Goal: Task Accomplishment & Management: Manage account settings

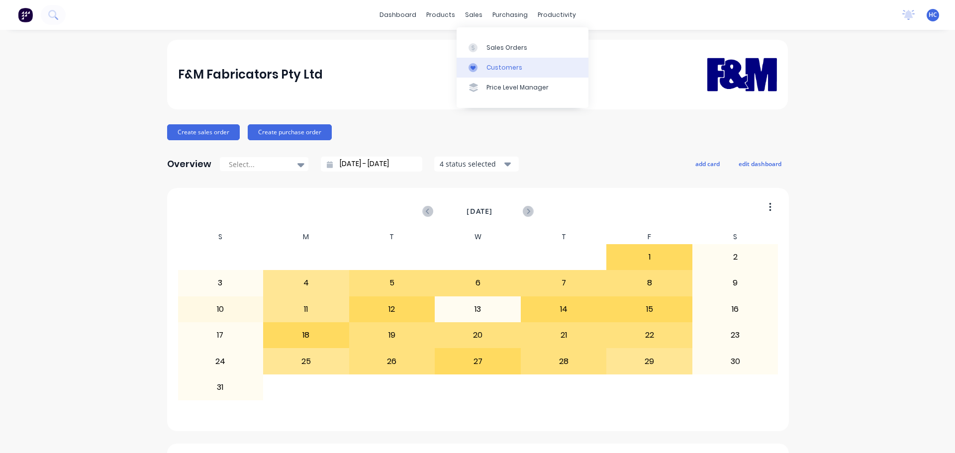
drag, startPoint x: 492, startPoint y: 76, endPoint x: 479, endPoint y: 69, distance: 14.2
click at [492, 76] on link "Customers" at bounding box center [523, 68] width 132 height 20
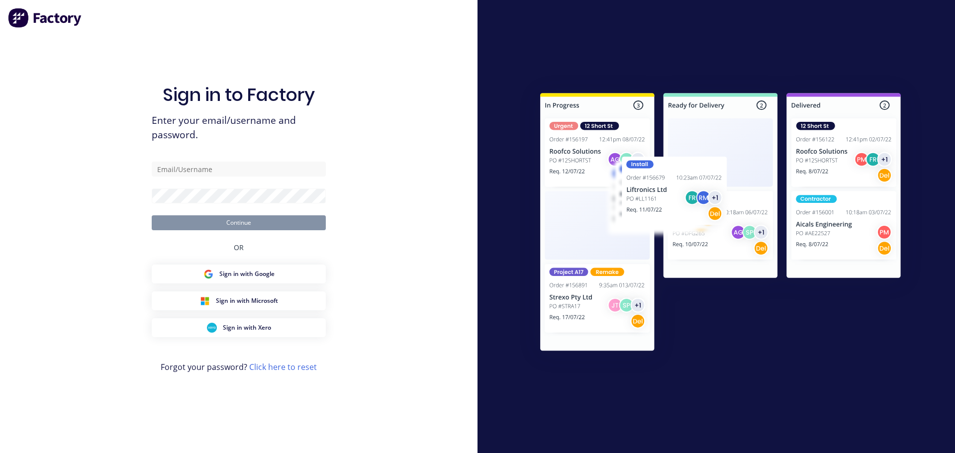
click at [233, 52] on div "Sign in to Factory Enter your email/username and password. Continue OR Sign in …" at bounding box center [239, 236] width 174 height 417
click at [249, 185] on form "Continue" at bounding box center [239, 196] width 174 height 69
click at [243, 172] on input "text" at bounding box center [239, 169] width 174 height 15
type input "[EMAIL_ADDRESS][DOMAIN_NAME]"
click at [200, 204] on form "[EMAIL_ADDRESS][DOMAIN_NAME] Continue" at bounding box center [239, 196] width 174 height 69
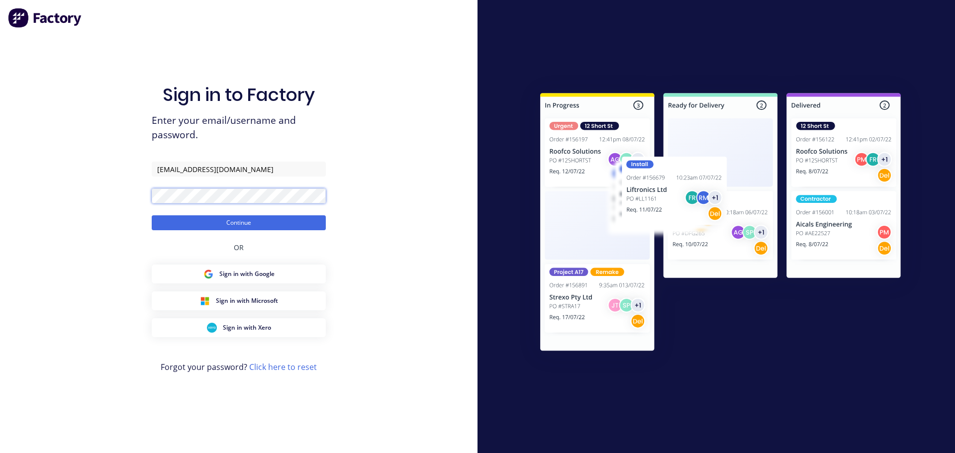
click at [152, 215] on button "Continue" at bounding box center [239, 222] width 174 height 15
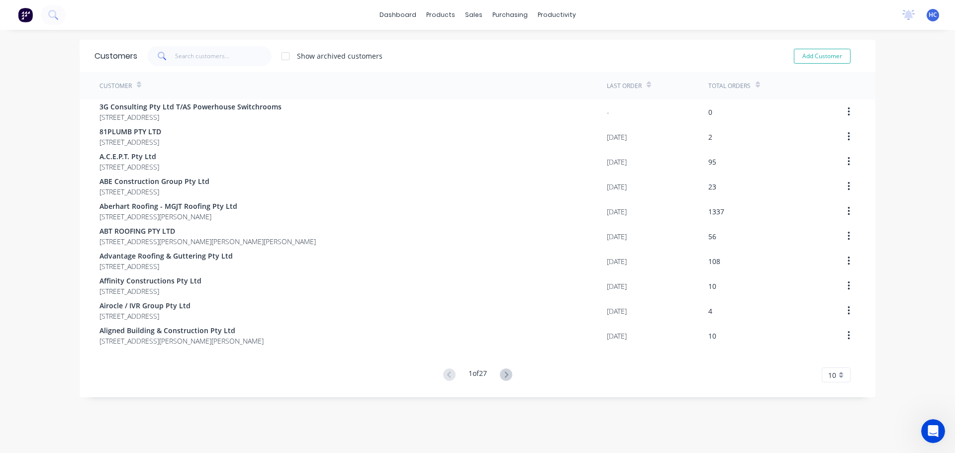
click at [212, 40] on div "Customers Show archived customers Add Customer" at bounding box center [478, 56] width 796 height 32
click at [207, 56] on input "text" at bounding box center [223, 56] width 97 height 20
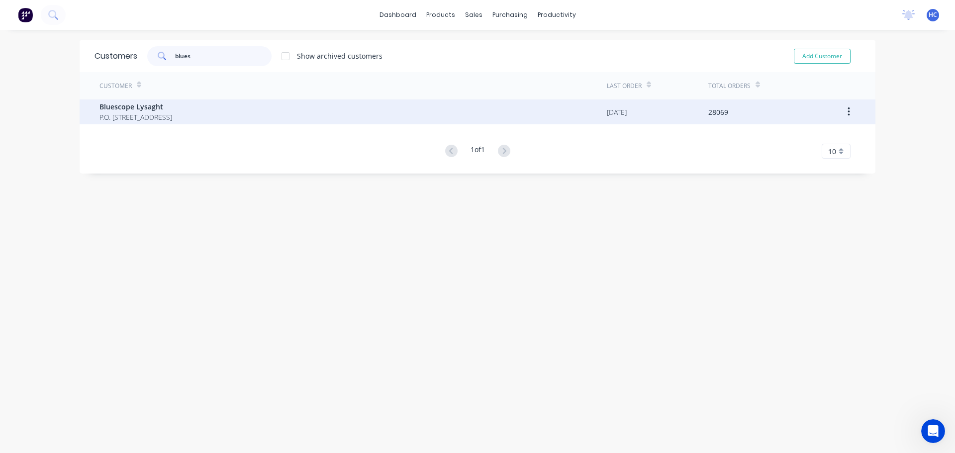
type input "blues"
click at [139, 116] on span "P.O. [STREET_ADDRESS]" at bounding box center [135, 117] width 73 height 10
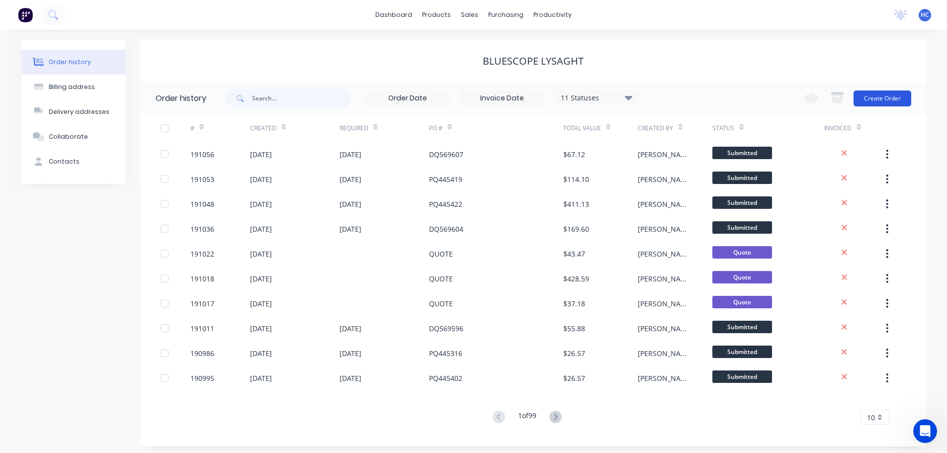
click at [880, 104] on button "Create Order" at bounding box center [883, 99] width 58 height 16
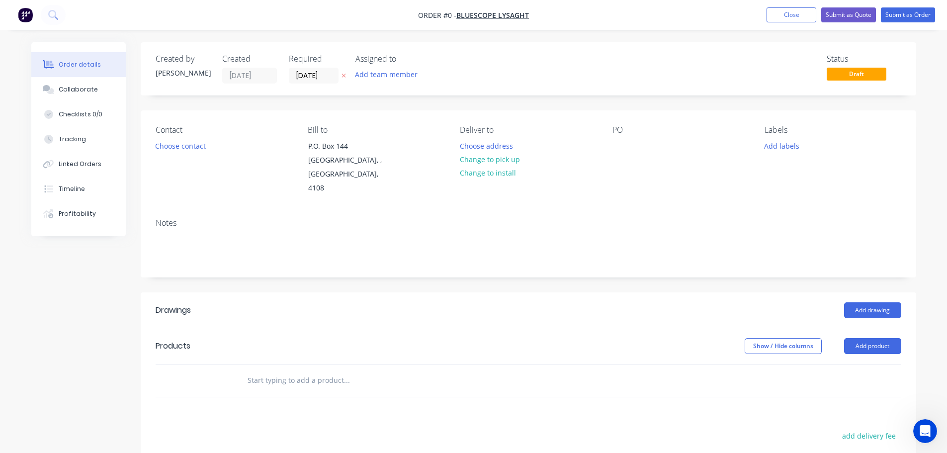
click at [344, 78] on icon at bounding box center [344, 76] width 4 height 6
click at [617, 145] on div at bounding box center [621, 146] width 16 height 14
click at [640, 144] on div "quote" at bounding box center [630, 146] width 35 height 14
click at [636, 144] on div "quote" at bounding box center [630, 146] width 35 height 14
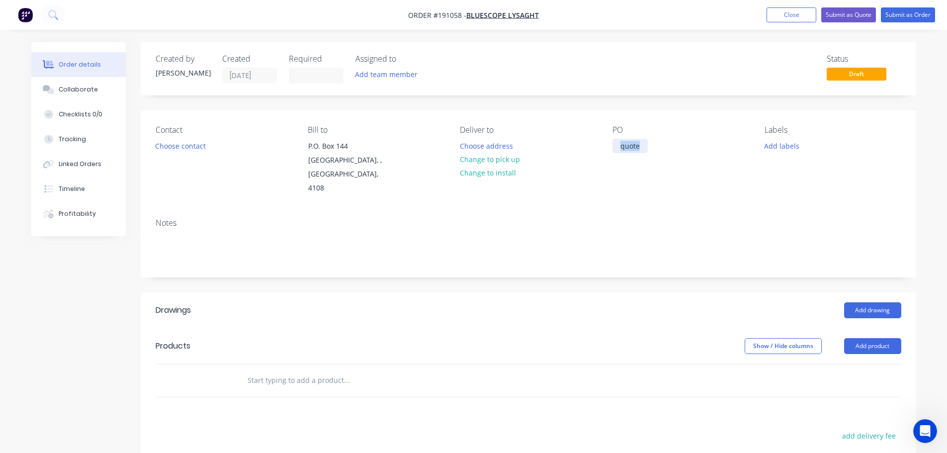
click at [636, 144] on div "quote" at bounding box center [630, 146] width 35 height 14
click at [581, 328] on header "Products Show / Hide columns Add product" at bounding box center [529, 346] width 776 height 36
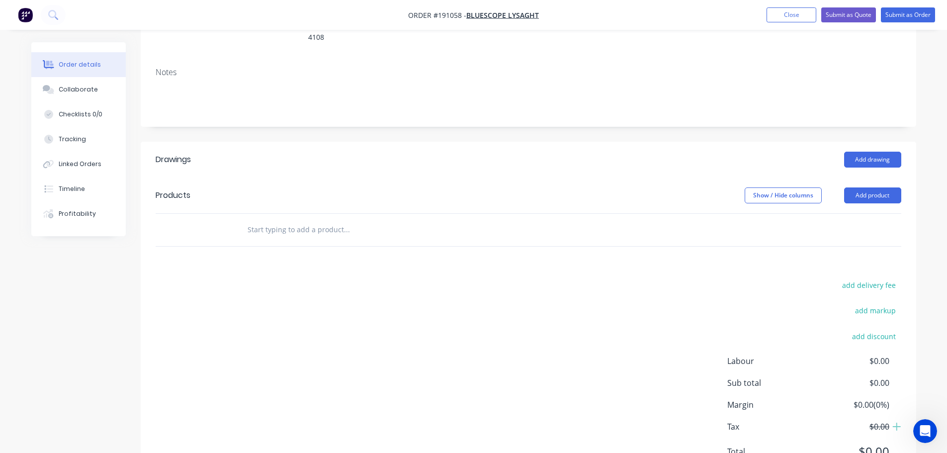
scroll to position [184, 0]
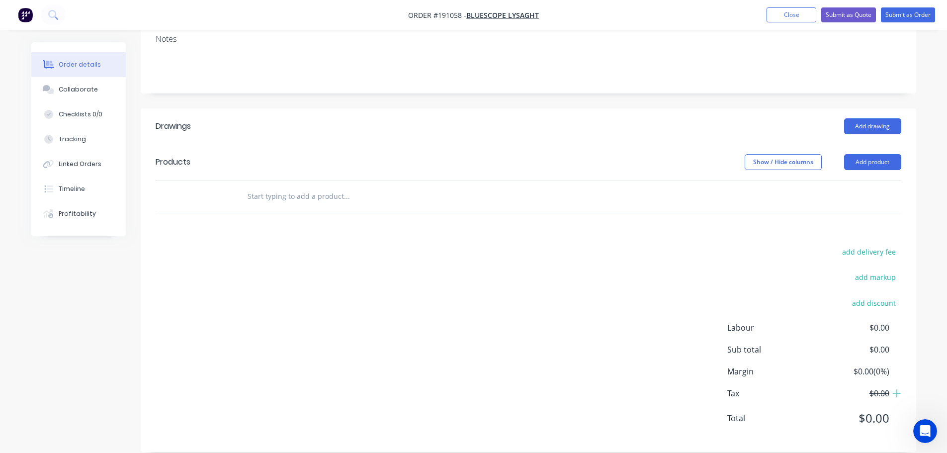
click at [532, 162] on header "Products Show / Hide columns Add product" at bounding box center [529, 162] width 776 height 36
click at [632, 144] on header "Products Show / Hide columns Add product" at bounding box center [529, 162] width 776 height 36
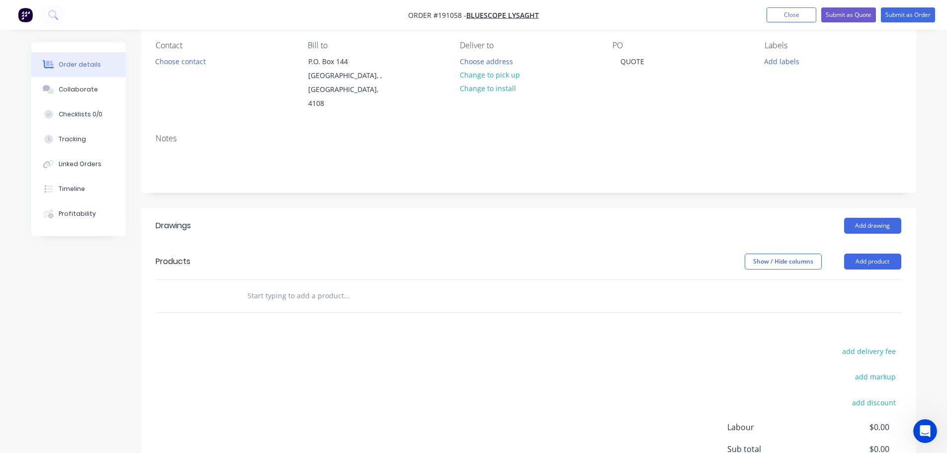
click at [621, 254] on div "Show / Hide columns Add product" at bounding box center [607, 262] width 587 height 16
click at [771, 221] on header "Drawings Add drawing" at bounding box center [529, 226] width 776 height 36
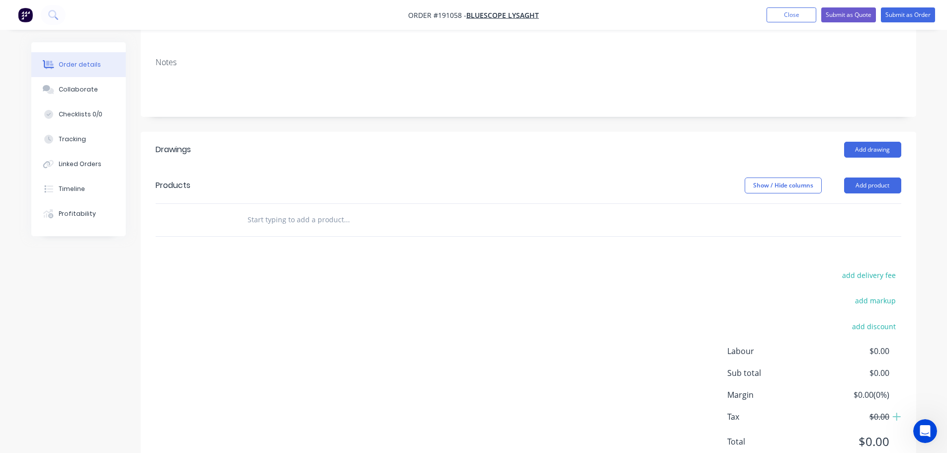
scroll to position [184, 0]
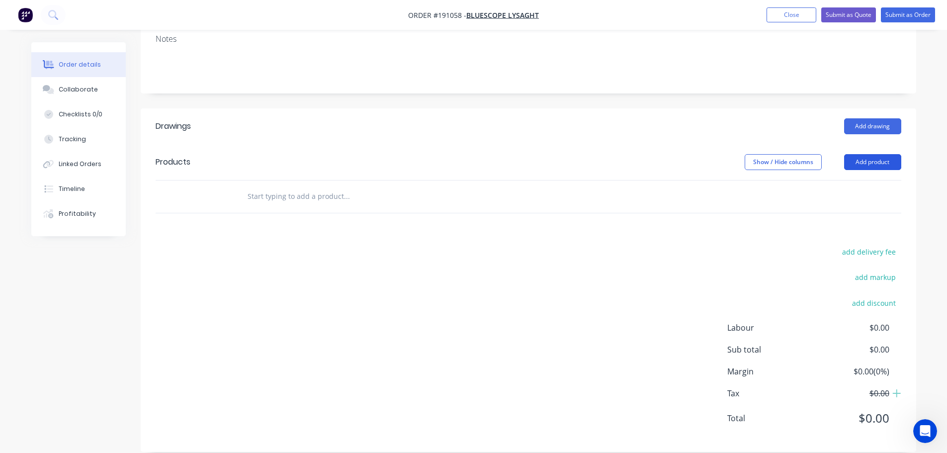
click at [895, 154] on button "Add product" at bounding box center [872, 162] width 57 height 16
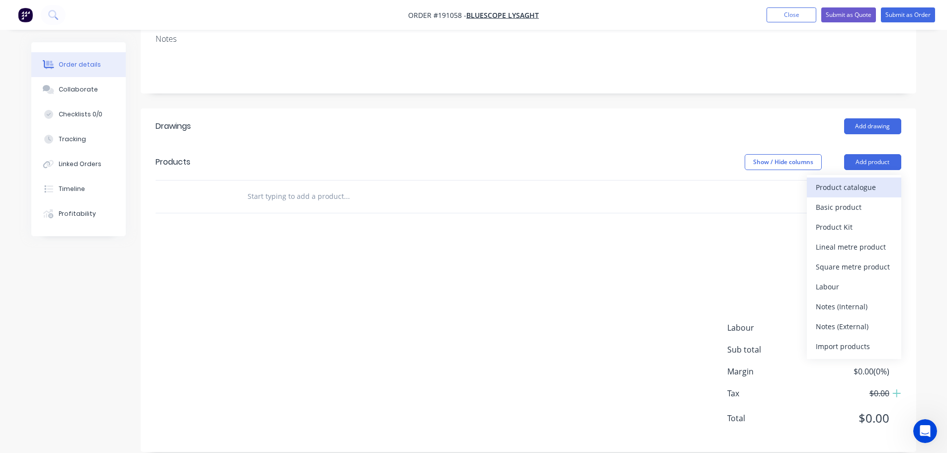
click at [868, 180] on div "Product catalogue" at bounding box center [854, 187] width 77 height 14
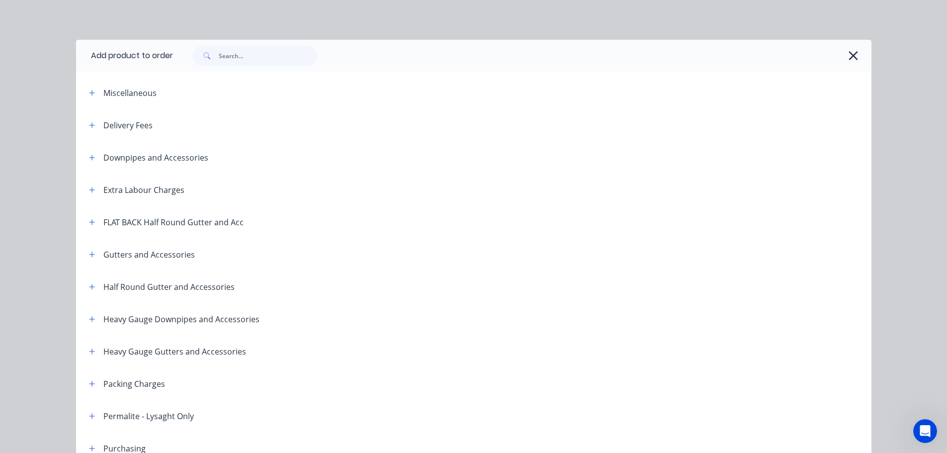
click at [81, 89] on div "Miscellaneous" at bounding box center [165, 93] width 169 height 12
click at [92, 95] on button "button" at bounding box center [92, 93] width 12 height 12
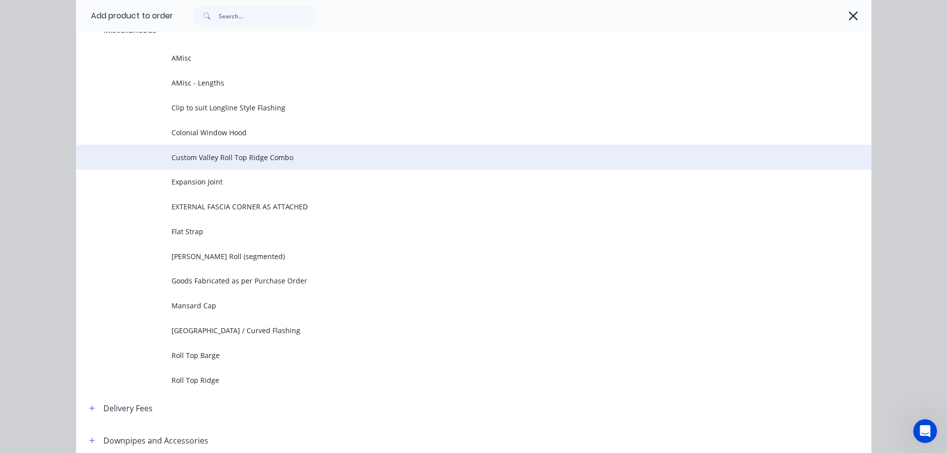
scroll to position [199, 0]
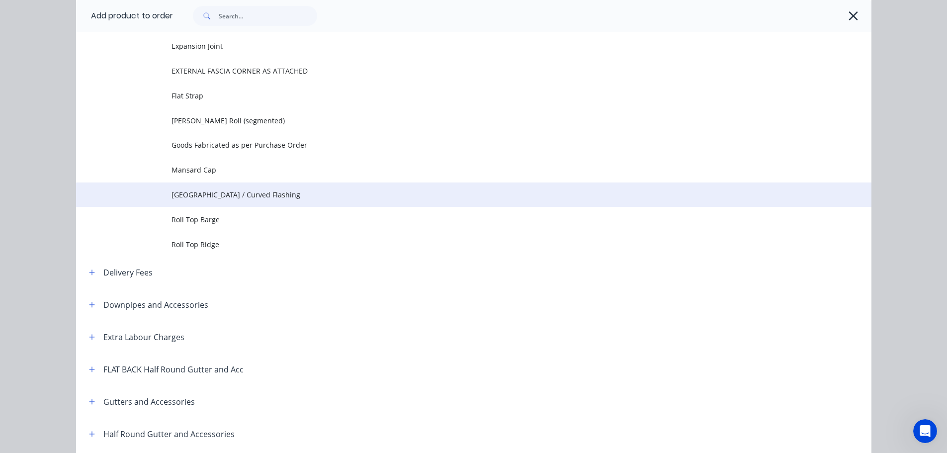
click at [290, 199] on span "[GEOGRAPHIC_DATA] / Curved Flashing" at bounding box center [452, 194] width 560 height 10
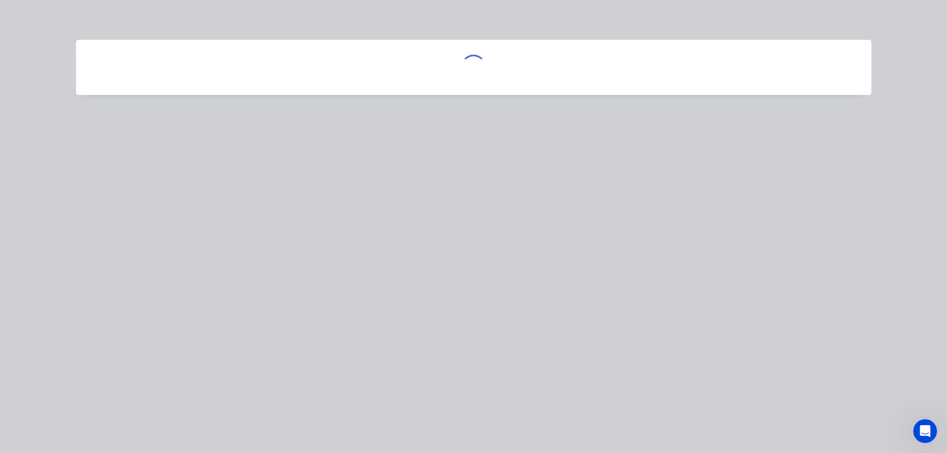
scroll to position [0, 0]
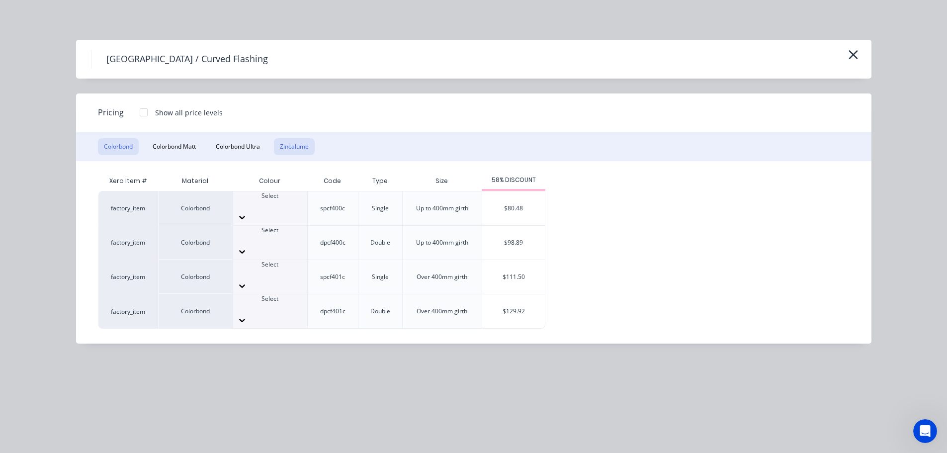
click at [298, 148] on button "Zincalume" at bounding box center [294, 146] width 41 height 17
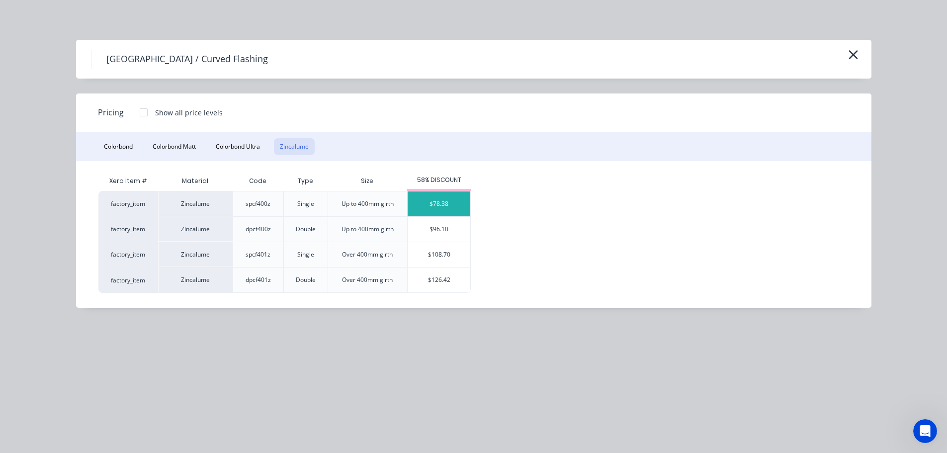
click at [429, 205] on div "$78.38" at bounding box center [439, 203] width 63 height 25
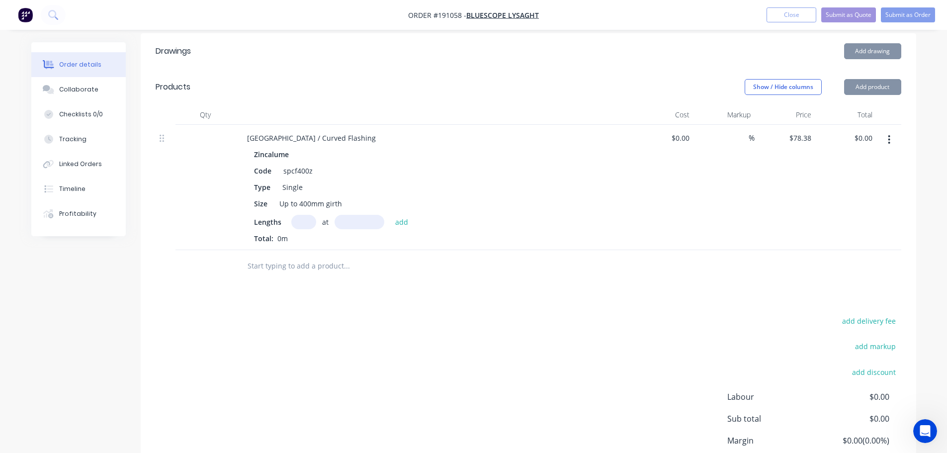
scroll to position [283, 0]
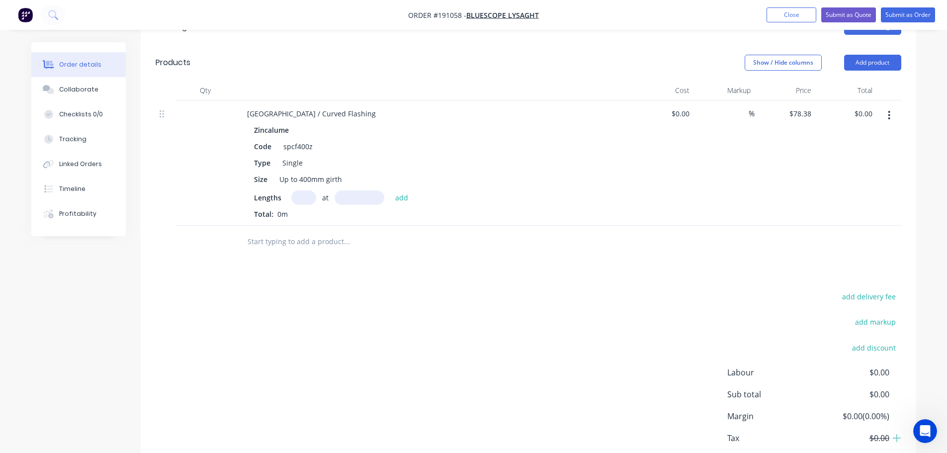
click at [307, 190] on input "text" at bounding box center [303, 197] width 25 height 14
type input "1"
type input "1000"
click at [390, 190] on button "add" at bounding box center [401, 196] width 23 height 13
type input "$78.38"
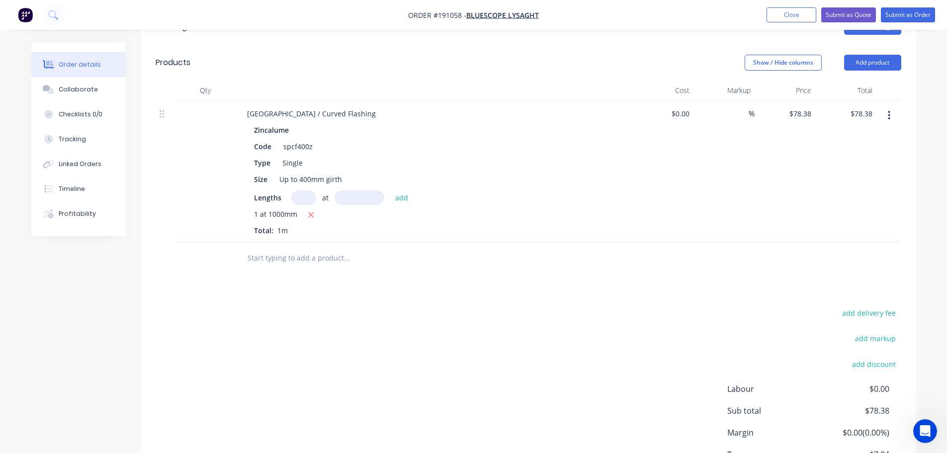
click at [446, 306] on div "add delivery fee add markup add discount Labour $0.00 Sub total $78.38 Margin $…" at bounding box center [529, 402] width 746 height 192
click at [888, 110] on icon "button" at bounding box center [889, 115] width 2 height 11
click at [834, 154] on div "Duplicate" at bounding box center [854, 161] width 77 height 14
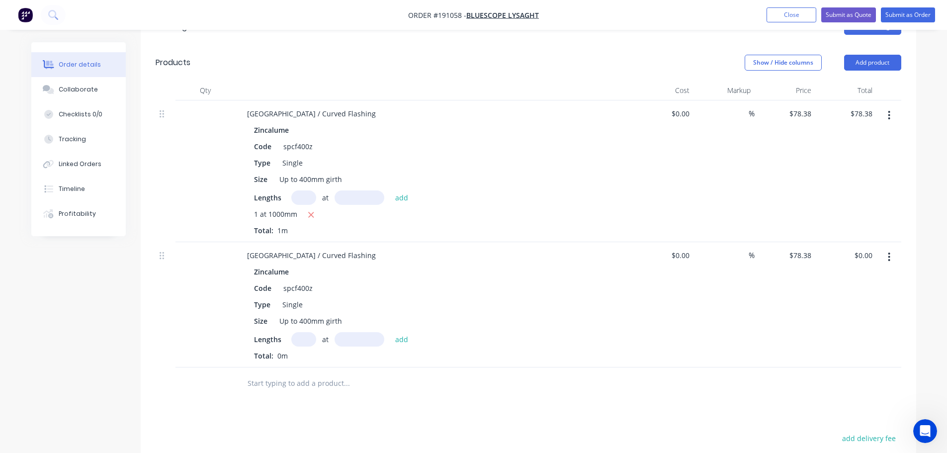
click at [296, 333] on div "Lengths at add Total: 0m" at bounding box center [434, 346] width 360 height 29
click at [303, 332] on input "text" at bounding box center [303, 339] width 25 height 14
type input "4"
type input "950."
click at [390, 332] on button "add" at bounding box center [401, 338] width 23 height 13
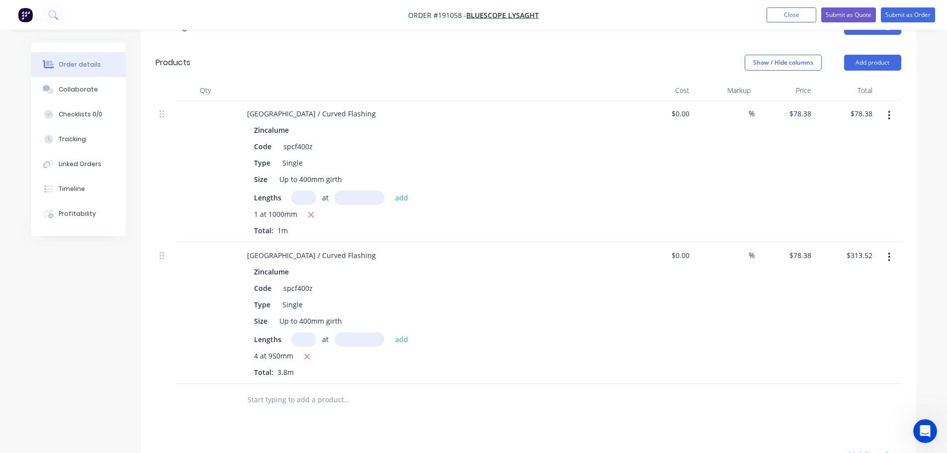
type input "$313.52"
click at [875, 55] on button "Add product" at bounding box center [872, 63] width 57 height 16
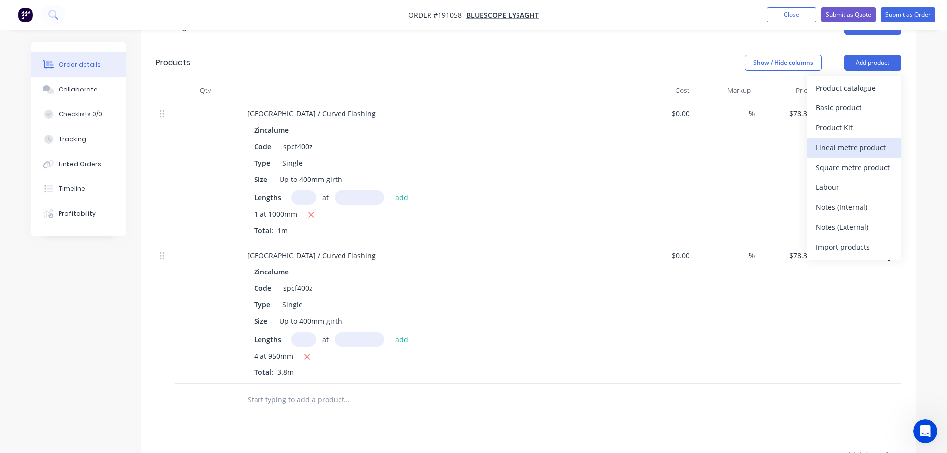
click at [850, 140] on div "Lineal metre product" at bounding box center [854, 147] width 77 height 14
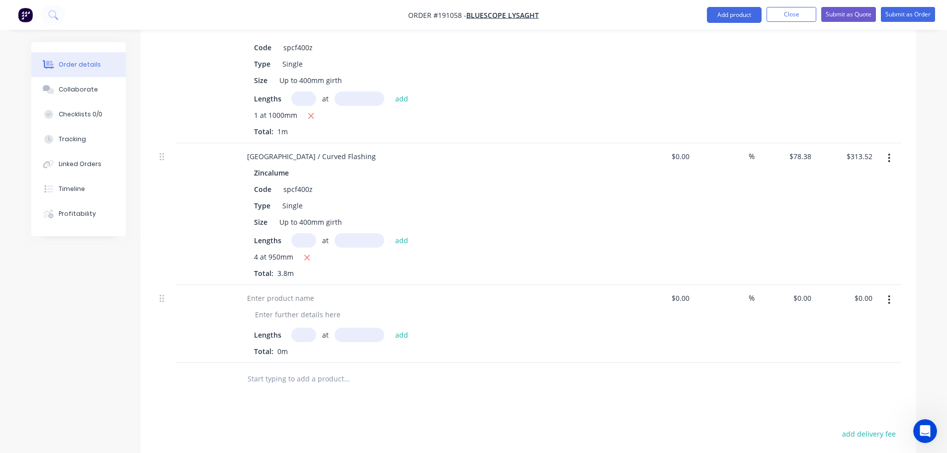
scroll to position [383, 0]
click at [277, 290] on div at bounding box center [280, 297] width 83 height 14
drag, startPoint x: 279, startPoint y: 303, endPoint x: 291, endPoint y: 296, distance: 13.1
click at [280, 307] on div at bounding box center [297, 314] width 101 height 14
click at [333, 307] on div "0.9mm Permalite T.B.A" at bounding box center [293, 314] width 92 height 14
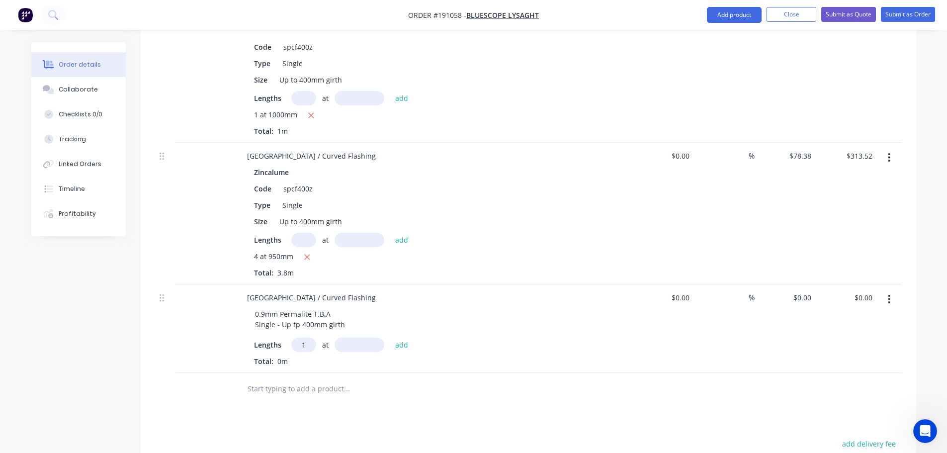
type input "1"
type input "1000"
click at [390, 338] on button "add" at bounding box center [401, 344] width 23 height 13
click at [805, 290] on input "0" at bounding box center [804, 297] width 23 height 14
type input "$78.38"
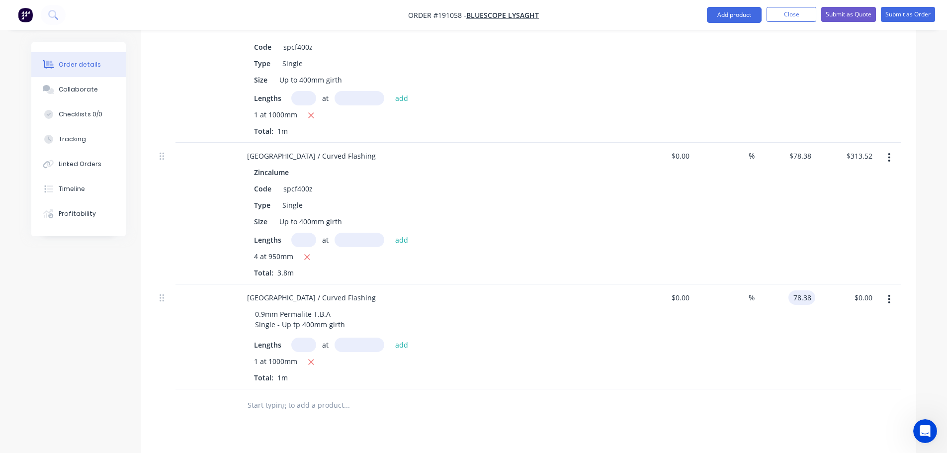
type input "$78.38"
click at [820, 232] on div "$313.52 $313.52" at bounding box center [846, 214] width 61 height 142
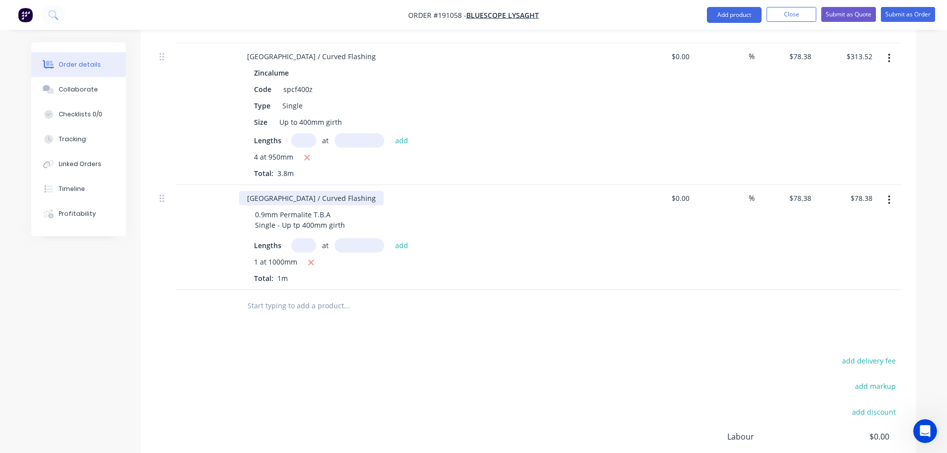
click at [338, 191] on div "[GEOGRAPHIC_DATA] / Curved Flashing" at bounding box center [311, 198] width 145 height 14
click at [888, 185] on div at bounding box center [889, 237] width 25 height 105
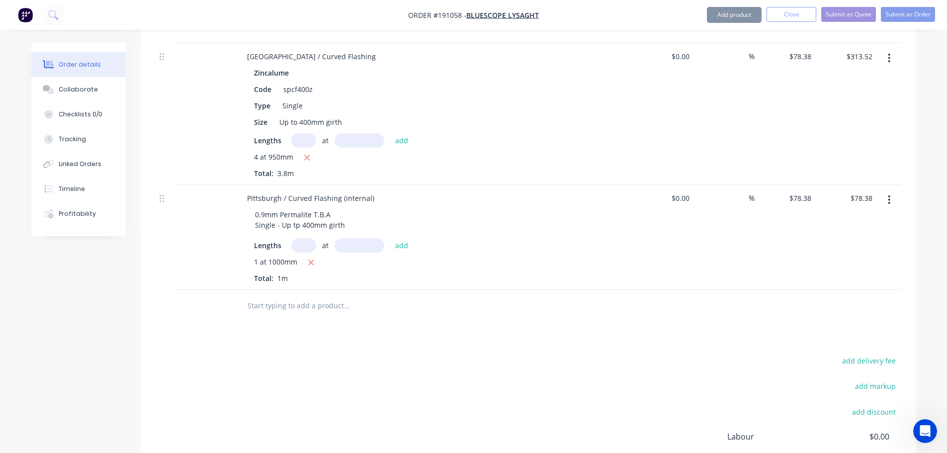
click at [891, 191] on button "button" at bounding box center [889, 200] width 23 height 18
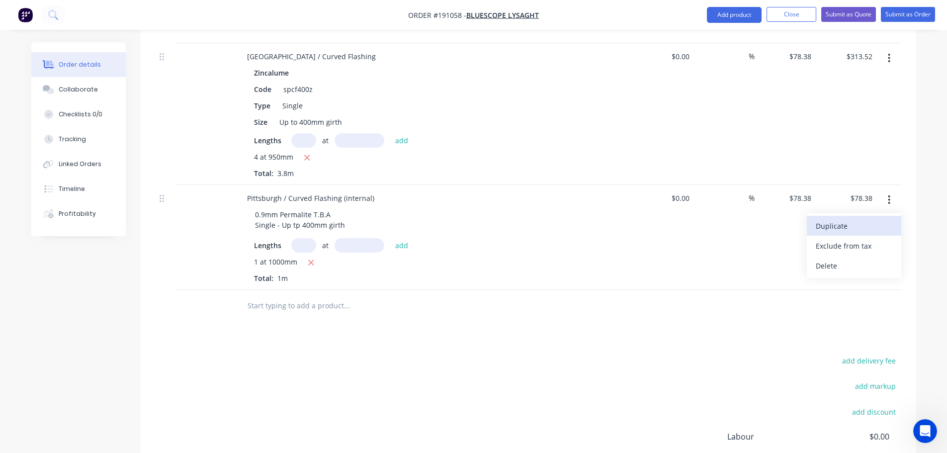
click at [851, 219] on div "Duplicate" at bounding box center [854, 226] width 77 height 14
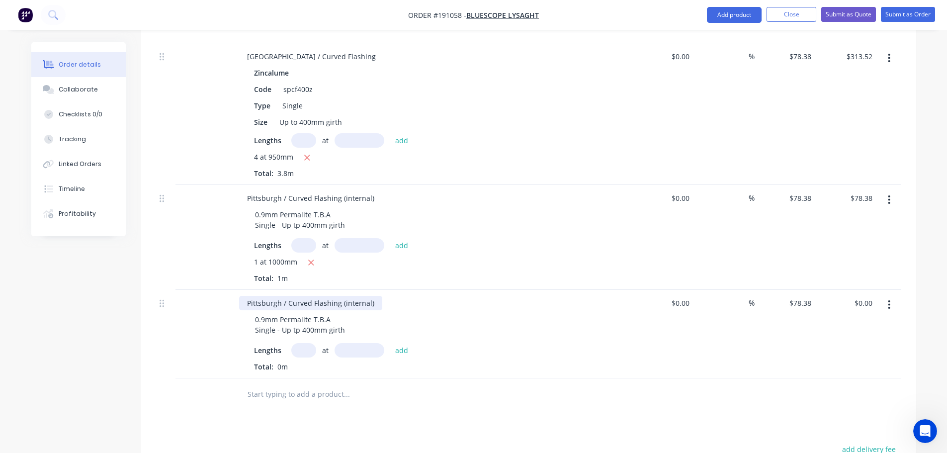
click at [350, 296] on div "Pittsburgh / Curved Flashing (internal)" at bounding box center [310, 303] width 143 height 14
click at [346, 296] on div "Pittsburgh / Curved Flashing (internal)" at bounding box center [310, 303] width 143 height 14
click at [300, 343] on input "text" at bounding box center [303, 350] width 25 height 14
type input "4"
type input "950"
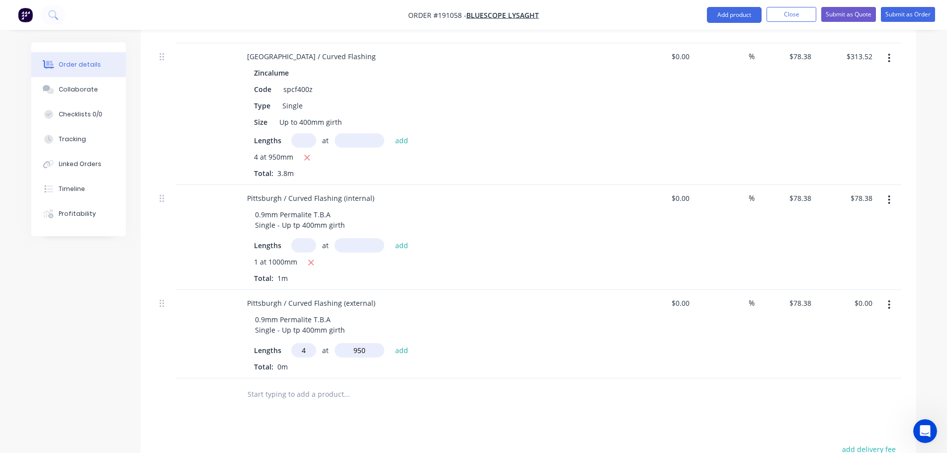
click at [390, 343] on button "add" at bounding box center [401, 349] width 23 height 13
type input "$313.52"
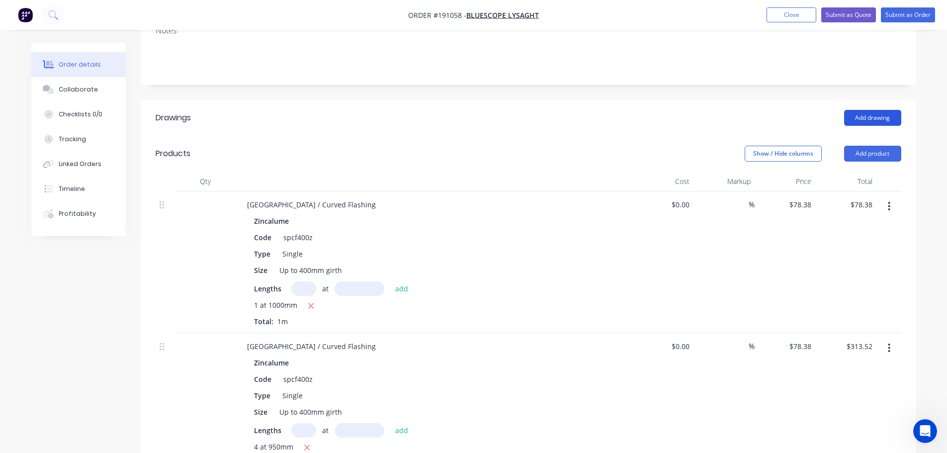
scroll to position [184, 0]
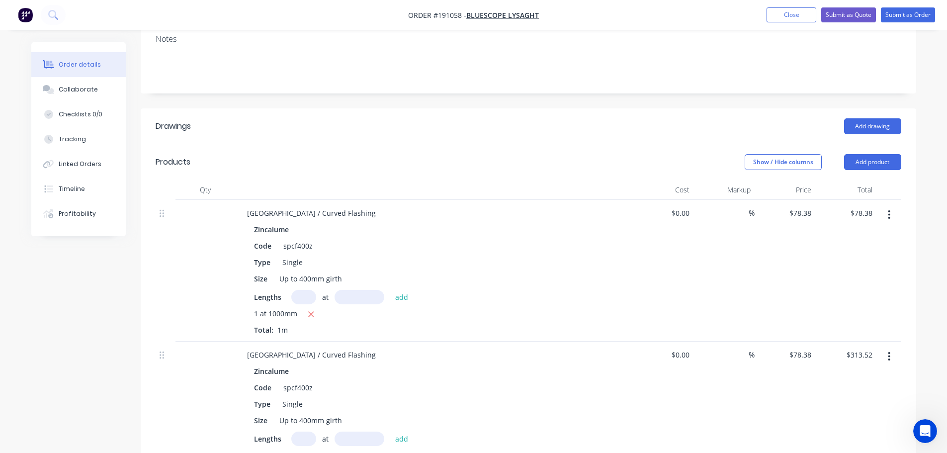
click at [898, 206] on button "button" at bounding box center [889, 215] width 23 height 18
click at [847, 293] on div "Delete" at bounding box center [854, 300] width 77 height 14
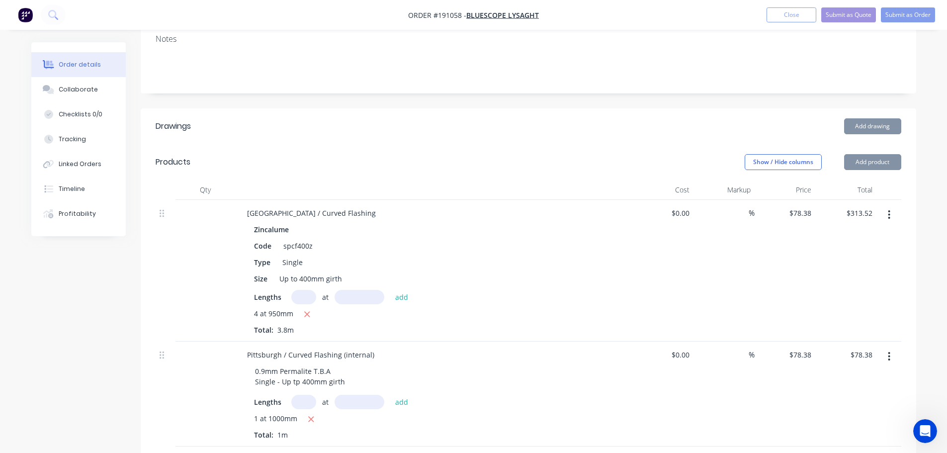
click at [890, 209] on icon "button" at bounding box center [889, 214] width 2 height 11
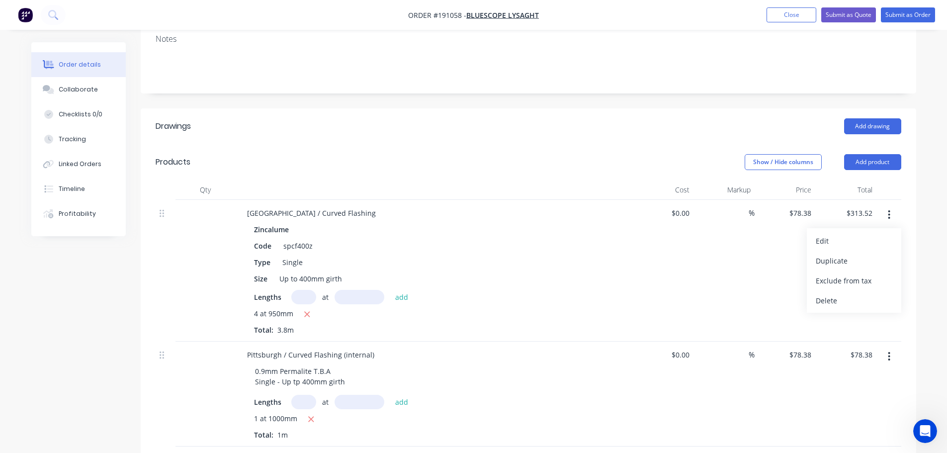
click at [829, 293] on div "Delete" at bounding box center [854, 300] width 77 height 14
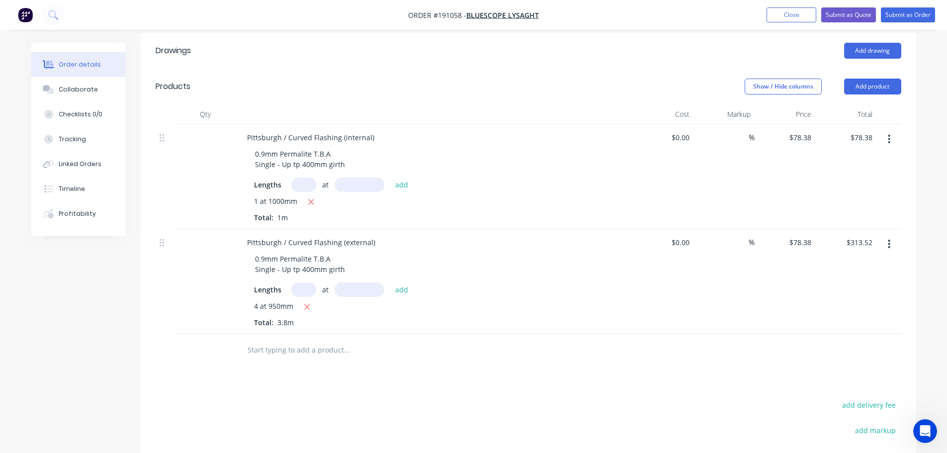
scroll to position [283, 0]
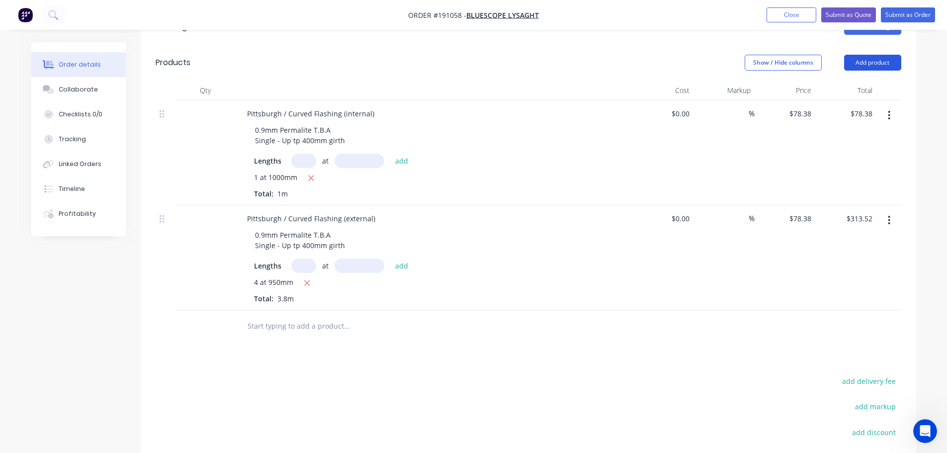
click at [856, 55] on button "Add product" at bounding box center [872, 63] width 57 height 16
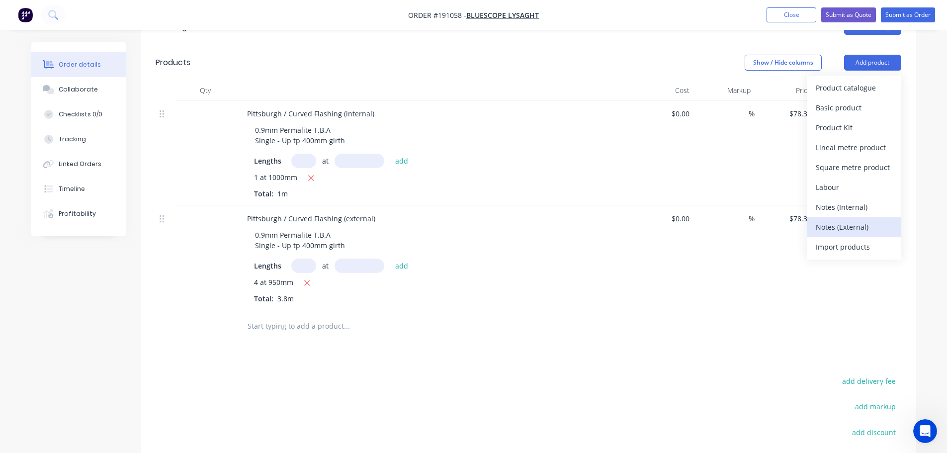
click at [856, 220] on div "Notes (External)" at bounding box center [854, 227] width 77 height 14
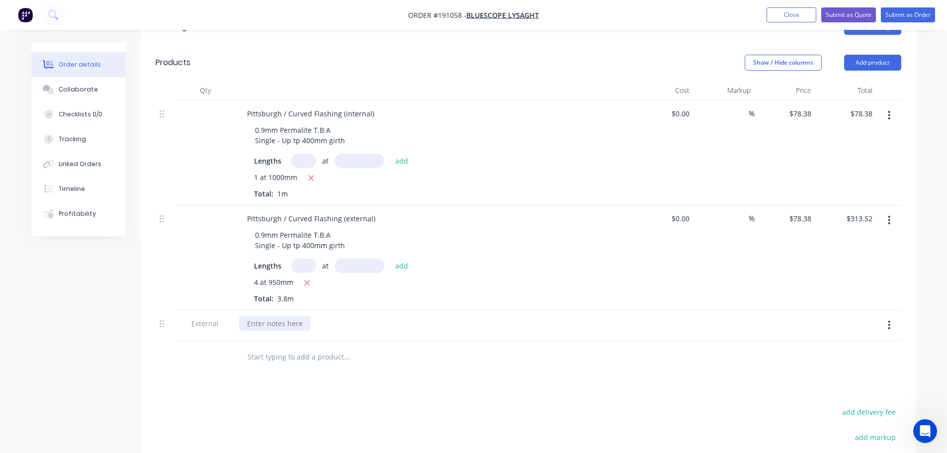
click at [246, 316] on div at bounding box center [275, 323] width 72 height 14
click at [494, 347] on div at bounding box center [388, 357] width 298 height 20
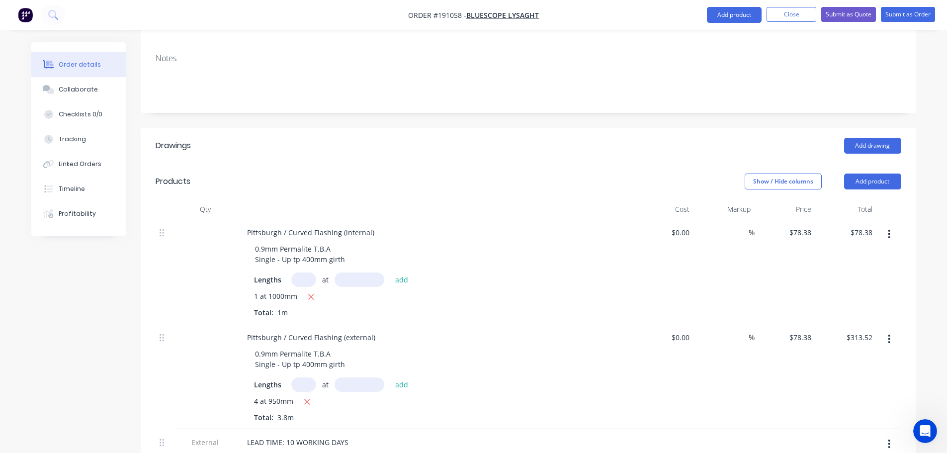
scroll to position [0, 0]
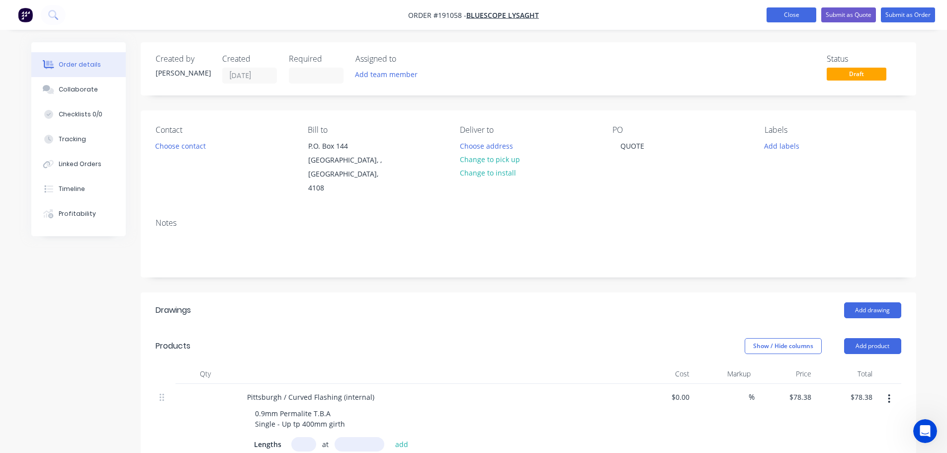
click at [803, 19] on button "Close" at bounding box center [792, 14] width 50 height 15
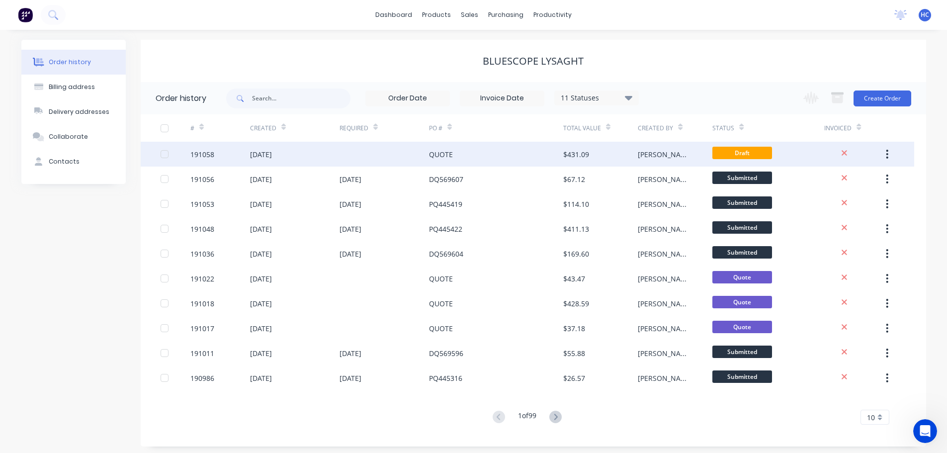
click at [495, 152] on div "QUOTE" at bounding box center [496, 154] width 134 height 25
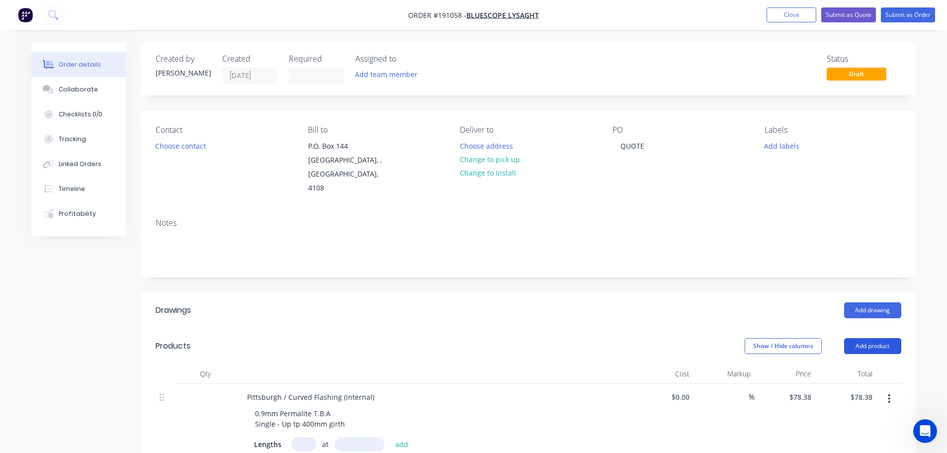
click at [870, 338] on button "Add product" at bounding box center [872, 346] width 57 height 16
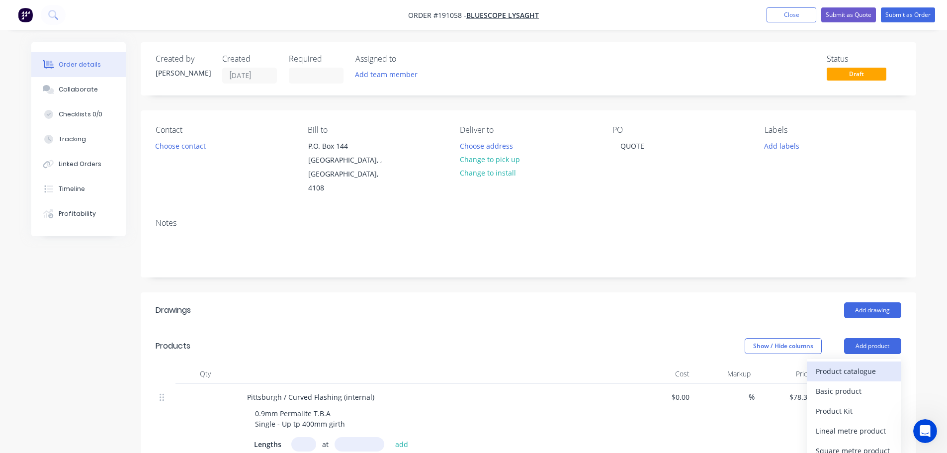
click at [847, 364] on div "Product catalogue" at bounding box center [854, 371] width 77 height 14
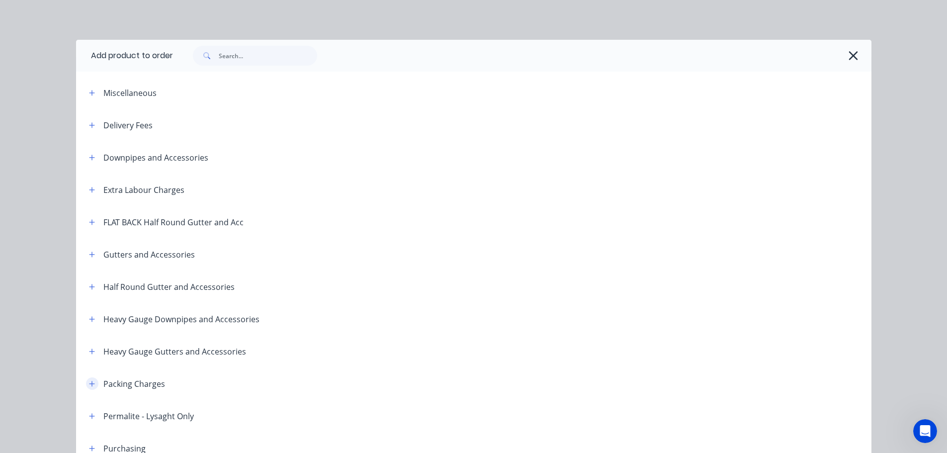
click at [91, 383] on icon "button" at bounding box center [92, 383] width 6 height 7
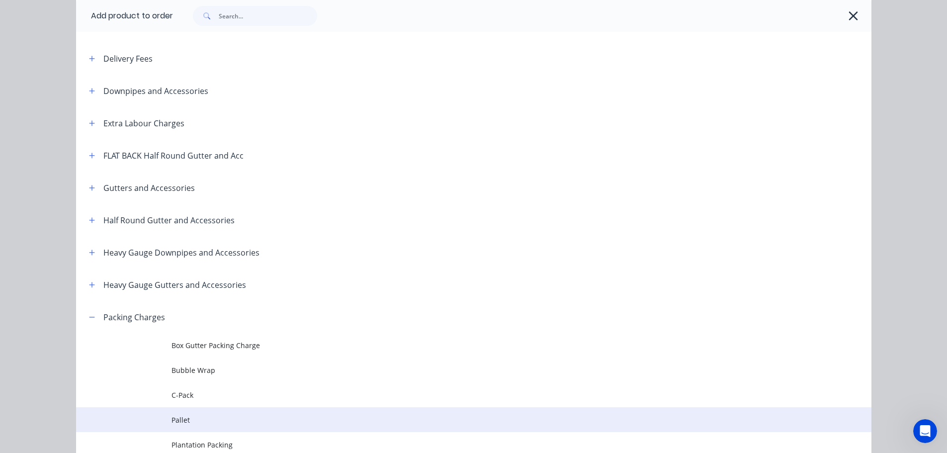
scroll to position [99, 0]
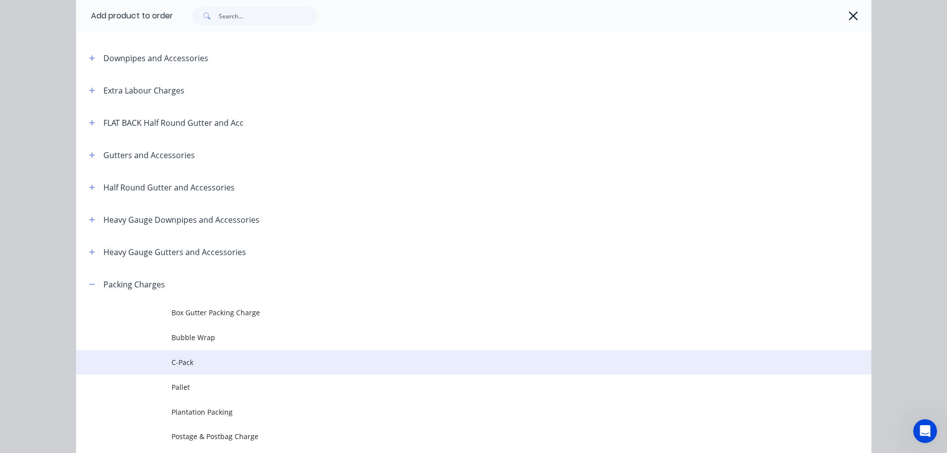
click at [210, 364] on span "C-Pack" at bounding box center [452, 362] width 560 height 10
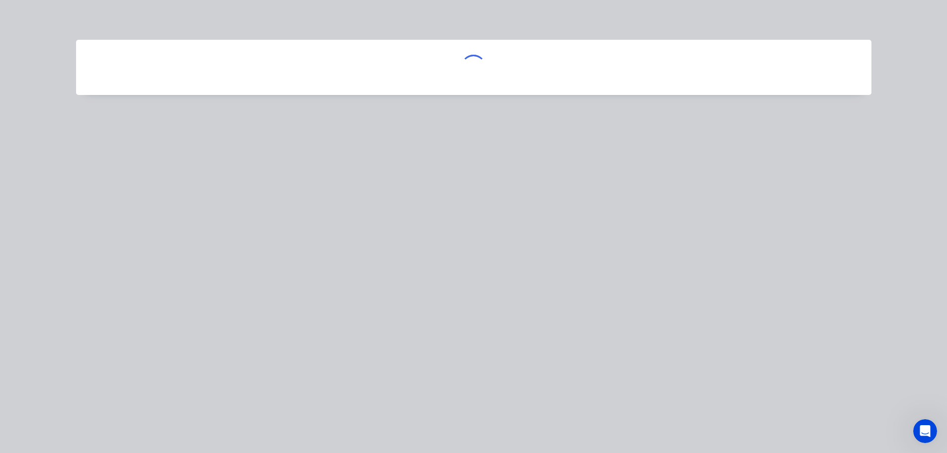
scroll to position [0, 0]
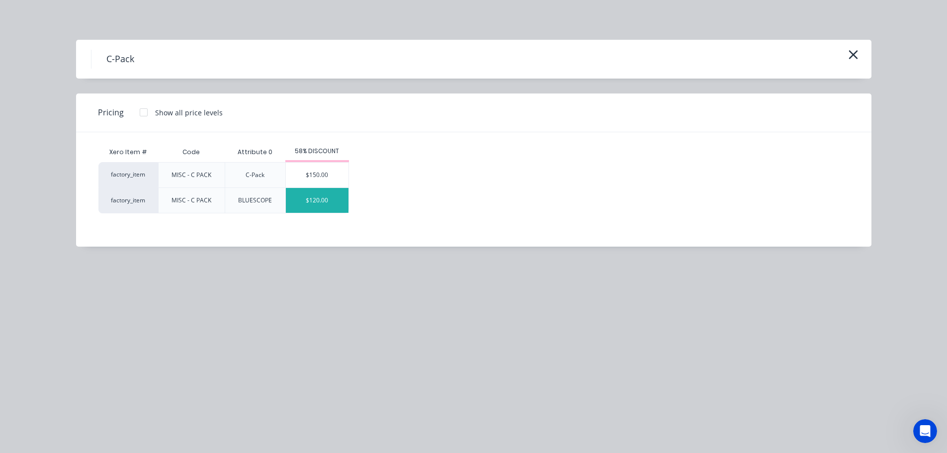
click at [329, 200] on div "$120.00" at bounding box center [317, 200] width 63 height 25
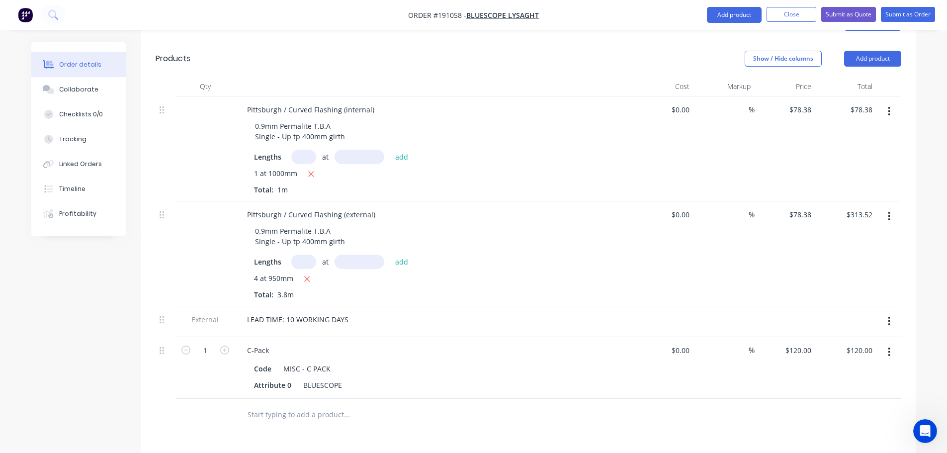
scroll to position [398, 0]
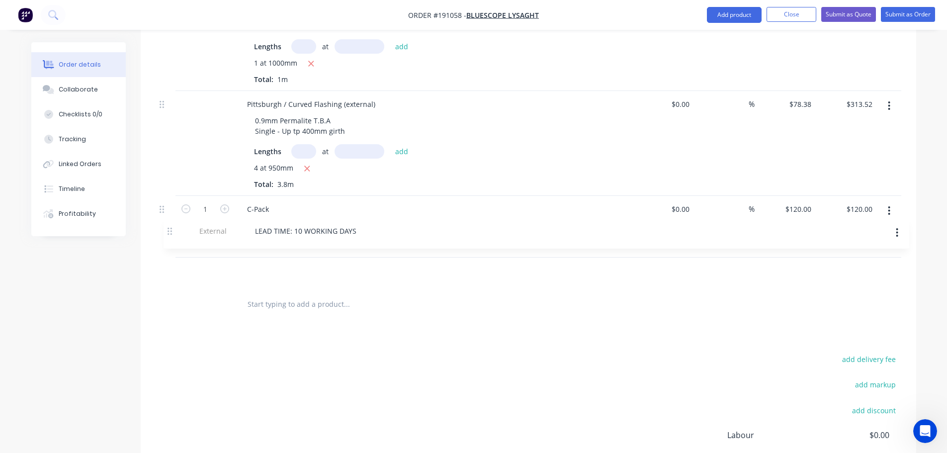
drag, startPoint x: 167, startPoint y: 196, endPoint x: 177, endPoint y: 274, distance: 77.7
click at [177, 274] on div "Pittsburgh / Curved Flashing (internal) 0.9mm Permalite T.B.A Single - Up tp 40…" at bounding box center [529, 137] width 746 height 302
click at [585, 380] on div "add delivery fee add markup add discount Labour $0.00 Sub total $511.90 Margin …" at bounding box center [529, 449] width 746 height 192
click at [782, 17] on button "Close" at bounding box center [792, 14] width 50 height 15
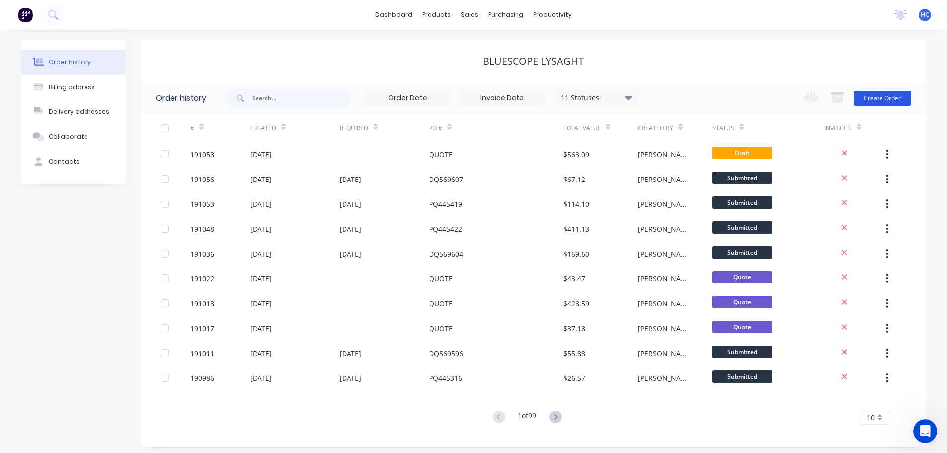
click at [891, 99] on button "Create Order" at bounding box center [883, 99] width 58 height 16
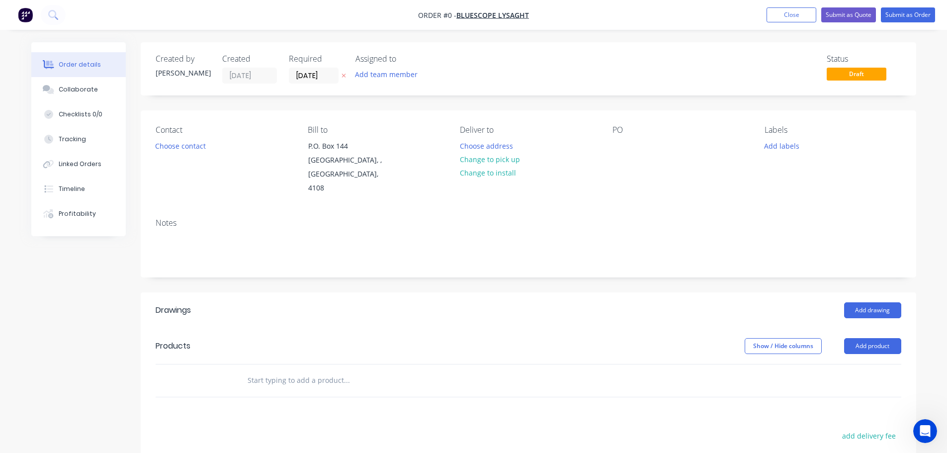
click at [344, 74] on icon at bounding box center [344, 76] width 4 height 6
click at [625, 139] on div at bounding box center [621, 146] width 16 height 14
click at [633, 157] on div "PO wuote" at bounding box center [681, 160] width 136 height 70
click at [631, 152] on div "wuote" at bounding box center [631, 146] width 36 height 14
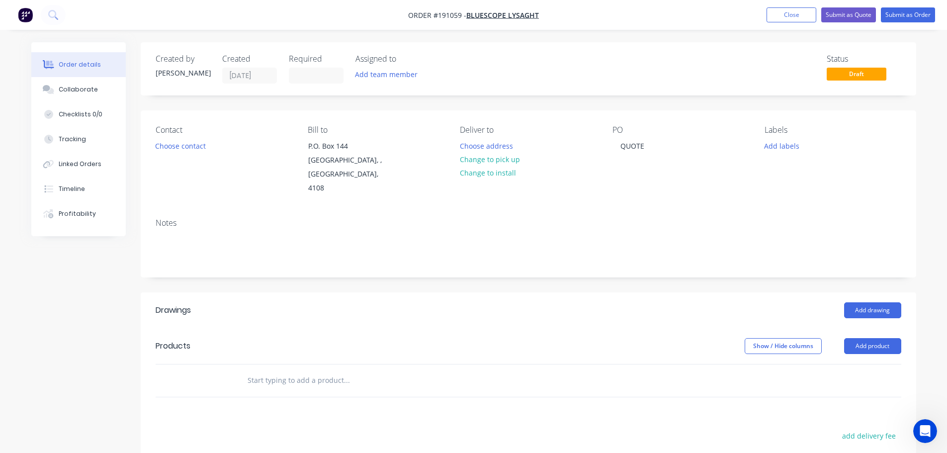
click at [284, 370] on input "text" at bounding box center [346, 380] width 199 height 20
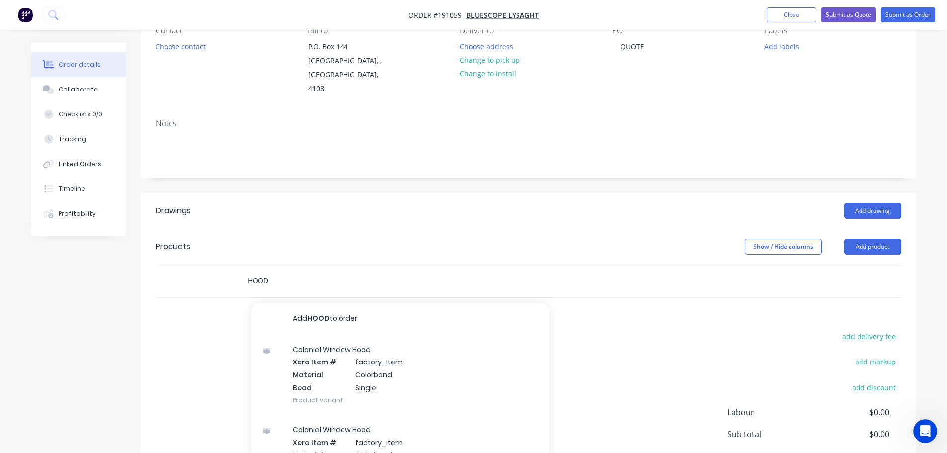
scroll to position [184, 0]
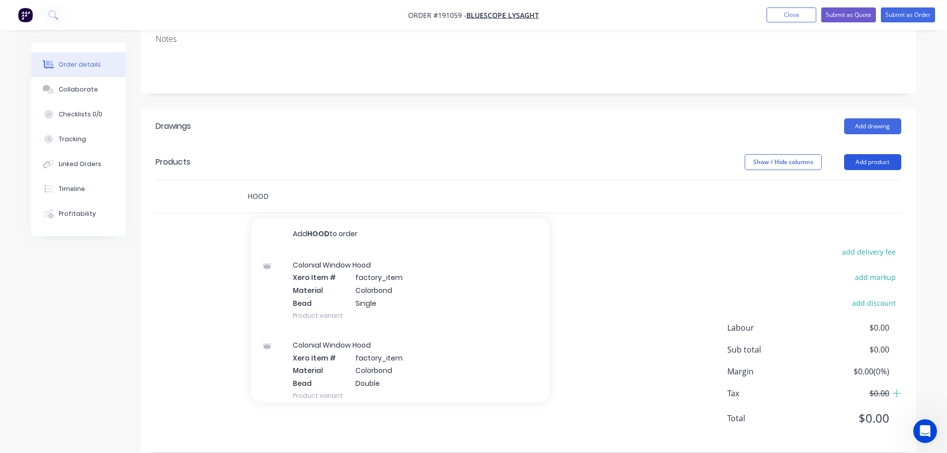
type input "HOOD"
click at [875, 154] on button "Add product" at bounding box center [872, 162] width 57 height 16
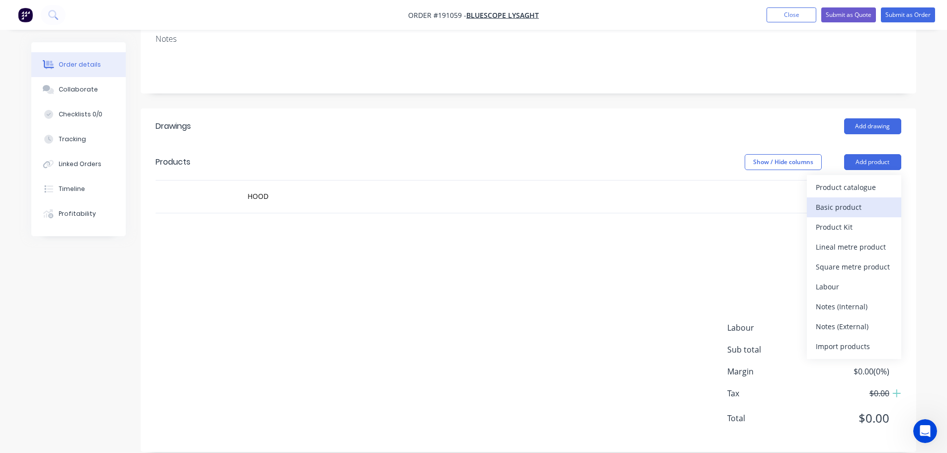
click at [844, 202] on button "Basic product" at bounding box center [854, 207] width 94 height 20
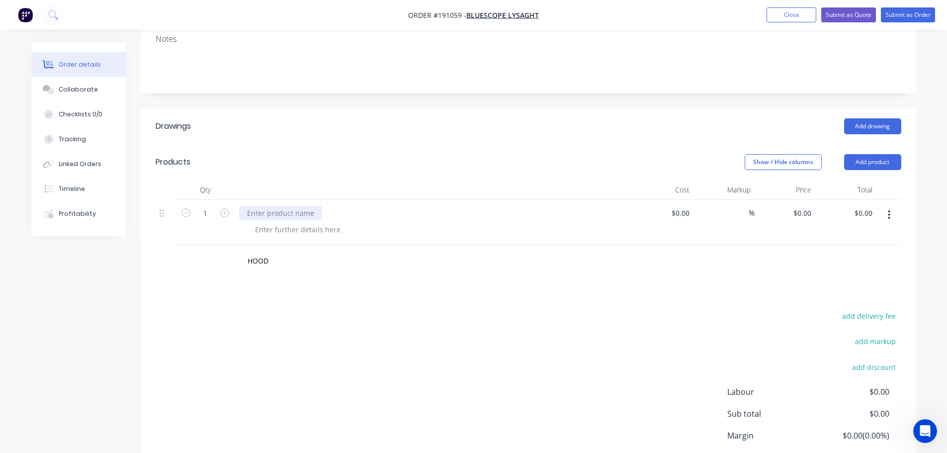
click at [277, 206] on div at bounding box center [280, 213] width 83 height 14
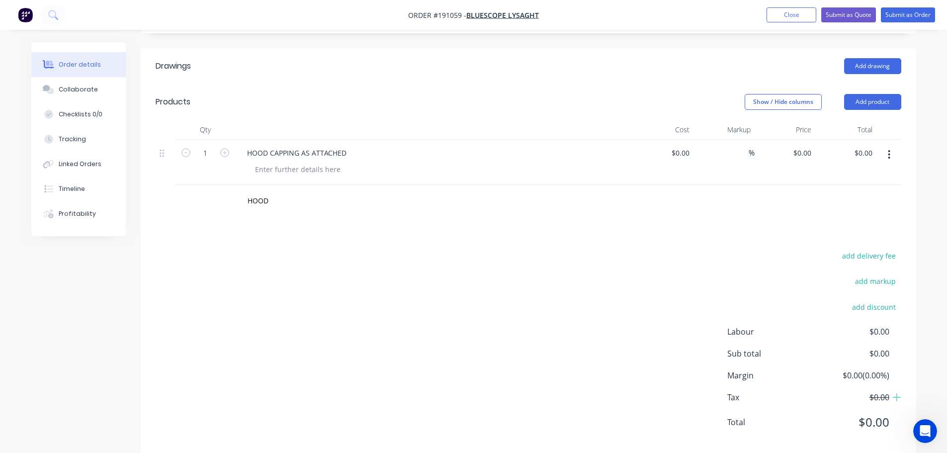
scroll to position [248, 0]
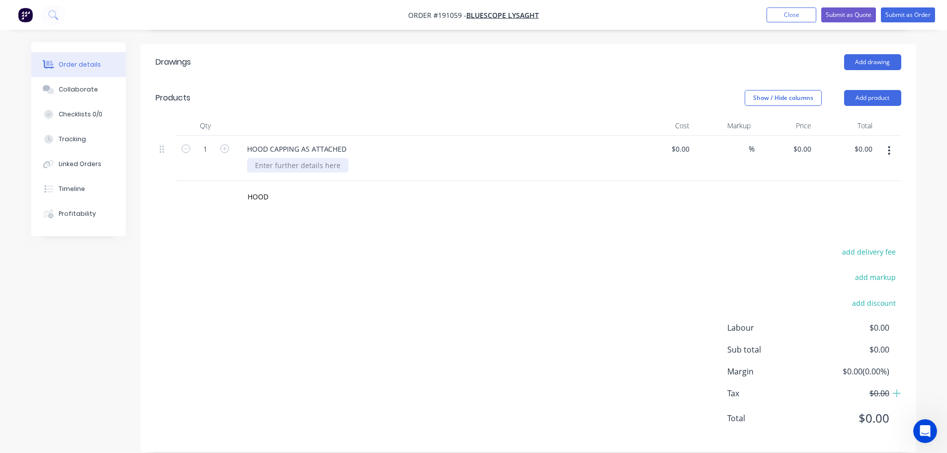
click at [296, 158] on div at bounding box center [297, 165] width 101 height 14
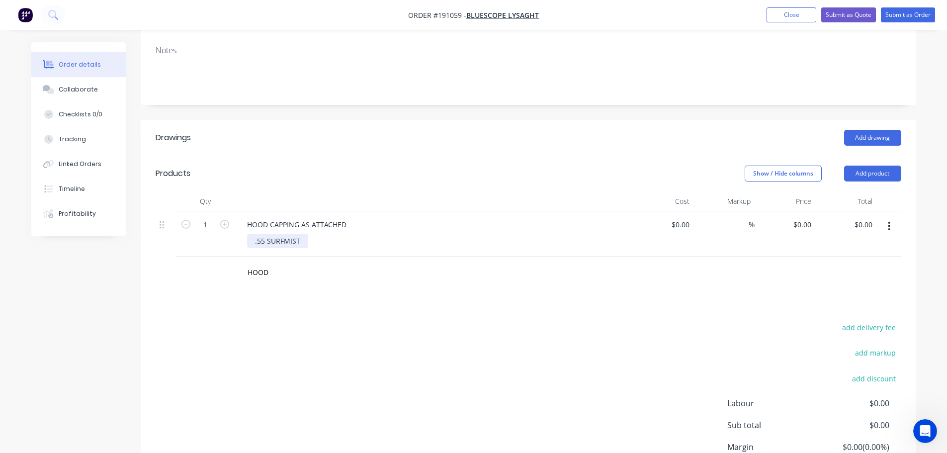
scroll to position [149, 0]
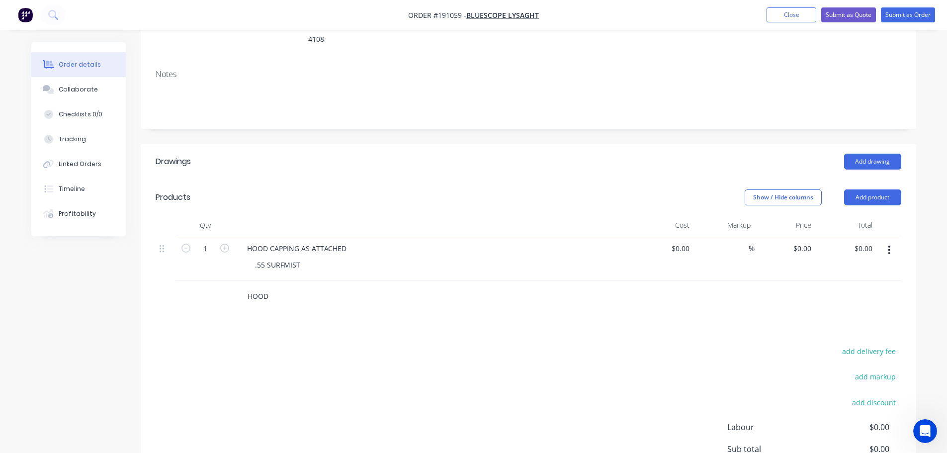
click at [253, 286] on input "HOOD" at bounding box center [346, 296] width 199 height 20
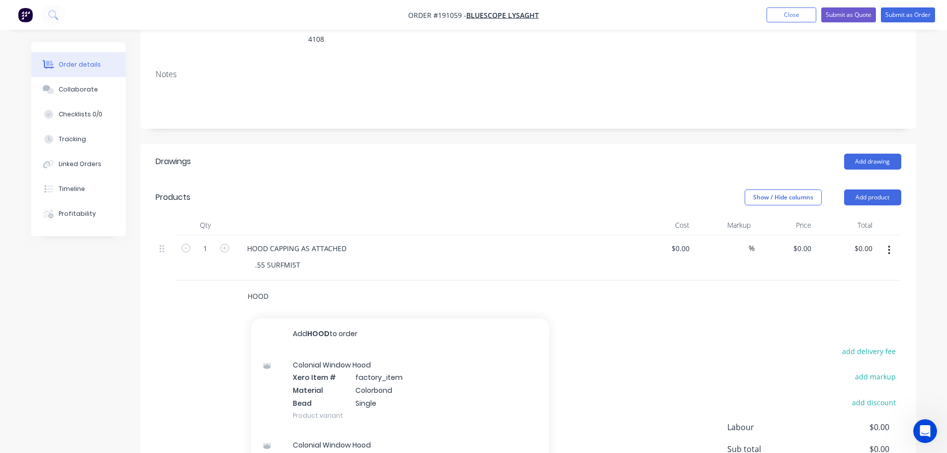
click at [253, 286] on input "HOOD" at bounding box center [346, 296] width 199 height 20
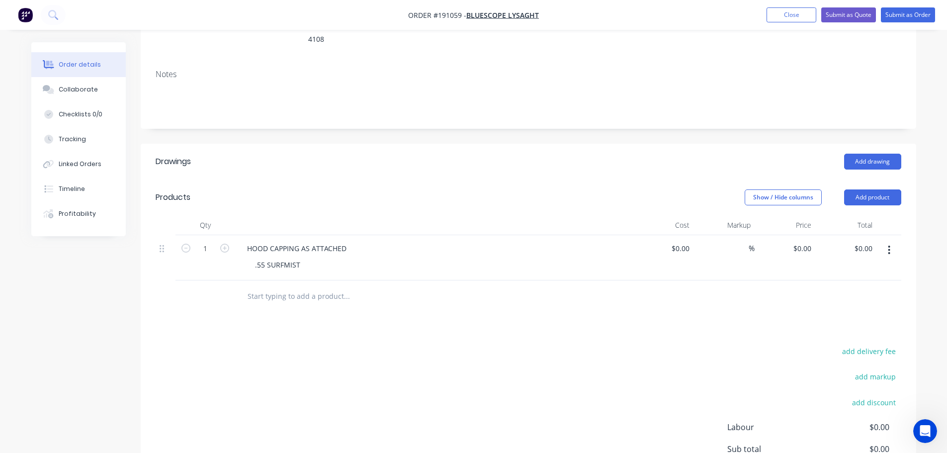
click at [358, 161] on header "Drawings Add drawing" at bounding box center [529, 162] width 776 height 36
click at [410, 190] on div "Show / Hide columns Add product" at bounding box center [607, 197] width 587 height 16
click at [73, 92] on div "Collaborate" at bounding box center [78, 89] width 39 height 9
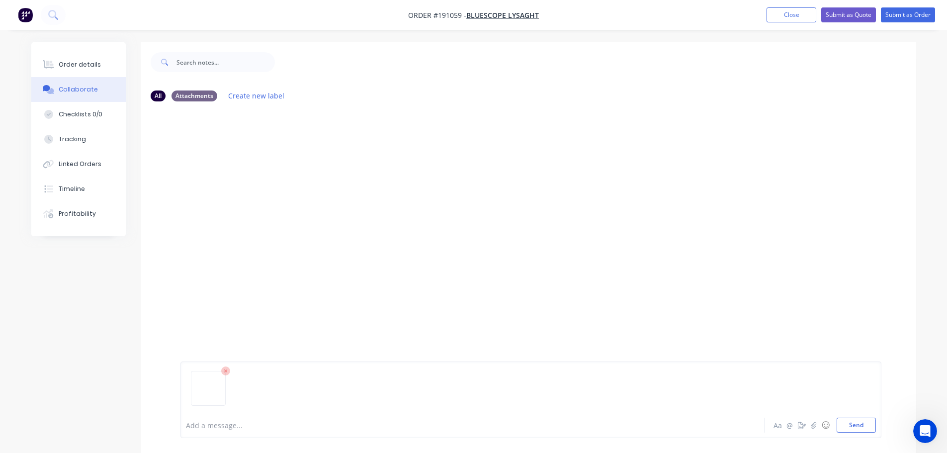
click at [855, 433] on div "Add a message... Aa @ ☺ Send" at bounding box center [531, 400] width 701 height 77
click at [860, 426] on button "Send" at bounding box center [856, 425] width 39 height 15
click at [86, 69] on button "Order details" at bounding box center [78, 64] width 94 height 25
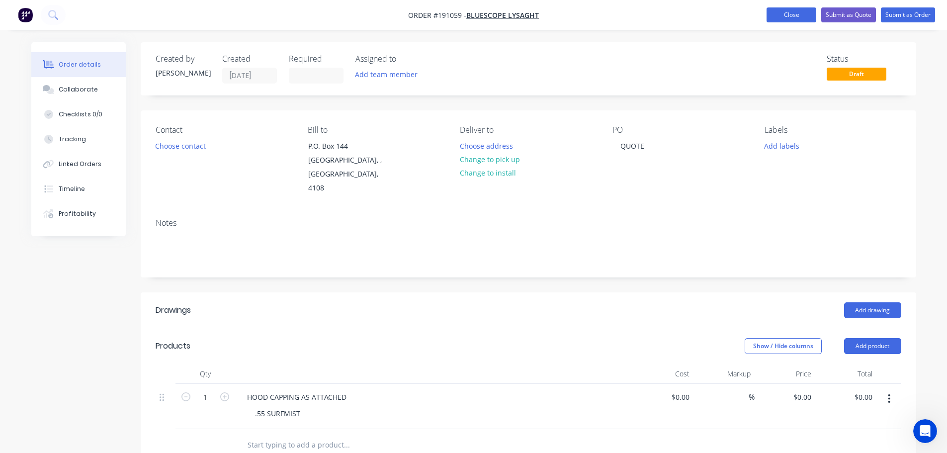
drag, startPoint x: 796, startPoint y: 10, endPoint x: 782, endPoint y: 9, distance: 13.5
click at [796, 10] on button "Close" at bounding box center [792, 14] width 50 height 15
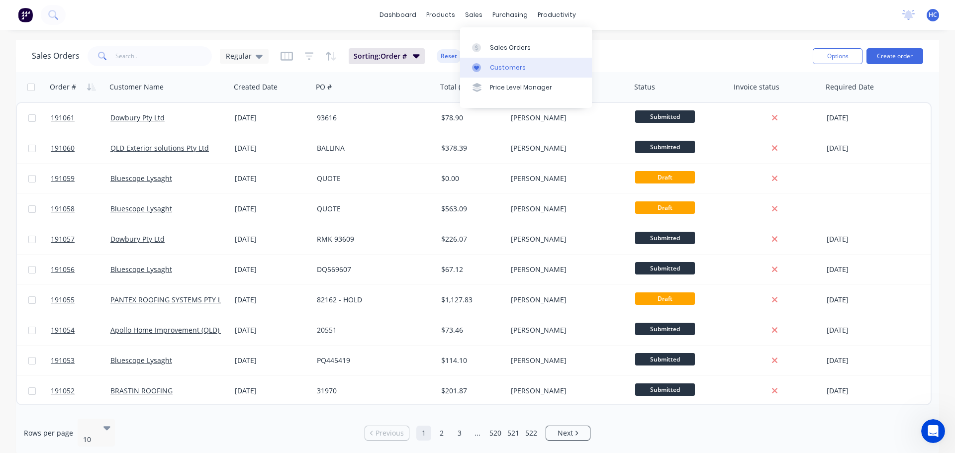
click at [494, 65] on div "Customers" at bounding box center [508, 67] width 36 height 9
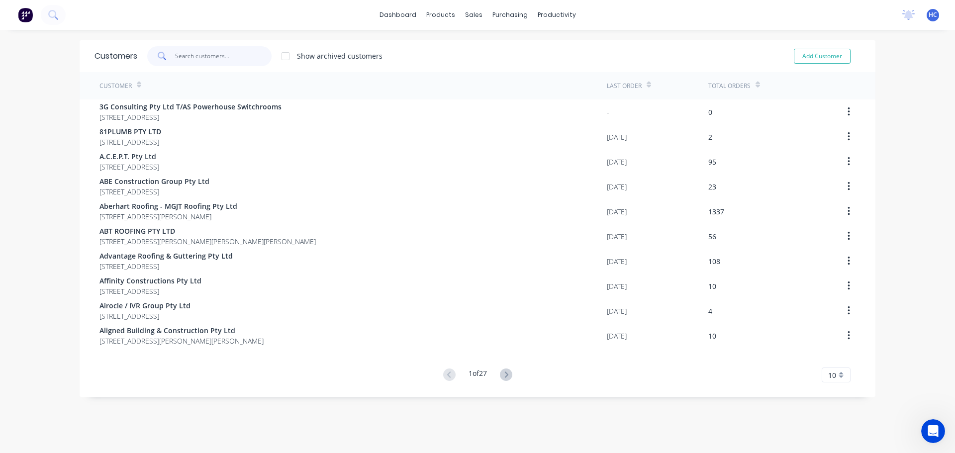
click at [240, 54] on input "text" at bounding box center [223, 56] width 97 height 20
click at [519, 46] on div "Sales Orders" at bounding box center [506, 47] width 41 height 9
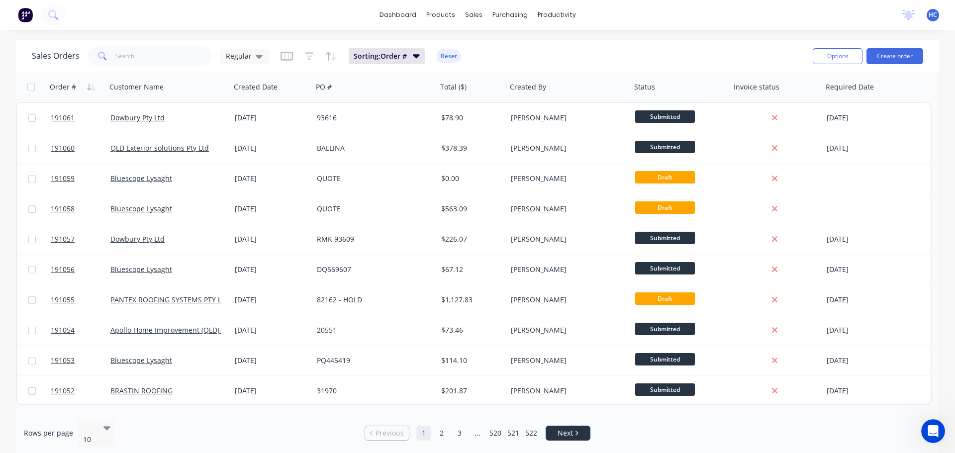
click at [555, 431] on link "Next" at bounding box center [568, 433] width 44 height 10
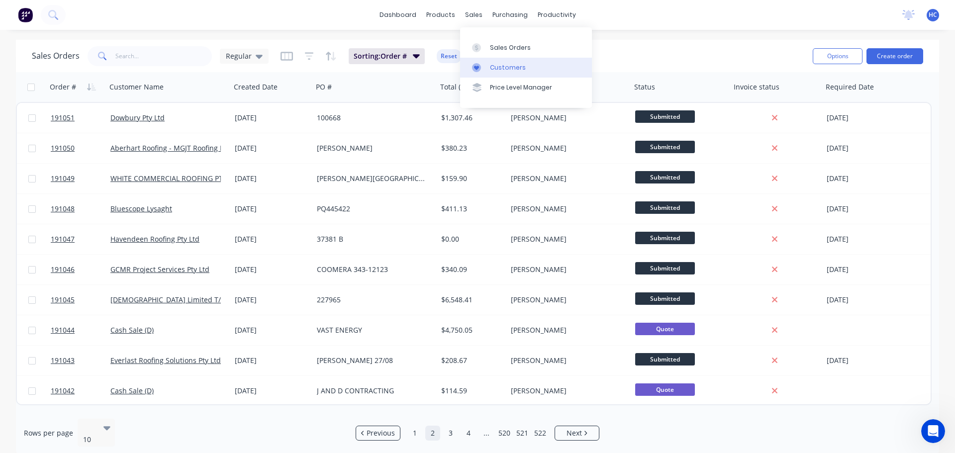
click at [495, 71] on div "Customers" at bounding box center [508, 67] width 36 height 9
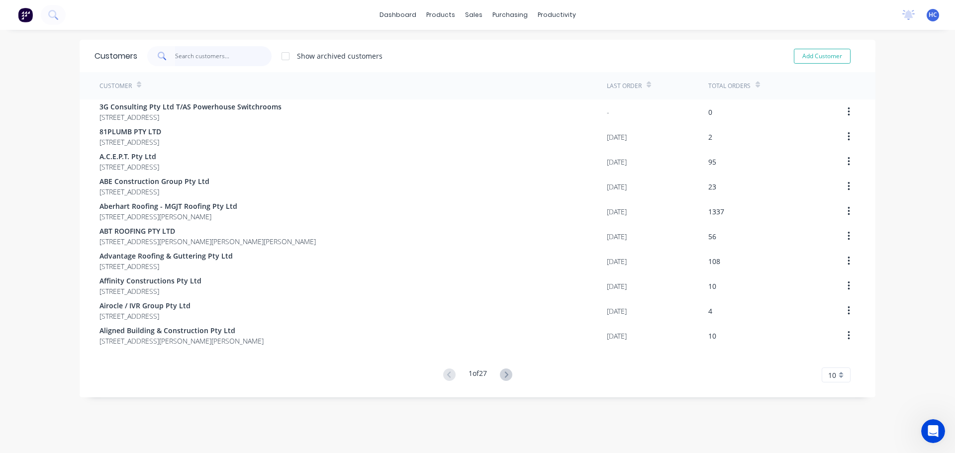
drag, startPoint x: 226, startPoint y: 54, endPoint x: 218, endPoint y: 55, distance: 8.0
click at [226, 54] on input "text" at bounding box center [223, 56] width 97 height 20
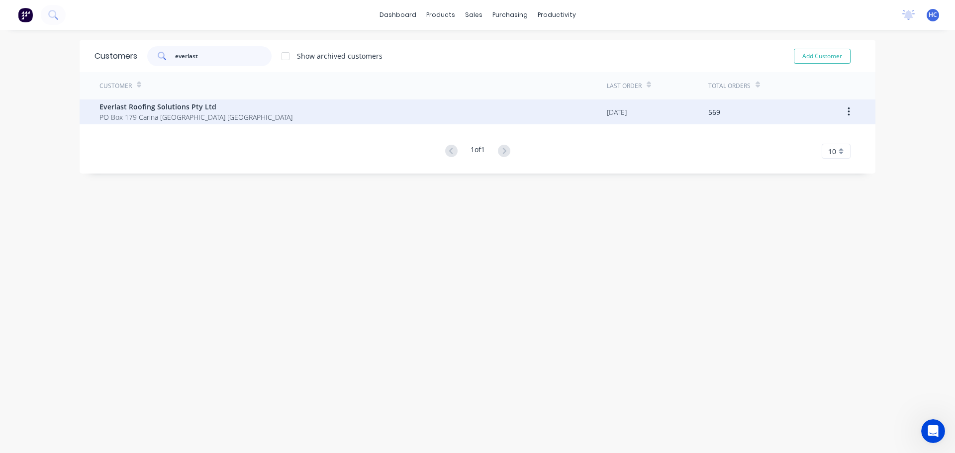
type input "everlast"
click at [179, 105] on span "Everlast Roofing Solutions Pty Ltd" at bounding box center [195, 106] width 193 height 10
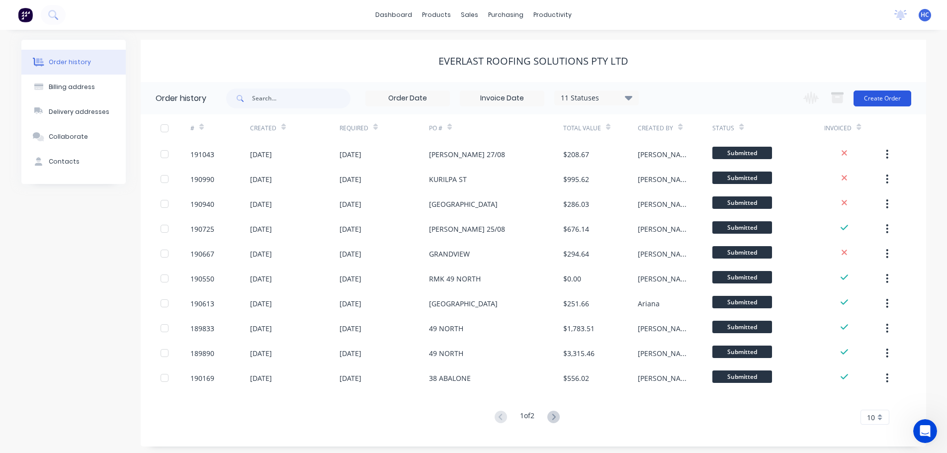
click at [872, 101] on button "Create Order" at bounding box center [883, 99] width 58 height 16
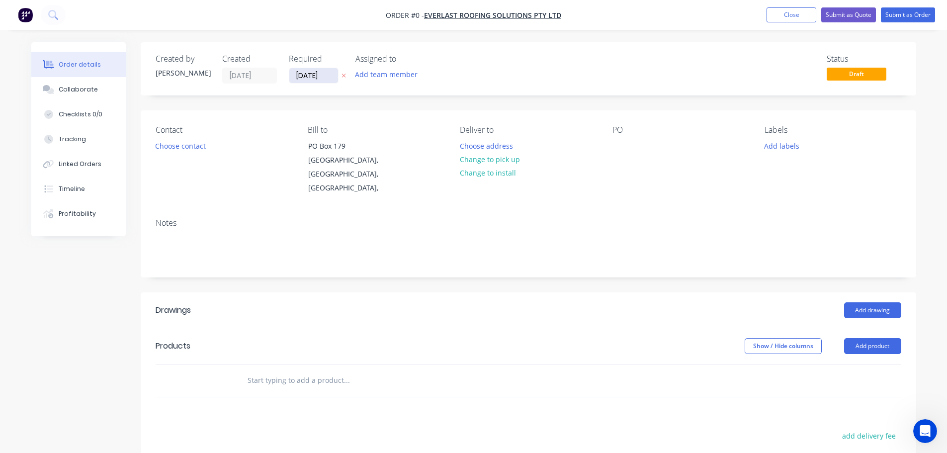
click at [318, 77] on input "[DATE]" at bounding box center [313, 75] width 49 height 15
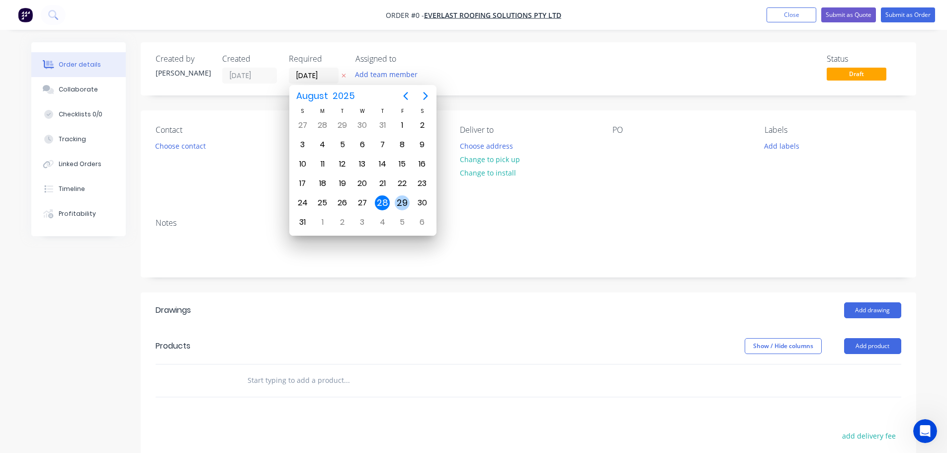
click at [404, 198] on div "29" at bounding box center [402, 202] width 15 height 15
type input "[DATE]"
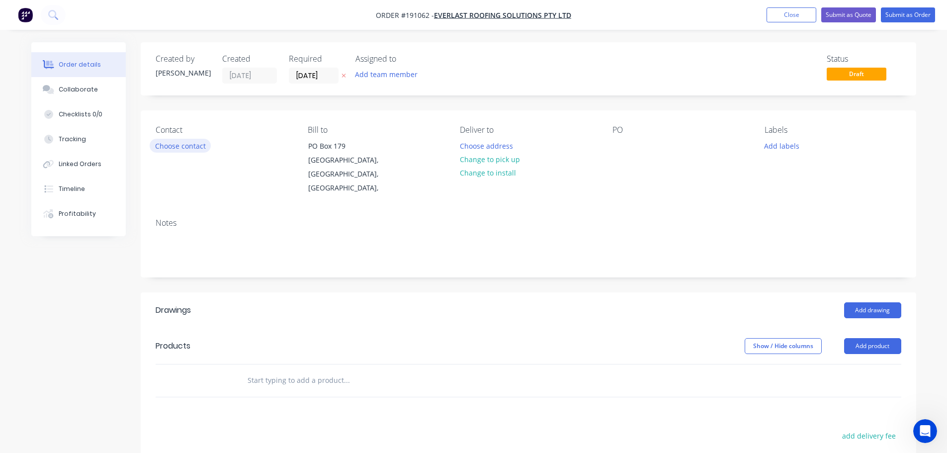
click at [182, 146] on button "Choose contact" at bounding box center [180, 145] width 61 height 13
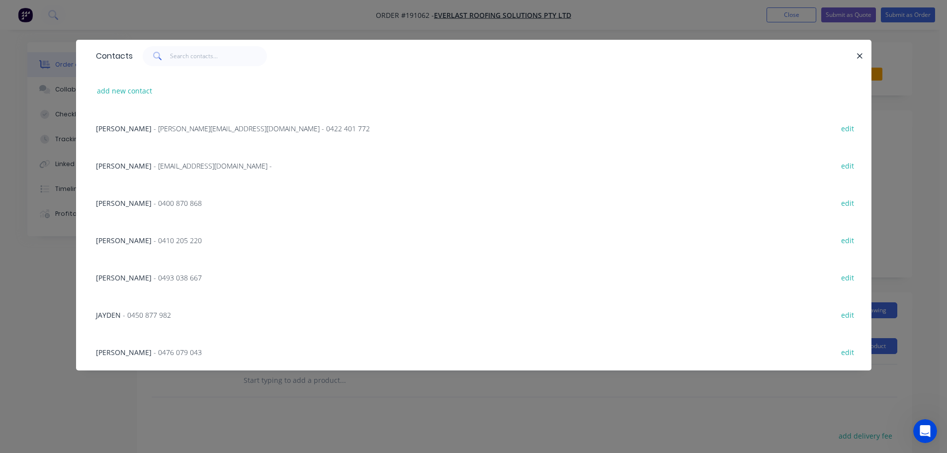
click at [161, 129] on span "- [PERSON_NAME][EMAIL_ADDRESS][DOMAIN_NAME] - 0422 401 772" at bounding box center [262, 128] width 216 height 9
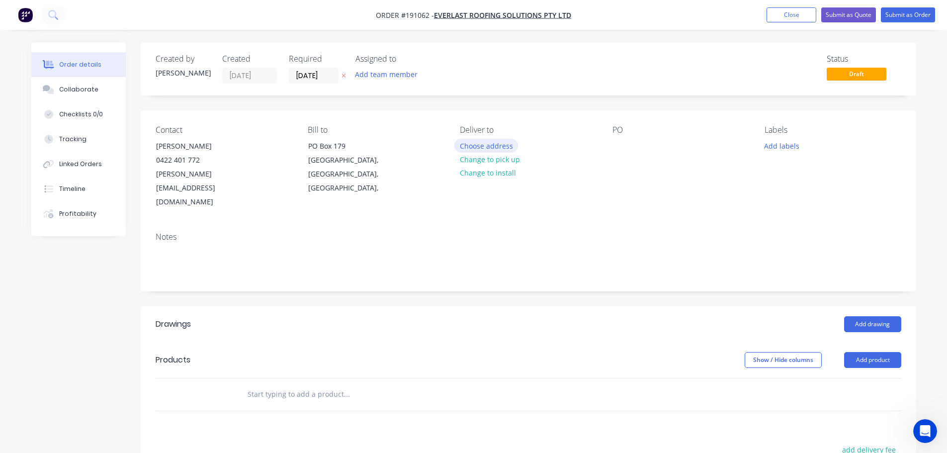
click at [483, 144] on button "Choose address" at bounding box center [487, 145] width 64 height 13
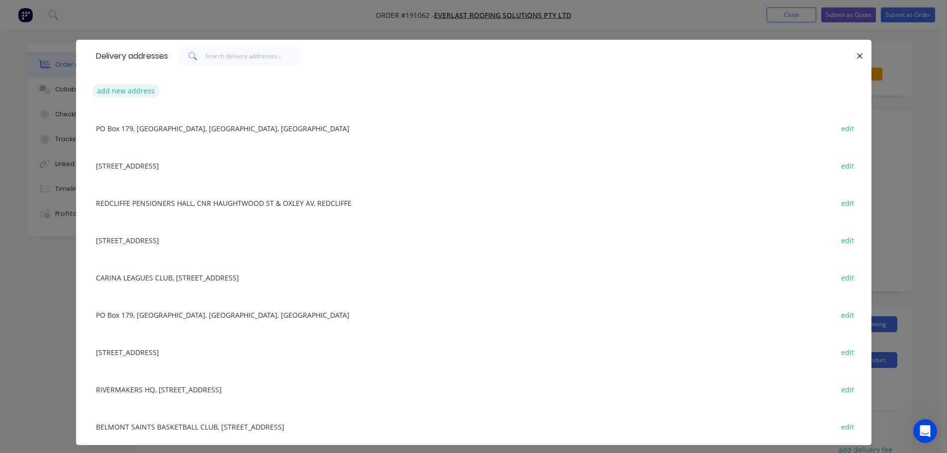
click at [128, 95] on button "add new address" at bounding box center [126, 90] width 68 height 13
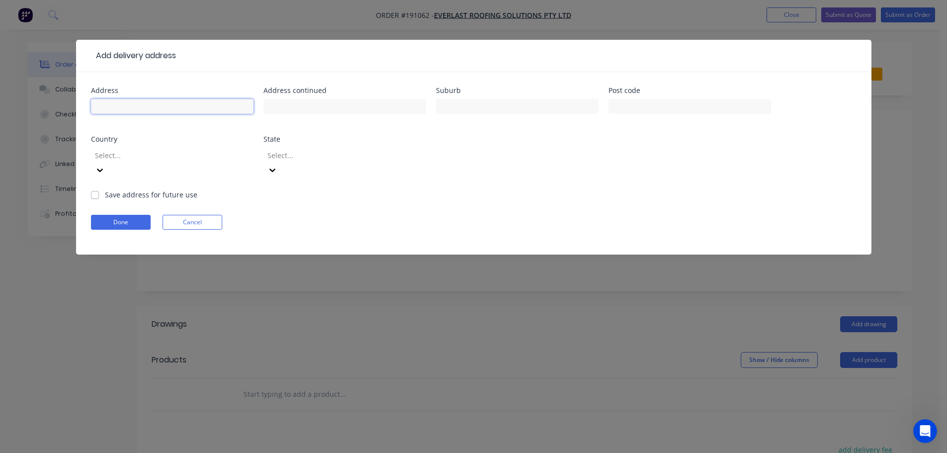
drag, startPoint x: 128, startPoint y: 95, endPoint x: 130, endPoint y: 103, distance: 8.2
click at [130, 103] on input "text" at bounding box center [172, 106] width 163 height 15
drag, startPoint x: 385, startPoint y: 329, endPoint x: 407, endPoint y: 156, distance: 175.0
click at [385, 329] on div "Add delivery address Address Address continued Suburb Post code Country Select.…" at bounding box center [473, 226] width 947 height 453
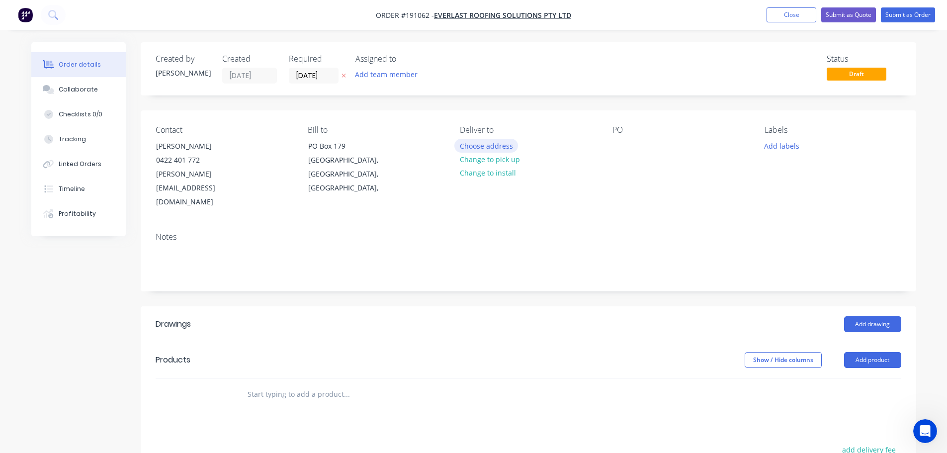
click at [479, 144] on button "Choose address" at bounding box center [487, 145] width 64 height 13
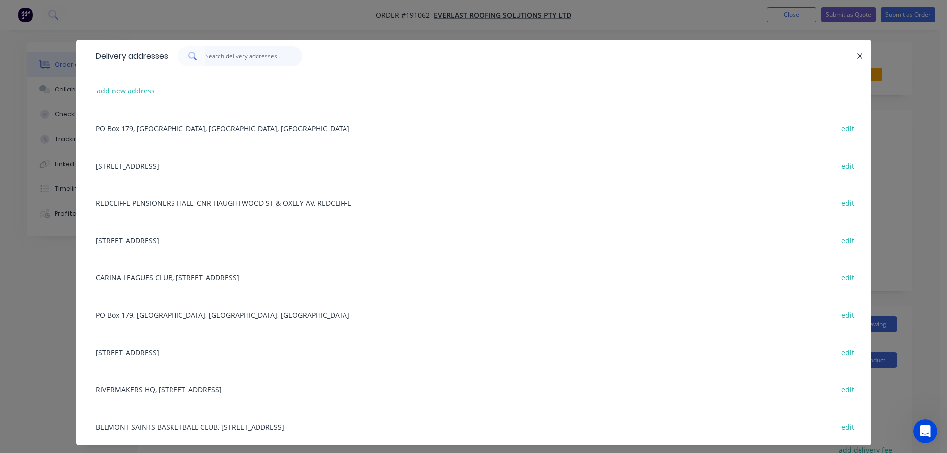
click at [237, 58] on input "text" at bounding box center [253, 56] width 97 height 20
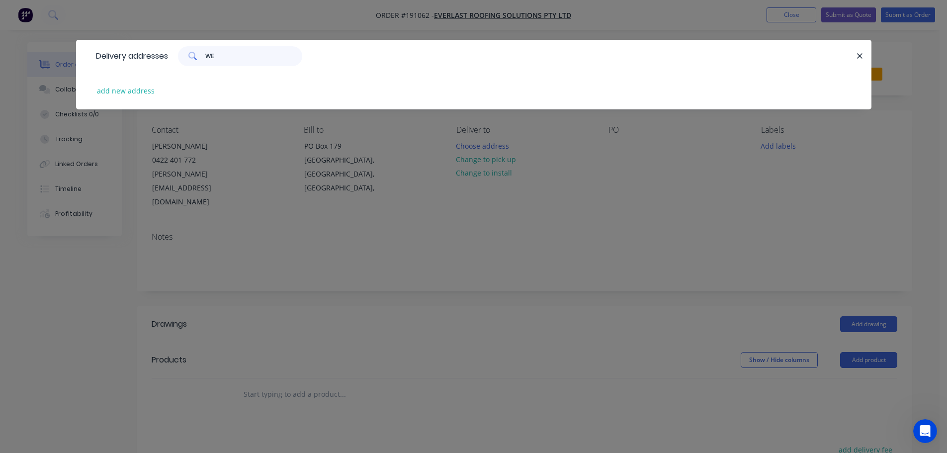
type input "W"
type input "CORNER"
click at [140, 92] on button "add new address" at bounding box center [126, 90] width 68 height 13
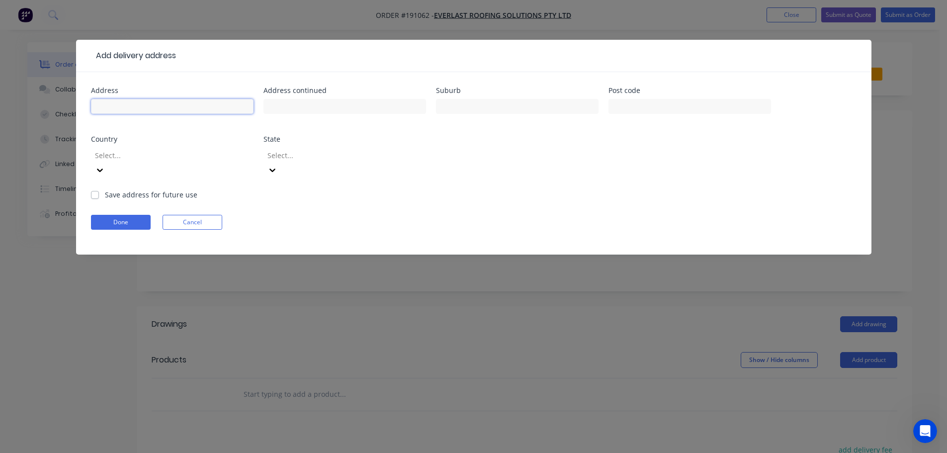
click at [144, 110] on input "text" at bounding box center [172, 106] width 163 height 15
type input "CORNER [GEOGRAPHIC_DATA][PERSON_NAME]"
type input "[GEOGRAPHIC_DATA]"
click at [165, 159] on div at bounding box center [165, 155] width 143 height 12
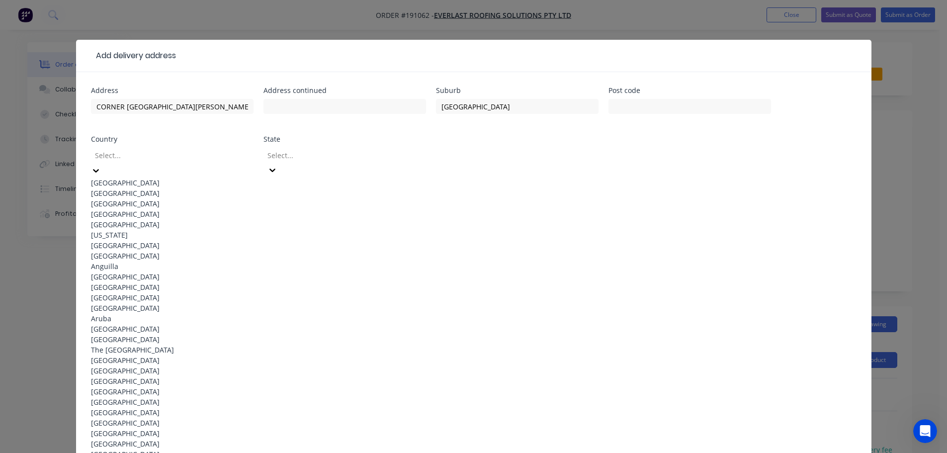
click at [150, 184] on div "[GEOGRAPHIC_DATA]" at bounding box center [172, 183] width 163 height 10
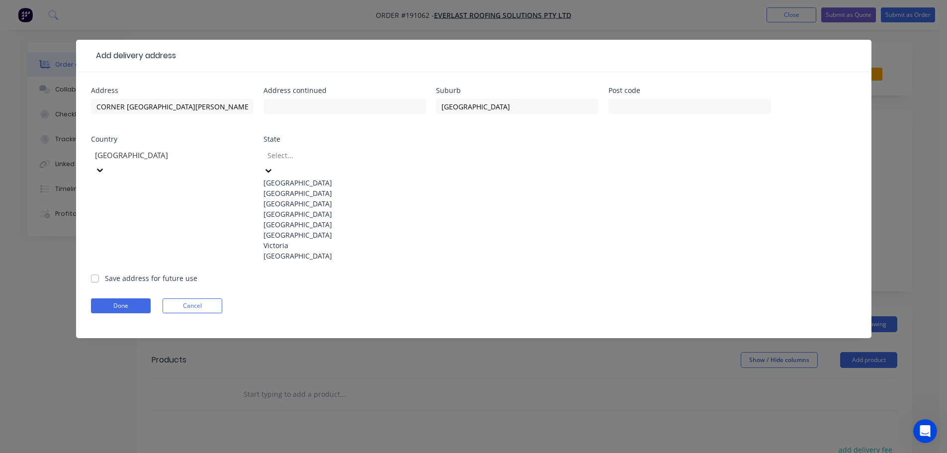
click at [284, 154] on div at bounding box center [338, 155] width 143 height 12
click at [285, 219] on div "[GEOGRAPHIC_DATA]" at bounding box center [345, 214] width 163 height 10
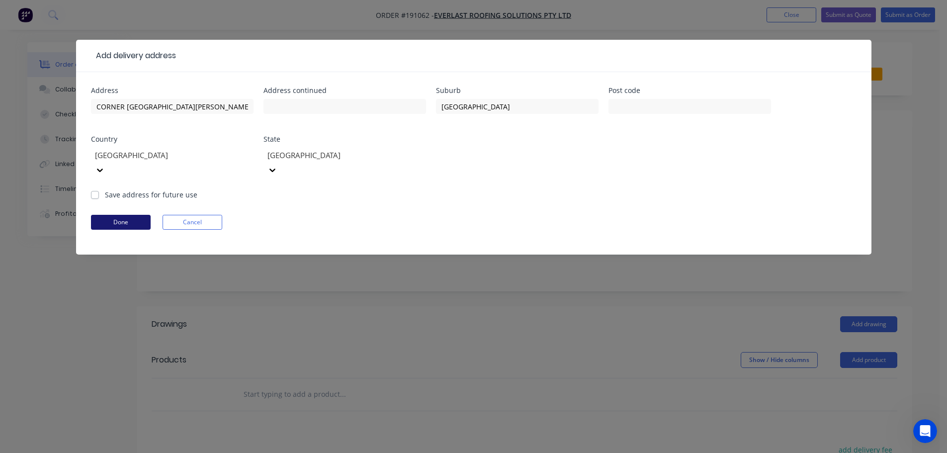
click at [143, 215] on button "Done" at bounding box center [121, 222] width 60 height 15
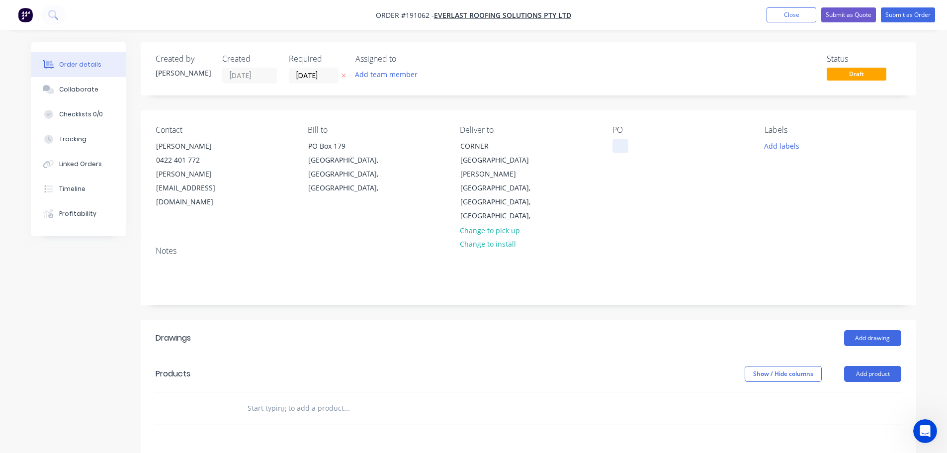
click at [623, 143] on div at bounding box center [621, 146] width 16 height 14
click at [873, 366] on button "Add product" at bounding box center [872, 374] width 57 height 16
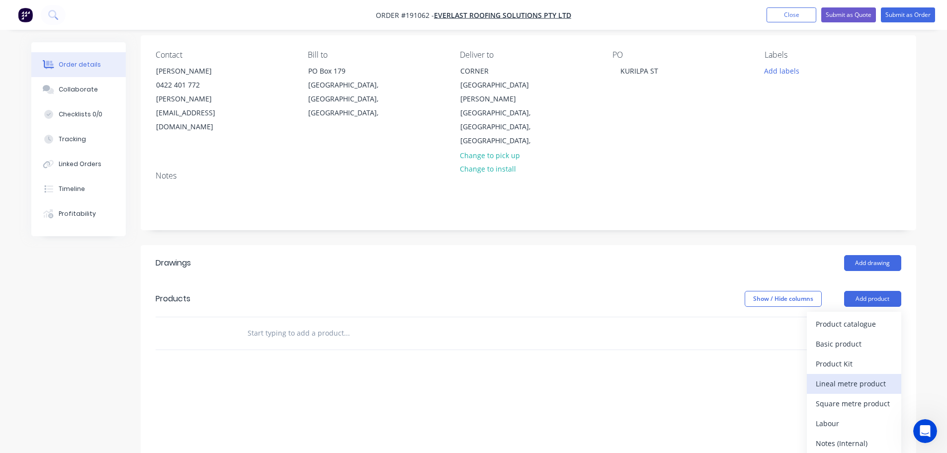
scroll to position [99, 0]
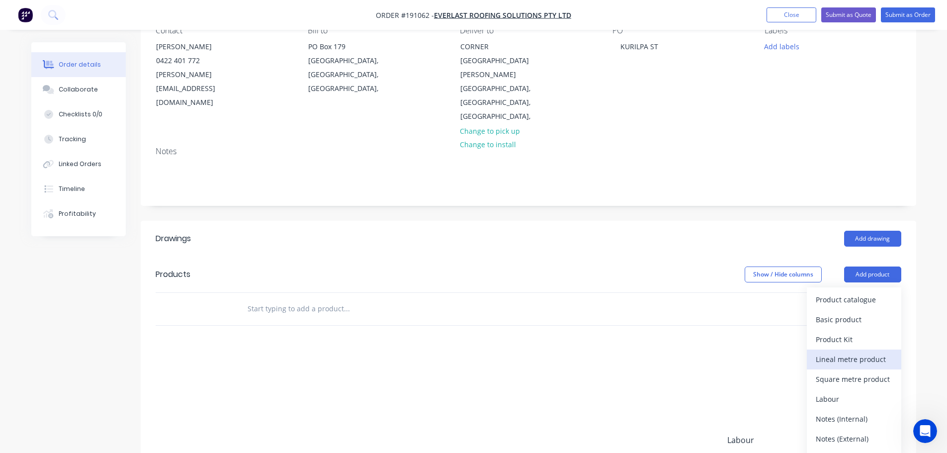
click at [835, 352] on div "Lineal metre product" at bounding box center [854, 359] width 77 height 14
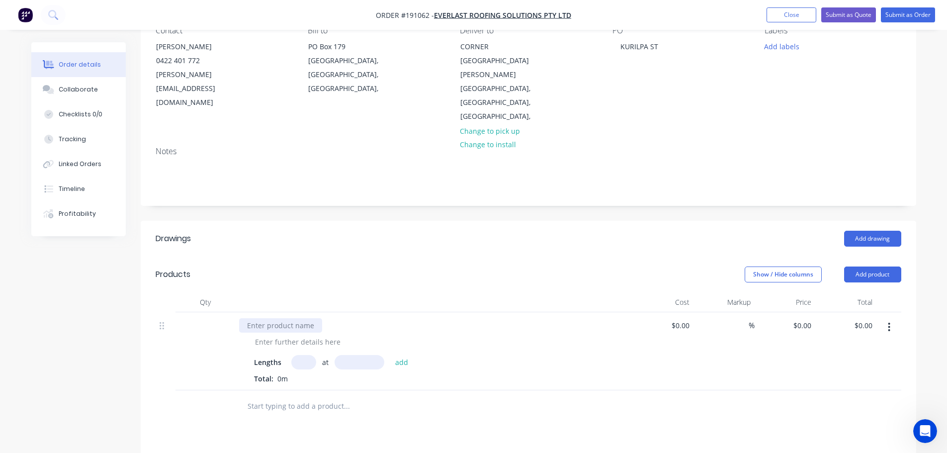
click at [298, 318] on div at bounding box center [280, 325] width 83 height 14
click at [285, 355] on div "Lengths at add" at bounding box center [434, 362] width 360 height 14
click at [287, 351] on div "Lengths at add Total: 0m" at bounding box center [434, 367] width 390 height 33
click at [288, 351] on div "Lengths at add Total: 0m" at bounding box center [434, 367] width 390 height 33
click at [296, 335] on div at bounding box center [297, 342] width 101 height 14
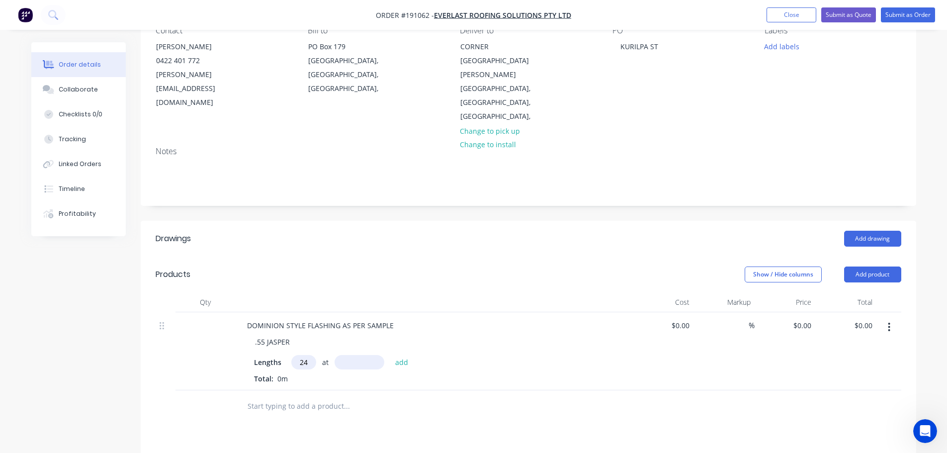
type input "24"
type input "2730"
click at [390, 355] on button "add" at bounding box center [401, 361] width 23 height 13
click at [603, 292] on div at bounding box center [434, 302] width 398 height 20
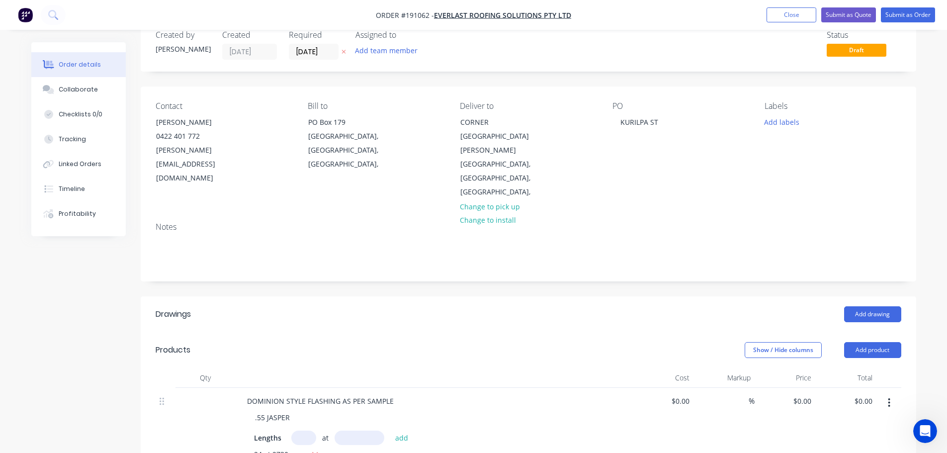
scroll to position [0, 0]
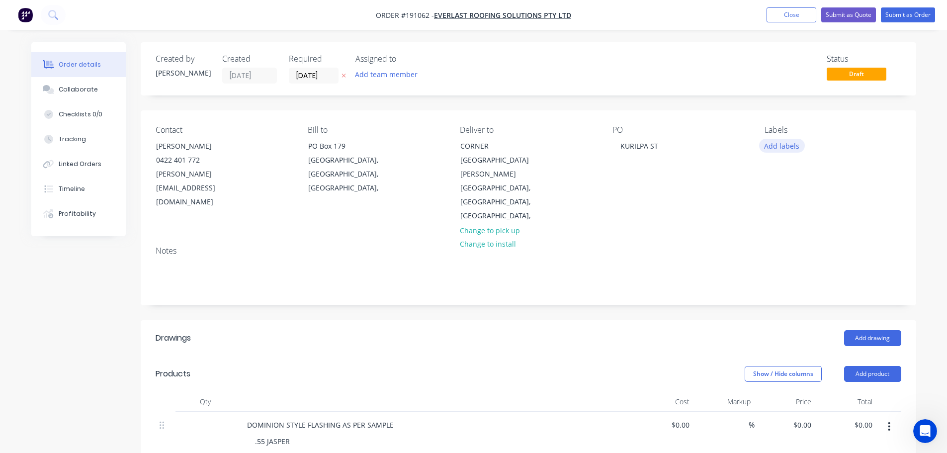
click at [784, 148] on button "Add labels" at bounding box center [782, 145] width 46 height 13
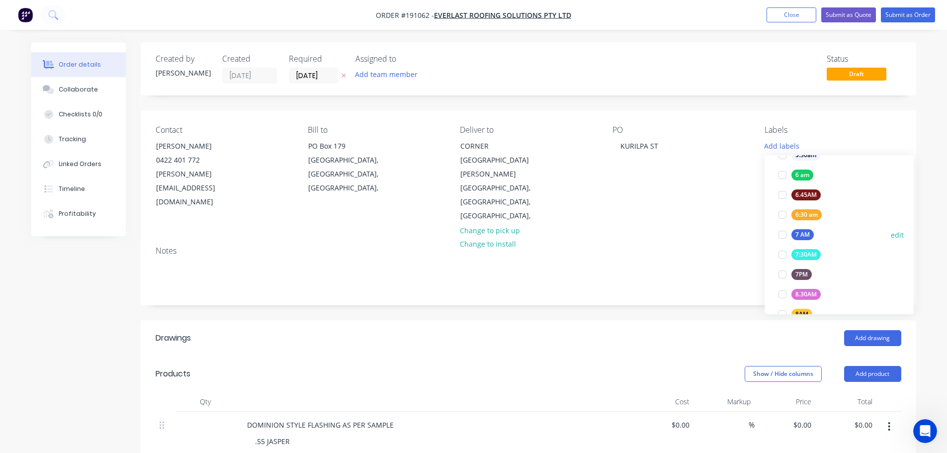
click at [807, 239] on div "7 AM" at bounding box center [803, 234] width 22 height 11
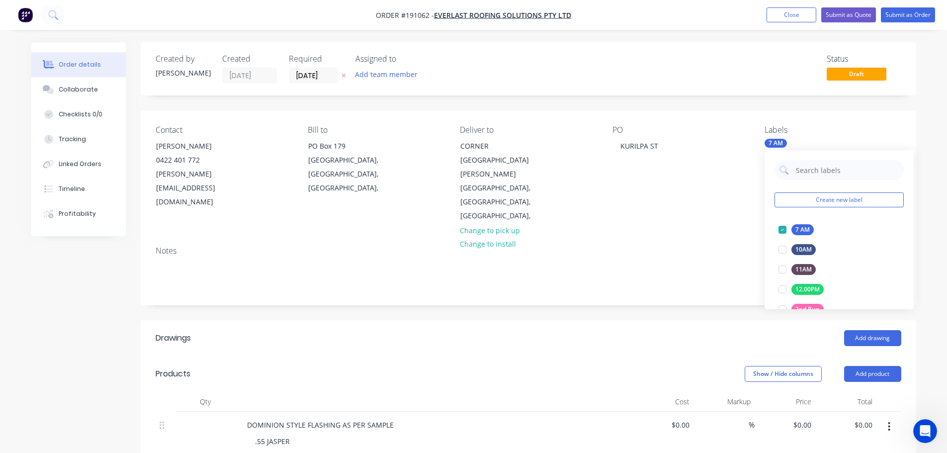
click at [699, 321] on header "Drawings Add drawing" at bounding box center [529, 338] width 776 height 36
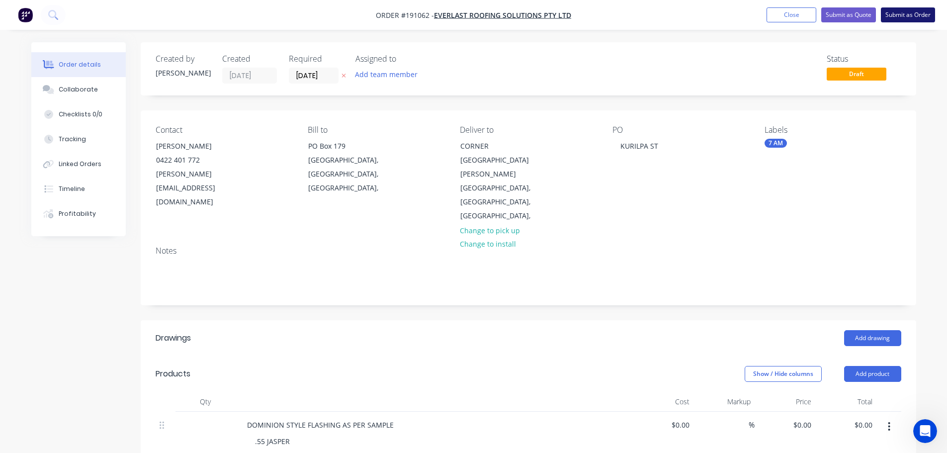
click at [908, 13] on button "Submit as Order" at bounding box center [908, 14] width 54 height 15
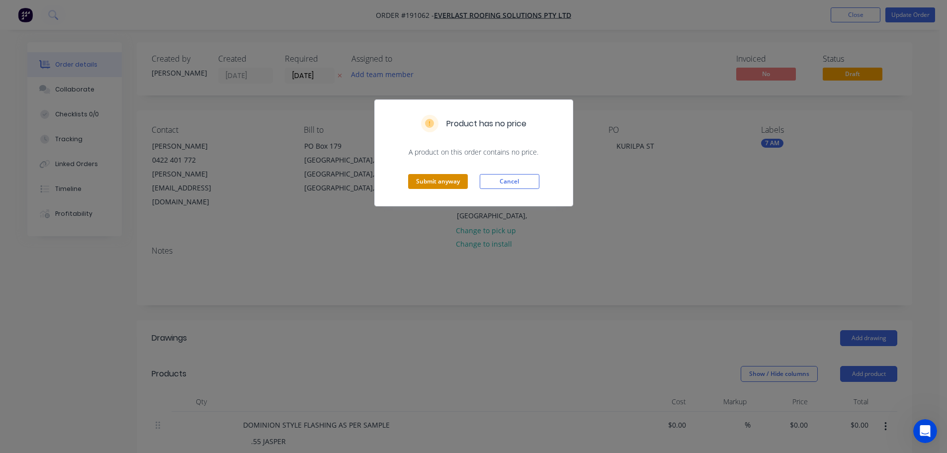
click at [453, 184] on button "Submit anyway" at bounding box center [438, 181] width 60 height 15
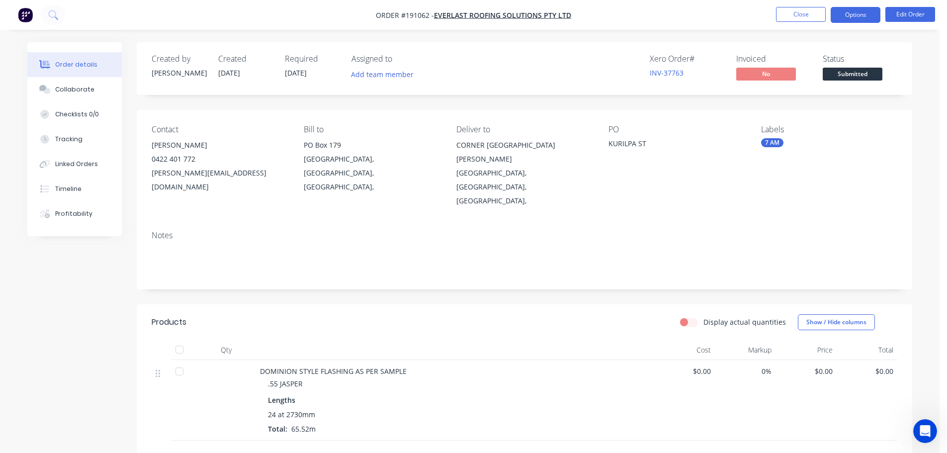
click at [874, 10] on button "Options" at bounding box center [856, 15] width 50 height 16
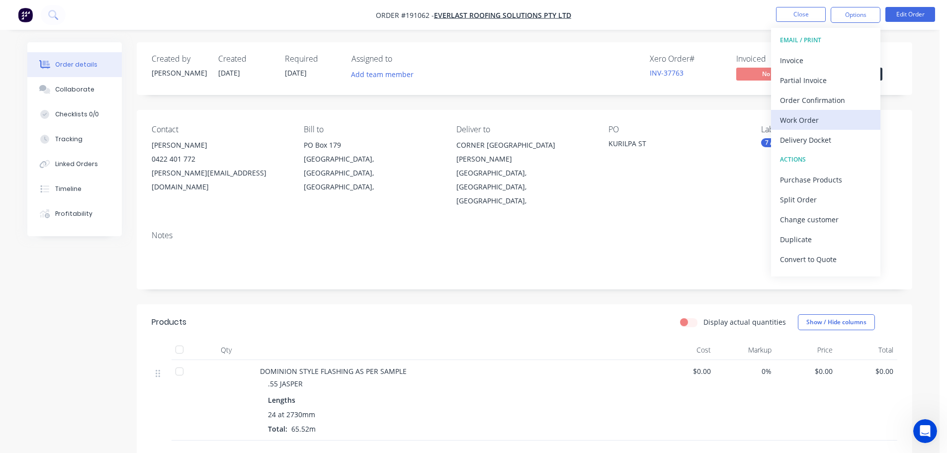
click at [810, 115] on div "Work Order" at bounding box center [826, 120] width 92 height 14
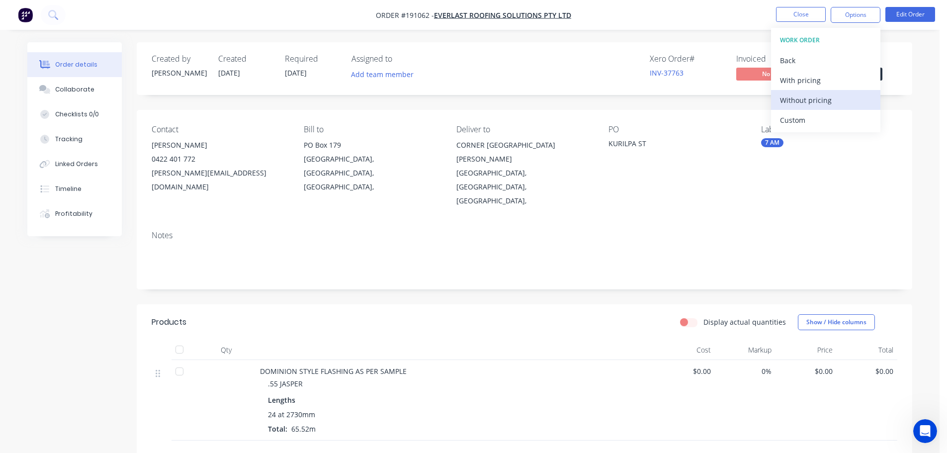
click at [803, 97] on div "Without pricing" at bounding box center [826, 100] width 92 height 14
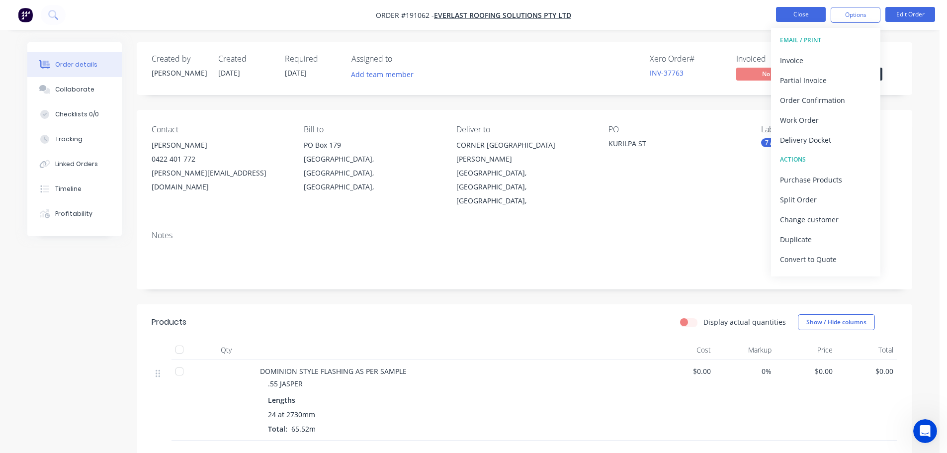
click at [805, 16] on button "Close" at bounding box center [801, 14] width 50 height 15
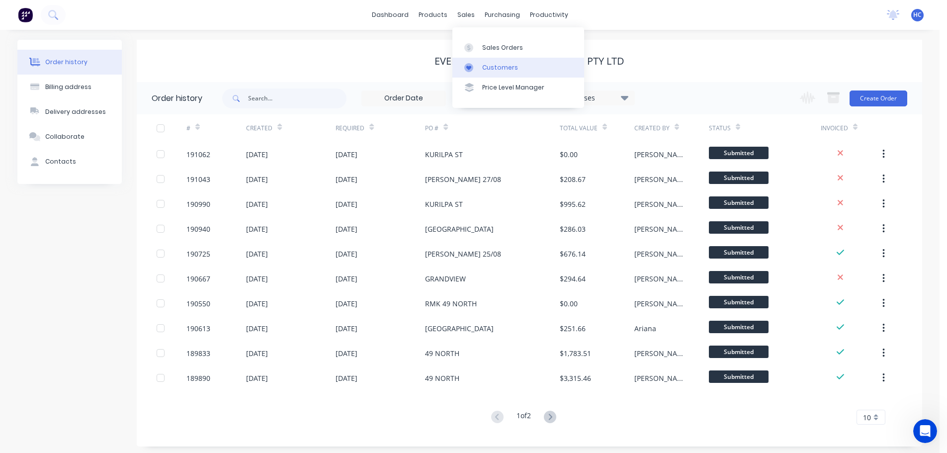
click at [493, 63] on div "Customers" at bounding box center [500, 67] width 36 height 9
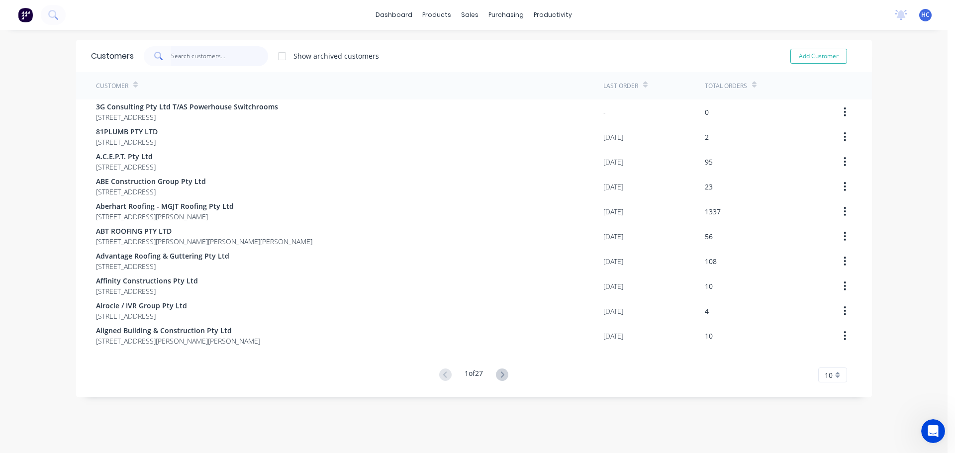
click at [236, 57] on input "text" at bounding box center [219, 56] width 97 height 20
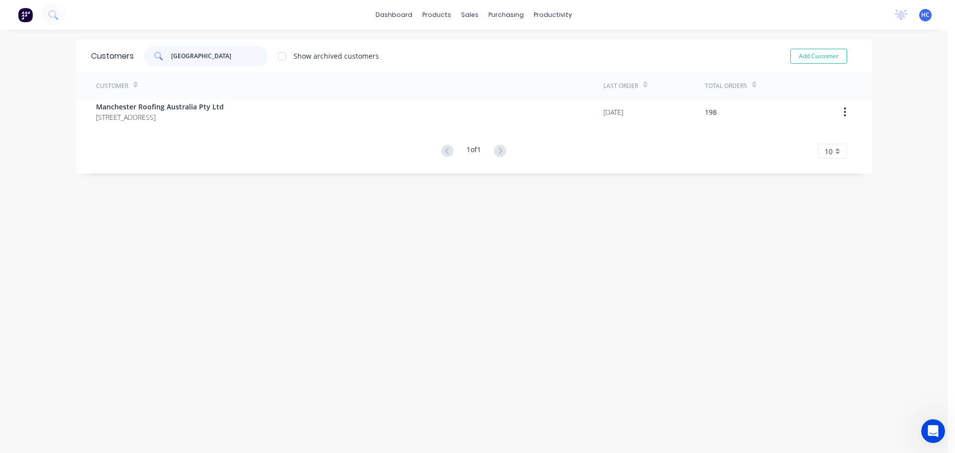
type input "[GEOGRAPHIC_DATA]"
click at [111, 128] on div "Customer Last Order Total Orders Manchester Roofing Australia Pty Ltd PO BOX 71…" at bounding box center [474, 115] width 796 height 87
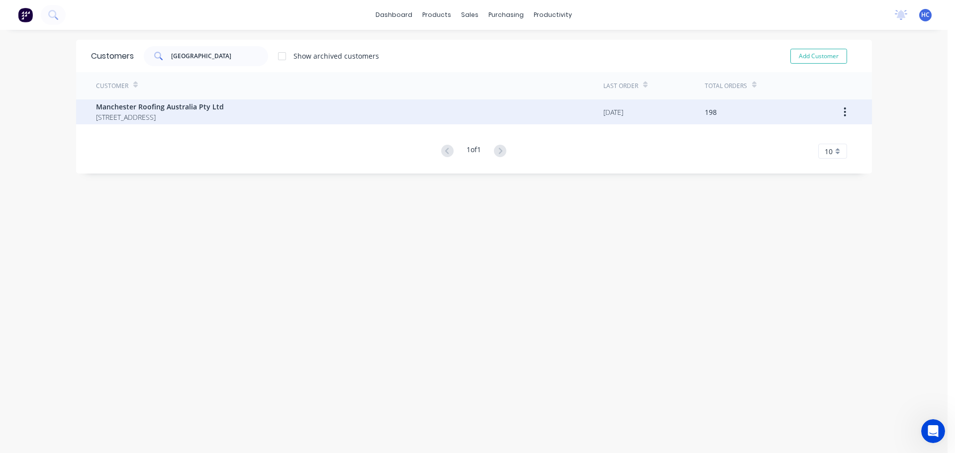
click at [155, 110] on span "Manchester Roofing Australia Pty Ltd" at bounding box center [160, 106] width 128 height 10
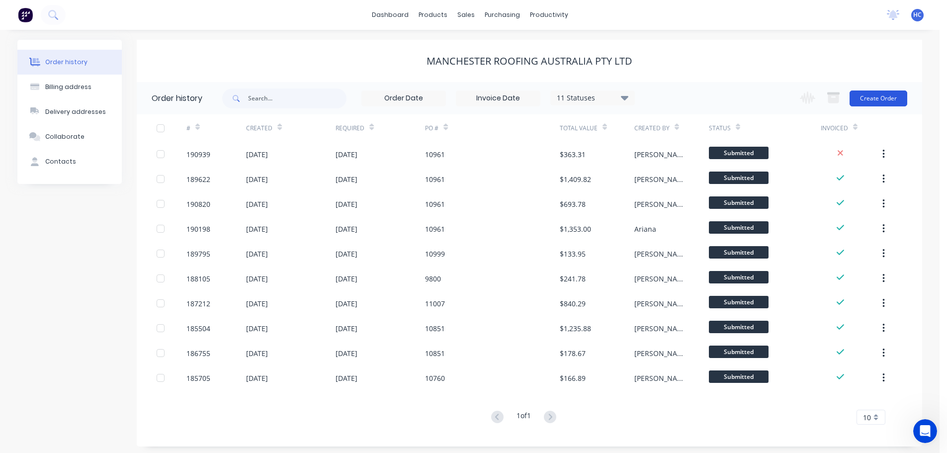
click at [871, 102] on button "Create Order" at bounding box center [879, 99] width 58 height 16
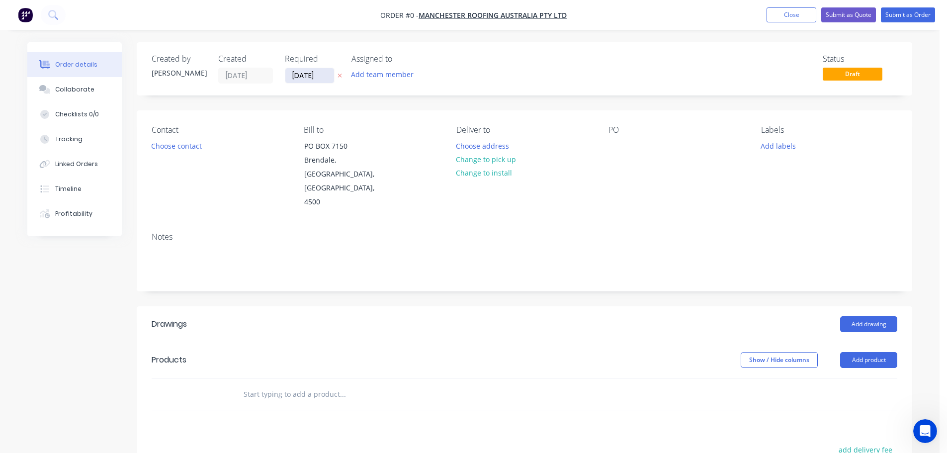
click at [309, 72] on input "[DATE]" at bounding box center [309, 75] width 49 height 15
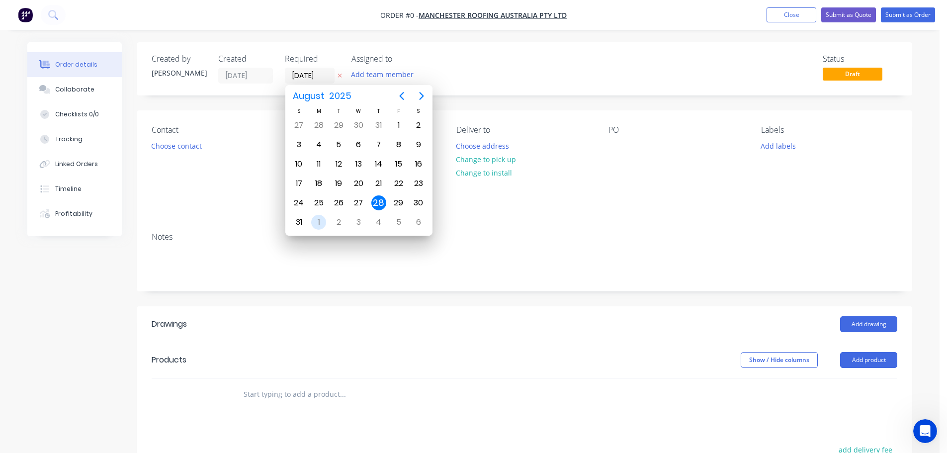
click at [323, 220] on div "1" at bounding box center [318, 222] width 15 height 15
type input "[DATE]"
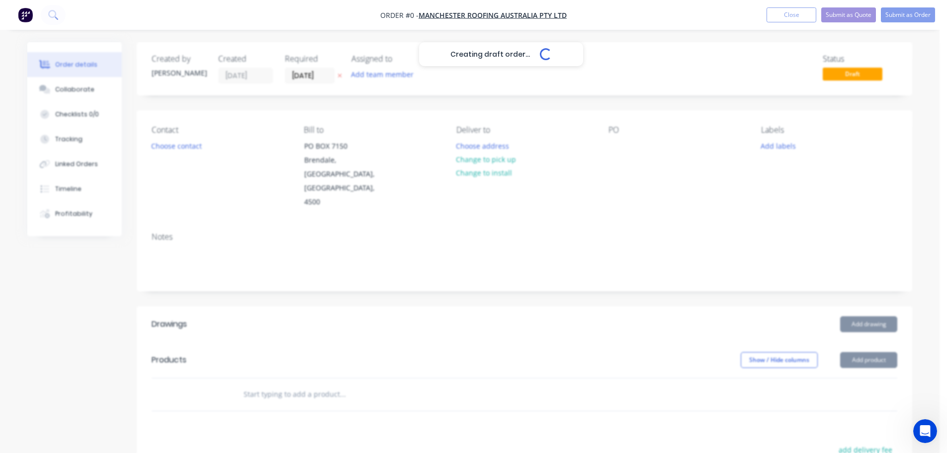
click at [184, 146] on button "Choose contact" at bounding box center [176, 145] width 61 height 13
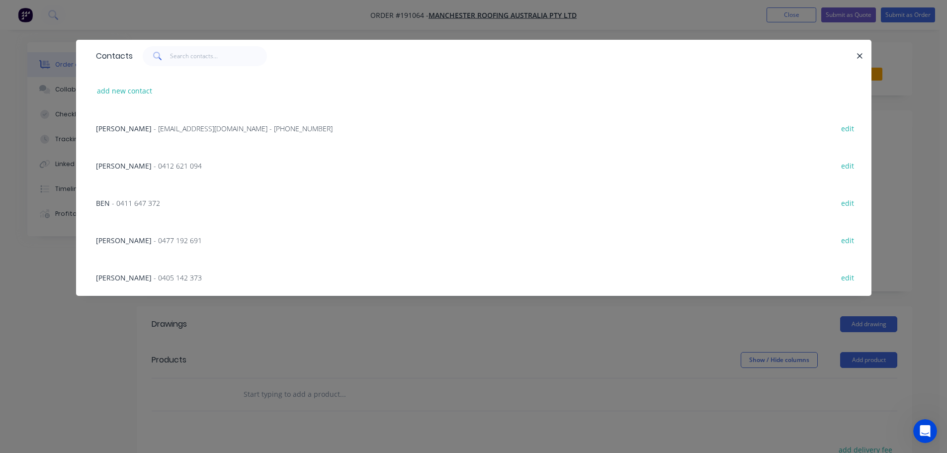
click at [147, 271] on div "[PERSON_NAME] - 0405 142 373 edit" at bounding box center [474, 277] width 766 height 37
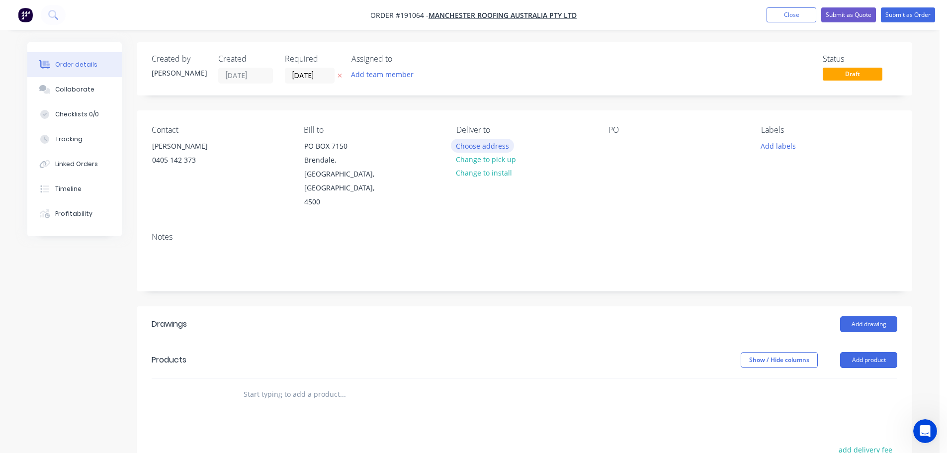
click at [483, 140] on button "Choose address" at bounding box center [483, 145] width 64 height 13
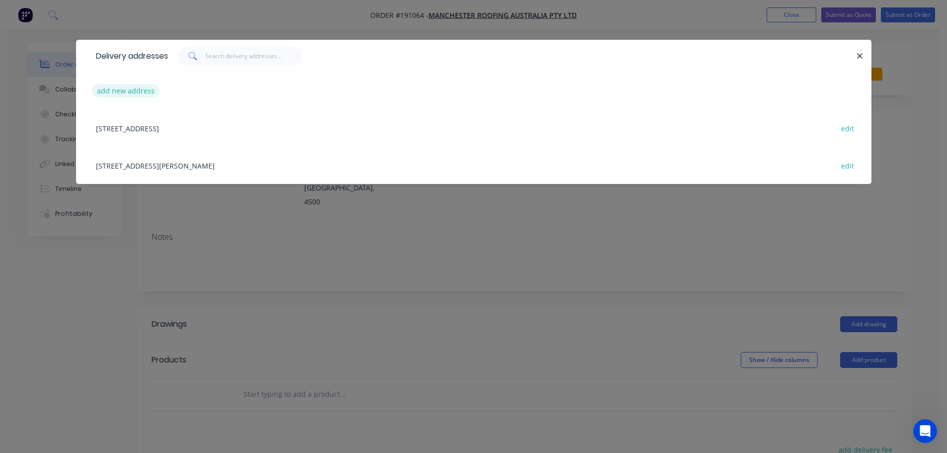
click at [133, 89] on button "add new address" at bounding box center [126, 90] width 68 height 13
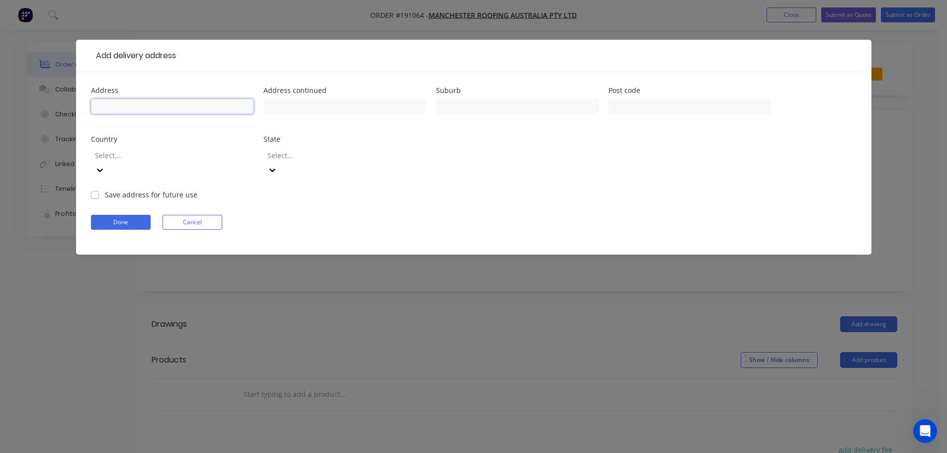
click at [137, 106] on input "text" at bounding box center [172, 106] width 163 height 15
type input "[STREET_ADDRESS]"
type input "KEDRON"
click at [127, 150] on div at bounding box center [165, 155] width 143 height 12
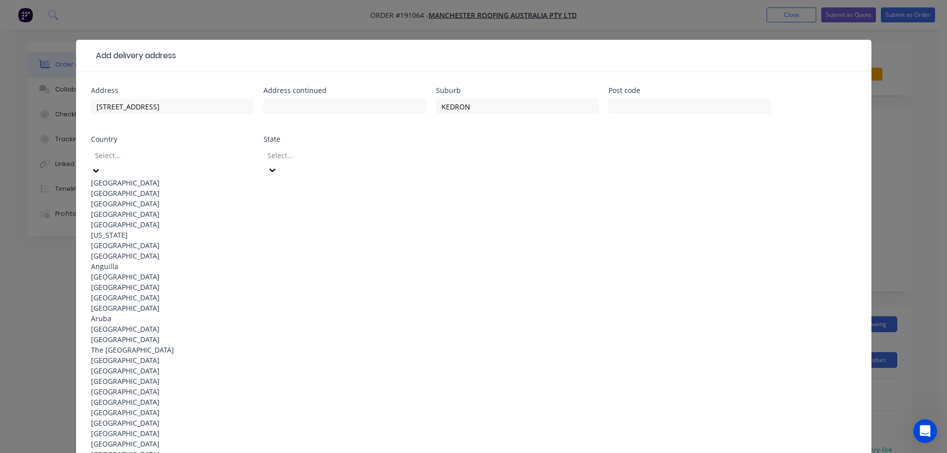
click at [112, 180] on div "[GEOGRAPHIC_DATA]" at bounding box center [172, 183] width 163 height 10
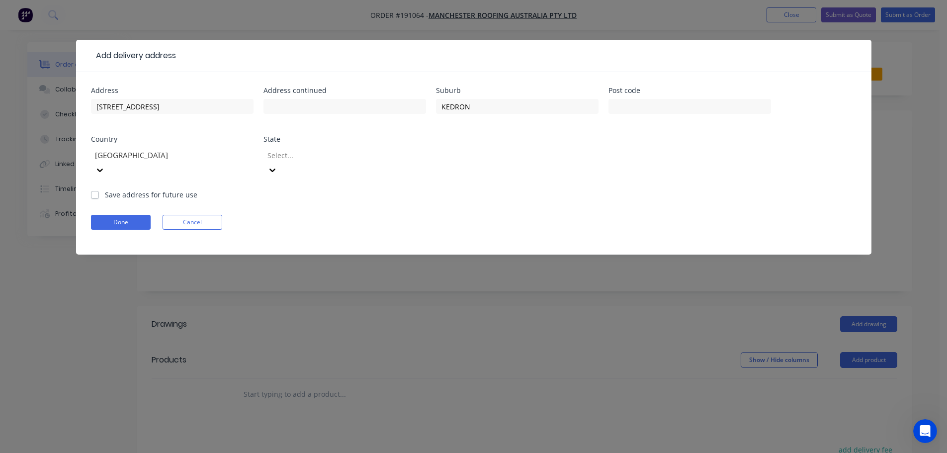
drag, startPoint x: 302, startPoint y: 155, endPoint x: 300, endPoint y: 165, distance: 10.7
click at [302, 155] on div at bounding box center [338, 155] width 143 height 12
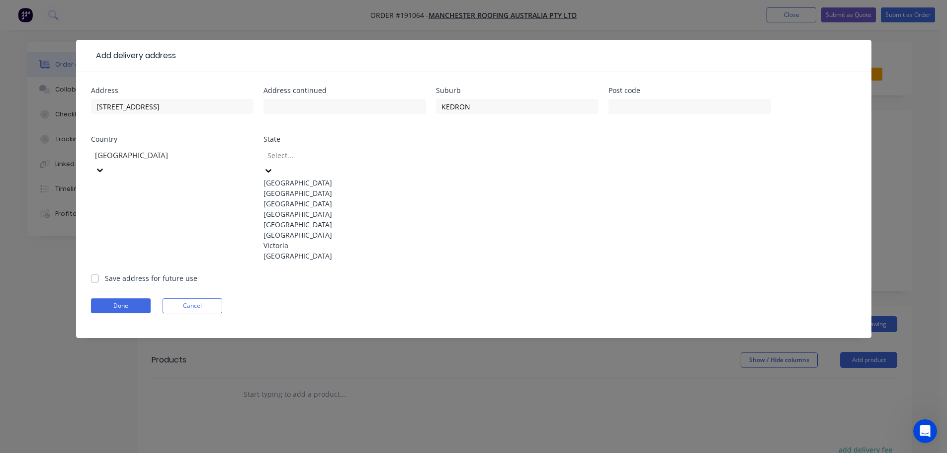
click at [302, 219] on div "[GEOGRAPHIC_DATA]" at bounding box center [345, 214] width 163 height 10
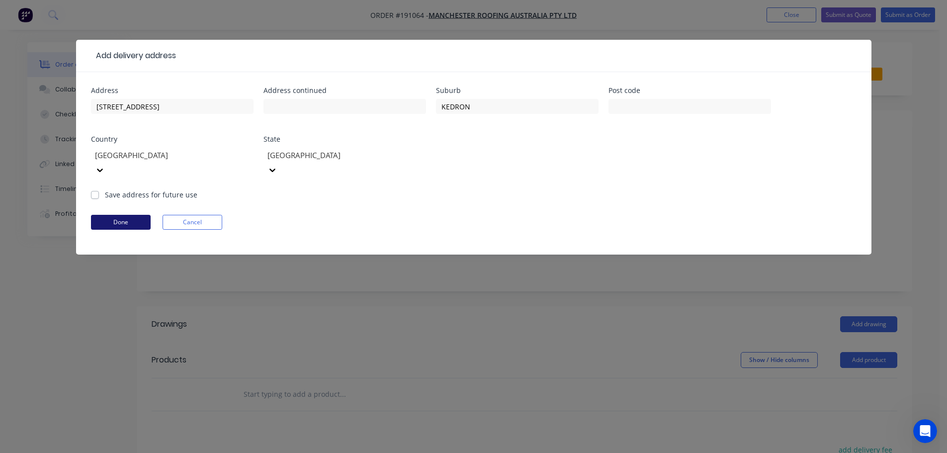
click at [135, 215] on button "Done" at bounding box center [121, 222] width 60 height 15
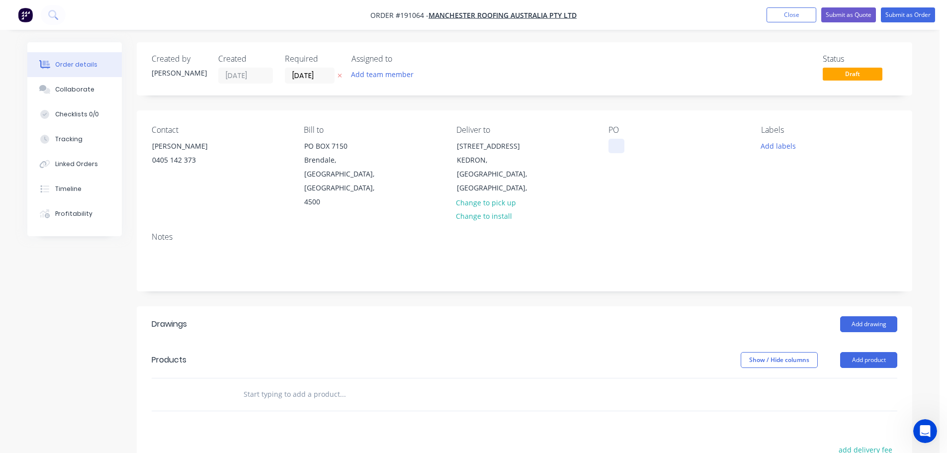
click at [616, 144] on div at bounding box center [617, 146] width 16 height 14
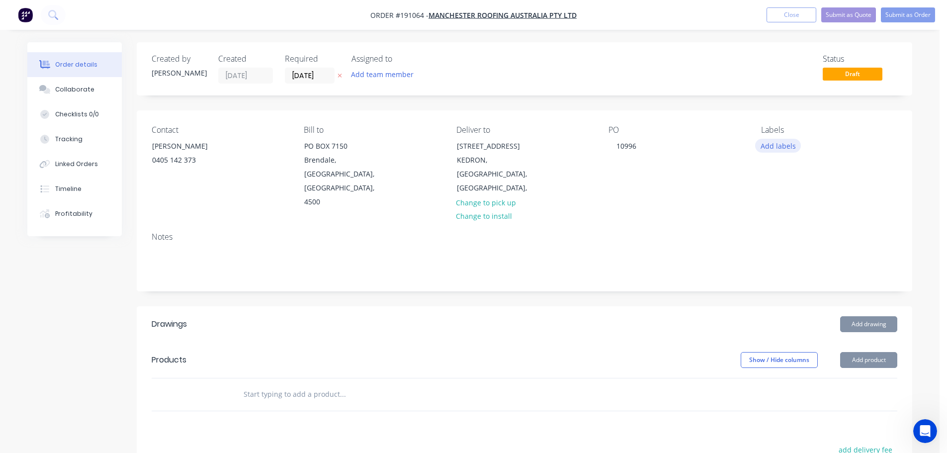
click at [773, 141] on button "Add labels" at bounding box center [778, 145] width 46 height 13
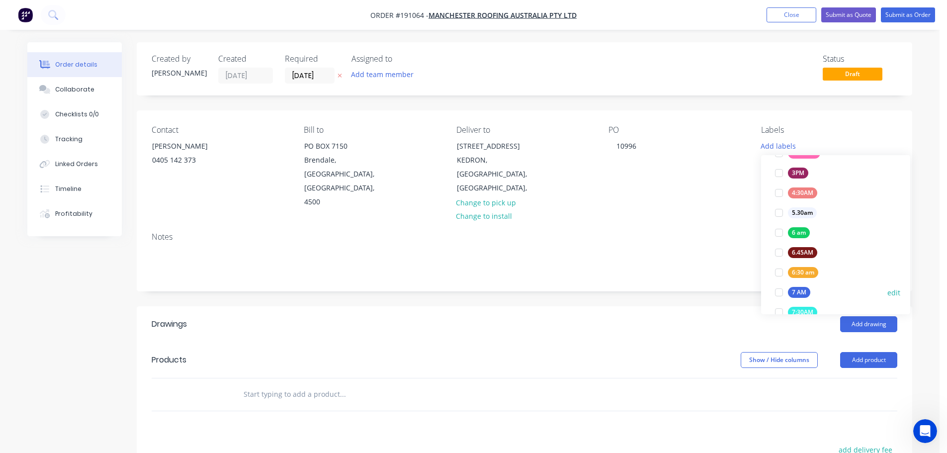
scroll to position [199, 0]
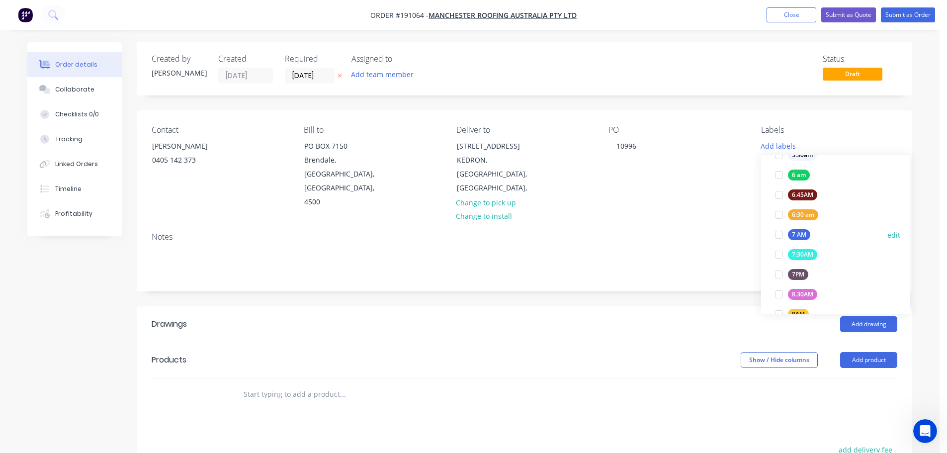
click at [806, 234] on div "7 AM" at bounding box center [799, 234] width 22 height 11
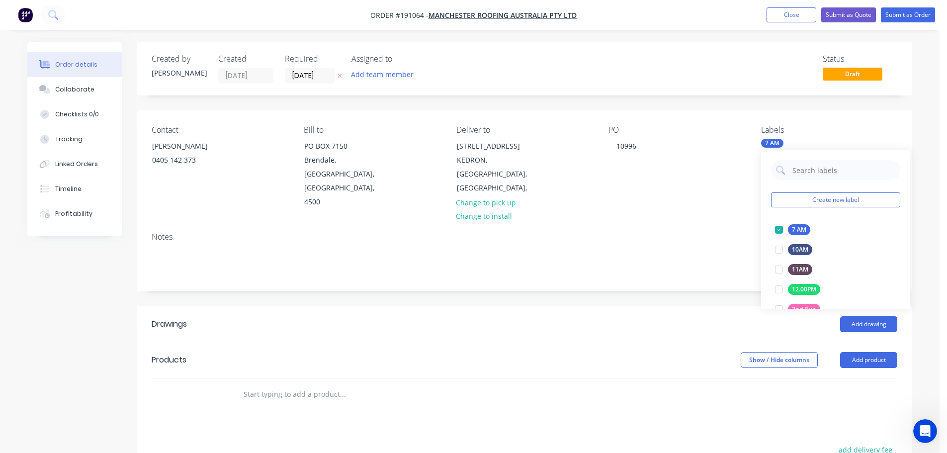
click at [729, 262] on div "Notes" at bounding box center [525, 257] width 776 height 67
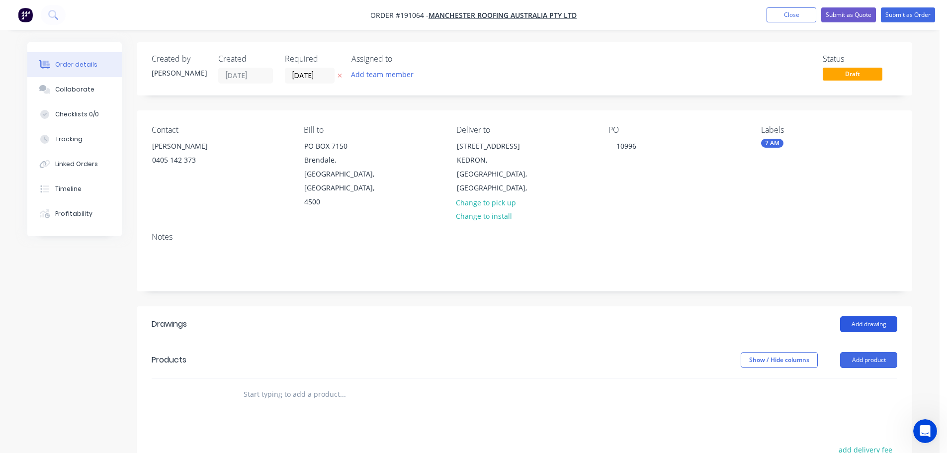
click at [870, 316] on button "Add drawing" at bounding box center [868, 324] width 57 height 16
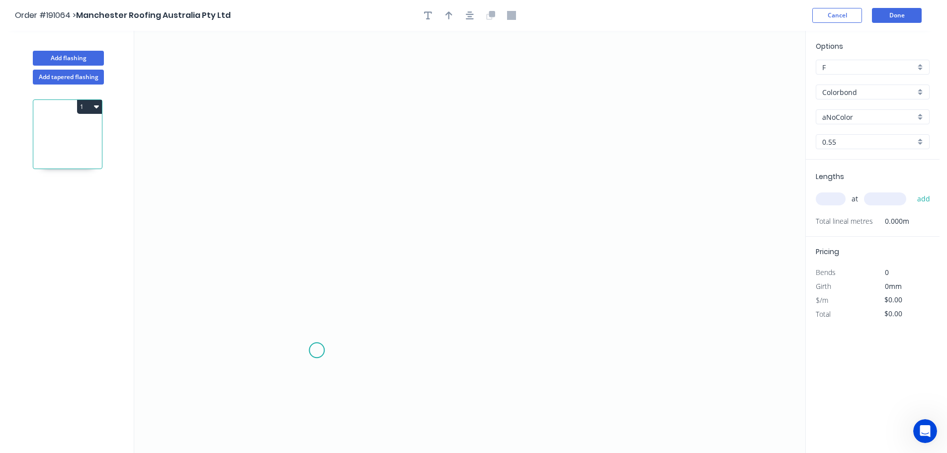
click at [317, 351] on icon "0" at bounding box center [469, 242] width 671 height 422
click at [343, 324] on icon "0" at bounding box center [469, 242] width 671 height 422
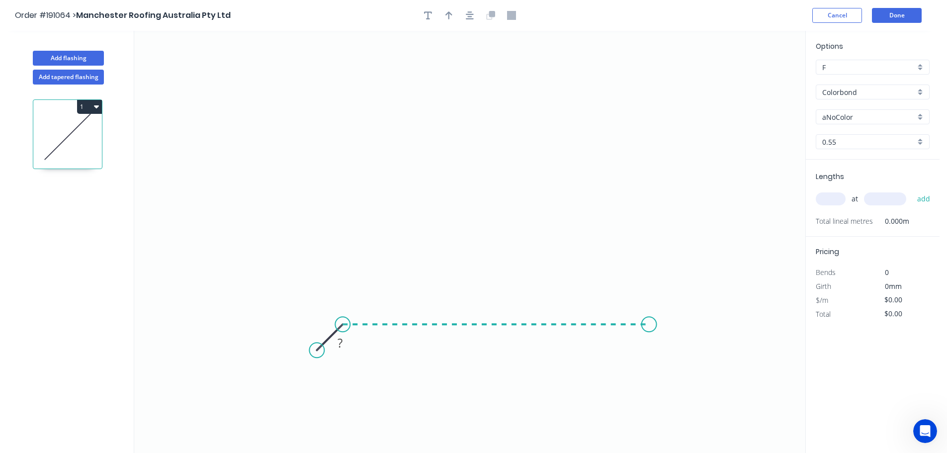
click at [649, 323] on icon "0 ?" at bounding box center [469, 242] width 671 height 422
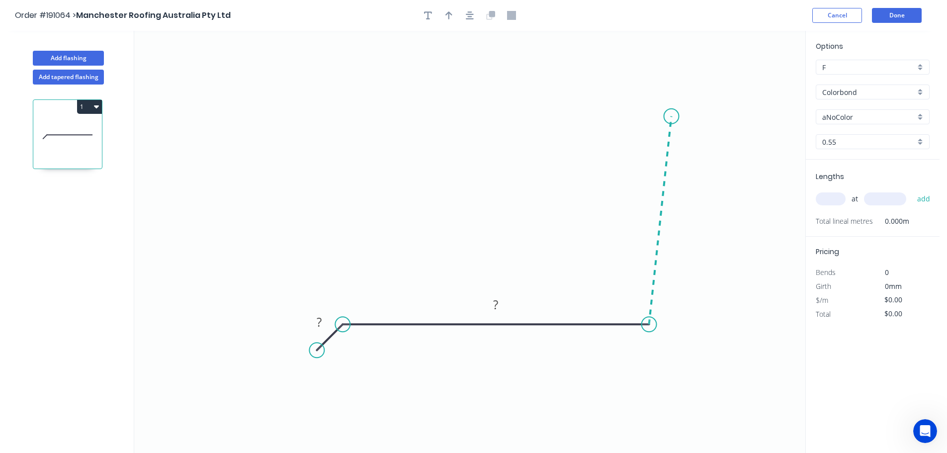
click at [672, 116] on icon at bounding box center [660, 220] width 22 height 208
click at [682, 212] on rect at bounding box center [675, 218] width 20 height 14
type input "$12.62"
click at [503, 102] on icon "0 25 175 150 110 º" at bounding box center [469, 242] width 671 height 422
click at [448, 11] on icon "button" at bounding box center [449, 15] width 7 height 9
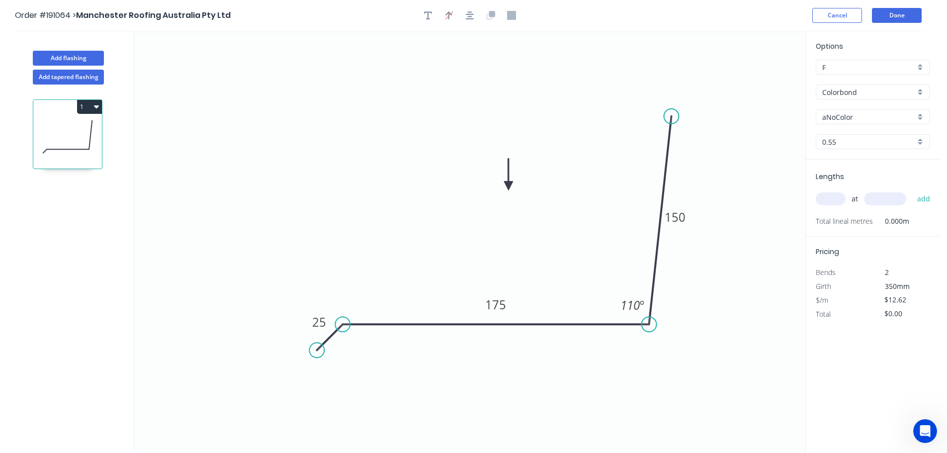
drag, startPoint x: 753, startPoint y: 80, endPoint x: 520, endPoint y: 193, distance: 259.3
click at [507, 188] on icon at bounding box center [508, 175] width 9 height 32
click at [852, 91] on input "Colorbond" at bounding box center [869, 92] width 93 height 10
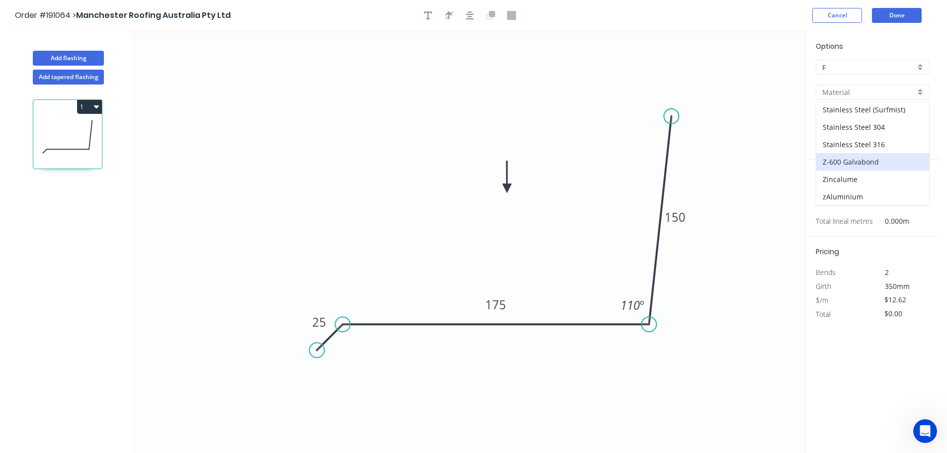
scroll to position [211, 0]
click at [845, 179] on div "Zincalume" at bounding box center [873, 178] width 113 height 17
type input "Zincalume"
type input "$11.62"
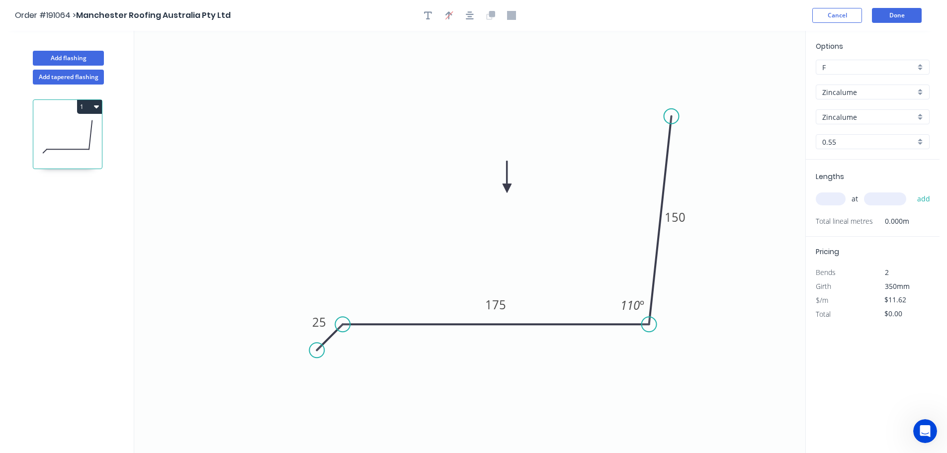
click at [830, 201] on input "text" at bounding box center [831, 198] width 30 height 13
type input "1"
type input "4000"
click at [913, 190] on button "add" at bounding box center [924, 198] width 23 height 17
click at [85, 104] on button "1" at bounding box center [89, 107] width 25 height 14
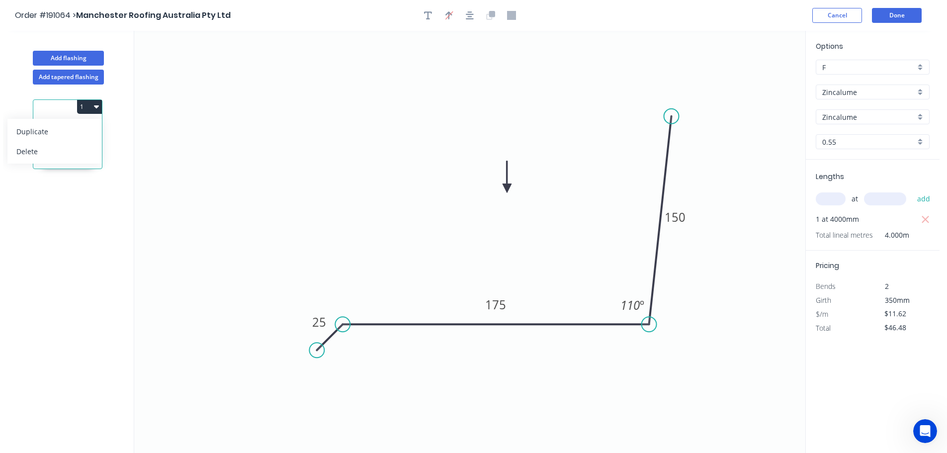
click at [81, 125] on div "Duplicate" at bounding box center [54, 131] width 77 height 14
type input "$0.00"
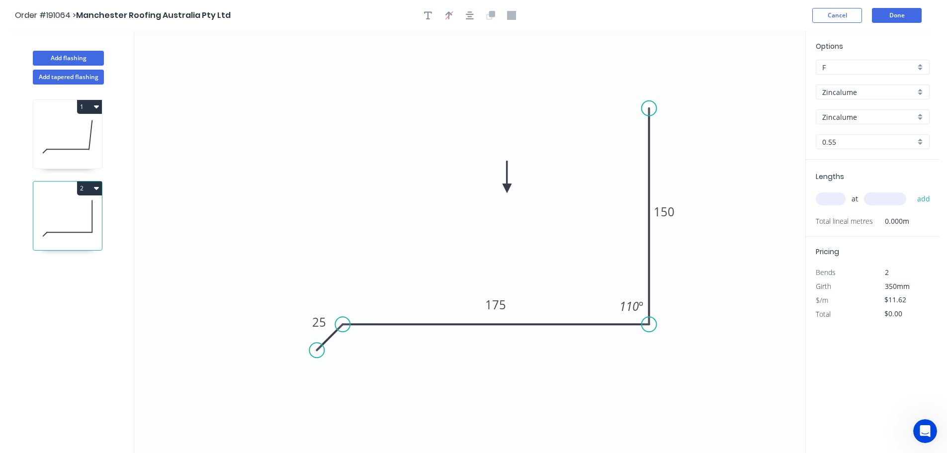
drag, startPoint x: 671, startPoint y: 119, endPoint x: 652, endPoint y: 106, distance: 22.9
click at [653, 107] on circle at bounding box center [649, 108] width 15 height 15
click at [656, 344] on div "Hide angle" at bounding box center [683, 345] width 100 height 20
click at [489, 304] on tspan "175" at bounding box center [495, 304] width 21 height 16
click at [743, 188] on icon "0 25 150 150" at bounding box center [469, 242] width 671 height 422
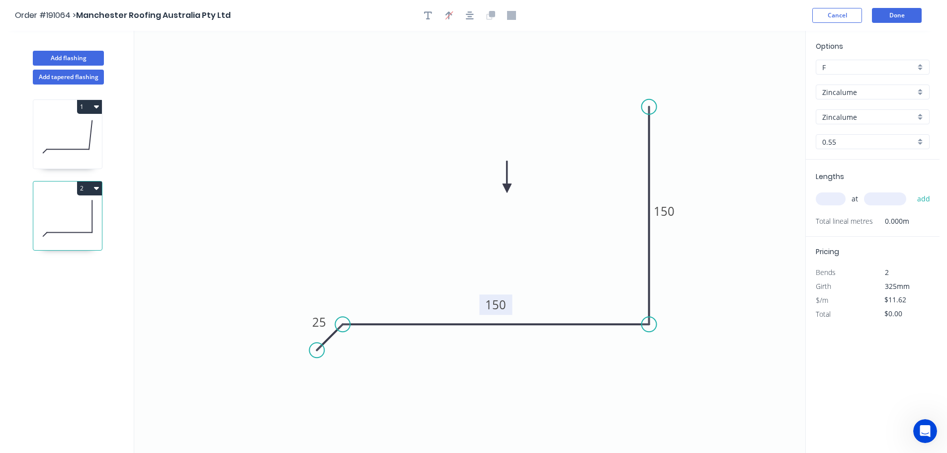
click at [838, 195] on input "text" at bounding box center [831, 198] width 30 height 13
type input "2"
type input "3000"
click at [913, 190] on button "add" at bounding box center [924, 198] width 23 height 17
type input "$69.72"
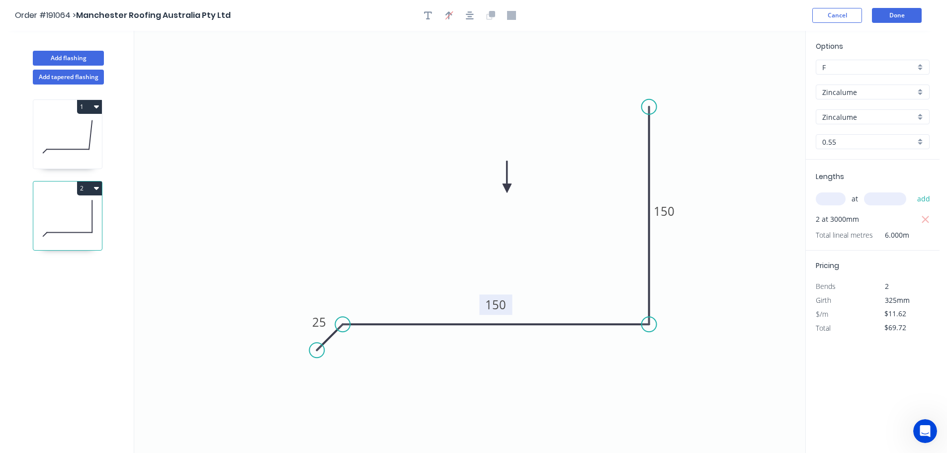
click at [711, 77] on icon "0 25 150 150" at bounding box center [469, 242] width 671 height 422
drag, startPoint x: 507, startPoint y: 188, endPoint x: 482, endPoint y: 212, distance: 34.8
click at [420, 243] on icon at bounding box center [422, 231] width 9 height 32
click at [497, 199] on icon "0 25 150 150" at bounding box center [469, 242] width 671 height 422
click at [894, 18] on button "Done" at bounding box center [897, 15] width 50 height 15
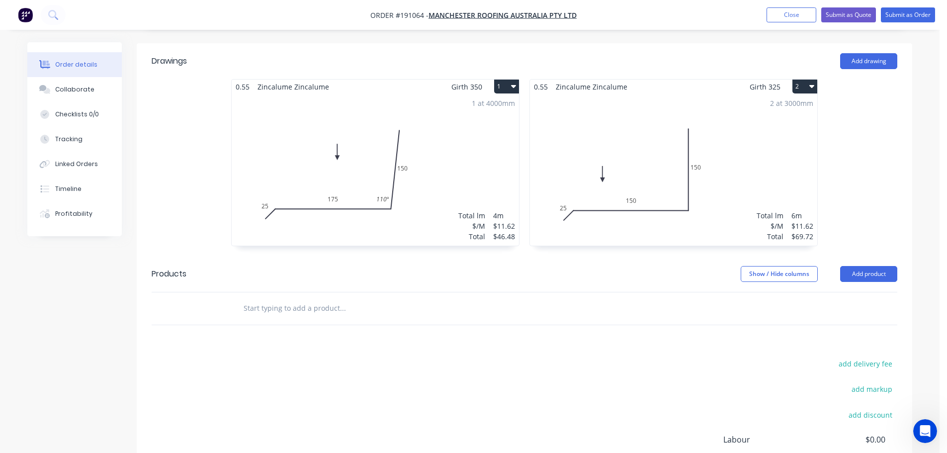
scroll to position [298, 0]
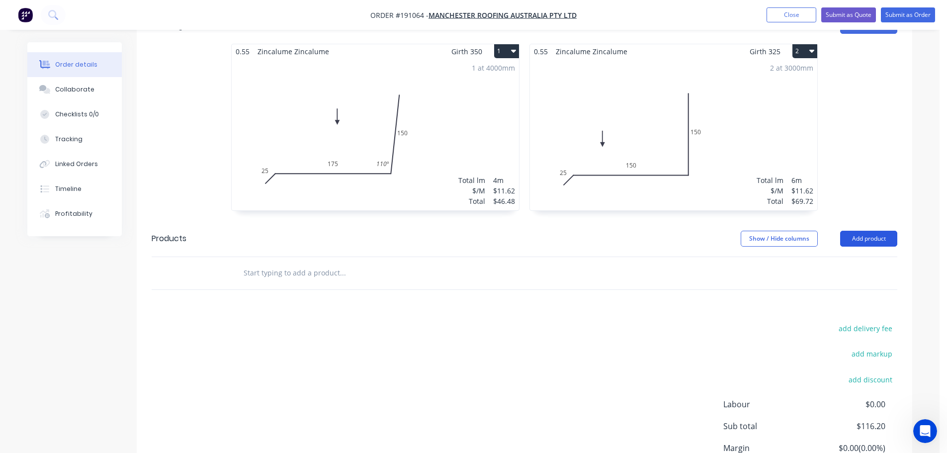
click at [887, 231] on button "Add product" at bounding box center [868, 239] width 57 height 16
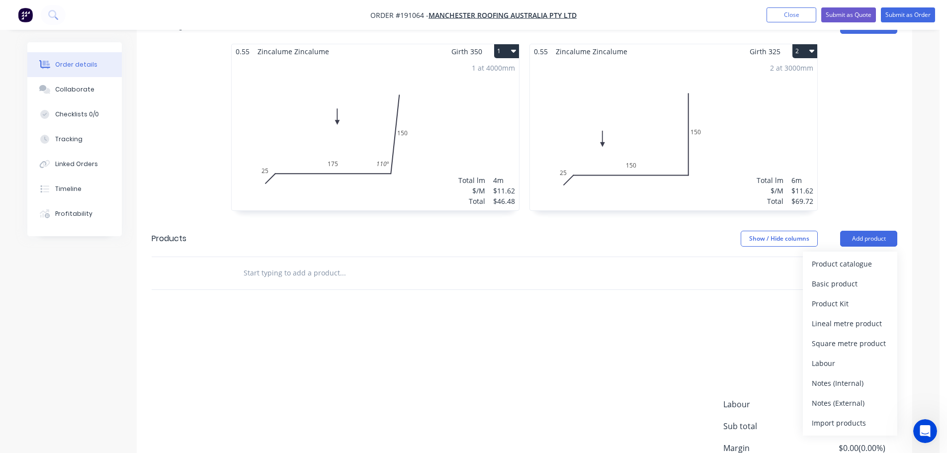
click at [700, 331] on div "add delivery fee add markup add discount Labour $0.00 Sub total $116.20 Margin …" at bounding box center [525, 418] width 746 height 192
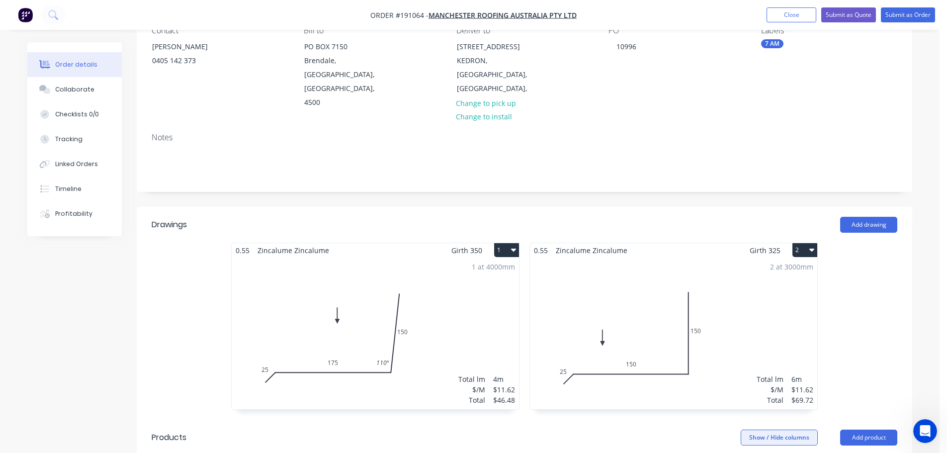
scroll to position [199, 0]
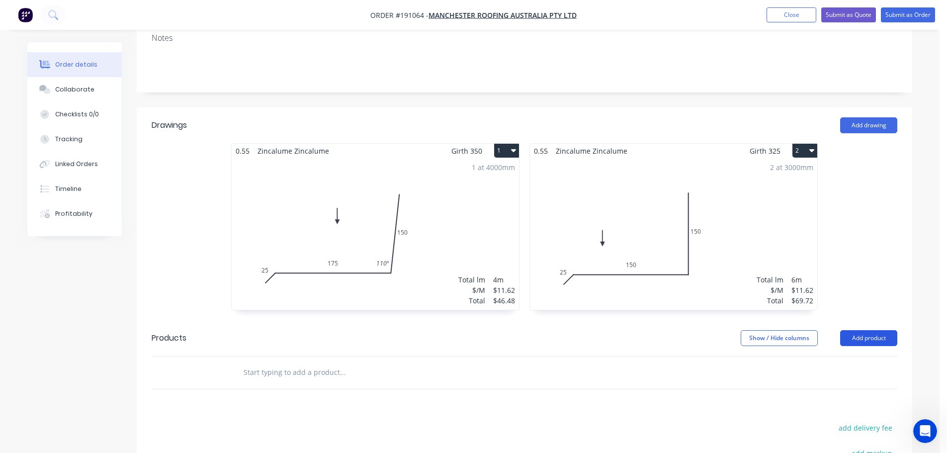
click at [873, 330] on button "Add product" at bounding box center [868, 338] width 57 height 16
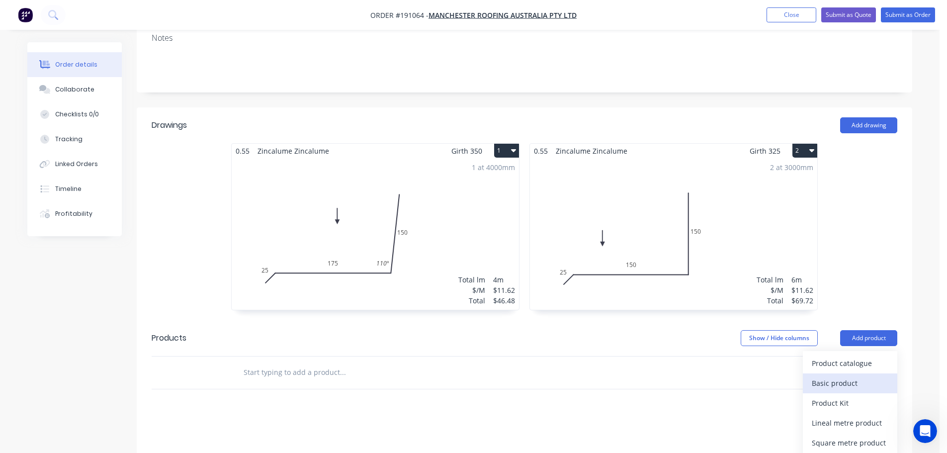
click at [848, 373] on button "Basic product" at bounding box center [850, 383] width 94 height 20
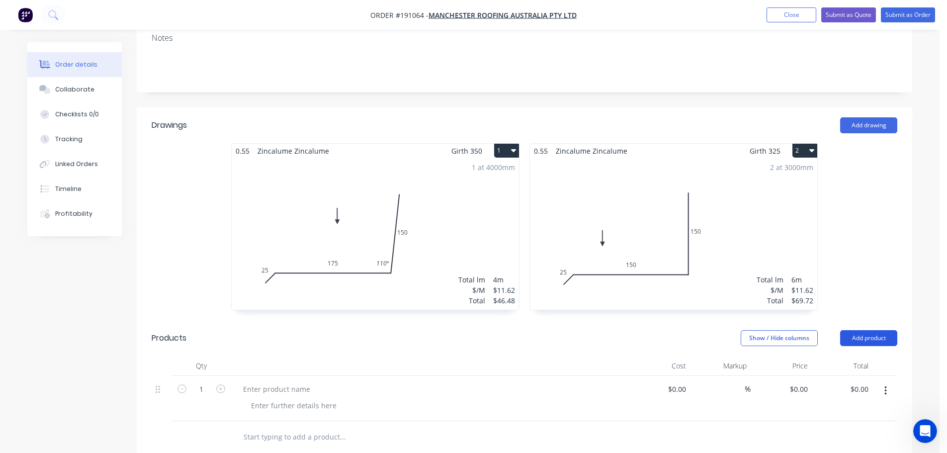
click at [862, 330] on button "Add product" at bounding box center [868, 338] width 57 height 16
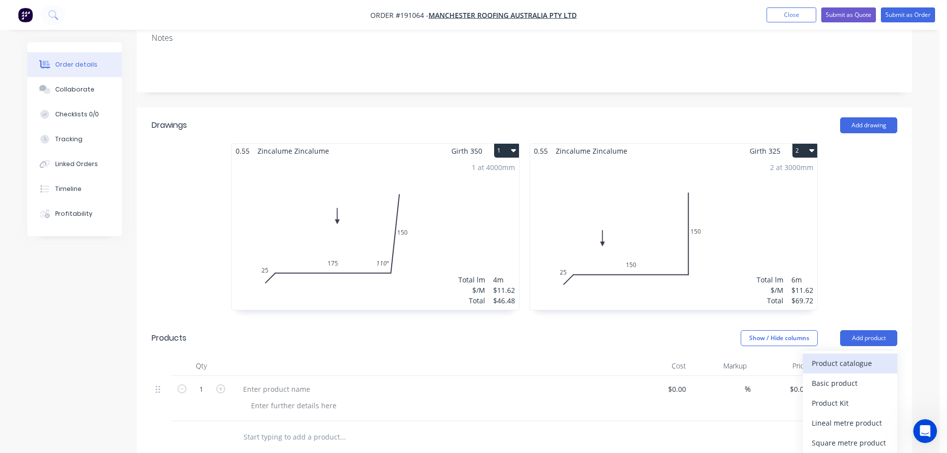
click at [856, 354] on button "Product catalogue" at bounding box center [850, 364] width 94 height 20
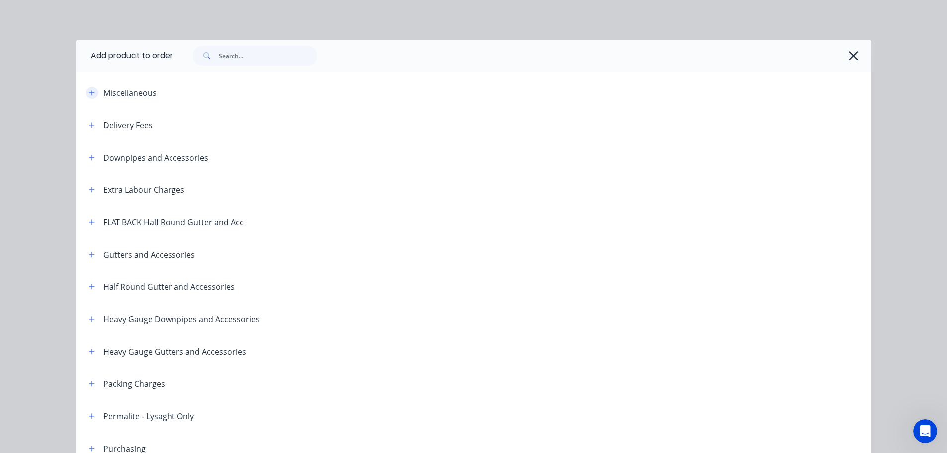
click at [92, 96] on button "button" at bounding box center [92, 93] width 12 height 12
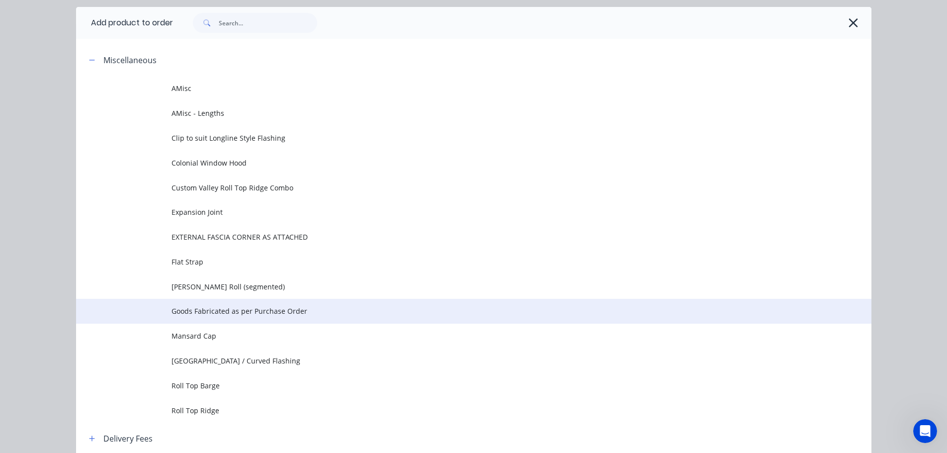
scroll to position [99, 0]
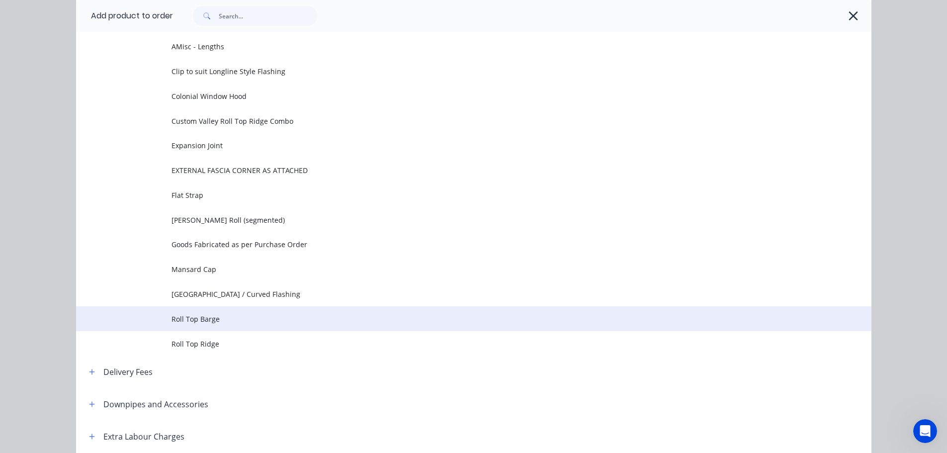
click at [245, 315] on span "Roll Top Barge" at bounding box center [452, 319] width 560 height 10
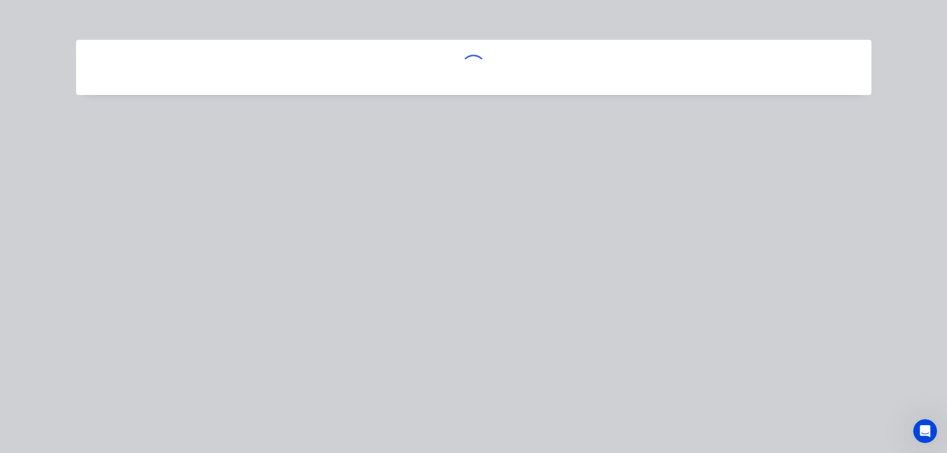
scroll to position [0, 0]
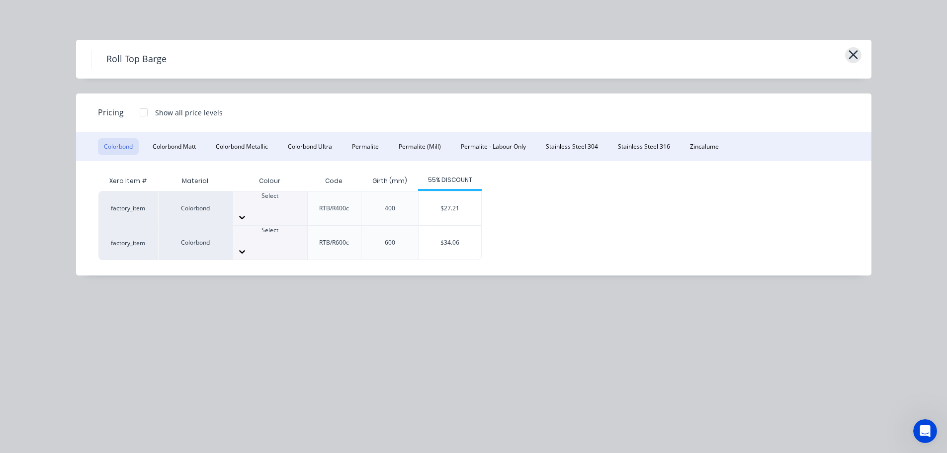
click at [851, 51] on icon "button" at bounding box center [853, 55] width 10 height 14
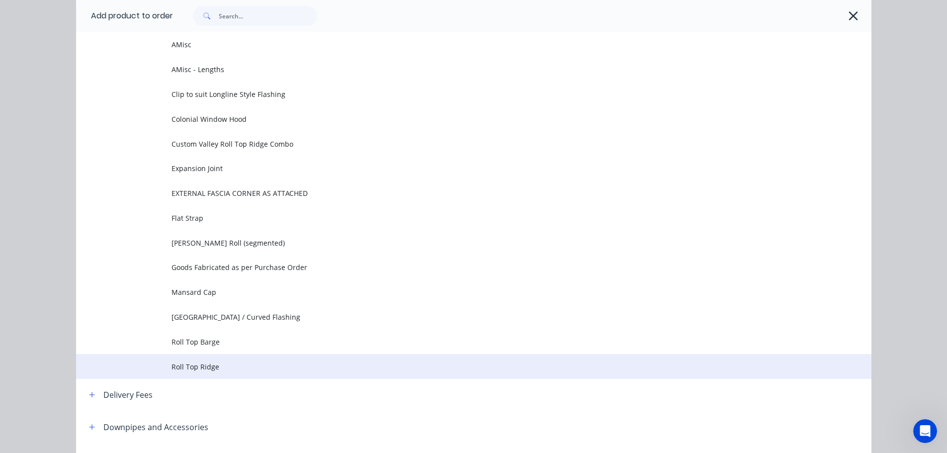
click at [200, 363] on span "Roll Top Ridge" at bounding box center [452, 367] width 560 height 10
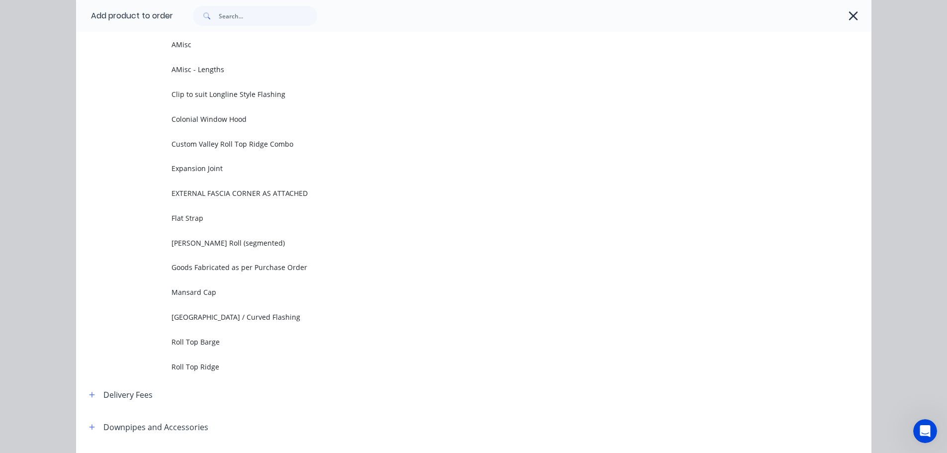
scroll to position [0, 0]
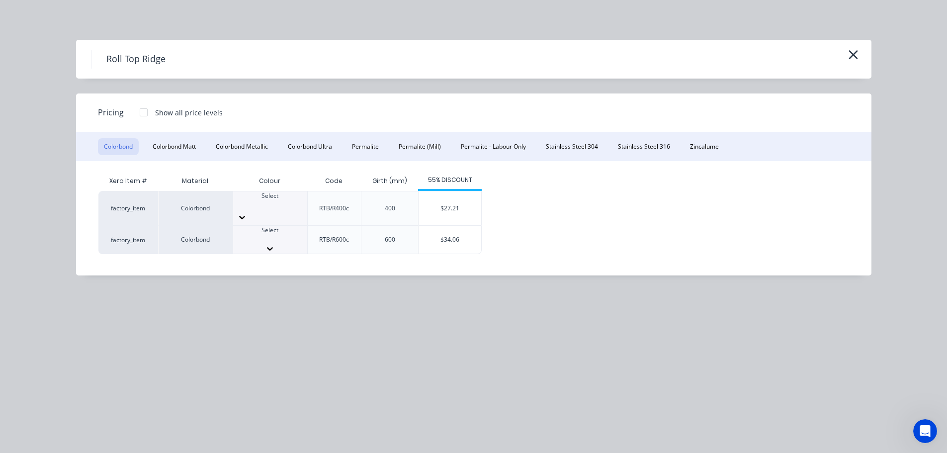
click at [264, 226] on div "Select" at bounding box center [270, 240] width 74 height 28
click at [707, 142] on button "Zincalume" at bounding box center [704, 146] width 41 height 17
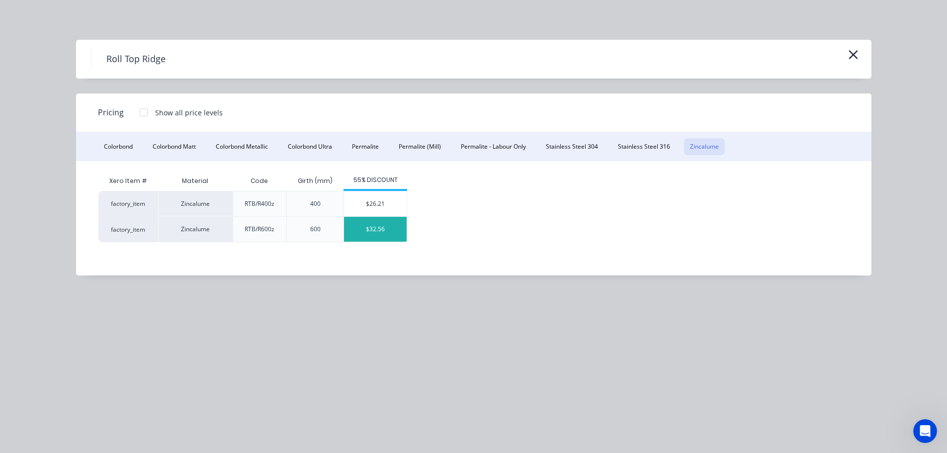
click at [384, 227] on div "$32.56" at bounding box center [375, 229] width 63 height 25
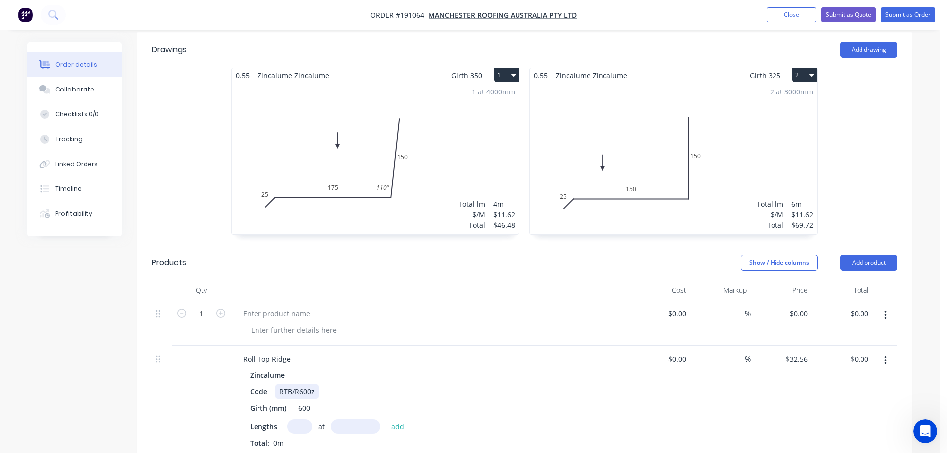
scroll to position [298, 0]
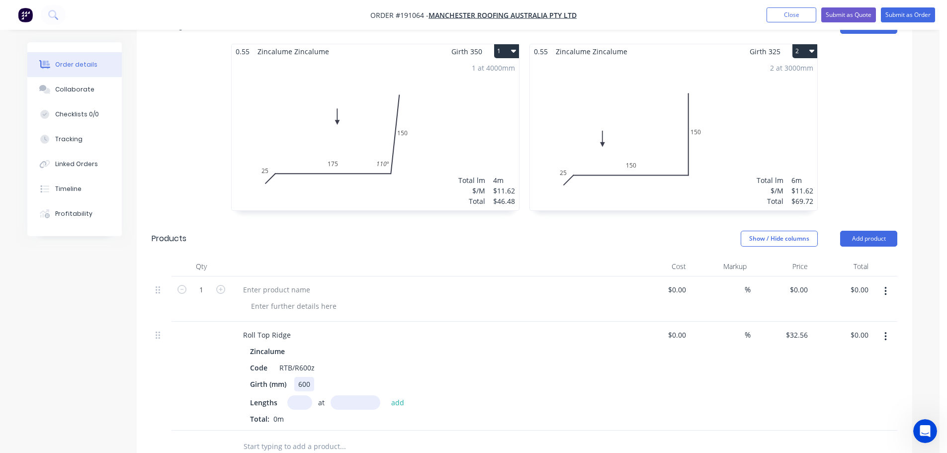
click at [302, 377] on div "600" at bounding box center [304, 384] width 20 height 14
drag, startPoint x: 383, startPoint y: 302, endPoint x: 285, endPoint y: 300, distance: 97.5
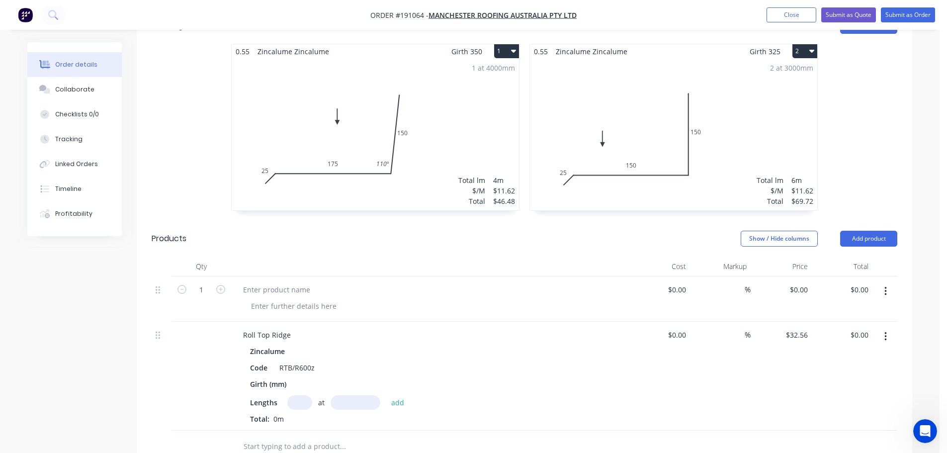
click at [382, 328] on div "Roll Top Ridge" at bounding box center [430, 335] width 390 height 14
click at [293, 328] on div "Roll Top Ridge" at bounding box center [267, 335] width 64 height 14
click at [306, 395] on input "text" at bounding box center [299, 402] width 25 height 14
type input "1"
type input "4600"
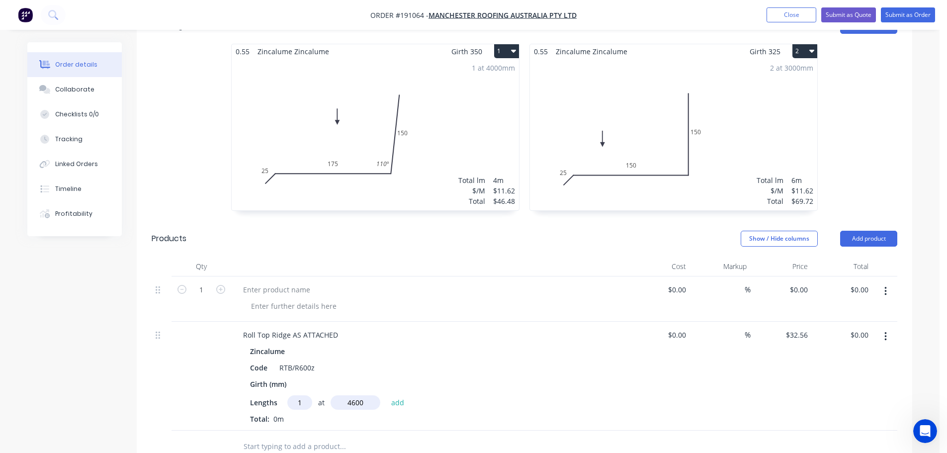
click at [386, 395] on button "add" at bounding box center [397, 401] width 23 height 13
type input "$149.78"
type input "1"
type input "3000"
click at [386, 395] on button "add" at bounding box center [397, 401] width 23 height 13
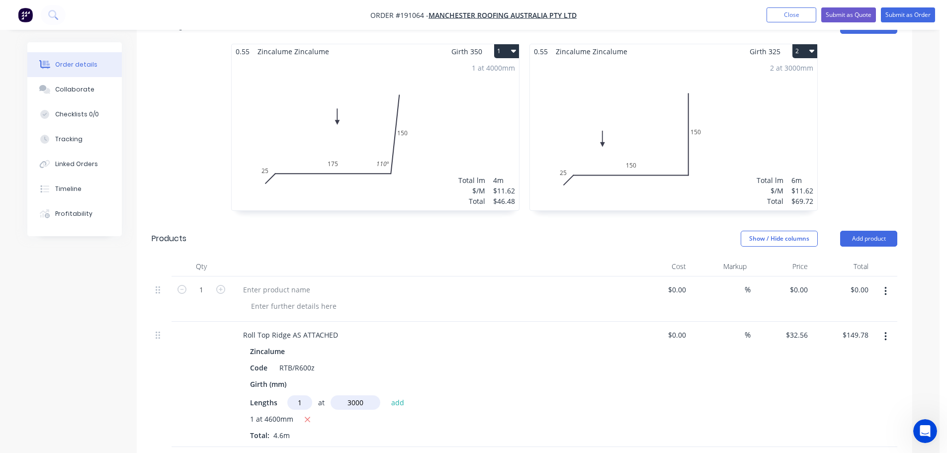
type input "$247.46"
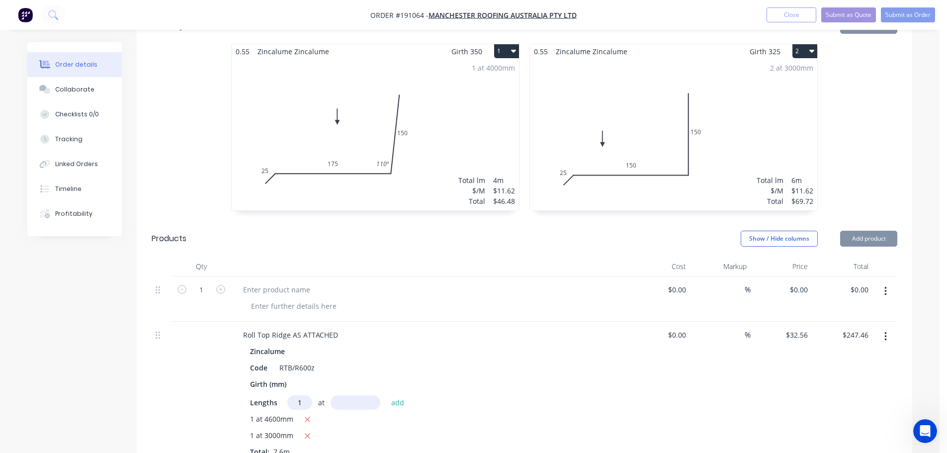
type input "1"
type input "4200"
click at [386, 395] on button "add" at bounding box center [397, 401] width 23 height 13
type input "$384.21"
type input "4"
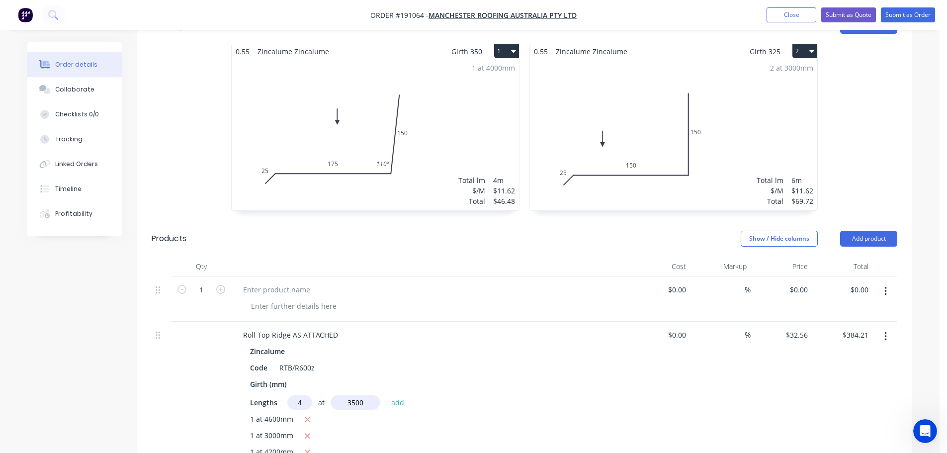
type input "3500"
click at [386, 395] on button "add" at bounding box center [397, 401] width 23 height 13
type input "$840.05"
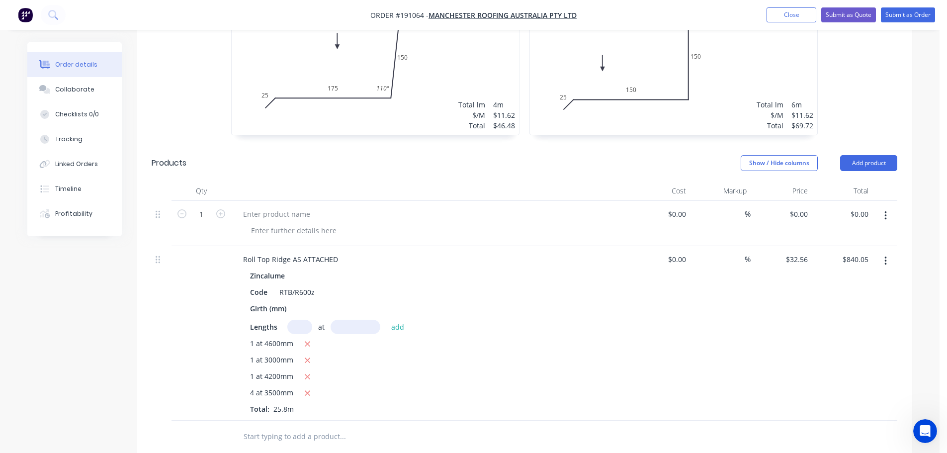
scroll to position [398, 0]
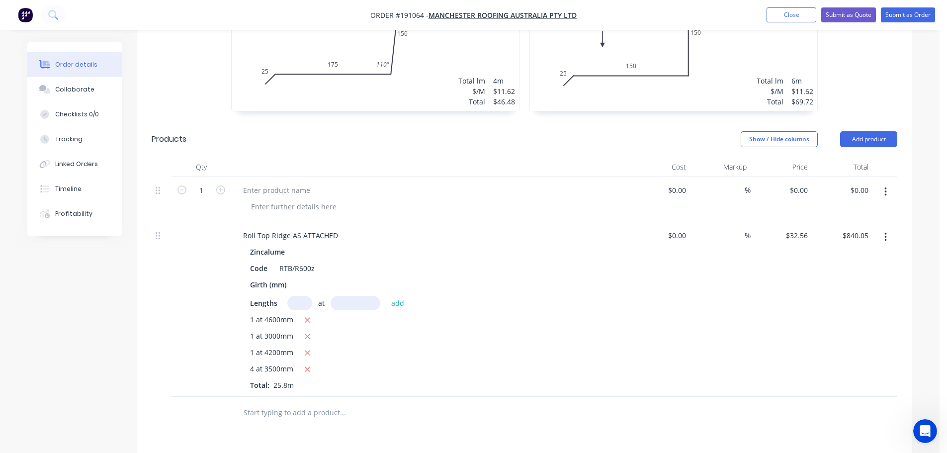
click at [886, 187] on icon "button" at bounding box center [886, 191] width 2 height 9
click at [844, 251] on div "Delete" at bounding box center [850, 258] width 77 height 14
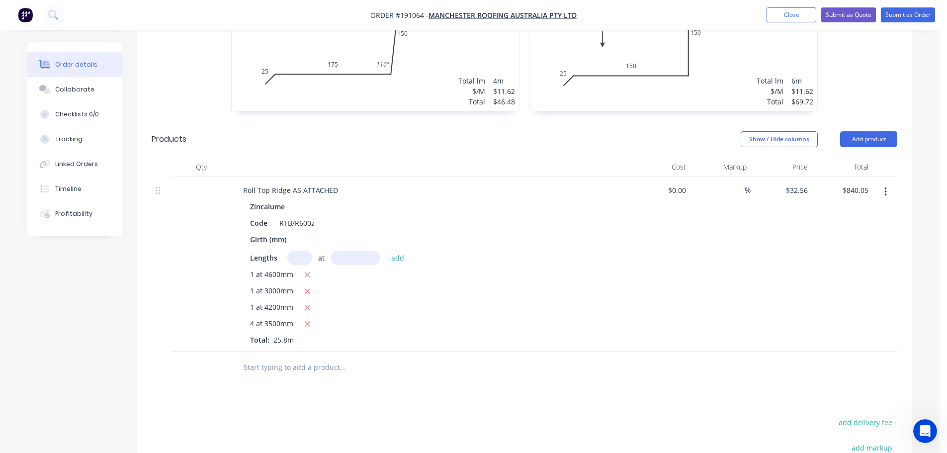
click at [511, 124] on header "Products Show / Hide columns Add product" at bounding box center [525, 139] width 776 height 36
click at [847, 131] on button "Add product" at bounding box center [868, 139] width 57 height 16
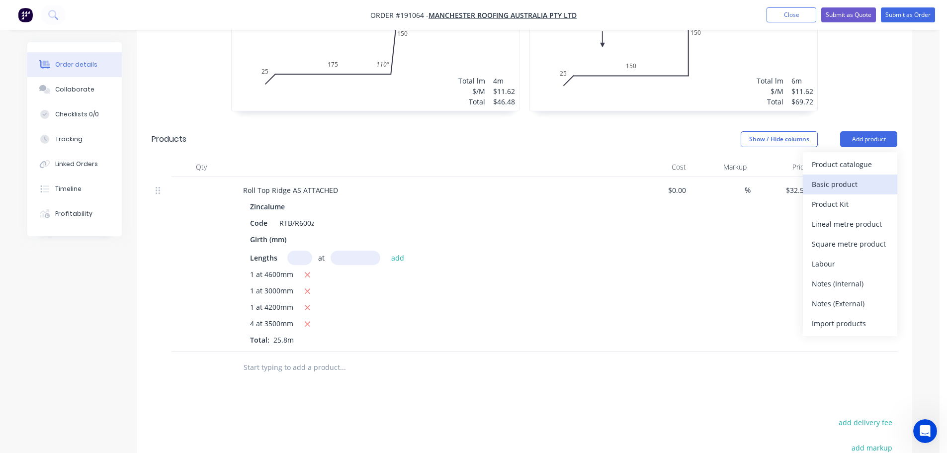
click at [836, 177] on div "Basic product" at bounding box center [850, 184] width 77 height 14
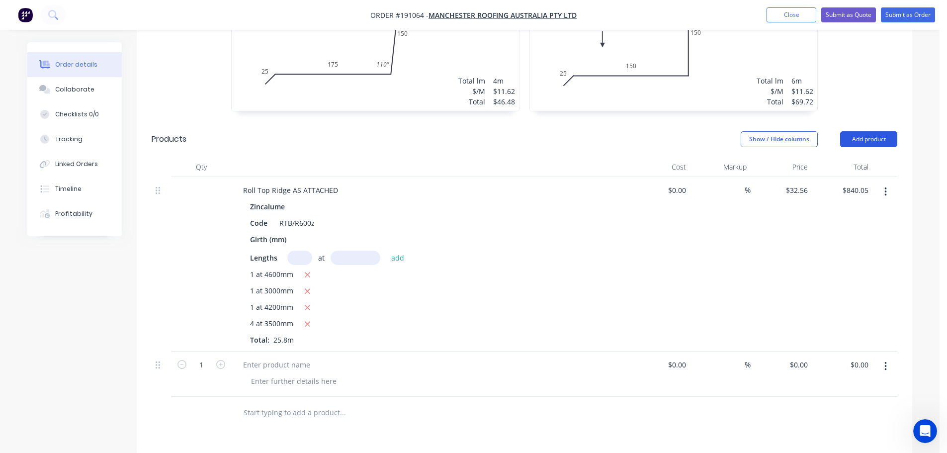
click at [855, 131] on button "Add product" at bounding box center [868, 139] width 57 height 16
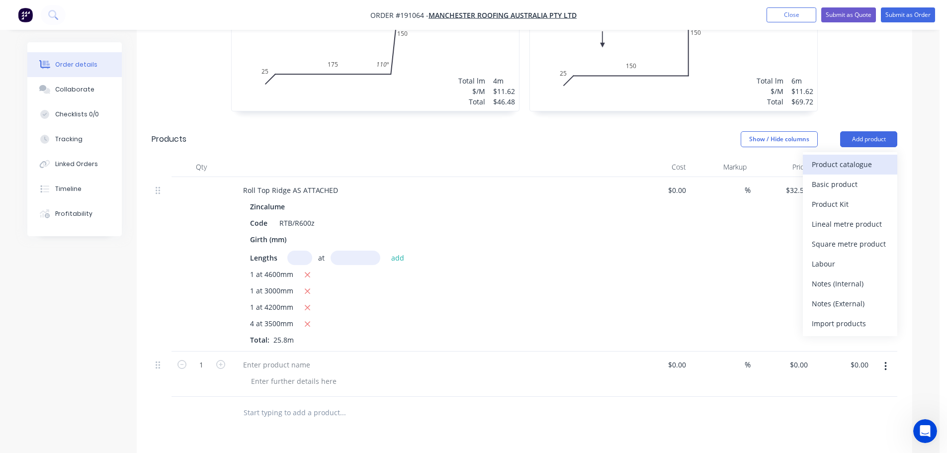
click at [818, 157] on div "Product catalogue" at bounding box center [850, 164] width 77 height 14
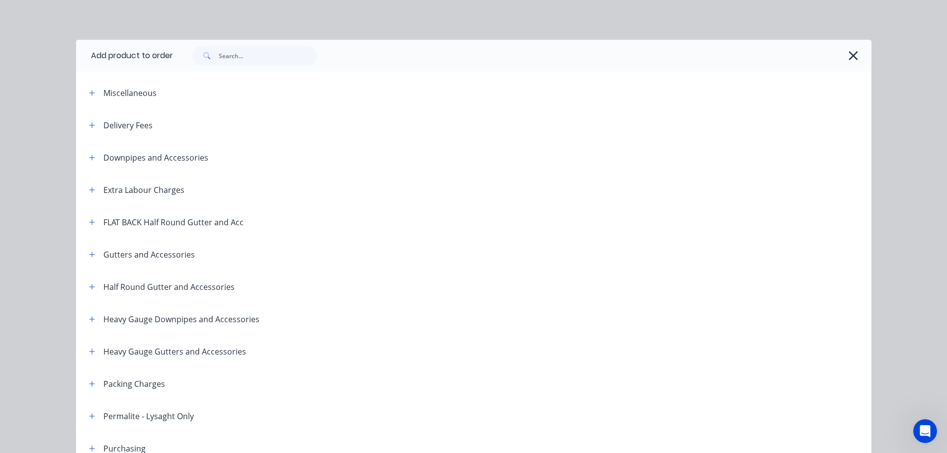
click at [81, 125] on div "Delivery Fees" at bounding box center [117, 125] width 72 height 12
click at [86, 120] on button "button" at bounding box center [92, 125] width 12 height 12
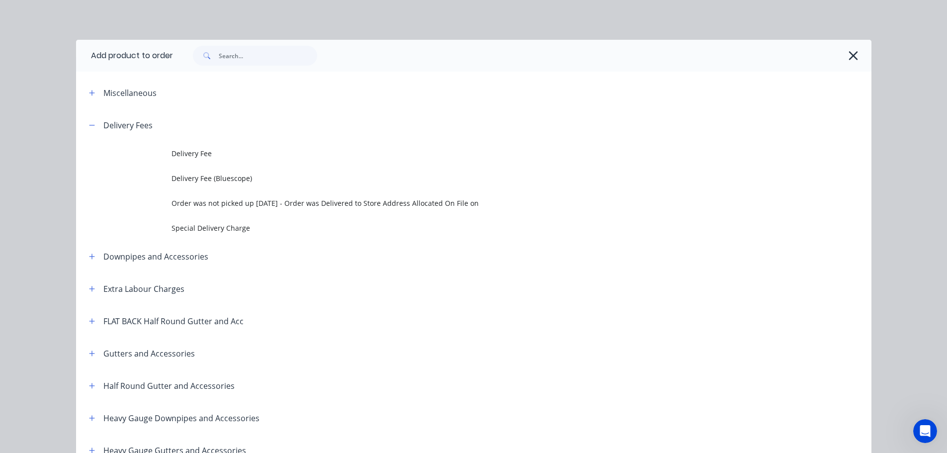
click at [195, 159] on span "Delivery Fee" at bounding box center [452, 153] width 560 height 10
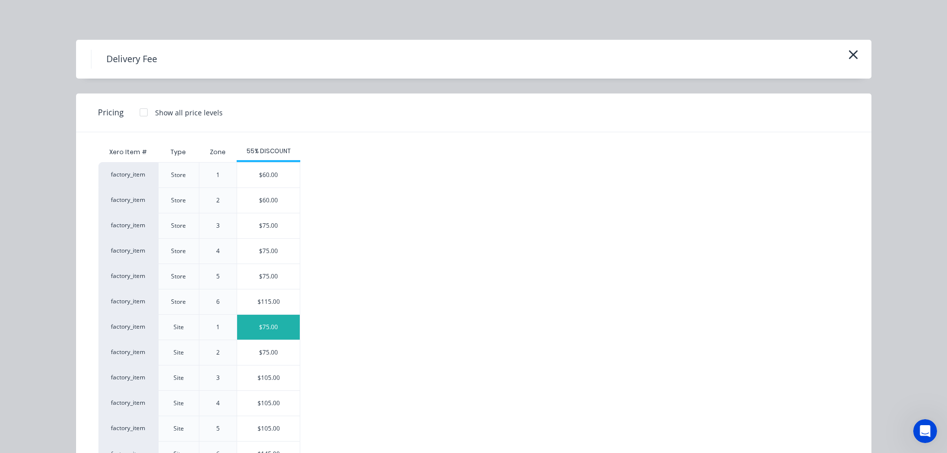
click at [266, 325] on div "$75.00" at bounding box center [268, 327] width 63 height 25
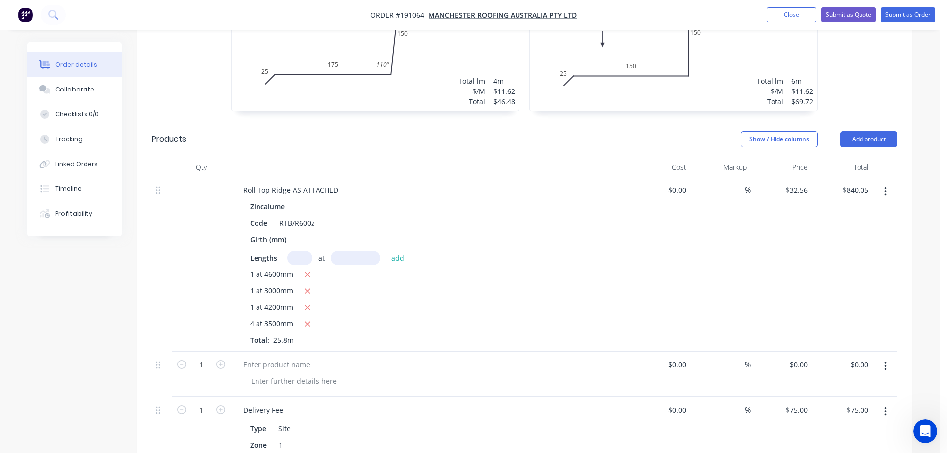
click at [894, 358] on button "button" at bounding box center [885, 367] width 23 height 18
click at [825, 425] on div "Delete" at bounding box center [850, 432] width 77 height 14
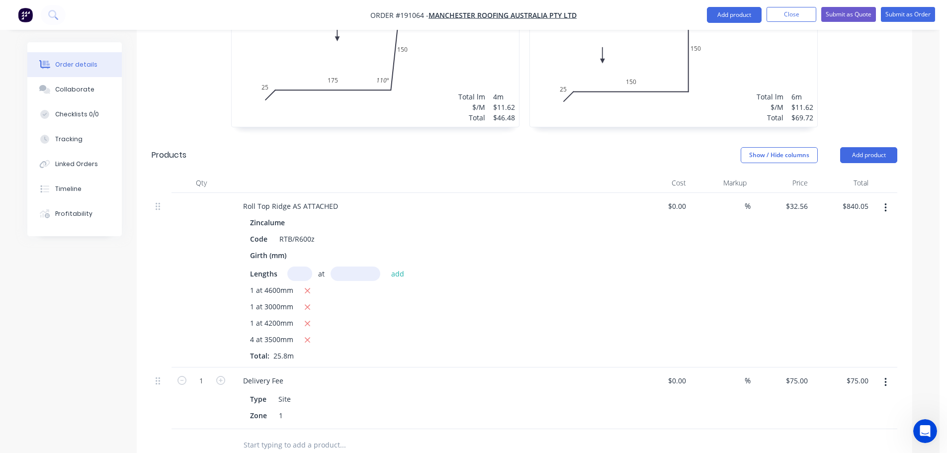
scroll to position [119, 0]
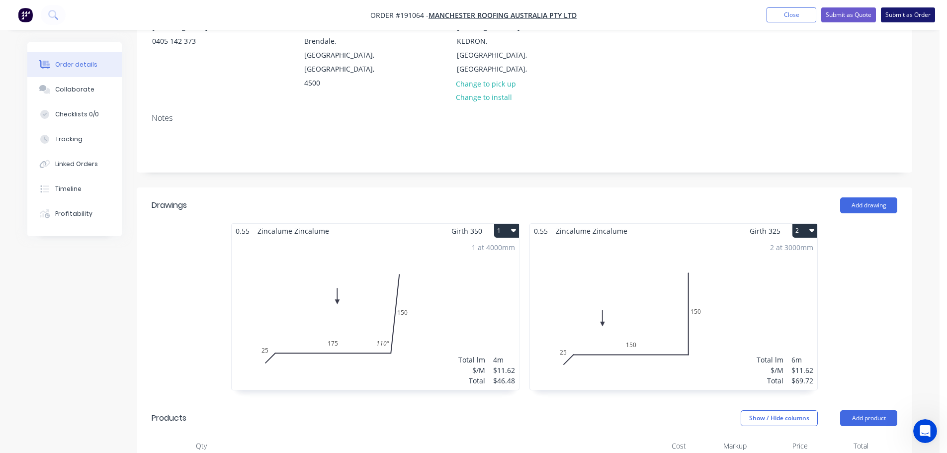
click at [919, 8] on button "Submit as Order" at bounding box center [908, 14] width 54 height 15
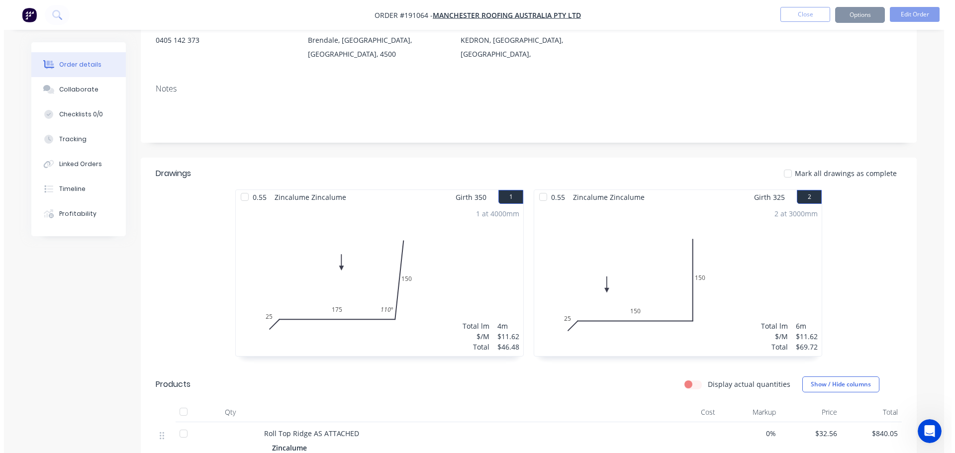
scroll to position [0, 0]
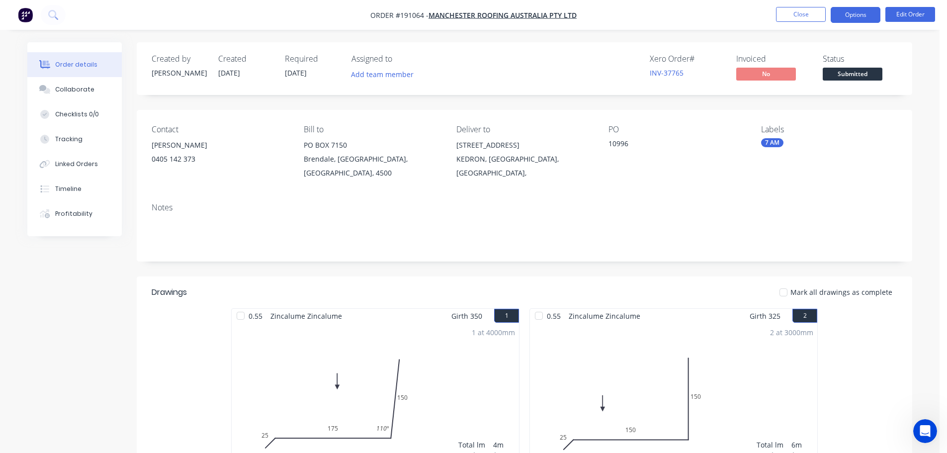
click at [848, 18] on button "Options" at bounding box center [856, 15] width 50 height 16
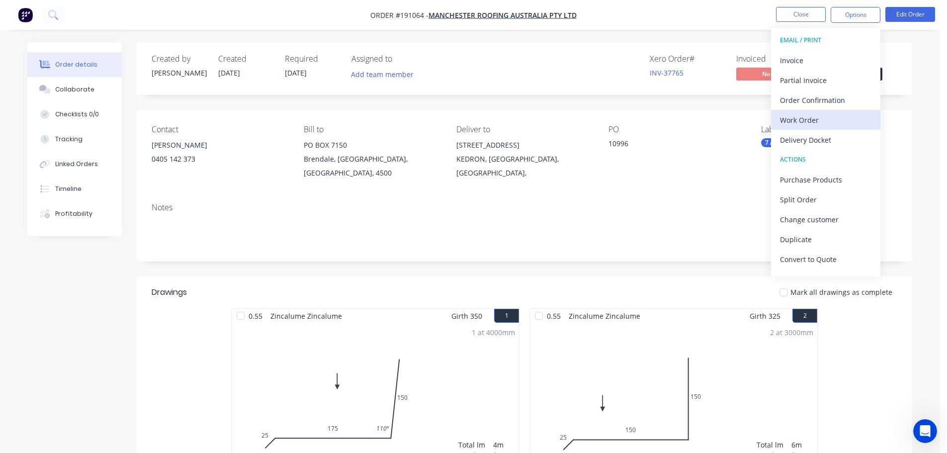
click at [806, 122] on div "Work Order" at bounding box center [826, 120] width 92 height 14
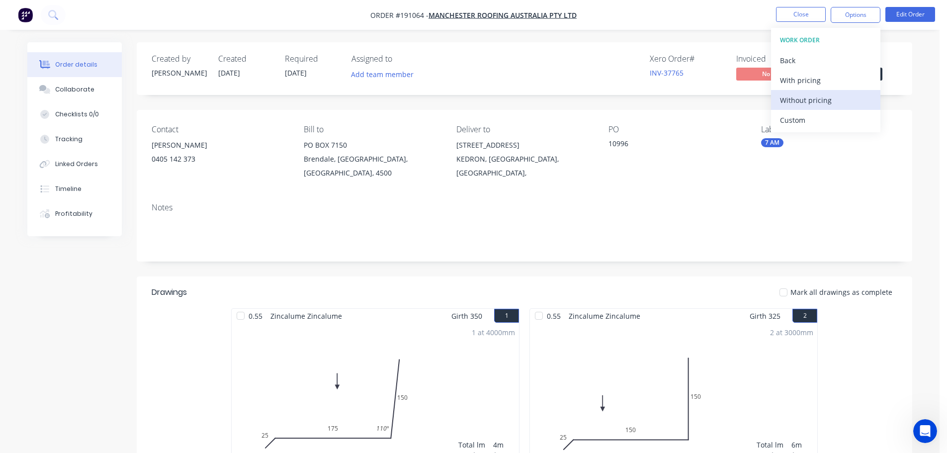
click at [813, 97] on div "Without pricing" at bounding box center [826, 100] width 92 height 14
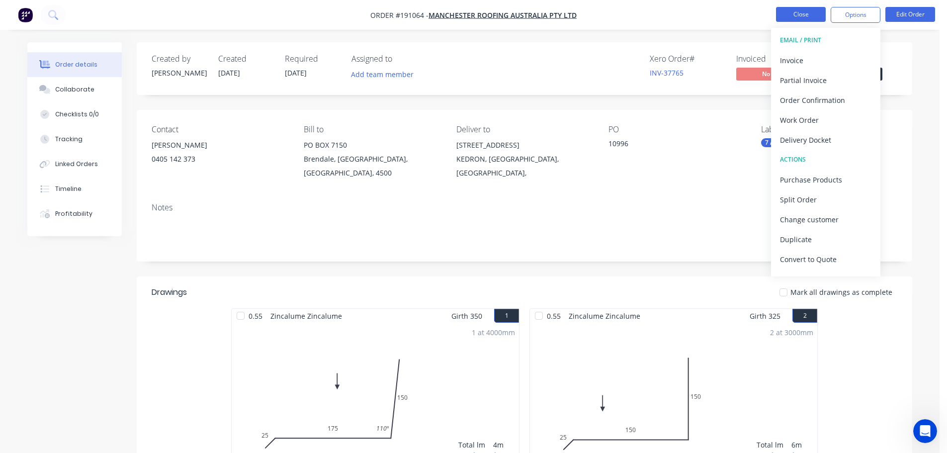
click at [789, 19] on button "Close" at bounding box center [801, 14] width 50 height 15
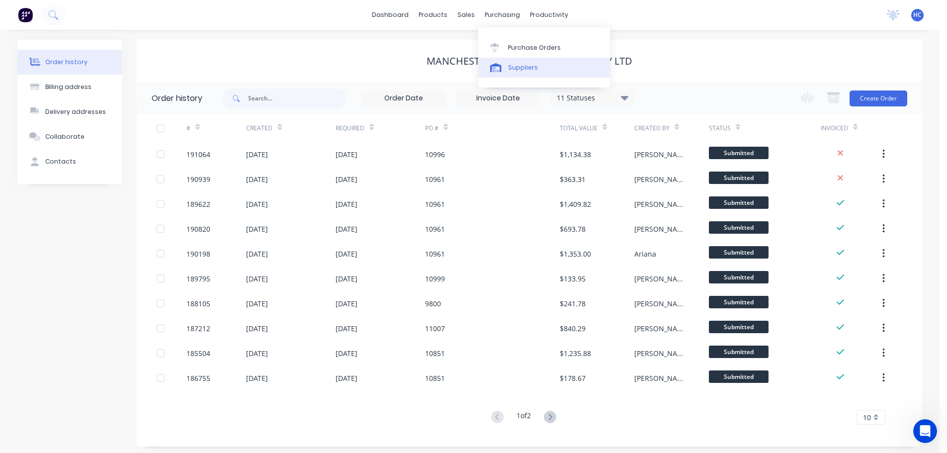
click at [517, 70] on div "Suppliers" at bounding box center [523, 67] width 30 height 9
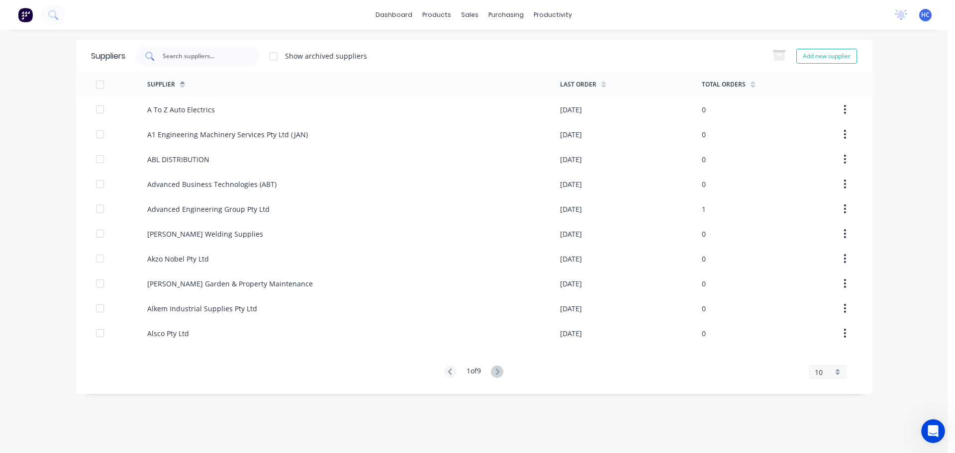
click at [225, 49] on div at bounding box center [197, 56] width 124 height 20
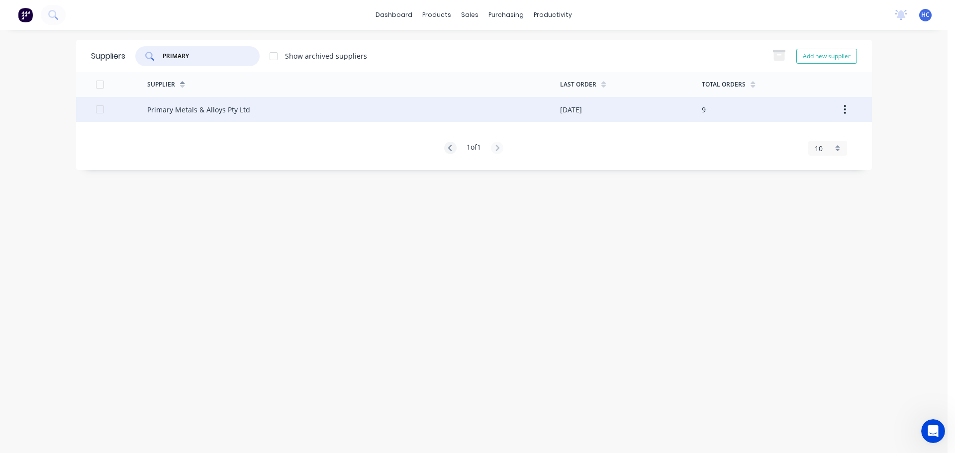
type input "PRIMARY"
click at [196, 110] on div "Primary Metals & Alloys Pty Ltd" at bounding box center [198, 109] width 103 height 10
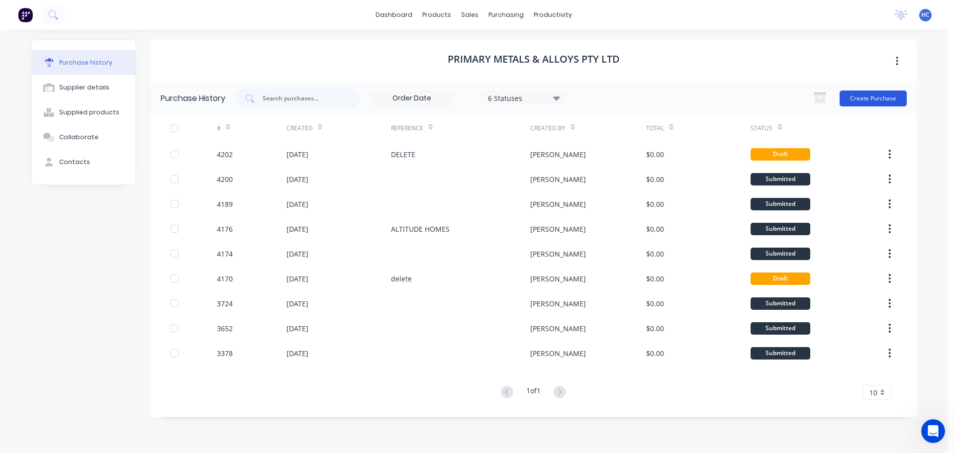
click at [879, 93] on button "Create Purchase" at bounding box center [872, 99] width 67 height 16
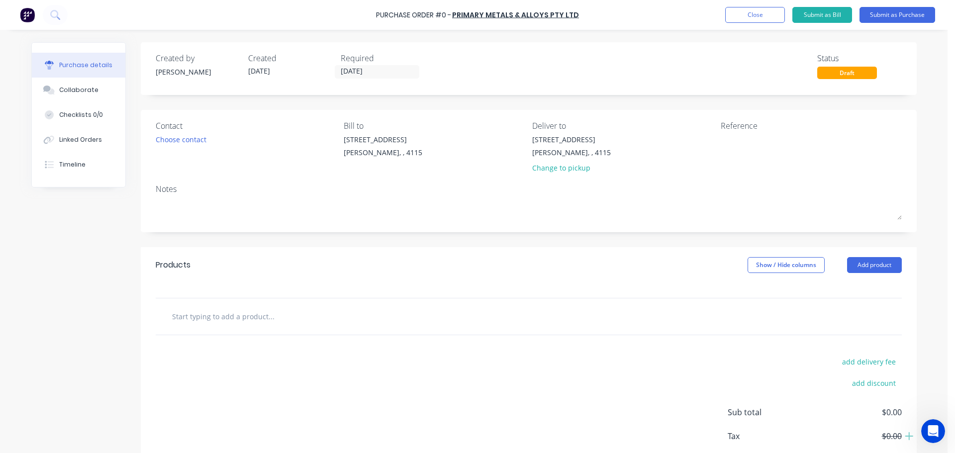
click at [352, 251] on div "Products Show / Hide columns Add product" at bounding box center [529, 265] width 776 height 36
click at [349, 72] on input "[DATE]" at bounding box center [377, 72] width 84 height 12
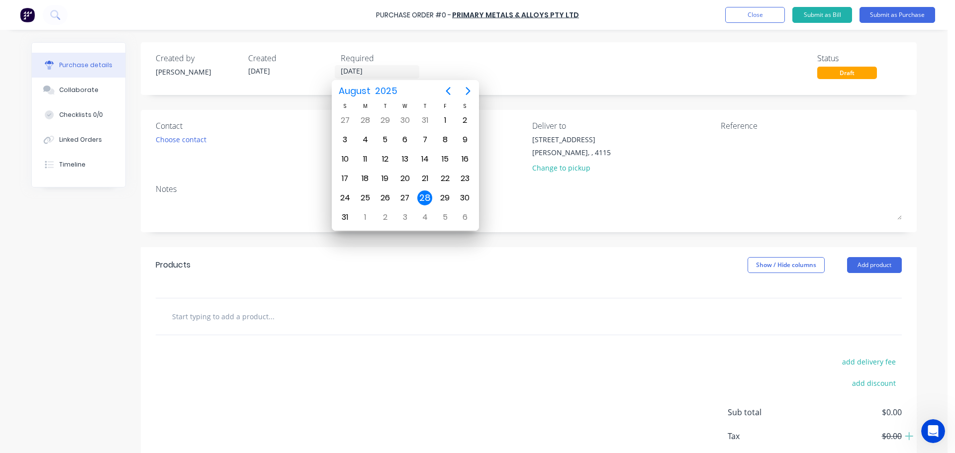
click at [426, 195] on div "28" at bounding box center [424, 197] width 15 height 15
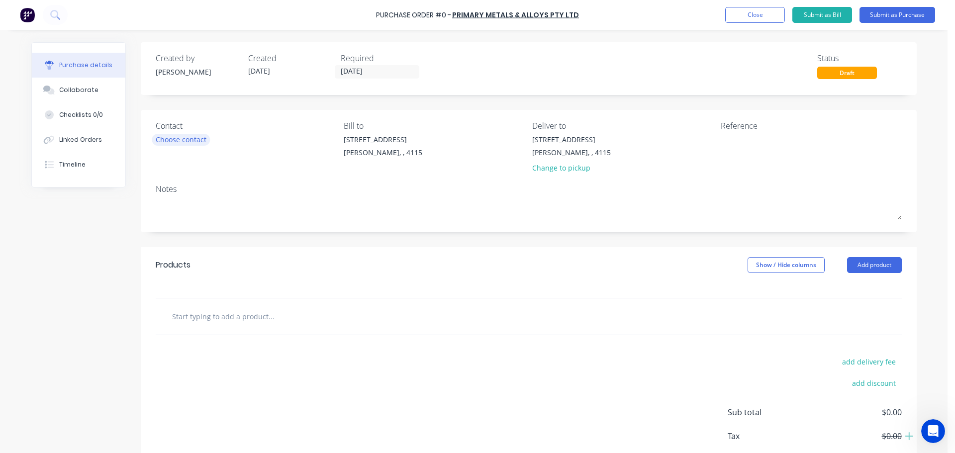
click at [184, 143] on div "Choose contact" at bounding box center [181, 139] width 51 height 10
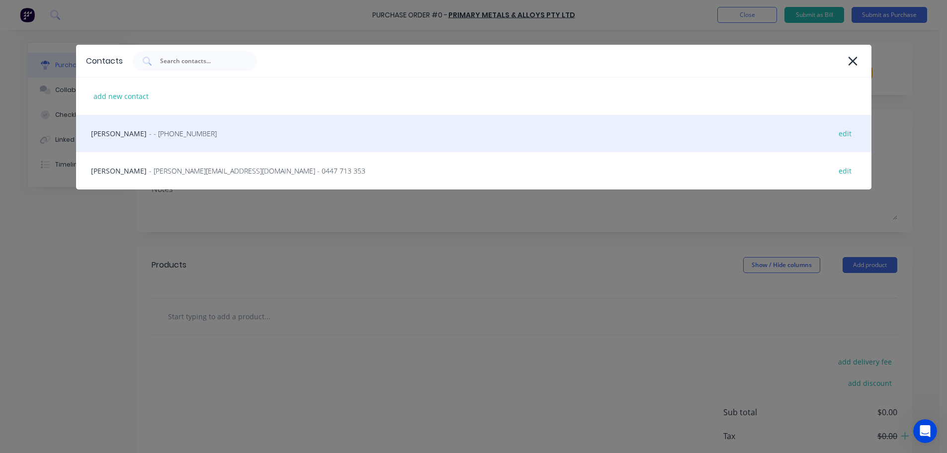
click at [185, 142] on div "HAYDEN - - [PHONE_NUMBER] edit" at bounding box center [474, 133] width 796 height 37
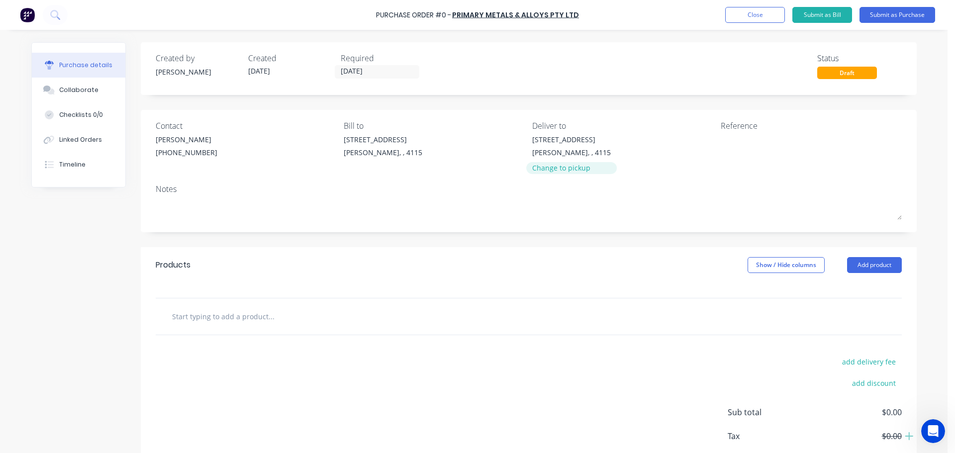
click at [557, 171] on div "Change to pickup" at bounding box center [571, 168] width 79 height 10
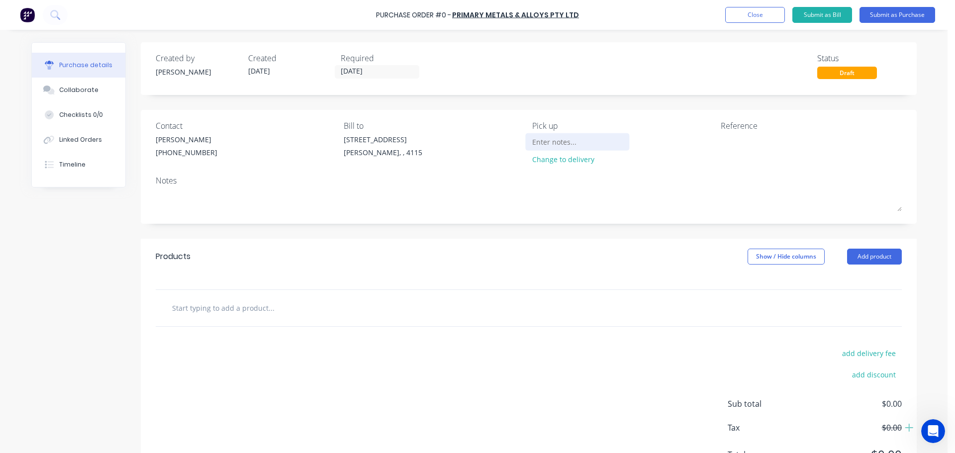
click at [540, 145] on input at bounding box center [577, 141] width 91 height 15
type input "[STREET_ADDRESS], [PERSON_NAME]"
click at [901, 264] on div "Products Show / Hide columns Add product" at bounding box center [529, 257] width 776 height 36
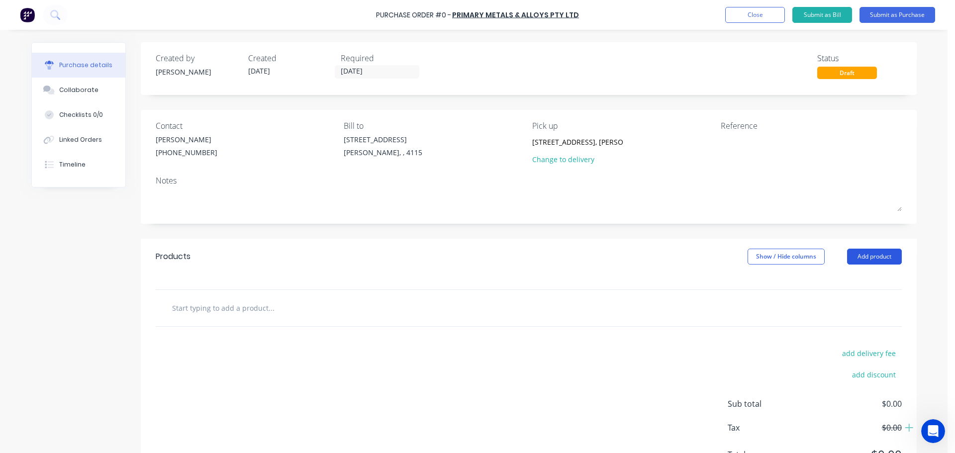
click at [877, 252] on button "Add product" at bounding box center [874, 257] width 55 height 16
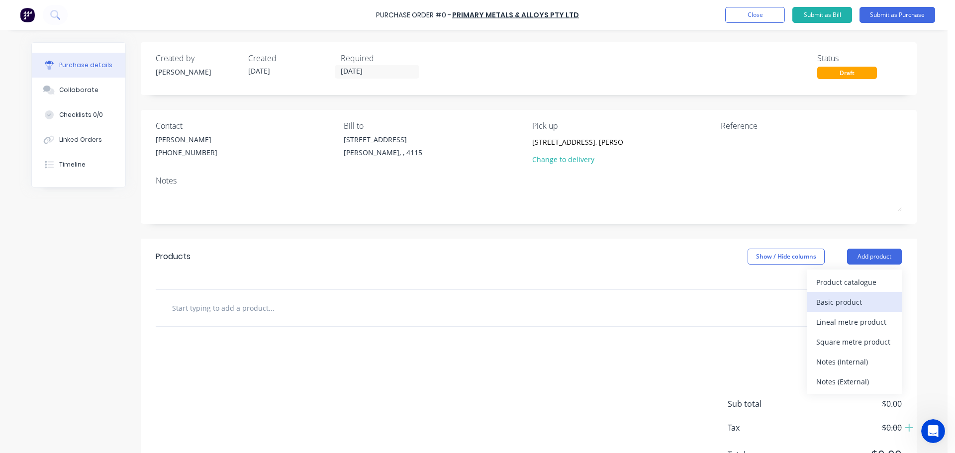
click at [838, 294] on button "Basic product" at bounding box center [854, 302] width 94 height 20
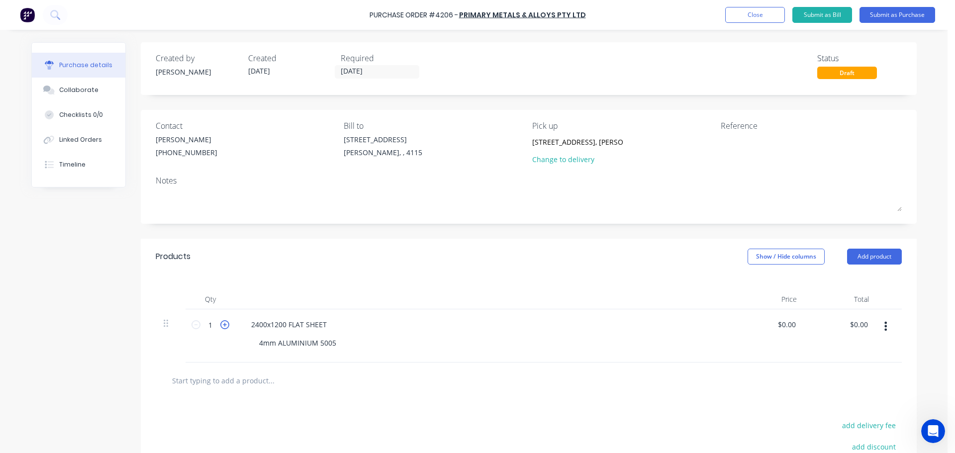
click at [222, 328] on icon at bounding box center [224, 324] width 9 height 9
click at [221, 327] on icon at bounding box center [224, 324] width 9 height 9
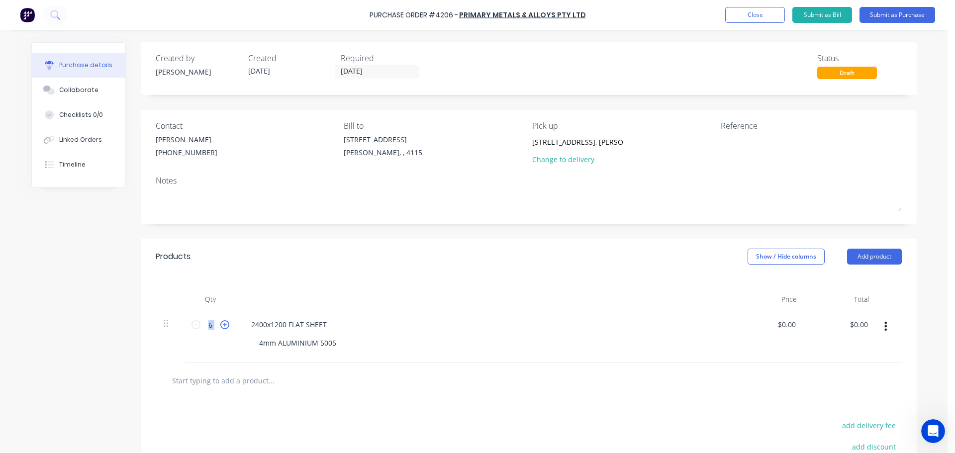
click at [220, 327] on icon at bounding box center [224, 324] width 9 height 9
click at [192, 323] on icon at bounding box center [195, 324] width 9 height 9
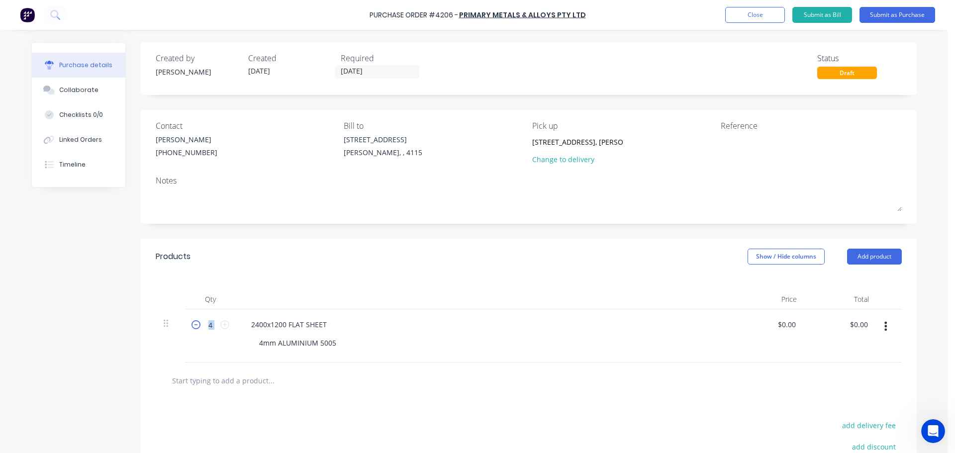
type input "3"
click at [333, 270] on div "Products Show / Hide columns Add product" at bounding box center [529, 257] width 776 height 36
click at [875, 323] on button "button" at bounding box center [885, 326] width 23 height 18
click at [850, 360] on button "Duplicate" at bounding box center [855, 353] width 85 height 20
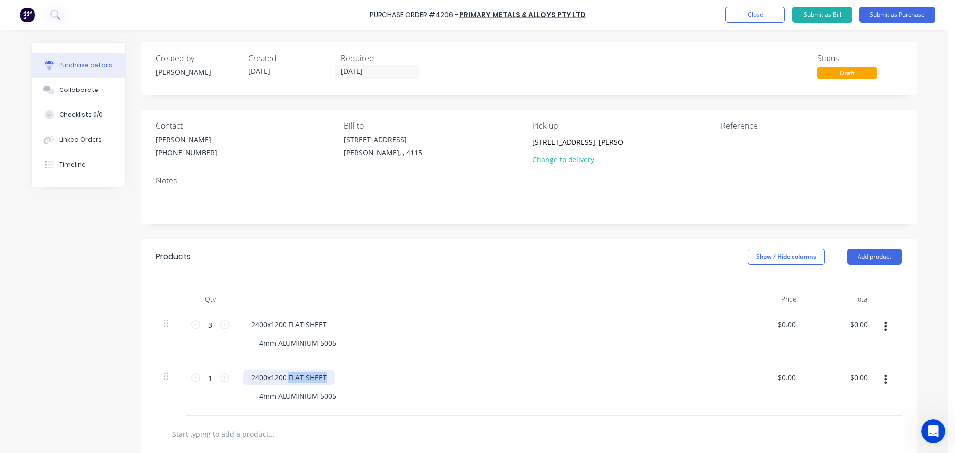
drag, startPoint x: 324, startPoint y: 377, endPoint x: 285, endPoint y: 383, distance: 39.7
click at [285, 383] on div "2400x1200 FLAT SHEET" at bounding box center [289, 377] width 92 height 14
click at [313, 375] on div "2400x1200 FLAT SHEET" at bounding box center [289, 377] width 92 height 14
drag, startPoint x: 323, startPoint y: 378, endPoint x: 285, endPoint y: 381, distance: 37.9
click at [285, 381] on div "2400x1200 FLAT SHEET" at bounding box center [289, 377] width 92 height 14
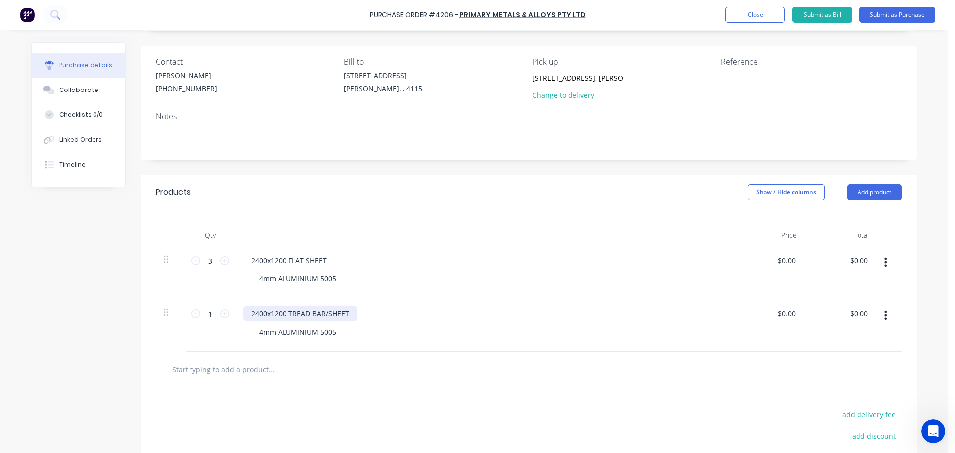
scroll to position [99, 0]
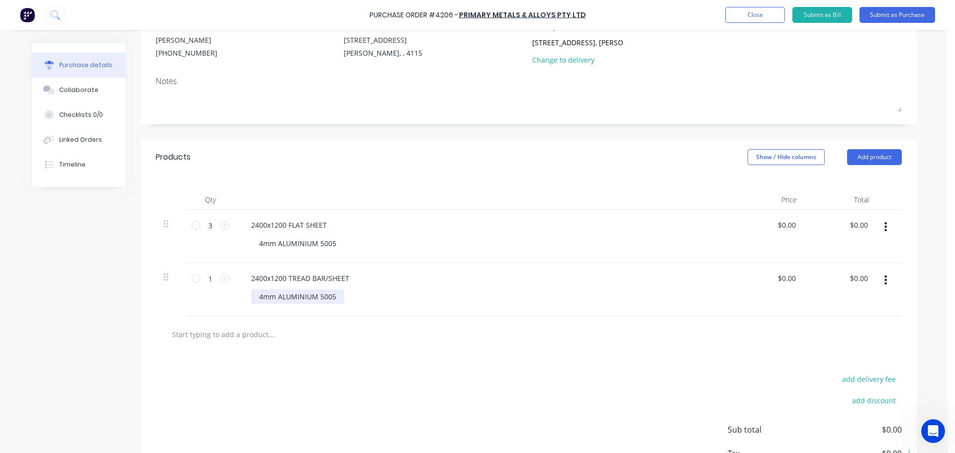
click at [261, 300] on div "4mm ALUMINIUM 5005" at bounding box center [297, 296] width 93 height 14
click at [311, 171] on div "Products Show / Hide columns Add product" at bounding box center [529, 157] width 776 height 36
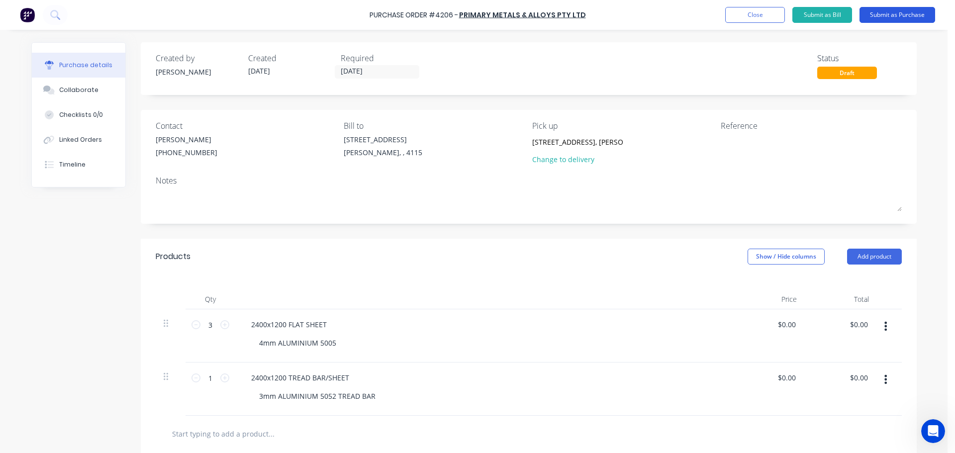
click at [889, 13] on button "Submit as Purchase" at bounding box center [897, 15] width 76 height 16
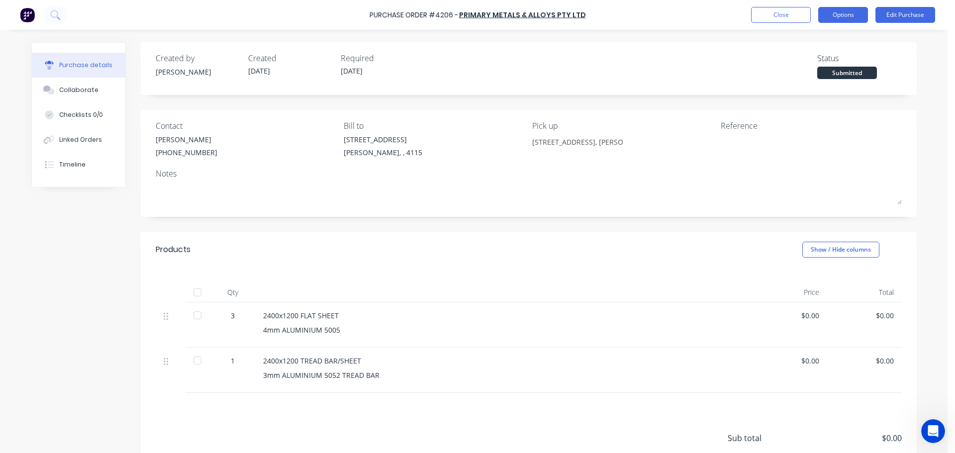
click at [843, 20] on button "Options" at bounding box center [843, 15] width 50 height 16
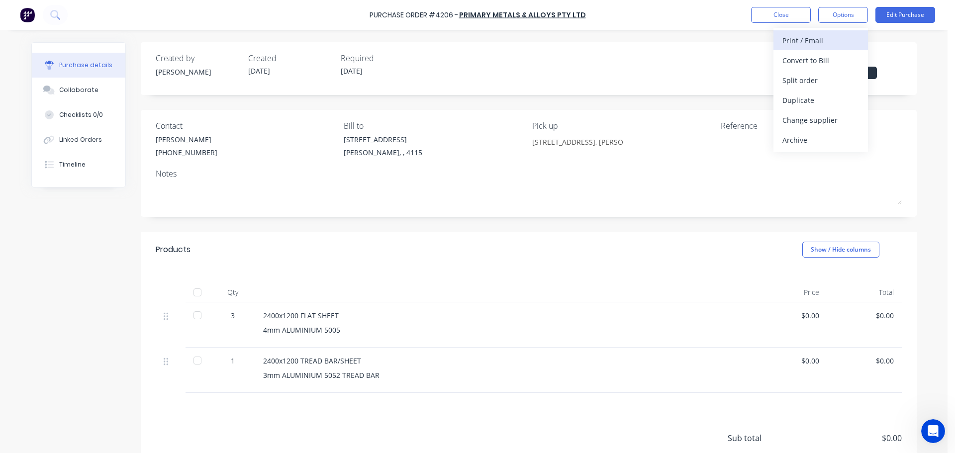
click at [821, 45] on div "Print / Email" at bounding box center [820, 40] width 77 height 14
click at [810, 76] on div "Without pricing" at bounding box center [820, 80] width 77 height 14
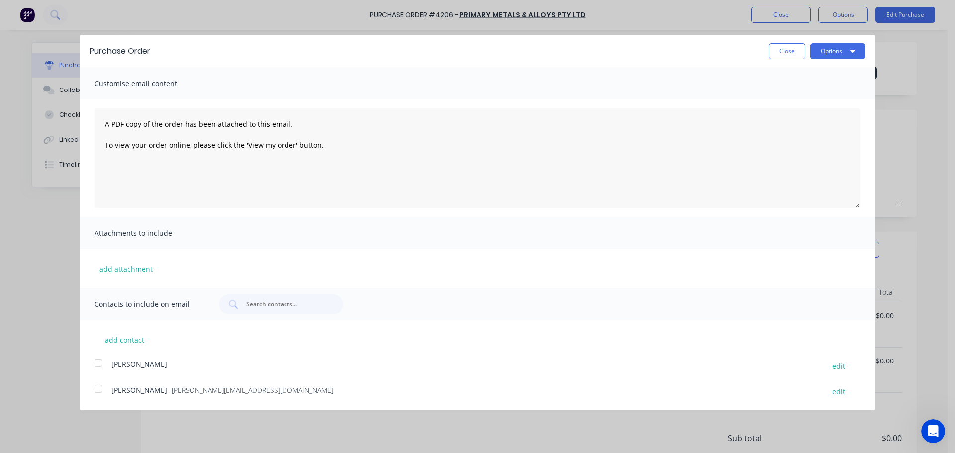
click at [826, 55] on button "Options" at bounding box center [837, 51] width 55 height 16
click at [824, 82] on div "Print" at bounding box center [818, 76] width 77 height 14
click at [784, 51] on button "Close" at bounding box center [787, 51] width 36 height 16
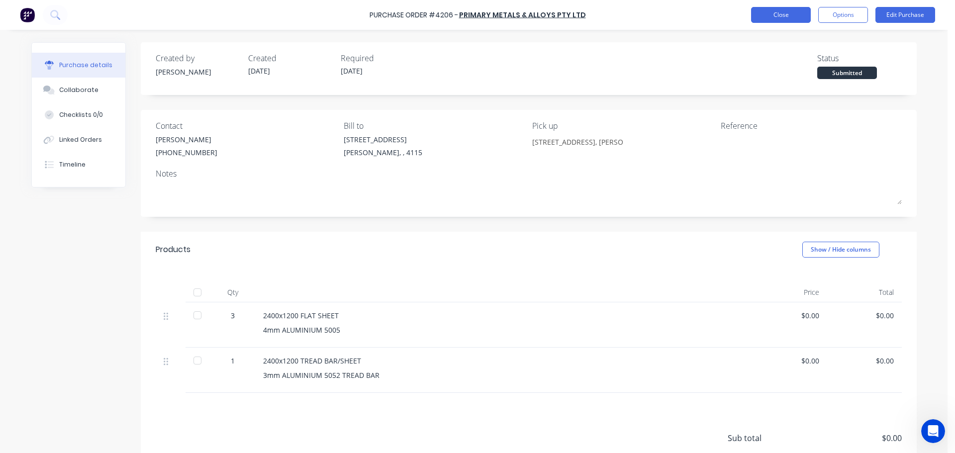
click at [782, 19] on button "Close" at bounding box center [781, 15] width 60 height 16
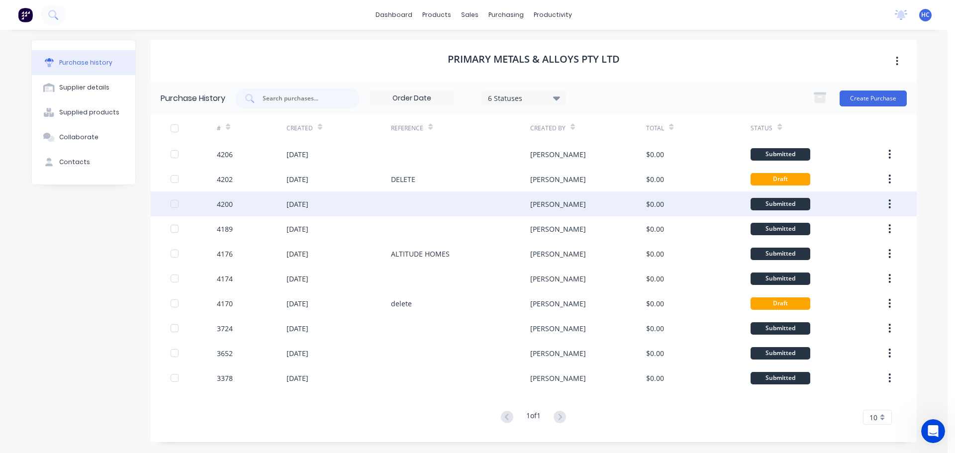
click at [495, 209] on div at bounding box center [460, 203] width 139 height 25
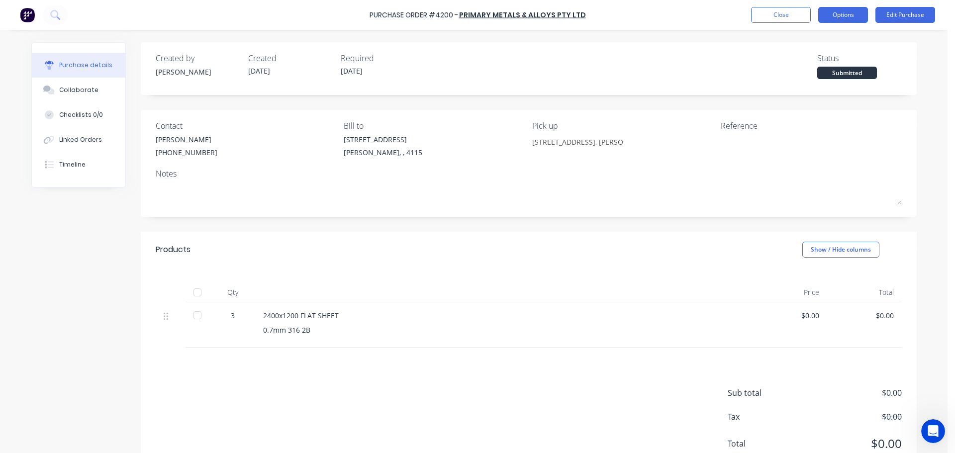
click at [838, 13] on button "Options" at bounding box center [843, 15] width 50 height 16
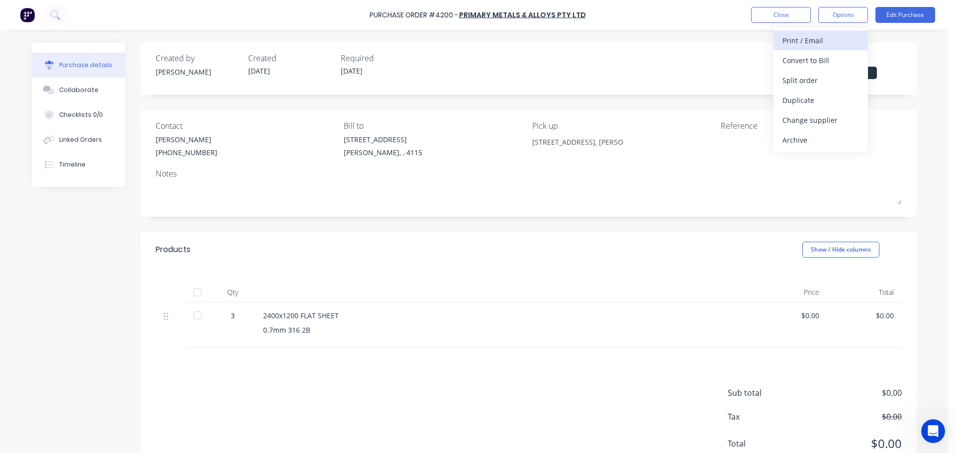
click at [808, 45] on div "Print / Email" at bounding box center [820, 40] width 77 height 14
click at [805, 80] on div "Without pricing" at bounding box center [820, 80] width 77 height 14
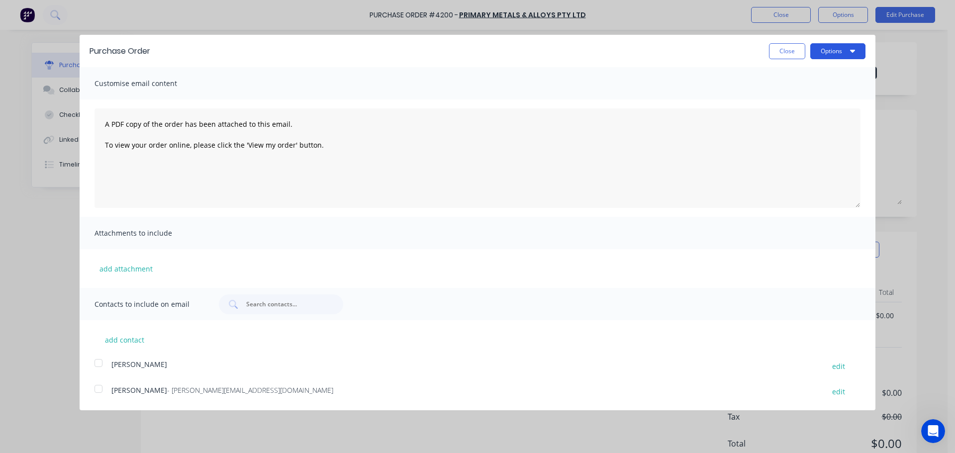
click at [824, 49] on button "Options" at bounding box center [837, 51] width 55 height 16
click at [817, 79] on div "Print" at bounding box center [818, 76] width 77 height 14
click at [793, 51] on button "Close" at bounding box center [787, 51] width 36 height 16
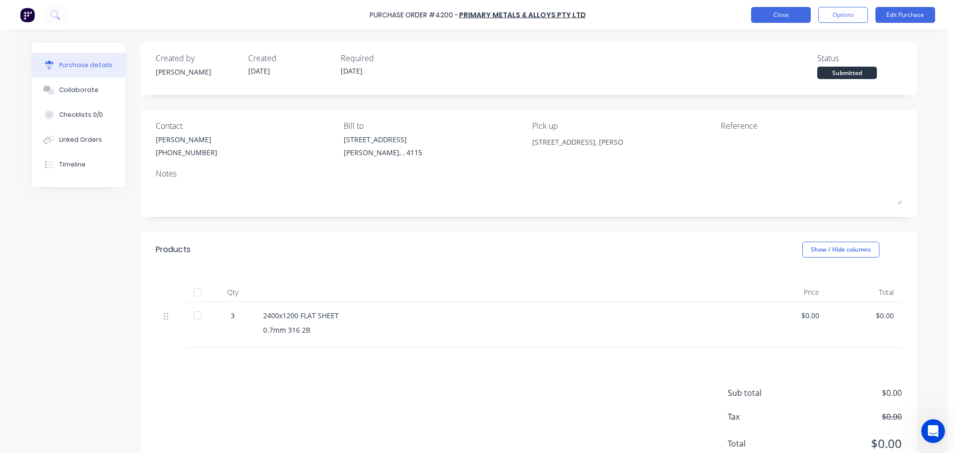
click at [786, 22] on button "Close" at bounding box center [781, 15] width 60 height 16
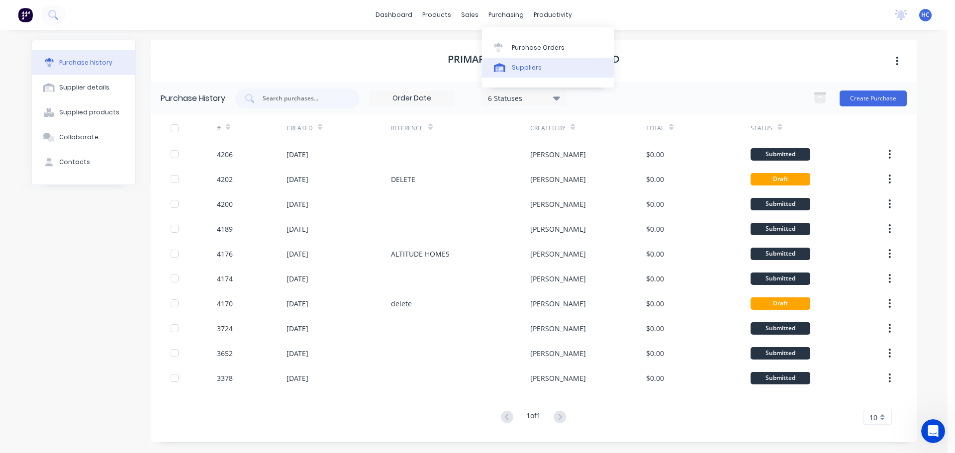
click at [529, 64] on div "Suppliers" at bounding box center [527, 67] width 30 height 9
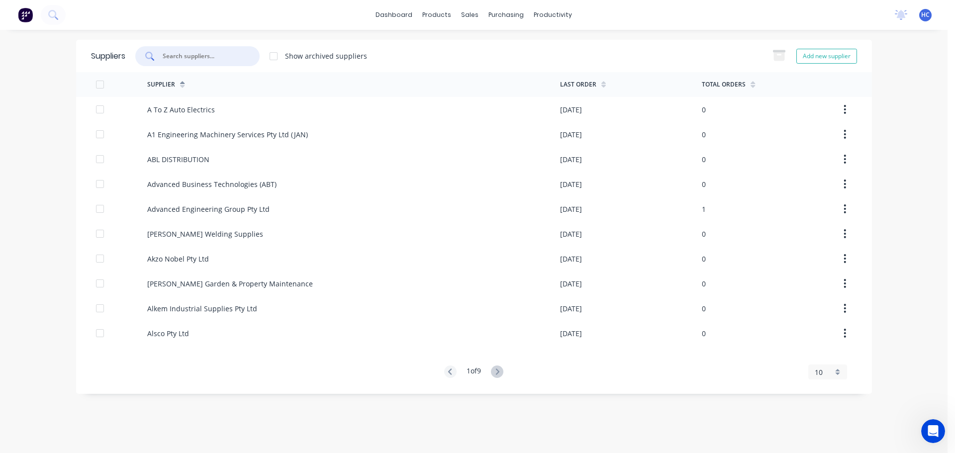
click at [231, 51] on input "text" at bounding box center [203, 56] width 83 height 10
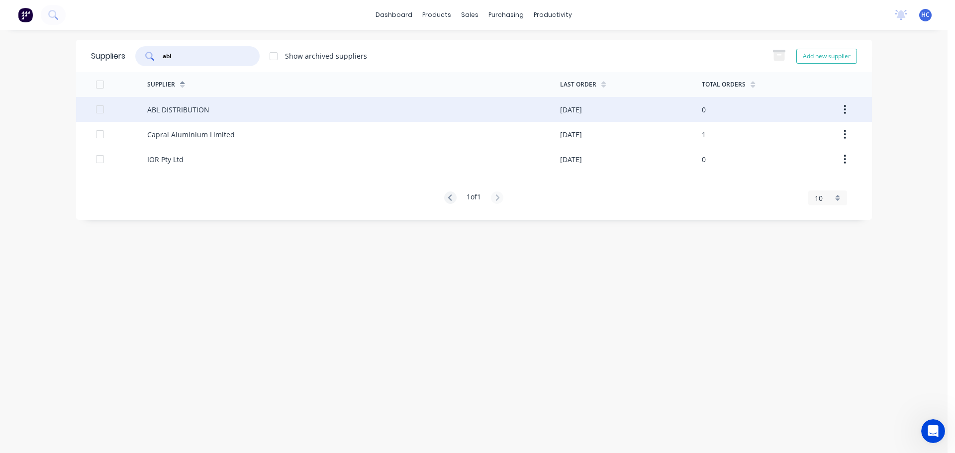
type input "abl"
click at [206, 111] on div "ABL DISTRIBUTION" at bounding box center [178, 109] width 62 height 10
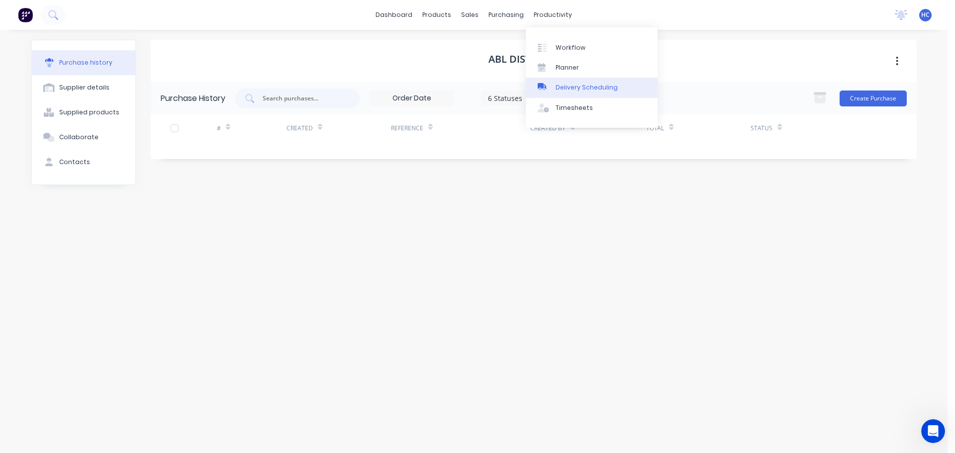
click at [603, 86] on div "Delivery Scheduling" at bounding box center [586, 87] width 62 height 9
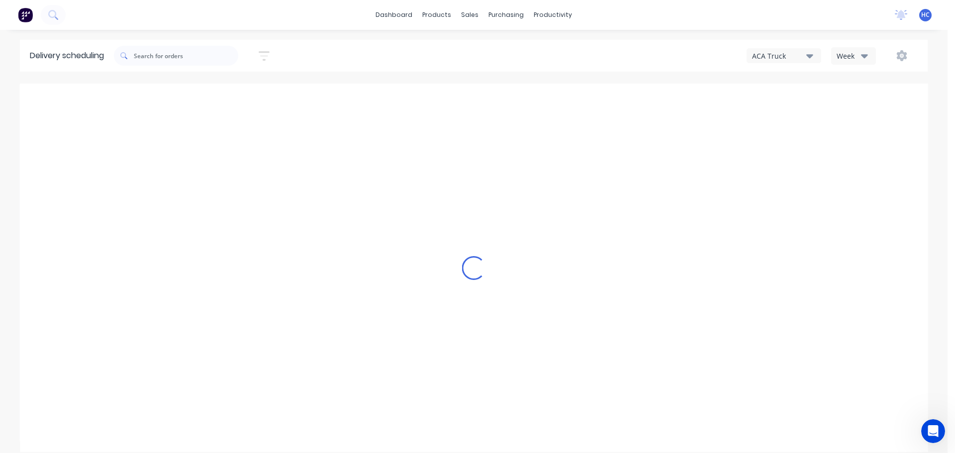
click at [852, 48] on button "Week" at bounding box center [853, 55] width 45 height 17
click at [864, 107] on div "Vehicle" at bounding box center [880, 102] width 98 height 20
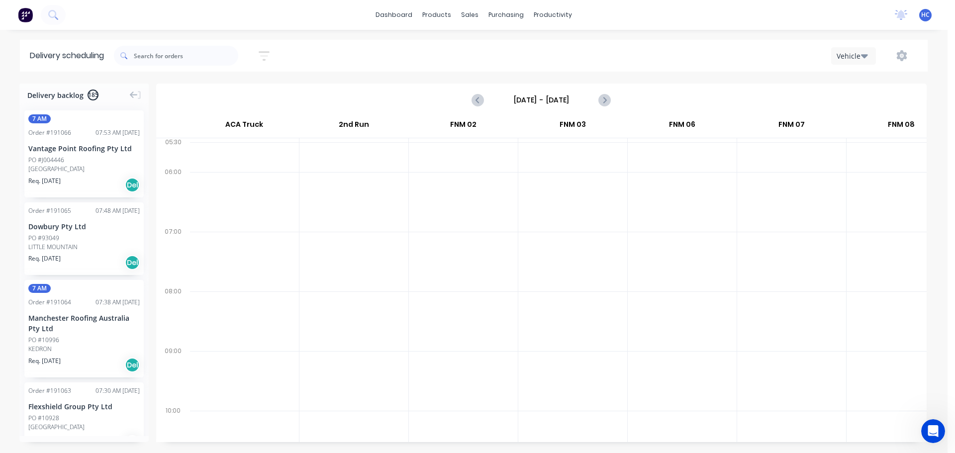
click at [545, 99] on input "[DATE] - [DATE]" at bounding box center [541, 99] width 98 height 15
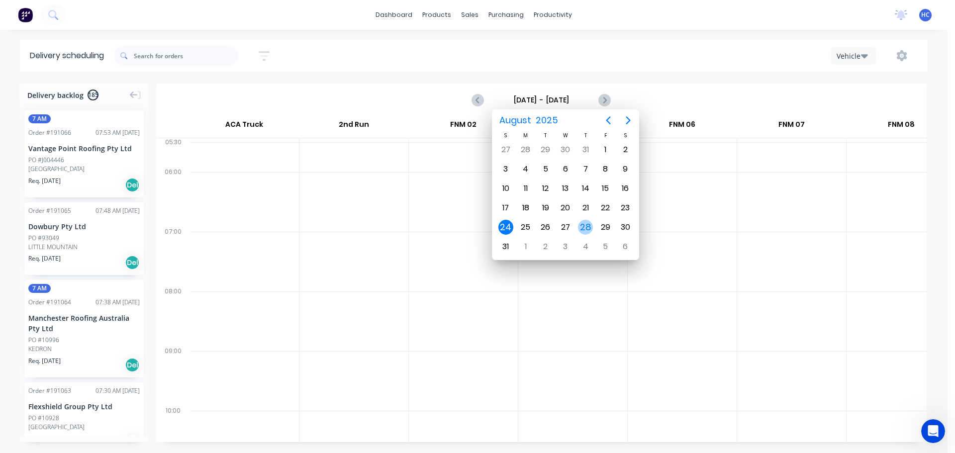
click at [591, 230] on div "28" at bounding box center [585, 227] width 15 height 15
type input "[DATE] - [DATE]"
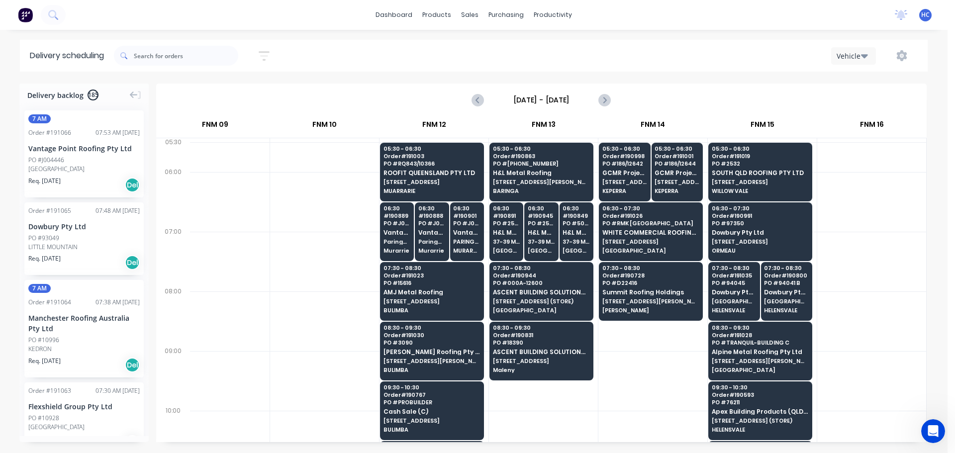
scroll to position [0, 824]
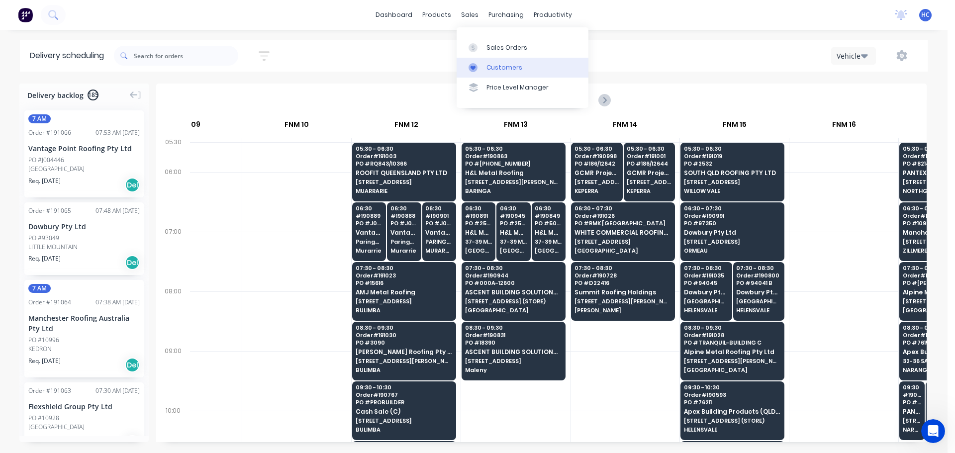
click at [501, 66] on div "Customers" at bounding box center [504, 67] width 36 height 9
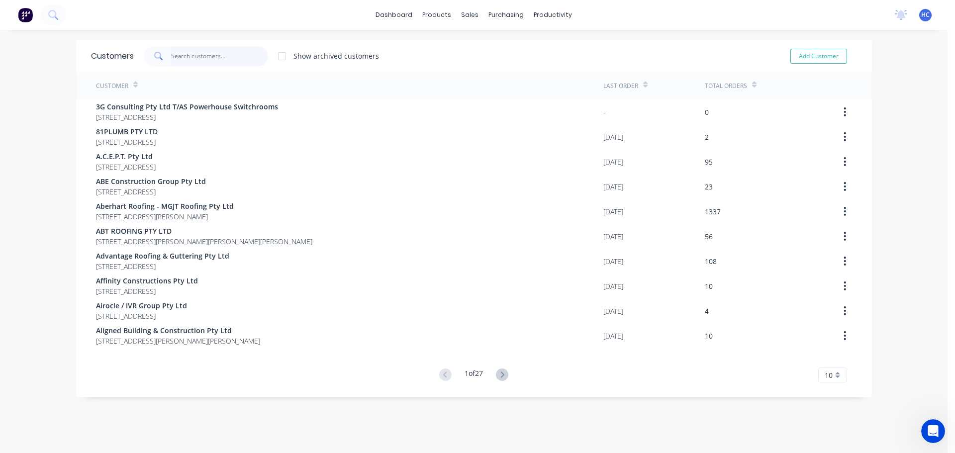
click at [211, 61] on input "text" at bounding box center [219, 56] width 97 height 20
click at [558, 84] on div "Delivery Scheduling" at bounding box center [582, 87] width 62 height 9
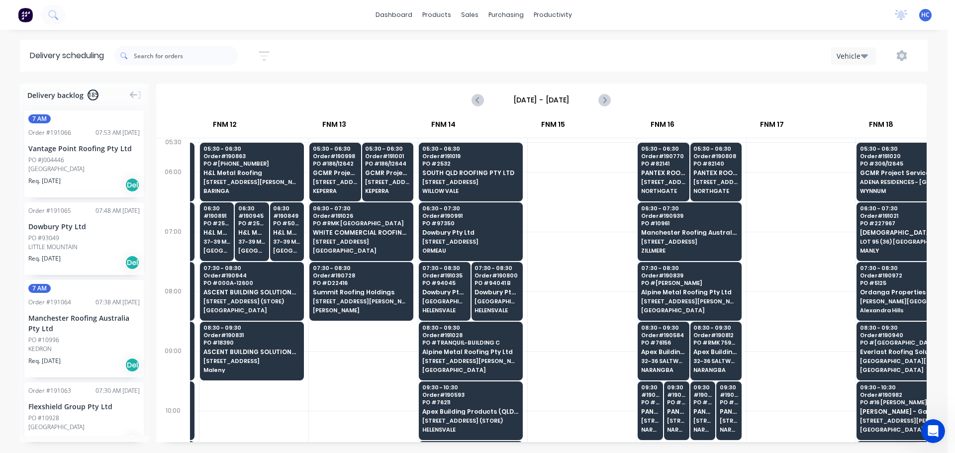
scroll to position [0, 998]
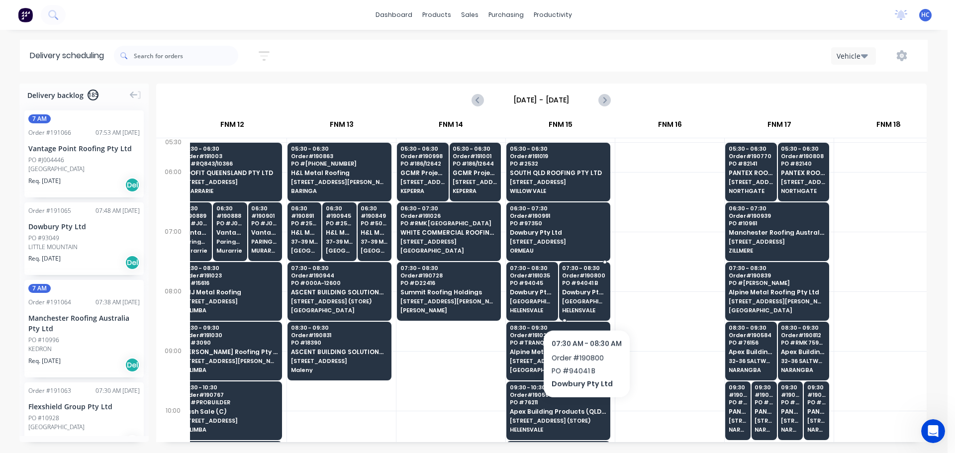
click at [586, 303] on span "[GEOGRAPHIC_DATA] [GEOGRAPHIC_DATA]" at bounding box center [584, 301] width 44 height 6
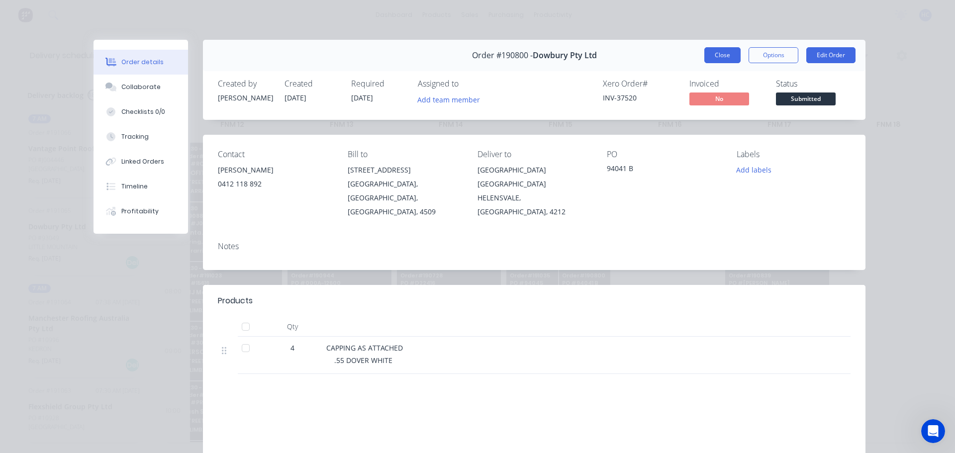
click at [724, 51] on button "Close" at bounding box center [722, 55] width 36 height 16
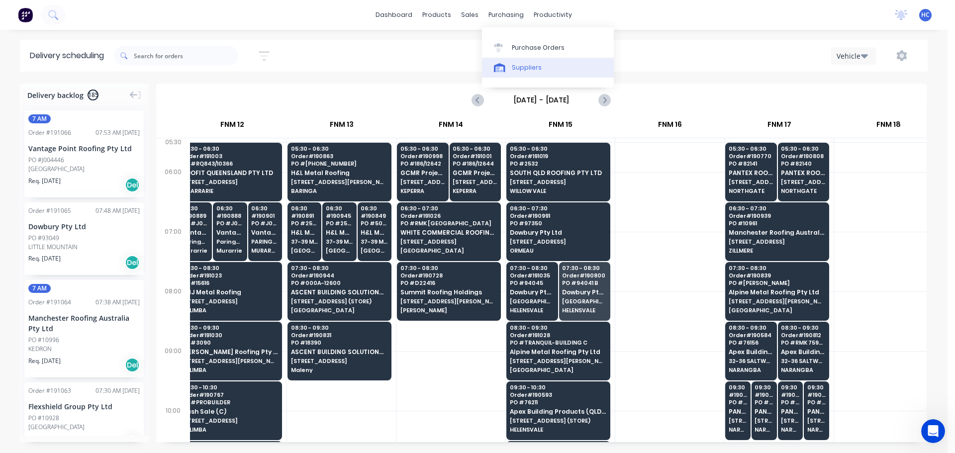
click at [530, 69] on div "Suppliers" at bounding box center [527, 67] width 30 height 9
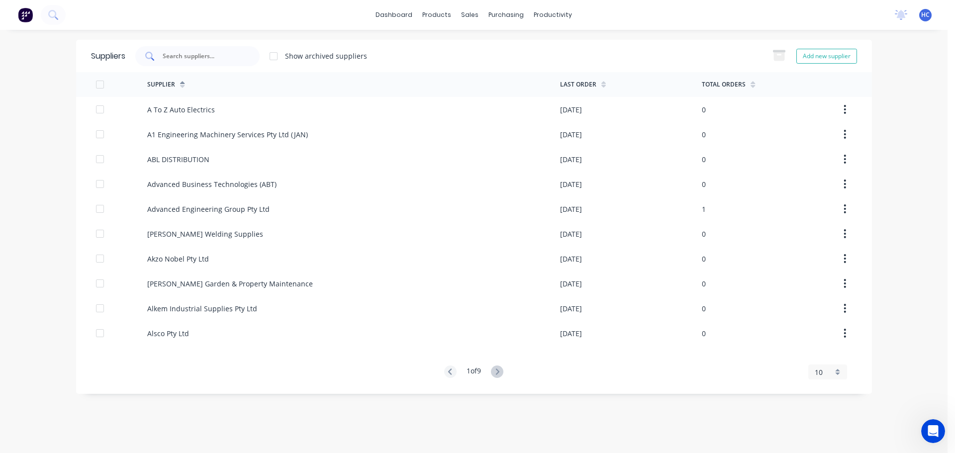
click at [244, 61] on div at bounding box center [197, 56] width 124 height 20
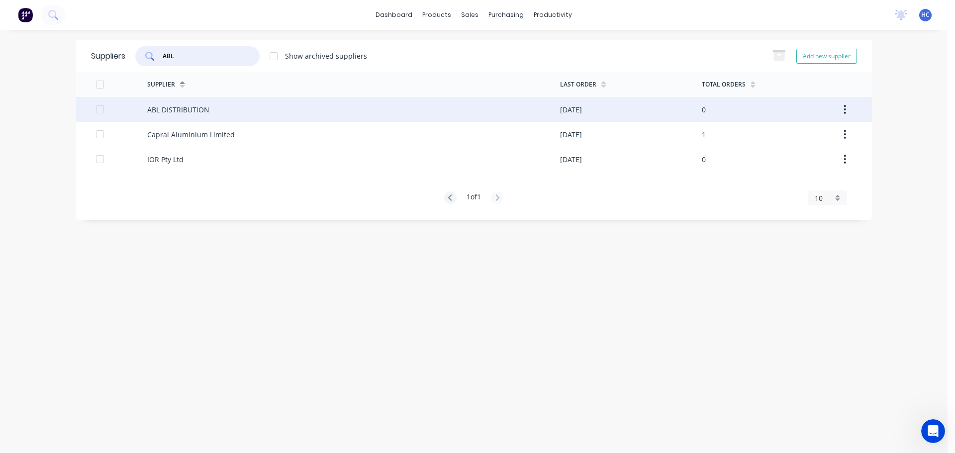
type input "ABL"
click at [230, 109] on div "ABL DISTRIBUTION" at bounding box center [353, 109] width 413 height 25
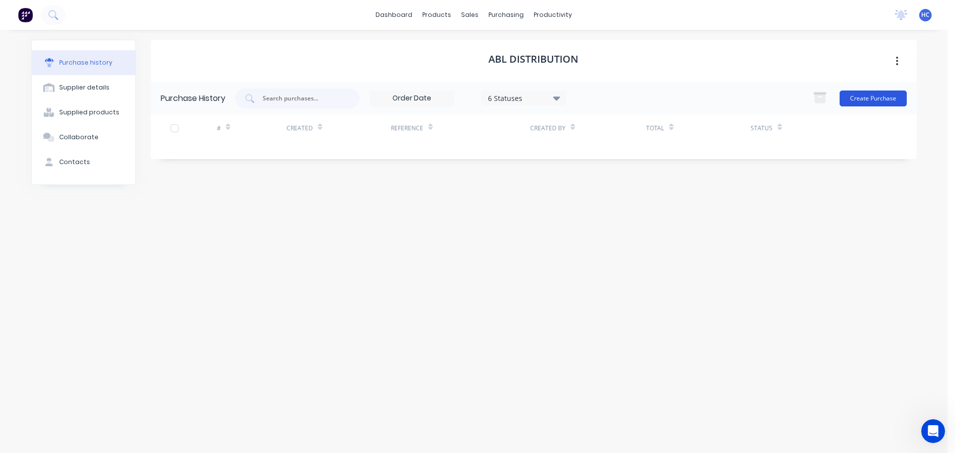
click at [884, 102] on button "Create Purchase" at bounding box center [872, 99] width 67 height 16
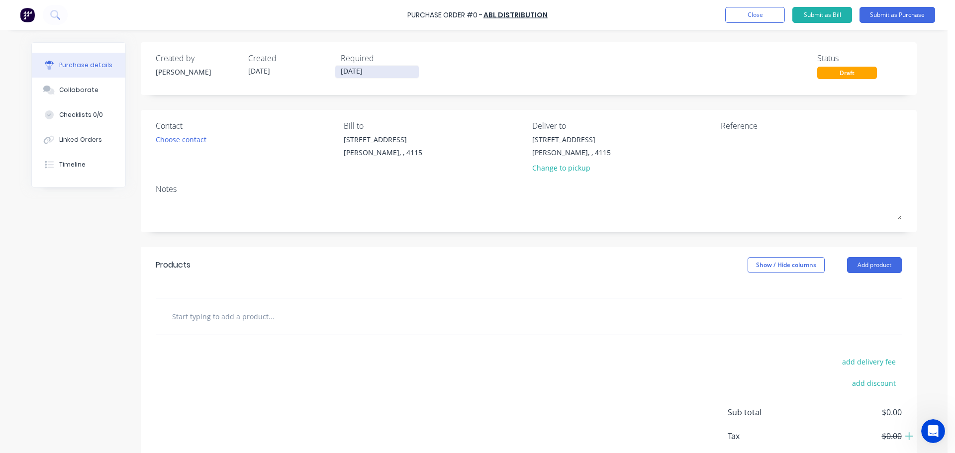
click at [366, 66] on input "[DATE]" at bounding box center [377, 72] width 84 height 12
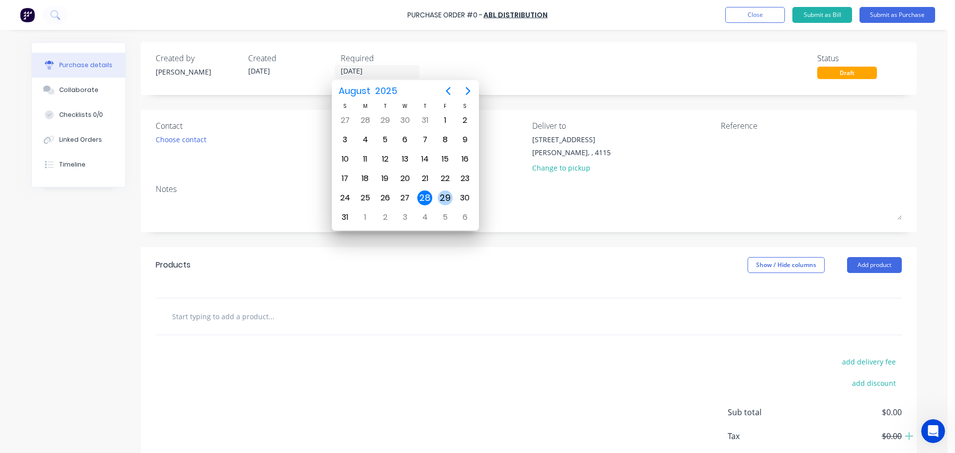
click at [441, 202] on div "29" at bounding box center [445, 197] width 15 height 15
type input "[DATE]"
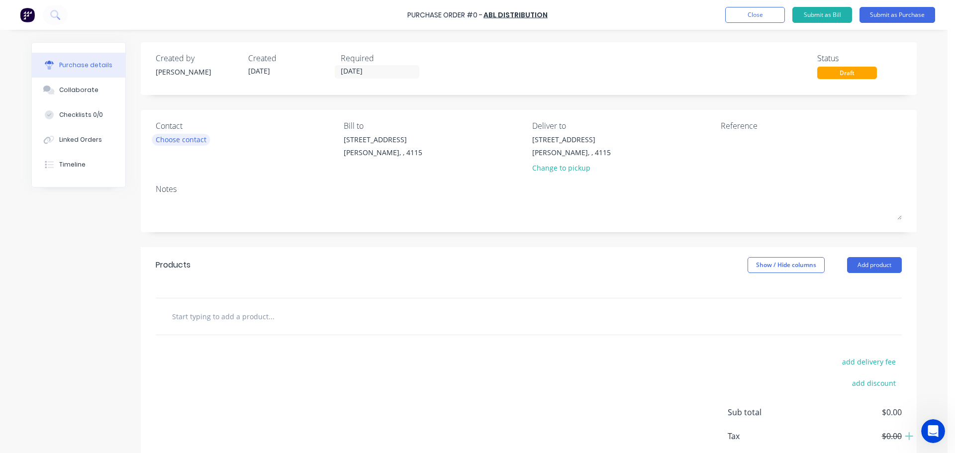
click at [169, 144] on div "Choose contact" at bounding box center [181, 139] width 51 height 10
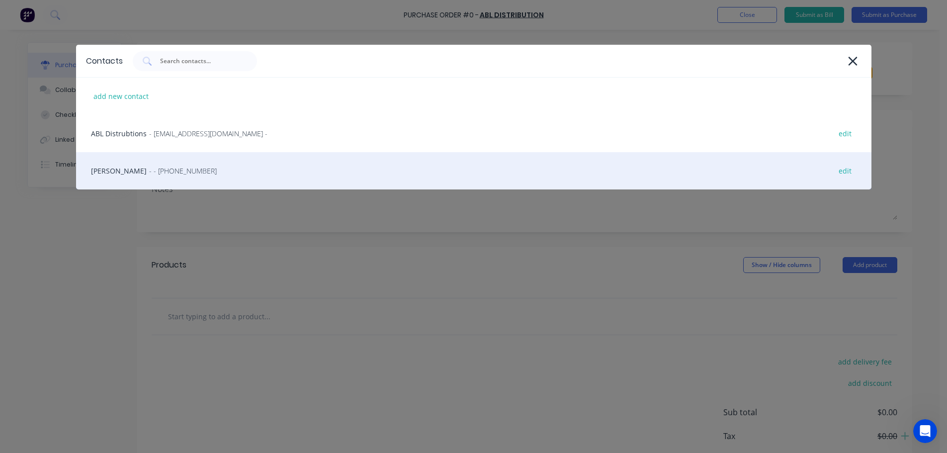
click at [142, 162] on div "HAYDEN - - [PHONE_NUMBER] edit" at bounding box center [474, 170] width 796 height 37
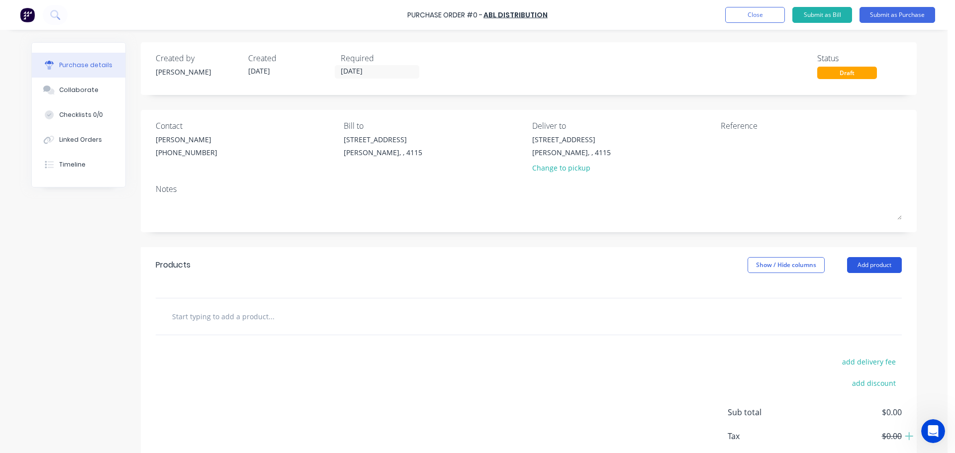
click at [861, 261] on button "Add product" at bounding box center [874, 265] width 55 height 16
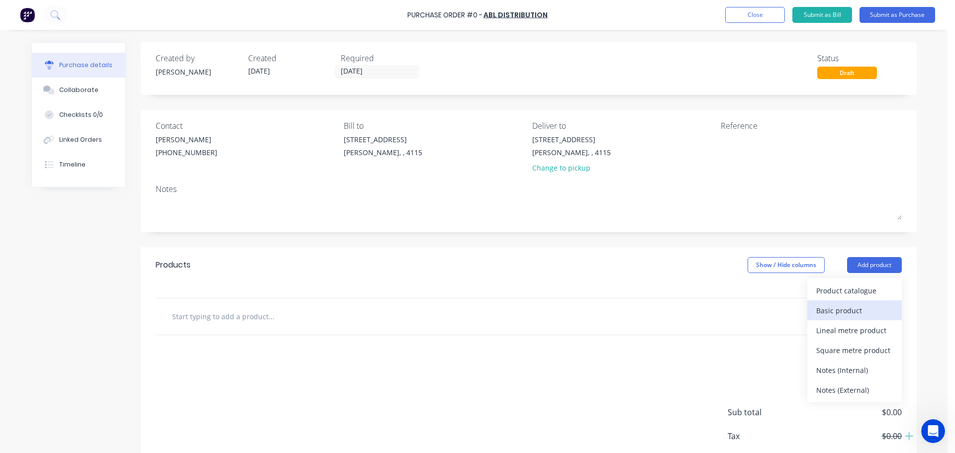
click at [840, 313] on div "Basic product" at bounding box center [854, 310] width 77 height 14
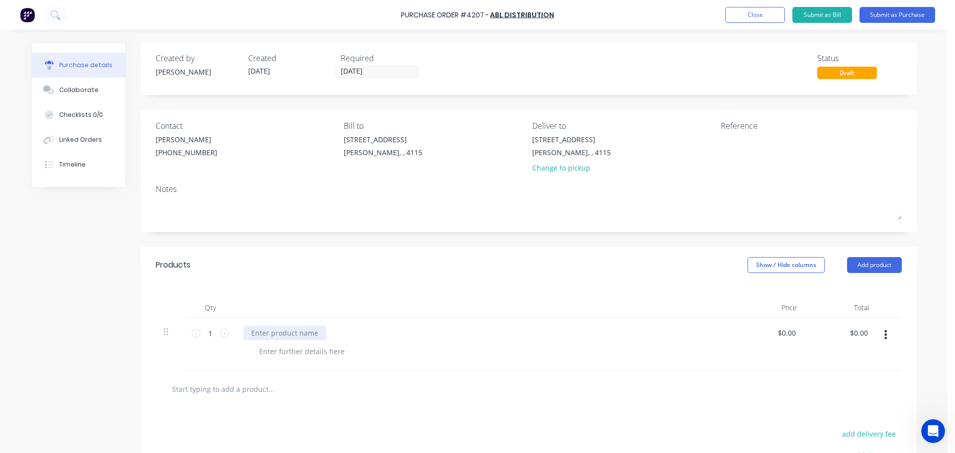
click at [299, 329] on div at bounding box center [284, 333] width 83 height 14
click at [343, 335] on div "GOODS PER ONLINE ORDER:" at bounding box center [298, 333] width 110 height 14
click at [442, 295] on div "Qty Price Total 1 1 GOODS PER ONLINE ORDER: 197071 $0.00 $0.00 $0.00 $0.00" at bounding box center [529, 327] width 776 height 88
click at [896, 15] on button "Submit as Purchase" at bounding box center [897, 15] width 76 height 16
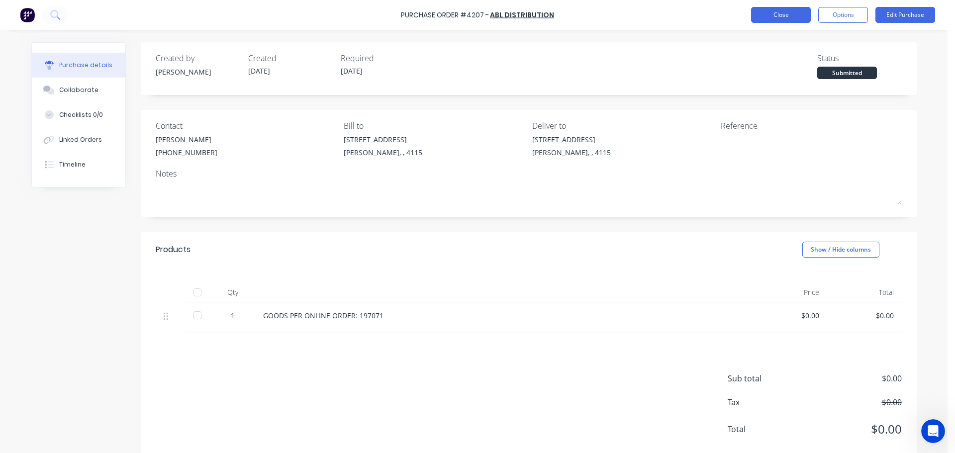
click at [775, 11] on button "Close" at bounding box center [781, 15] width 60 height 16
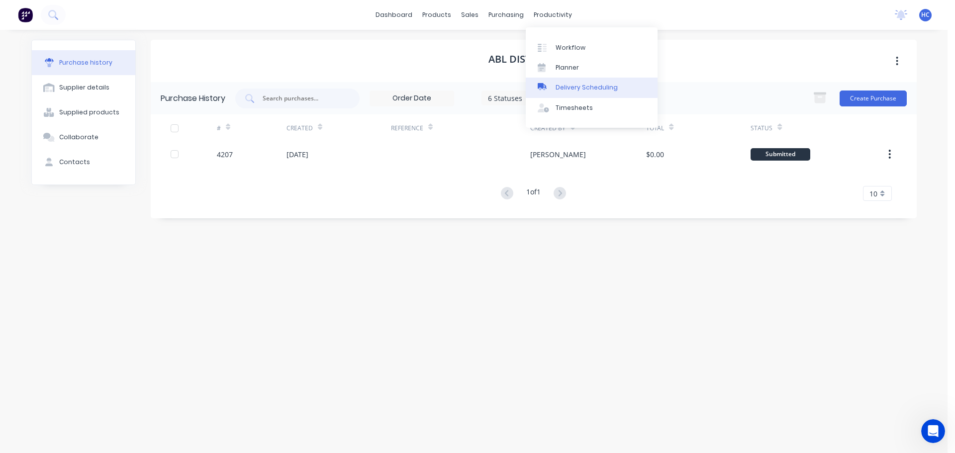
click at [573, 81] on link "Delivery Scheduling" at bounding box center [592, 88] width 132 height 20
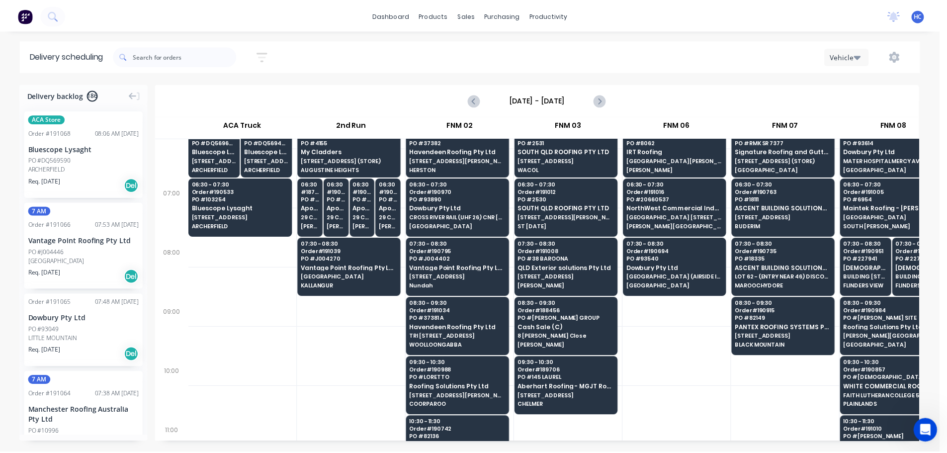
scroll to position [0, 0]
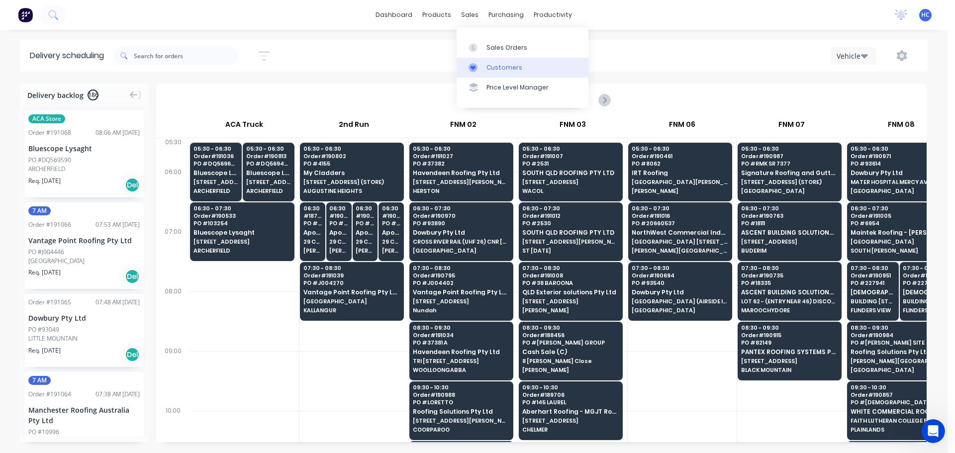
click at [492, 65] on div "Customers" at bounding box center [504, 67] width 36 height 9
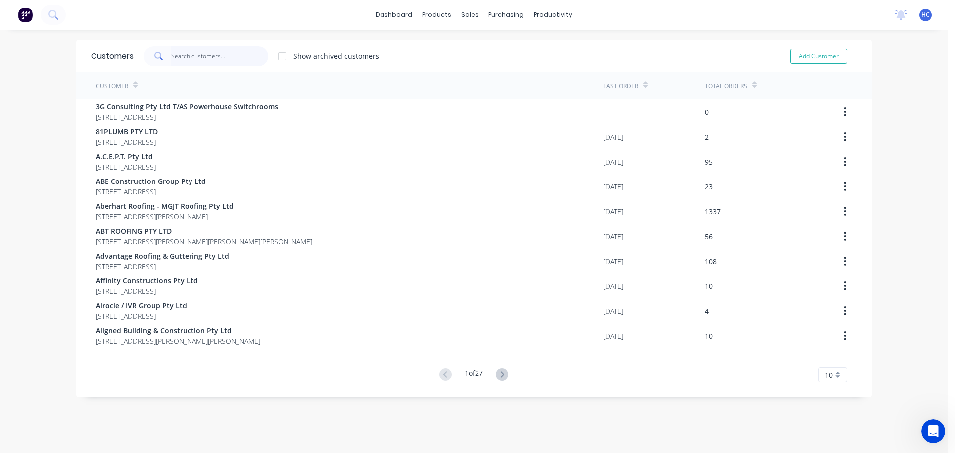
click at [215, 63] on input "text" at bounding box center [219, 56] width 97 height 20
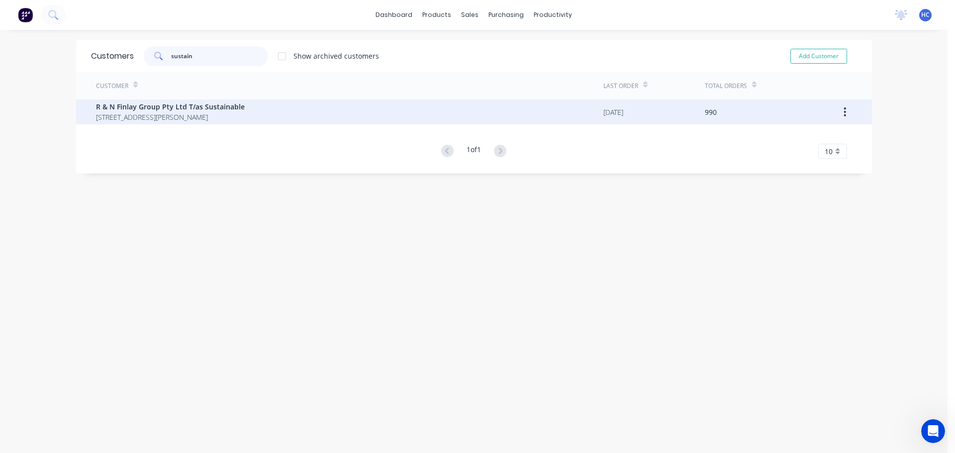
type input "sustain"
click at [114, 114] on span "[STREET_ADDRESS][PERSON_NAME]" at bounding box center [170, 117] width 149 height 10
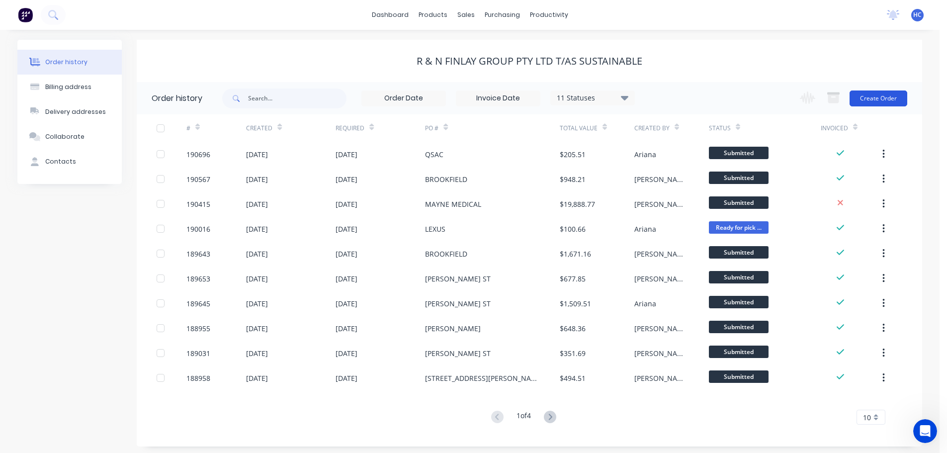
click at [866, 101] on button "Create Order" at bounding box center [879, 99] width 58 height 16
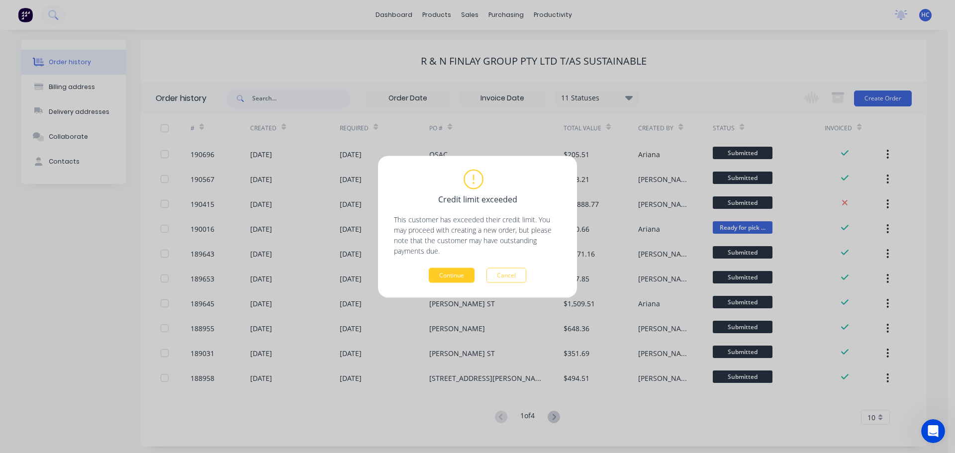
click at [442, 268] on button "Continue" at bounding box center [452, 275] width 46 height 15
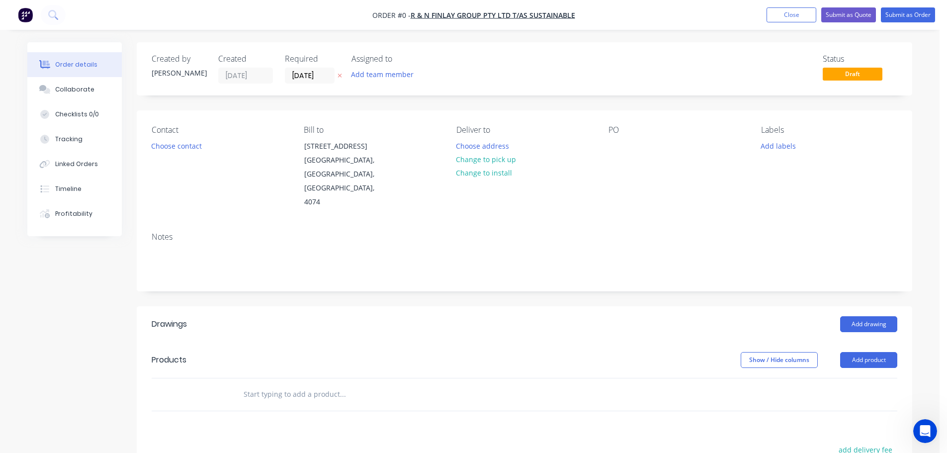
click at [339, 78] on icon at bounding box center [340, 76] width 4 height 6
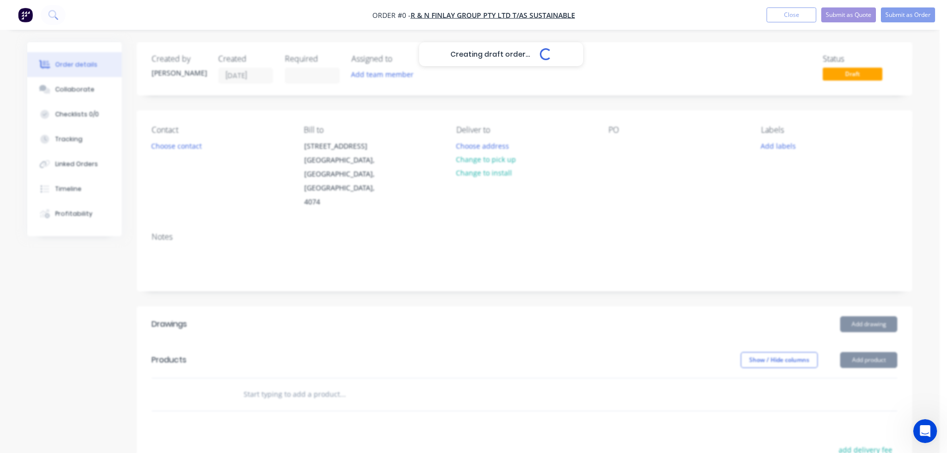
click at [624, 149] on div "Creating draft order... Loading..." at bounding box center [500, 268] width 947 height 453
drag, startPoint x: 617, startPoint y: 146, endPoint x: 623, endPoint y: 148, distance: 5.7
click at [618, 146] on div "Creating draft order... Loading..." at bounding box center [500, 268] width 947 height 453
click at [620, 148] on div "Creating draft order... Loading..." at bounding box center [500, 268] width 947 height 453
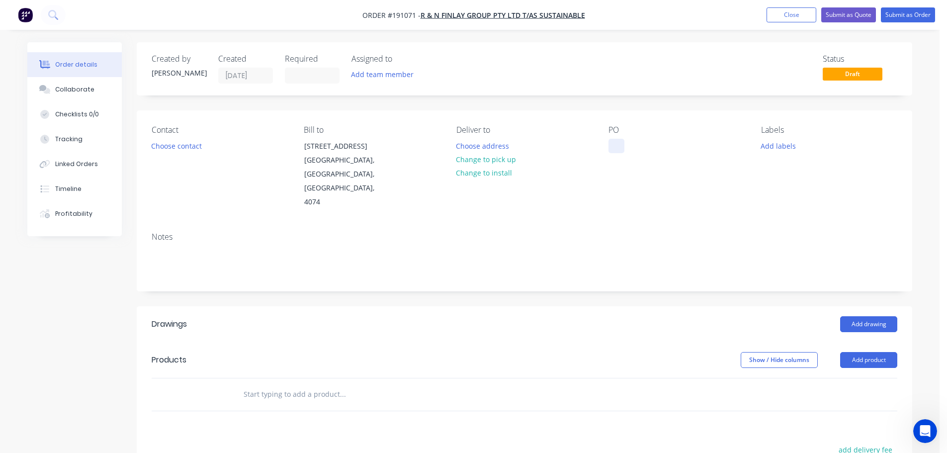
click at [611, 143] on div at bounding box center [617, 146] width 16 height 14
click at [861, 316] on button "Add drawing" at bounding box center [868, 324] width 57 height 16
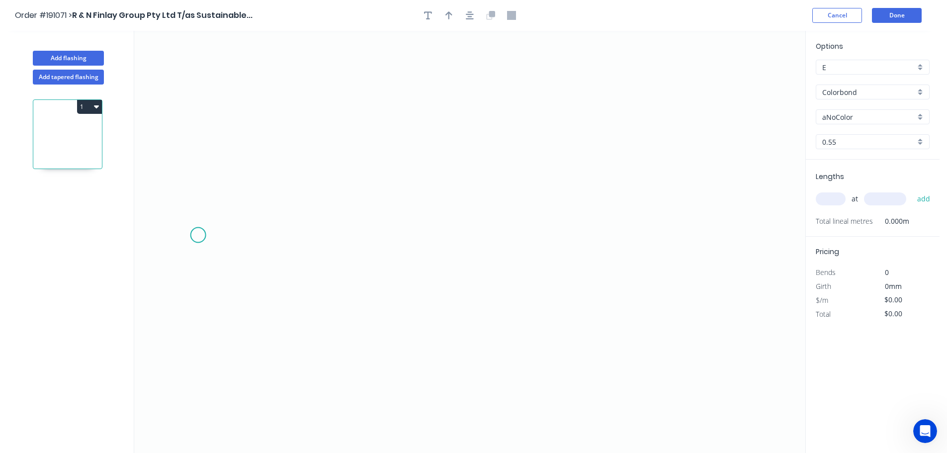
click at [197, 229] on icon "0" at bounding box center [469, 242] width 671 height 422
click at [218, 298] on div "Feather" at bounding box center [247, 303] width 100 height 20
click at [198, 230] on circle at bounding box center [197, 229] width 15 height 15
click at [201, 226] on circle at bounding box center [197, 229] width 15 height 15
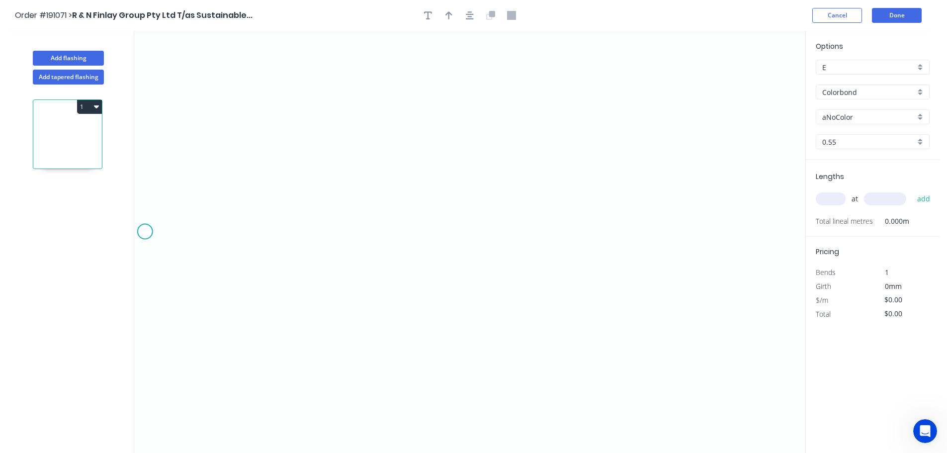
drag, startPoint x: 195, startPoint y: 228, endPoint x: 146, endPoint y: 231, distance: 49.8
click at [146, 231] on circle at bounding box center [145, 231] width 15 height 15
click at [146, 231] on circle at bounding box center [146, 231] width 15 height 15
click at [155, 205] on icon "0" at bounding box center [469, 242] width 671 height 422
click at [191, 207] on icon "0 FE 15 ?" at bounding box center [469, 242] width 671 height 422
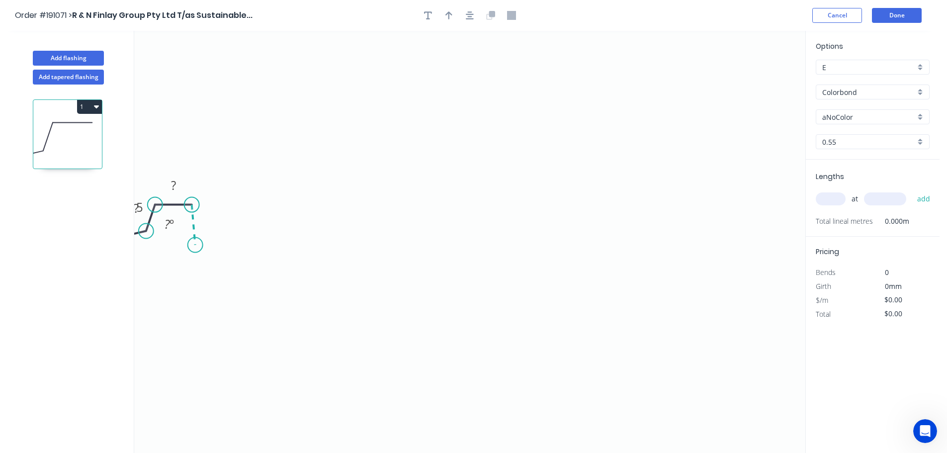
click at [195, 245] on icon "0 FE 15 ? ? ? º" at bounding box center [469, 242] width 671 height 422
click at [237, 245] on icon at bounding box center [216, 245] width 42 height 0
click at [245, 203] on icon at bounding box center [242, 224] width 8 height 42
click at [284, 205] on icon "0 FE 15 ? ? ? ? ? ? º ? º ? º ? º" at bounding box center [469, 242] width 671 height 422
click at [290, 245] on icon "0 FE 15 ? ? ? ? ? ? ? º ? º ? º ? º ? º" at bounding box center [469, 242] width 671 height 422
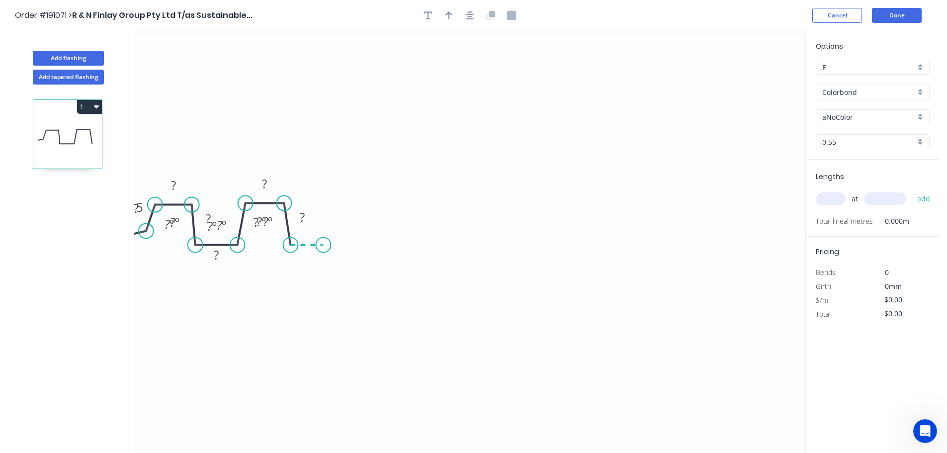
click at [323, 245] on icon at bounding box center [306, 245] width 33 height 0
click at [329, 202] on icon at bounding box center [326, 223] width 6 height 43
click at [367, 203] on icon "0 ? ? ? ? FE 15 ? ? ? ? ? ? º ? º ? º ? º ? º ? º ? º ? º" at bounding box center [469, 242] width 671 height 422
click at [375, 245] on icon "0 ? ? ? ? FE 15 ? ? ? ? ? ? ? º ? º ? º ? º ? º ? º ? º ? º ? º" at bounding box center [469, 242] width 671 height 422
click at [417, 244] on icon at bounding box center [396, 244] width 42 height 0
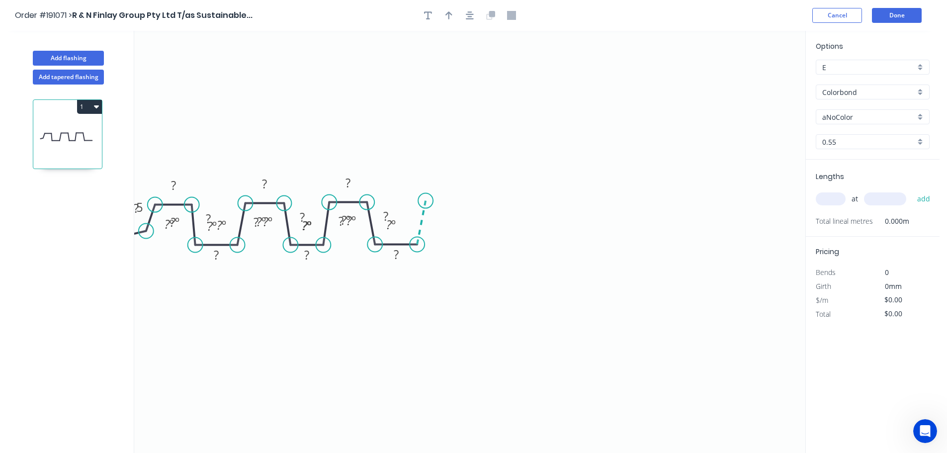
click at [426, 201] on icon at bounding box center [421, 223] width 8 height 44
click at [461, 203] on icon "0 ? ? ? ? ? ? FE 15 ? ? ? ? ? ? ? ? º ? º ? º ? º ? º ? º ? º ? º ? º ? º ? º ?…" at bounding box center [469, 242] width 671 height 422
click at [471, 244] on icon "0 ? ? ? ? ? ? FE 15 ? ? ? ? ? ? ? ? ? º ? º ? º ? º ? º ? º ? º ? º ? º ? º ? º…" at bounding box center [469, 242] width 671 height 422
click at [503, 245] on icon "0 ? ? ? ? ? ? ? FE 15 ? ? ? ? ? ? ? ? ? º ? º ? º ? º ? º ? º ? º ? º ? º ? º ?…" at bounding box center [469, 242] width 671 height 422
click at [512, 199] on icon "0 ? ? ? ? ? ? ? ? FE 15 ? ? ? ? ? ? ? ? ? º ? º ? º ? º ? º ? º ? º ? º ? º ? º…" at bounding box center [469, 242] width 671 height 422
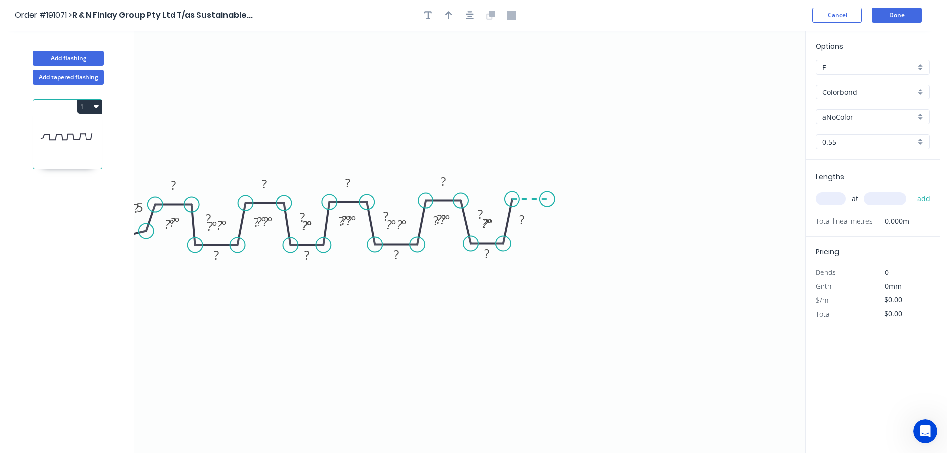
click at [548, 201] on icon "0 ? ? ? ? ? ? ? ? ? FE 15 ? ? ? ? ? ? ? ? ? º ? º ? º ? º ? º ? º ? º ? º ? º ?…" at bounding box center [469, 242] width 671 height 422
click at [558, 244] on icon "0 ? ? ? ? ? ? ? ? ? FE 15 ? ? ? ? ? ? ? ? ? ? º ? º ? º ? º ? º ? º ? º ? º ? º…" at bounding box center [469, 242] width 671 height 422
drag, startPoint x: 593, startPoint y: 244, endPoint x: 593, endPoint y: 231, distance: 12.9
click at [593, 243] on icon "0 ? ? ? ? ? ? ? ? ? FE 15 ? ? ? ? ? ? ? ? ? ? ? º ? º ? º ? º ? º ? º ? º ? º ?…" at bounding box center [469, 242] width 671 height 422
click at [600, 198] on icon "0 ? ? ? ? ? ? ? ? ? ? FE 15 ? ? ? ? ? ? ? ? ? ? ? º ? º ? º ? º ? º ? º ? º ? º…" at bounding box center [469, 242] width 671 height 422
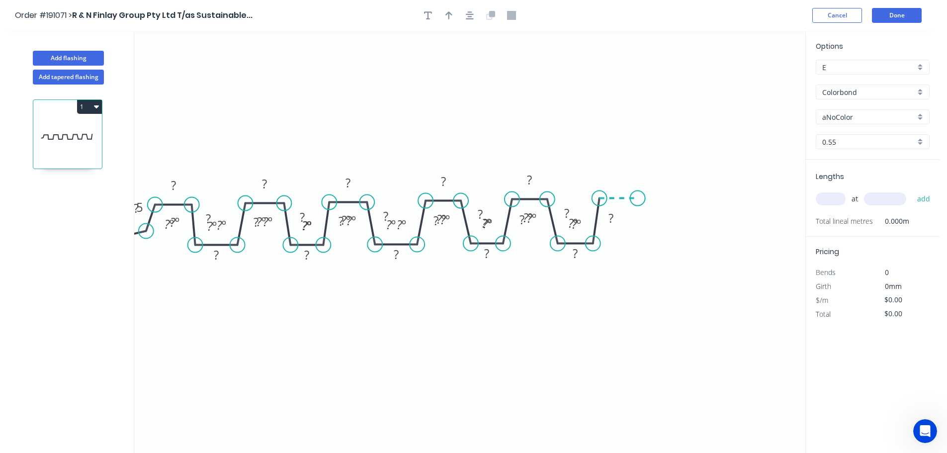
click at [638, 200] on icon "0 ? ? ? ? ? ? ? ? ? ? ? FE 15 ? ? ? ? ? ? ? ? ? ? ? º ? º ? º ? º ? º ? º ? º ?…" at bounding box center [469, 242] width 671 height 422
click at [646, 243] on icon "0 ? ? ? ? ? ? ? ? ? ? ? FE 15 ? ? ? ? ? ? ? ? ? ? ? ? º ? º ? º ? º ? º ? º ? º…" at bounding box center [469, 242] width 671 height 422
click at [686, 244] on icon "0 ? ? ? ? ? ? ? ? ? ? ? FE 15 ? ? ? ? ? ? ? ? ? ? ? ? ? º ? º ? º ? º ? º ? º ?…" at bounding box center [469, 242] width 671 height 422
click at [693, 198] on icon "0 ? ? ? ? ? ? ? ? ? ? ? FE 15 ? ? ? ? ? ? ? ? ? ? ? ? ? ? º ? º ? º ? º ? º ? º…" at bounding box center [469, 242] width 671 height 422
click at [727, 199] on icon "0 ? ? ? ? ? ? ? ? ? ? ? ? FE 15 ? ? ? ? ? ? ? ? ? ? ? ? ? ? º ? º ? º ? º ? º ?…" at bounding box center [469, 242] width 671 height 422
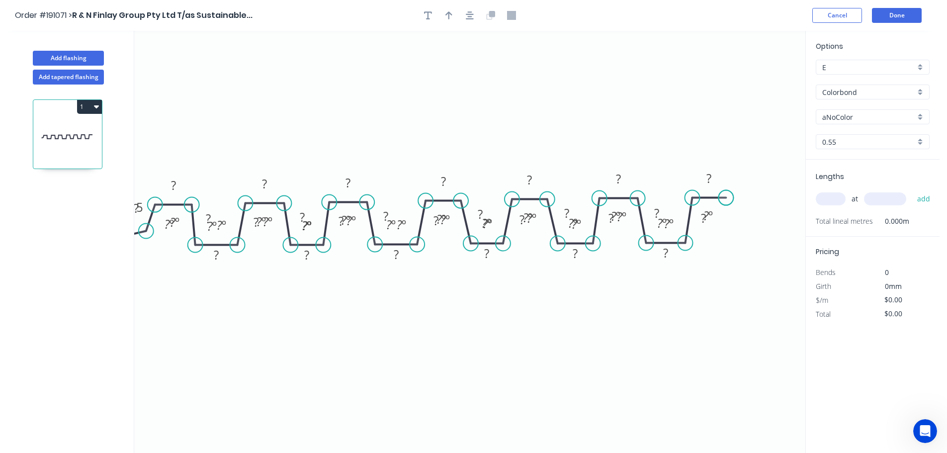
click at [727, 199] on circle at bounding box center [726, 197] width 15 height 15
click at [215, 253] on div "Hide angle" at bounding box center [224, 249] width 100 height 20
click at [208, 256] on div "Hide angle" at bounding box center [228, 255] width 100 height 20
click at [177, 264] on div "Flip bend" at bounding box center [200, 265] width 100 height 20
drag, startPoint x: 176, startPoint y: 230, endPoint x: 185, endPoint y: 270, distance: 40.8
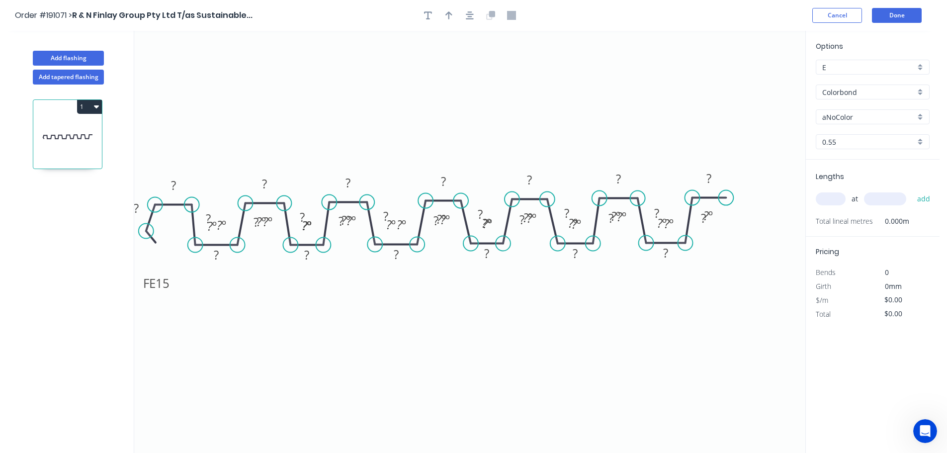
click at [162, 292] on rect at bounding box center [156, 283] width 39 height 20
click at [247, 262] on div "Hide angle" at bounding box center [270, 263] width 100 height 20
click at [248, 256] on div "Hide angle" at bounding box center [273, 261] width 100 height 20
click at [278, 251] on div "Hide angle" at bounding box center [302, 250] width 100 height 20
click at [294, 259] on div "Hide angle" at bounding box center [314, 254] width 100 height 20
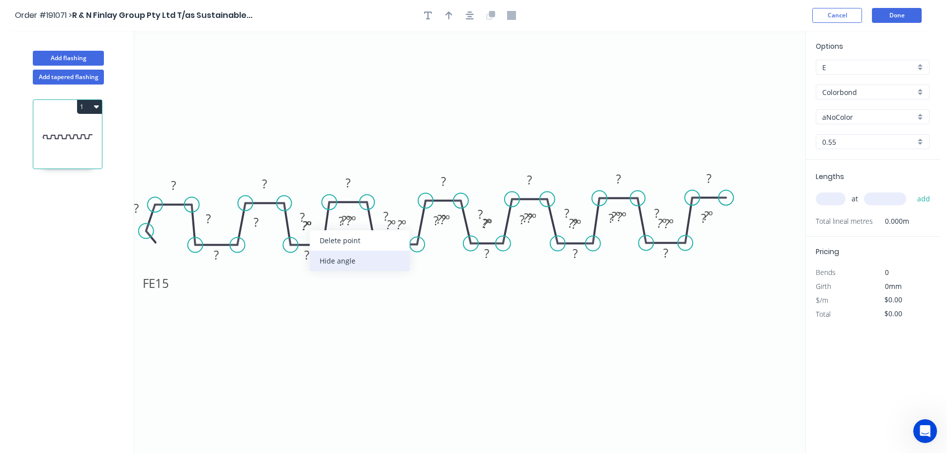
click at [333, 263] on div "Hide angle" at bounding box center [360, 261] width 100 height 20
click at [333, 263] on div "Hide angle" at bounding box center [357, 261] width 100 height 20
click at [361, 256] on div "Hide angle" at bounding box center [393, 254] width 100 height 20
click at [365, 251] on div "Hide angle" at bounding box center [393, 255] width 100 height 20
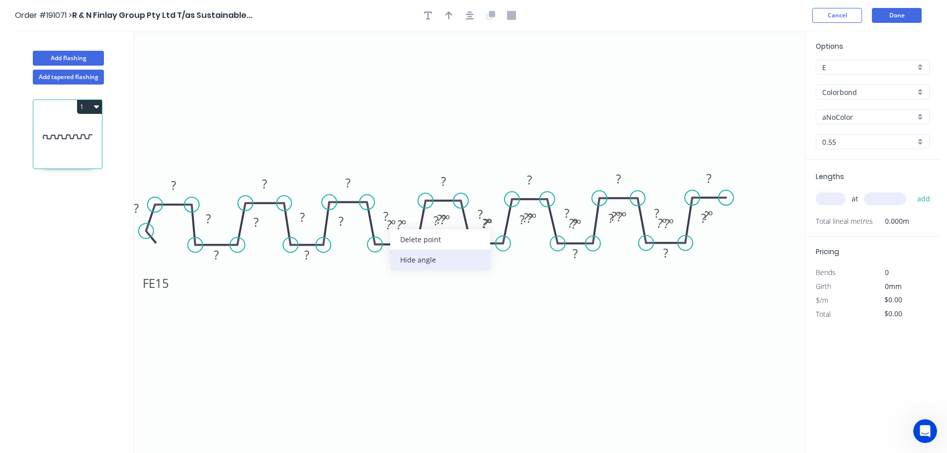
click at [415, 262] on div "Hide angle" at bounding box center [440, 260] width 100 height 20
click at [429, 255] on div "Hide angle" at bounding box center [448, 260] width 100 height 20
click at [460, 262] on div "Hide angle" at bounding box center [487, 256] width 100 height 20
click at [469, 260] on div "Hide angle" at bounding box center [494, 254] width 100 height 20
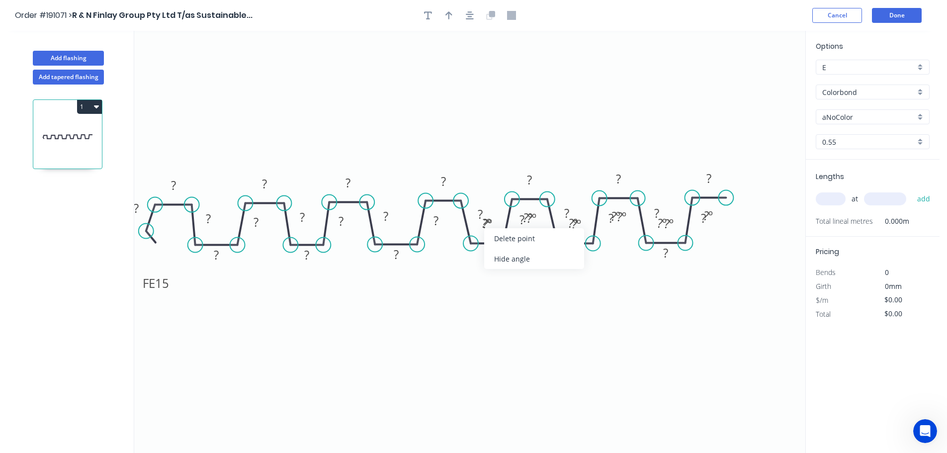
click at [508, 265] on div "Hide angle" at bounding box center [534, 259] width 100 height 20
click at [518, 264] on div "Hide angle" at bounding box center [539, 260] width 100 height 20
click at [552, 258] on div "Hide angle" at bounding box center [573, 261] width 100 height 20
click at [551, 255] on div "Hide angle" at bounding box center [583, 252] width 100 height 20
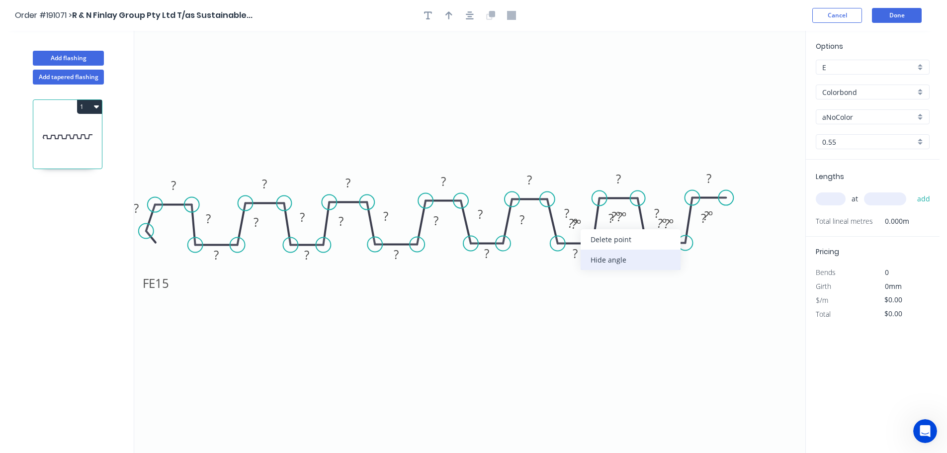
click at [610, 261] on div "Hide angle" at bounding box center [631, 260] width 100 height 20
click at [603, 259] on div "Hide angle" at bounding box center [629, 259] width 100 height 20
click at [625, 257] on div "Hide angle" at bounding box center [655, 257] width 100 height 20
click at [642, 253] on div "Hide angle" at bounding box center [669, 252] width 100 height 20
click at [687, 258] on div "Hide angle" at bounding box center [714, 257] width 100 height 20
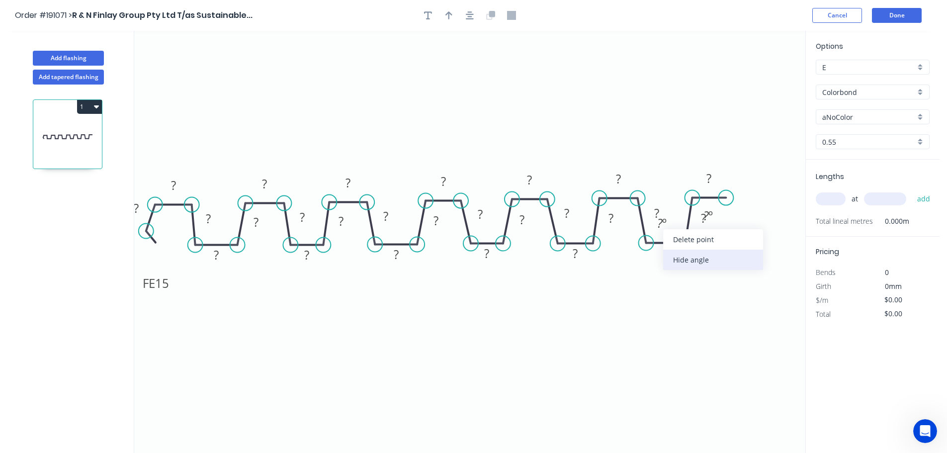
click at [687, 268] on div "Hide angle" at bounding box center [713, 260] width 100 height 20
click at [721, 253] on div "Hide angle" at bounding box center [751, 249] width 100 height 20
click at [163, 284] on tspan "15" at bounding box center [162, 283] width 14 height 16
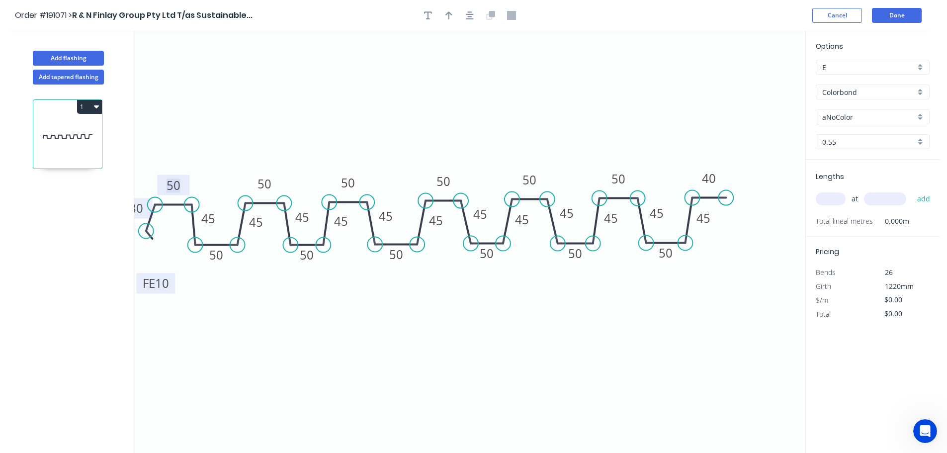
click at [140, 208] on tspan "30" at bounding box center [136, 208] width 14 height 16
click at [250, 112] on icon "0 50 45 45 50 50 45 50 45 45 45 50 45 FE 10 20 50 50 50 45 50 50 50 45 50 45 45…" at bounding box center [469, 242] width 671 height 422
click at [713, 182] on tspan "40" at bounding box center [709, 178] width 14 height 16
click at [666, 84] on icon "0 50 45 45 50 50 45 50 45 45 45 50 45 FE 10 20 50 50 50 45 50 50 50 45 50 45 45…" at bounding box center [469, 242] width 671 height 422
type input "$50.89"
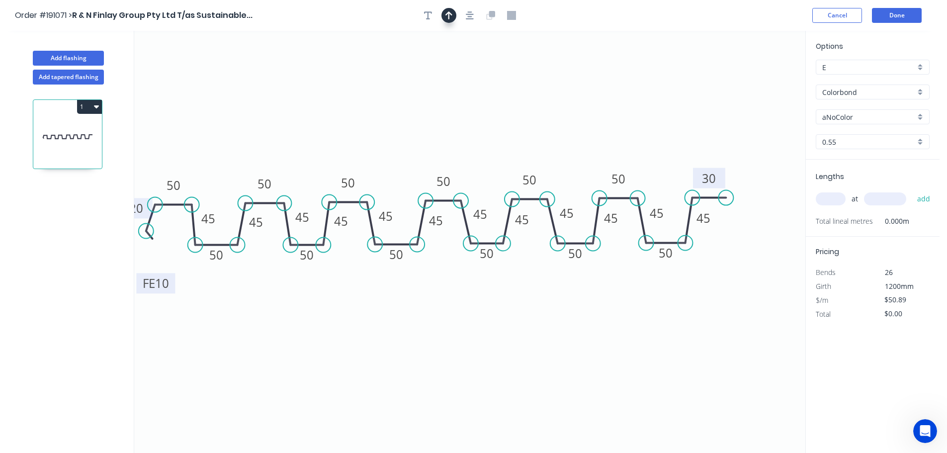
click at [451, 20] on button "button" at bounding box center [449, 15] width 15 height 15
drag, startPoint x: 754, startPoint y: 81, endPoint x: 677, endPoint y: 72, distance: 78.2
click at [428, 144] on icon at bounding box center [423, 144] width 9 height 32
click at [900, 13] on button "Done" at bounding box center [897, 15] width 50 height 15
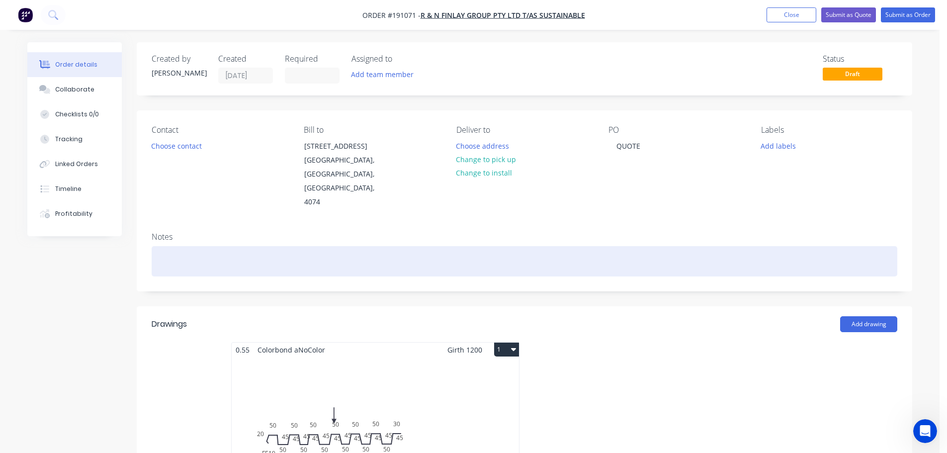
scroll to position [99, 0]
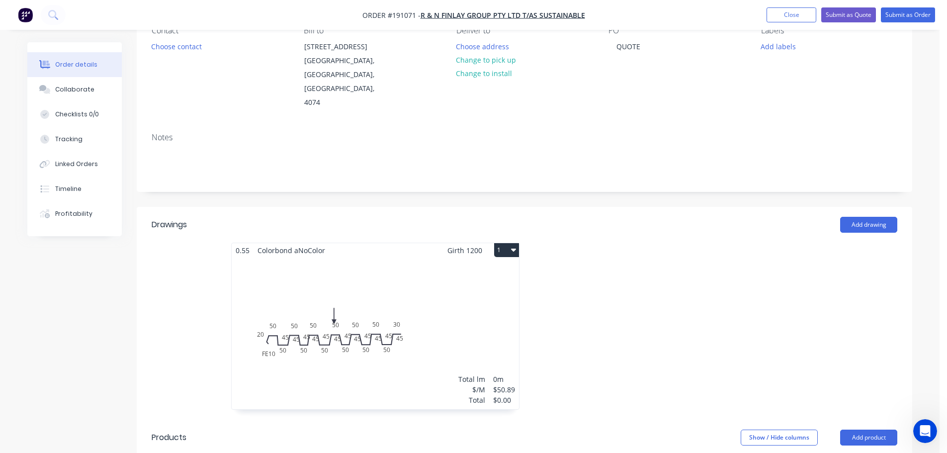
click at [509, 243] on button "1" at bounding box center [506, 250] width 25 height 14
click at [472, 267] on div "Use larger box size" at bounding box center [472, 274] width 77 height 14
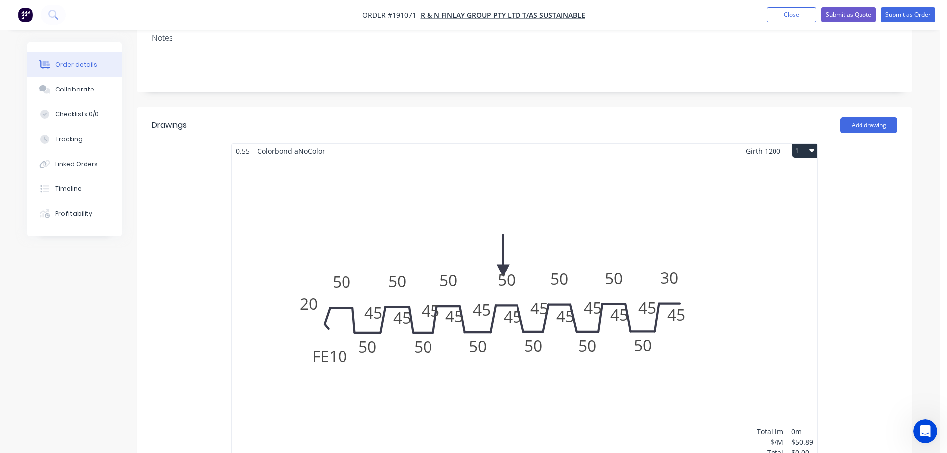
click at [460, 284] on div "Total lm $/M Total 0m $50.89 $0.00" at bounding box center [525, 309] width 586 height 303
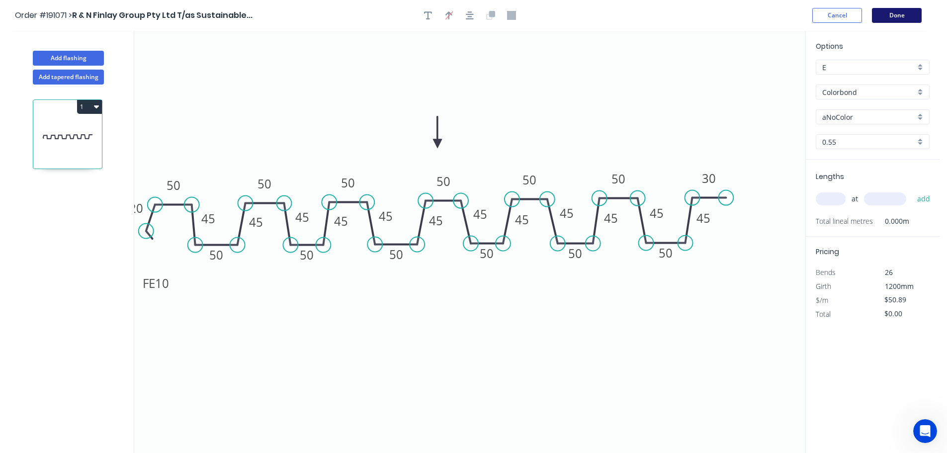
click at [884, 11] on button "Done" at bounding box center [897, 15] width 50 height 15
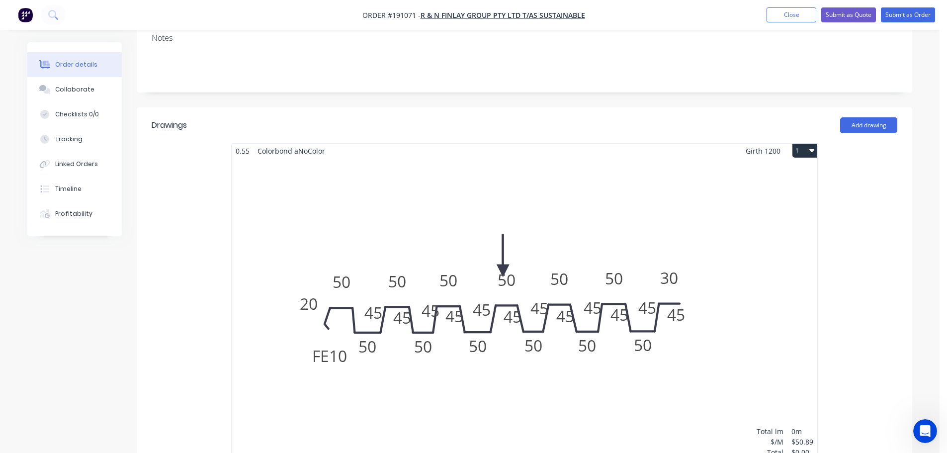
click at [549, 232] on div "Total lm $/M Total 0m $50.89 $0.00" at bounding box center [525, 309] width 586 height 303
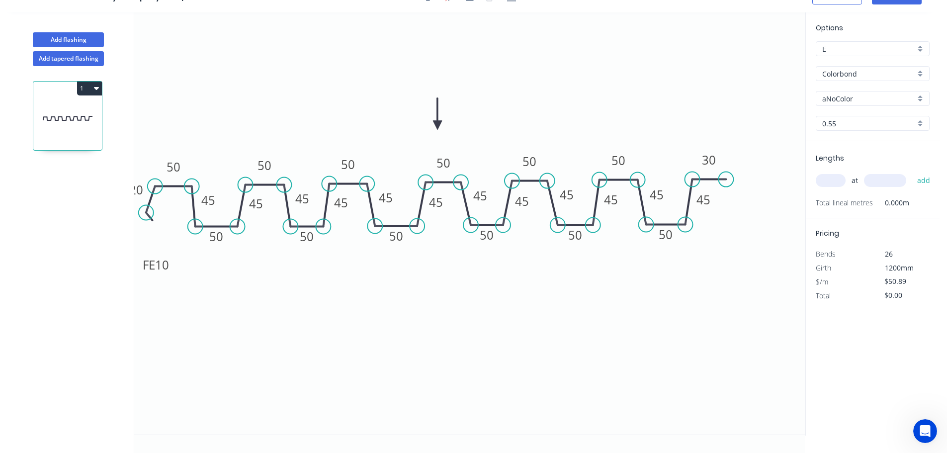
drag, startPoint x: 459, startPoint y: 95, endPoint x: 448, endPoint y: 107, distance: 16.5
click at [442, 98] on icon at bounding box center [437, 114] width 9 height 32
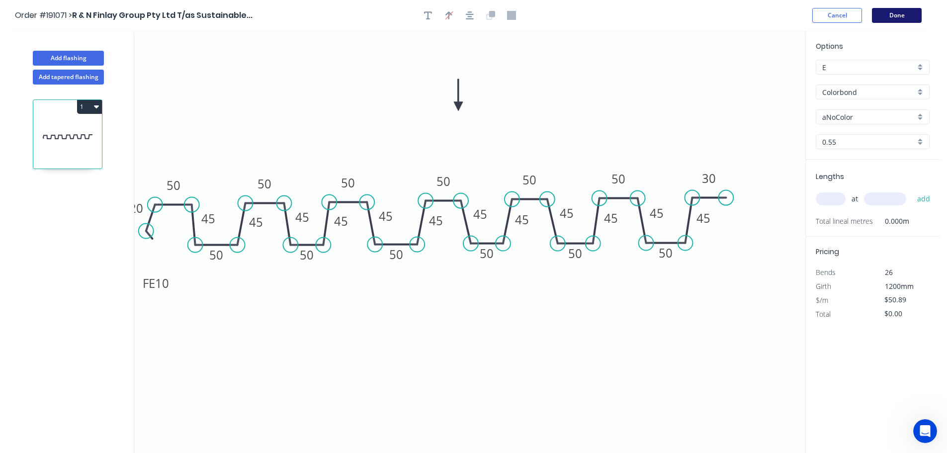
click at [886, 14] on button "Done" at bounding box center [897, 15] width 50 height 15
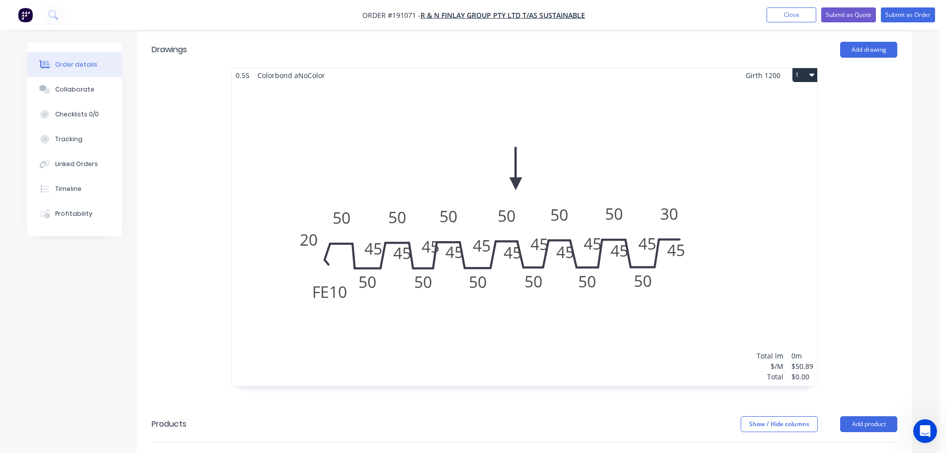
scroll to position [298, 0]
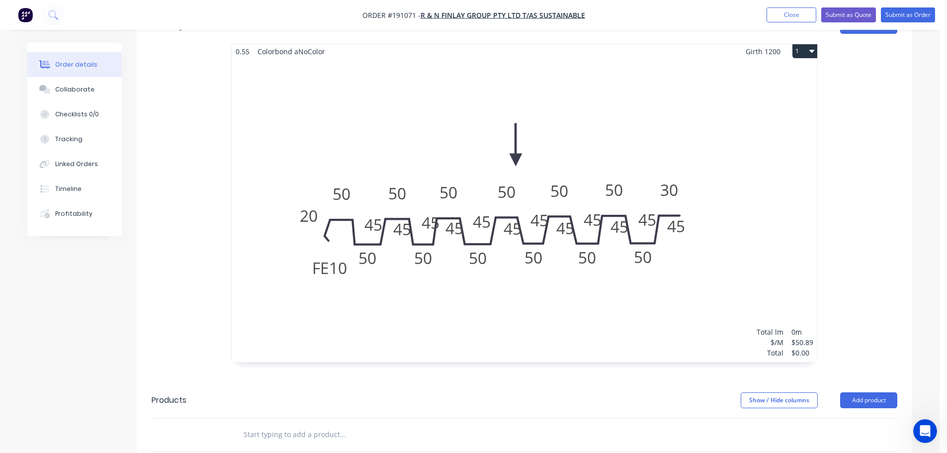
click at [424, 217] on div "Total lm $/M Total 0m $50.89 $0.00" at bounding box center [525, 210] width 586 height 303
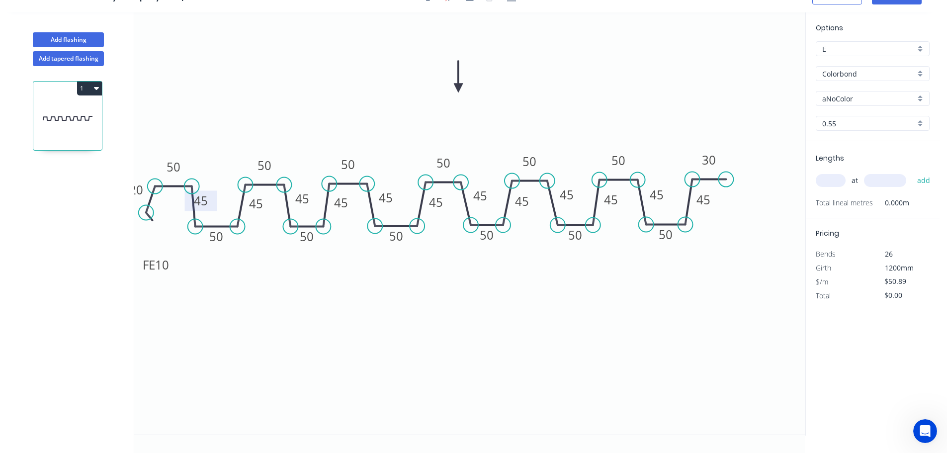
drag, startPoint x: 222, startPoint y: 198, endPoint x: 214, endPoint y: 199, distance: 8.5
click at [214, 199] on rect at bounding box center [201, 200] width 32 height 20
drag, startPoint x: 269, startPoint y: 207, endPoint x: 261, endPoint y: 207, distance: 8.5
click at [261, 207] on rect at bounding box center [248, 203] width 32 height 20
drag, startPoint x: 313, startPoint y: 199, endPoint x: 305, endPoint y: 203, distance: 8.9
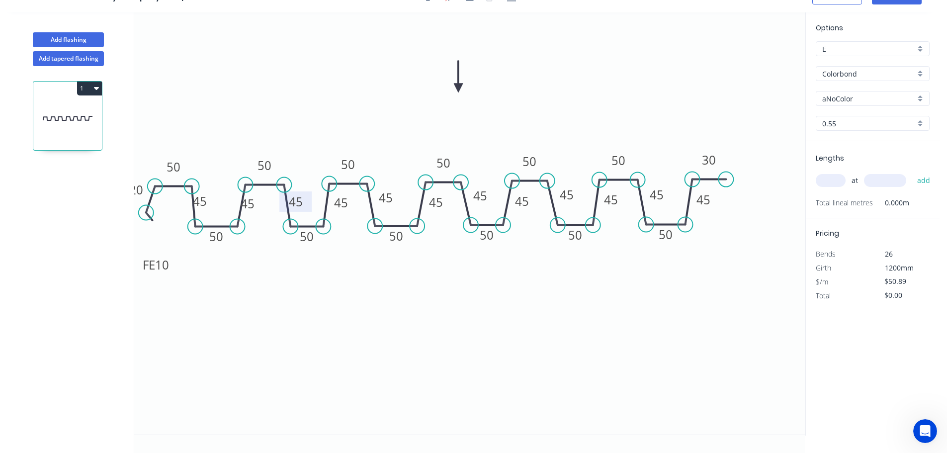
click at [305, 203] on rect at bounding box center [295, 201] width 32 height 20
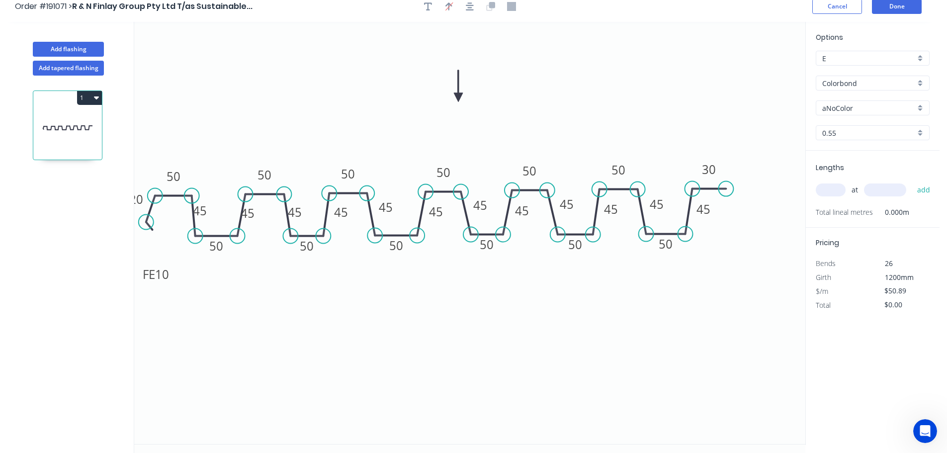
scroll to position [0, 0]
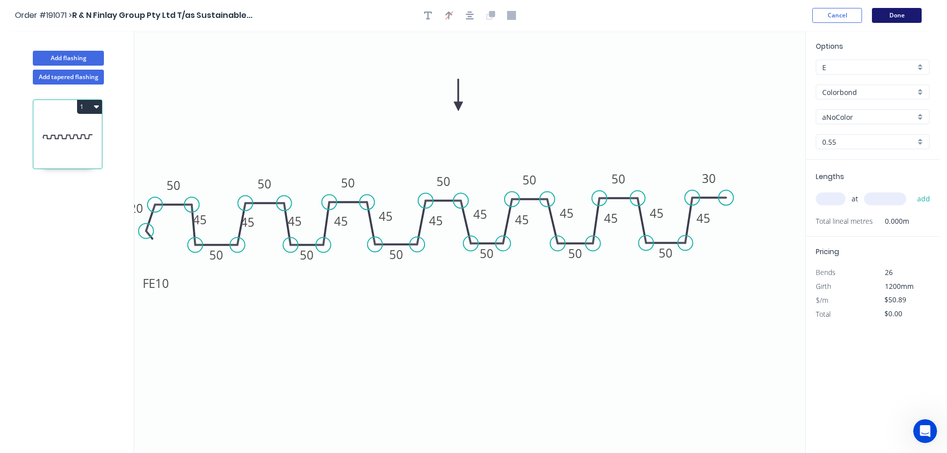
click at [899, 13] on button "Done" at bounding box center [897, 15] width 50 height 15
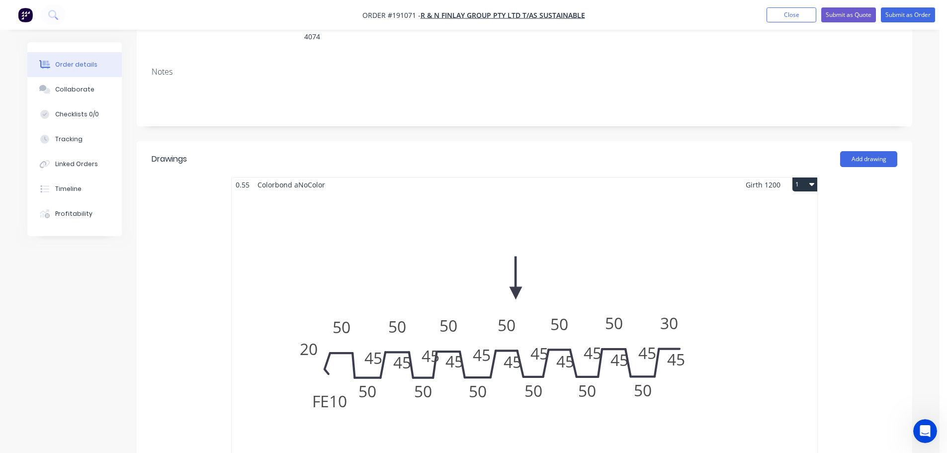
scroll to position [199, 0]
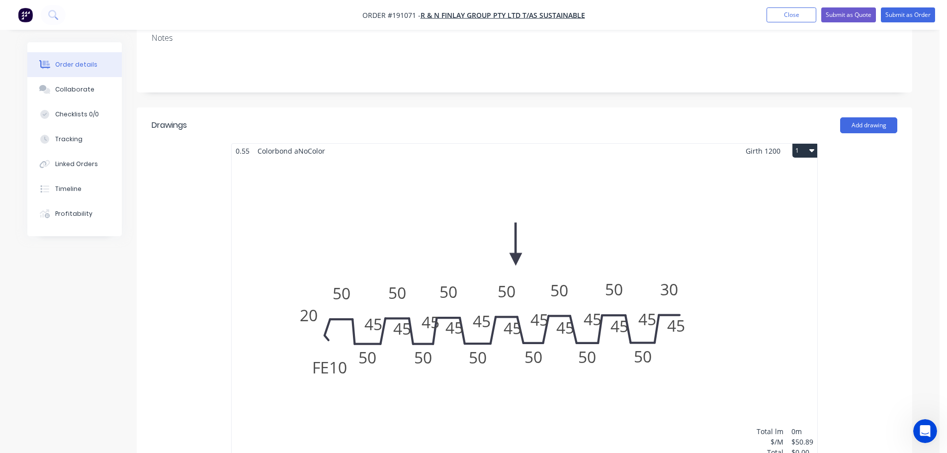
click at [428, 302] on div "Total lm $/M Total 0m $50.89 $0.00" at bounding box center [525, 309] width 586 height 303
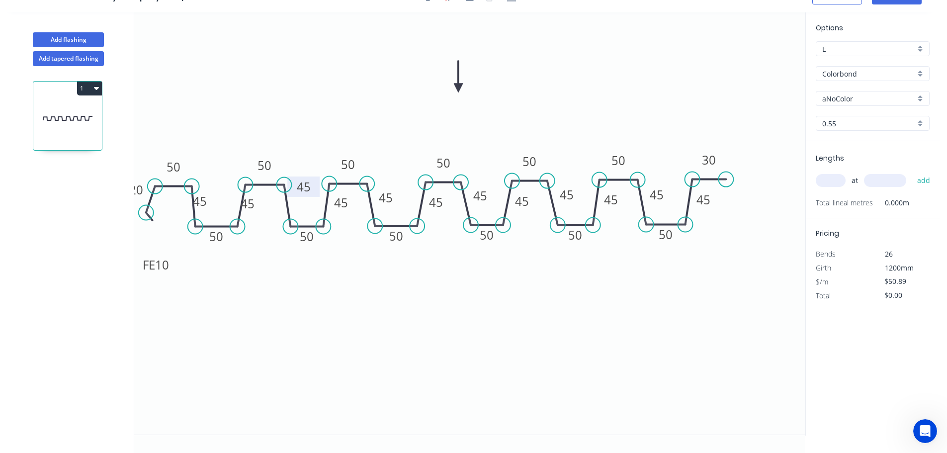
drag, startPoint x: 306, startPoint y: 207, endPoint x: 315, endPoint y: 192, distance: 17.8
click at [315, 192] on rect at bounding box center [303, 187] width 32 height 20
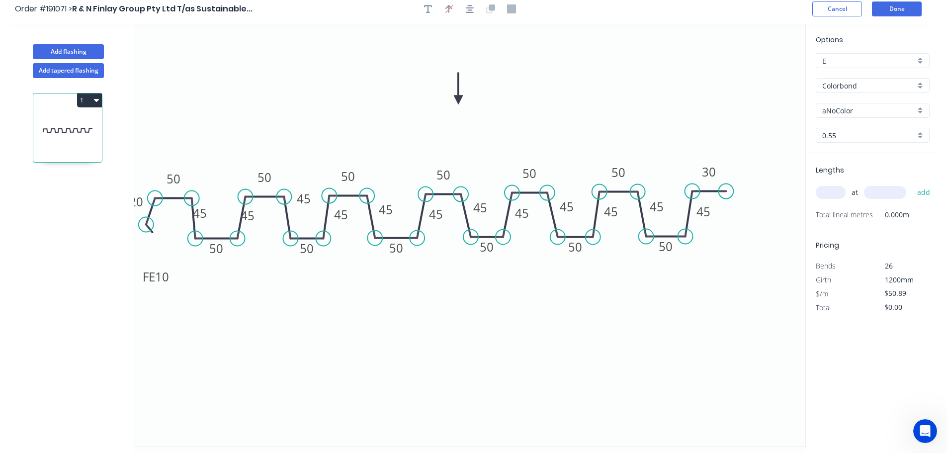
scroll to position [0, 0]
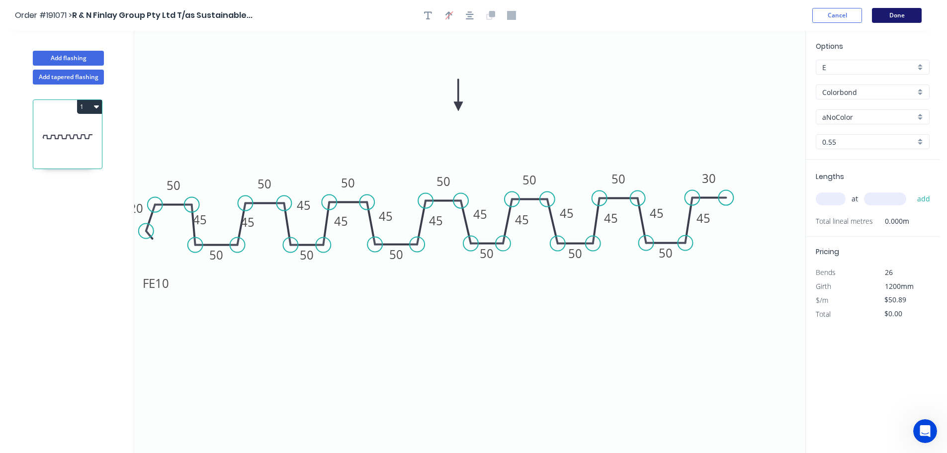
click at [913, 9] on button "Done" at bounding box center [897, 15] width 50 height 15
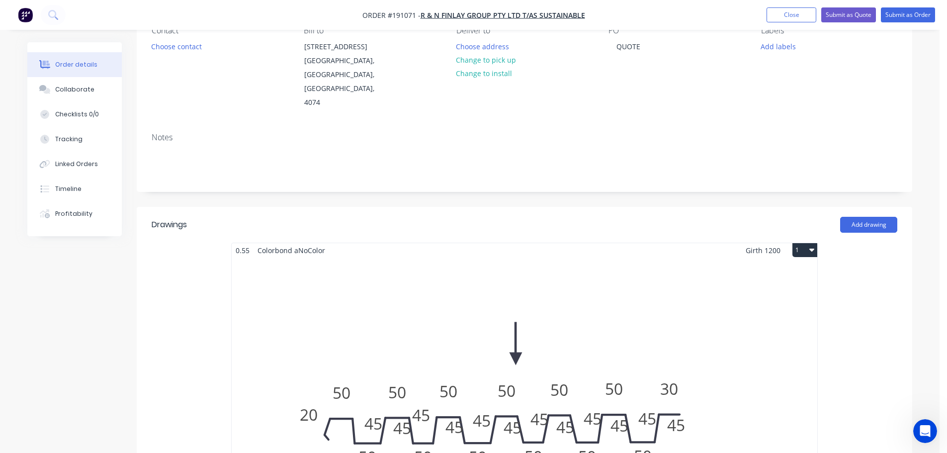
scroll to position [199, 0]
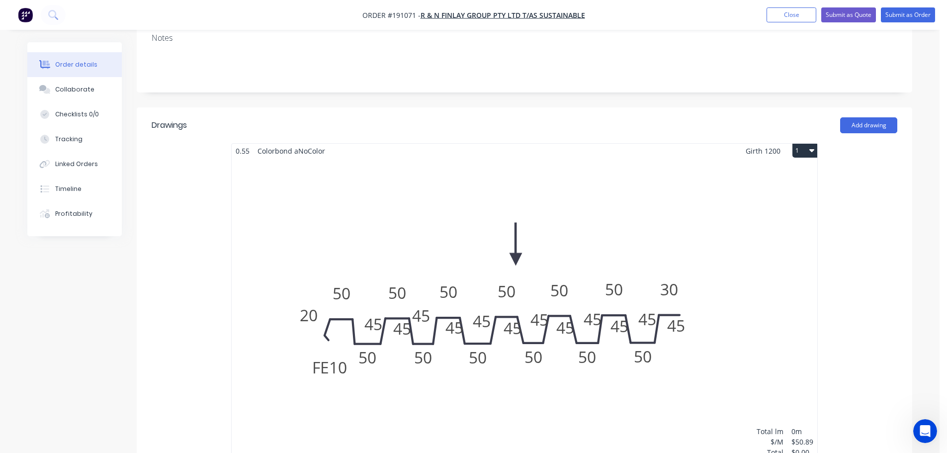
click at [421, 297] on div "Total lm $/M Total 0m $50.89 $0.00" at bounding box center [525, 309] width 586 height 303
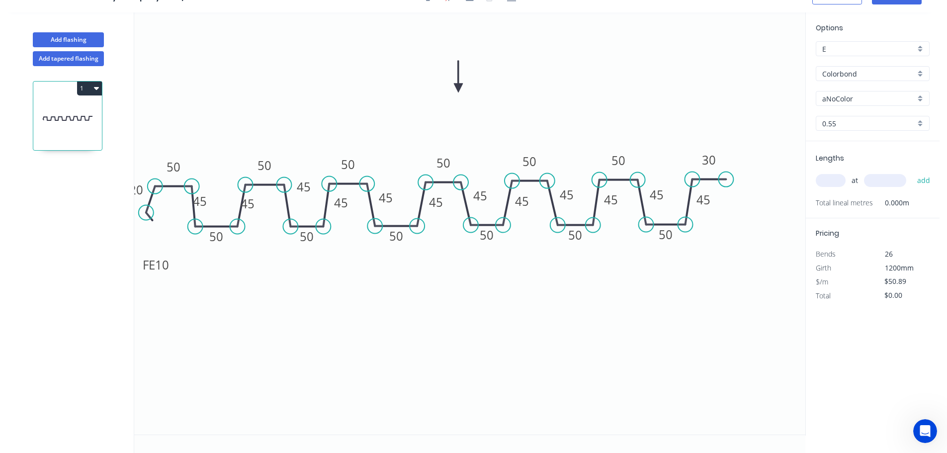
scroll to position [18, 0]
drag, startPoint x: 356, startPoint y: 207, endPoint x: 351, endPoint y: 217, distance: 11.4
click at [351, 217] on rect at bounding box center [337, 213] width 32 height 20
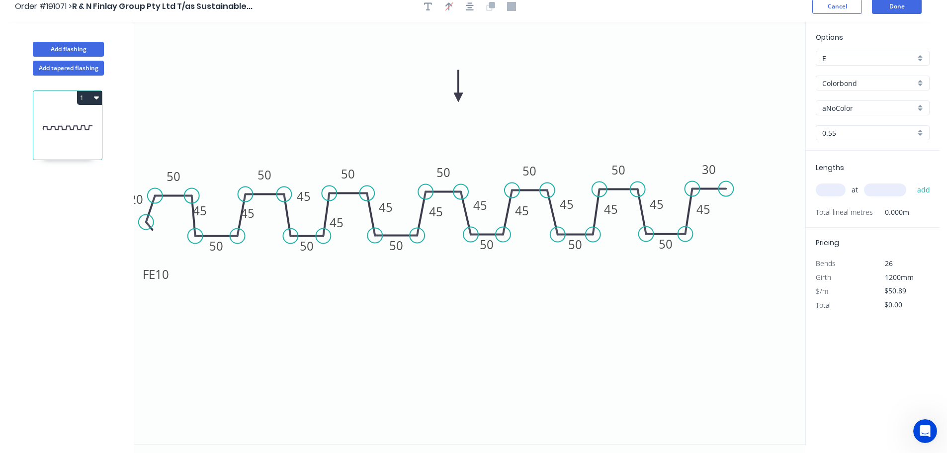
scroll to position [0, 0]
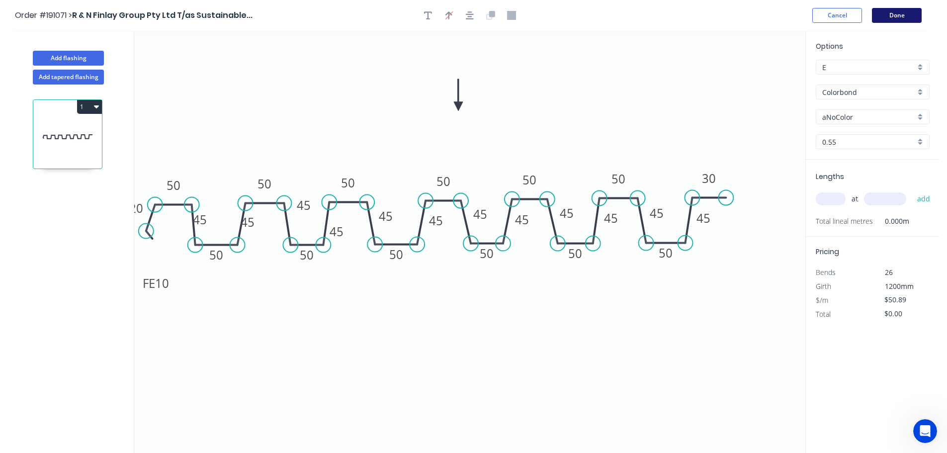
click at [903, 17] on button "Done" at bounding box center [897, 15] width 50 height 15
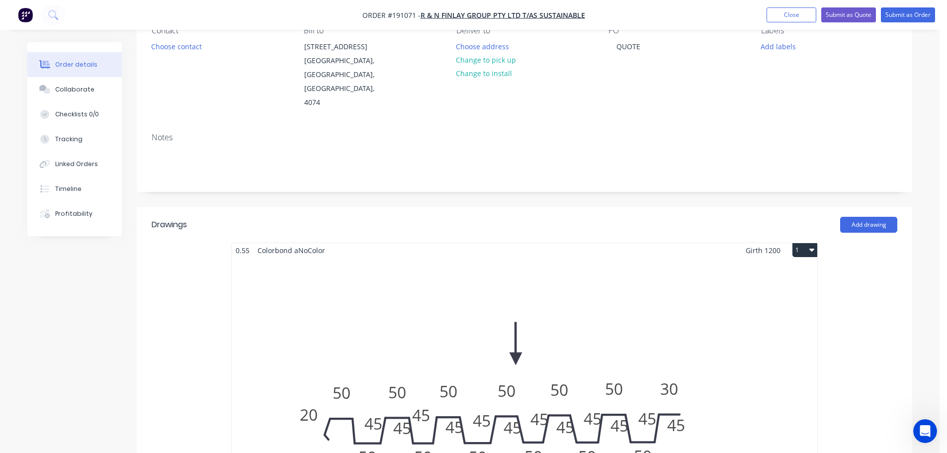
scroll to position [199, 0]
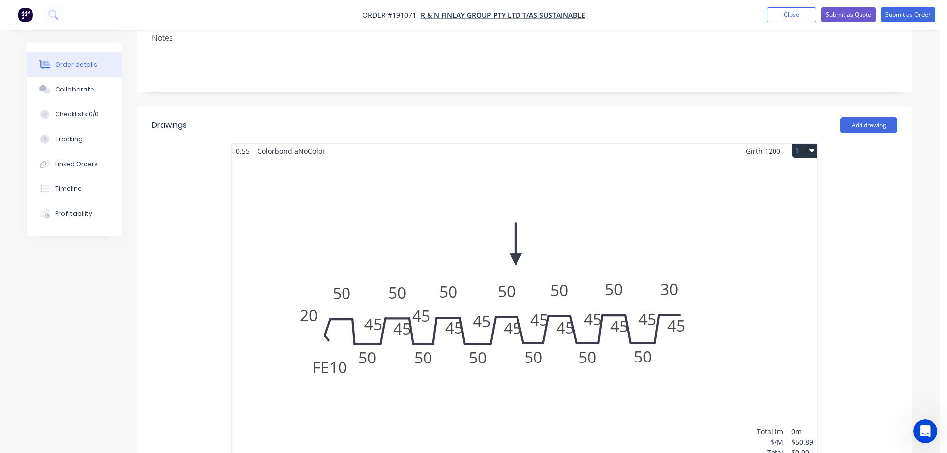
click at [465, 307] on div "Total lm $/M Total 0m $50.89 $0.00" at bounding box center [525, 309] width 586 height 303
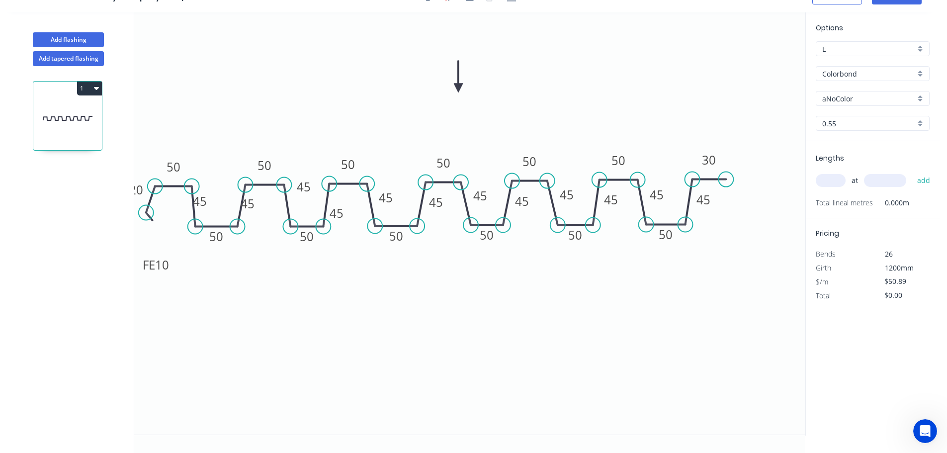
scroll to position [18, 0]
click at [262, 204] on rect at bounding box center [251, 204] width 32 height 20
drag, startPoint x: 350, startPoint y: 211, endPoint x: 342, endPoint y: 196, distance: 17.6
click at [342, 196] on rect at bounding box center [329, 197] width 32 height 20
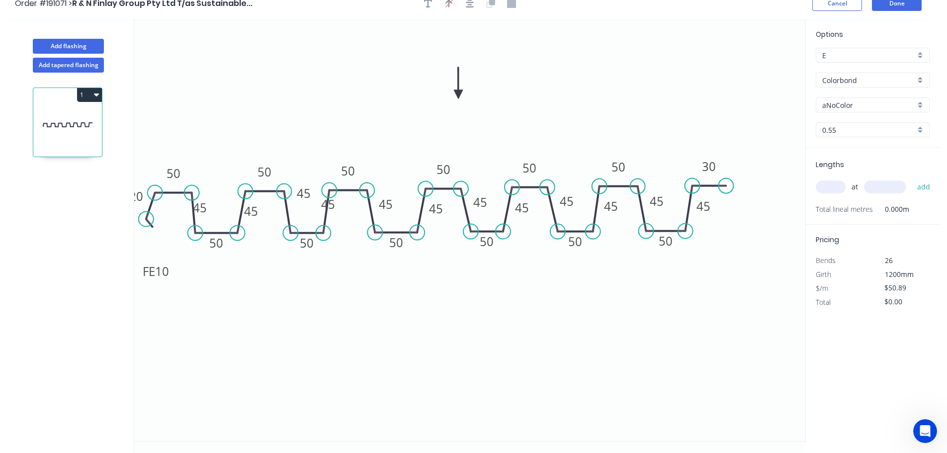
scroll to position [0, 0]
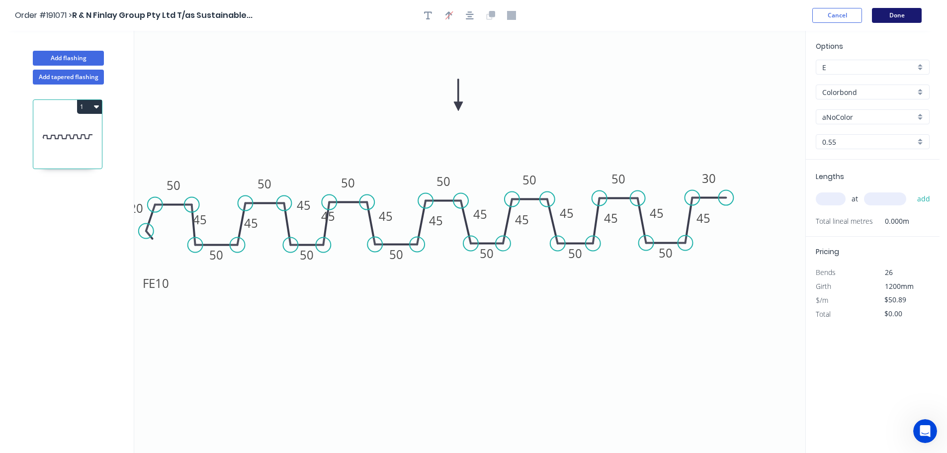
click at [912, 18] on button "Done" at bounding box center [897, 15] width 50 height 15
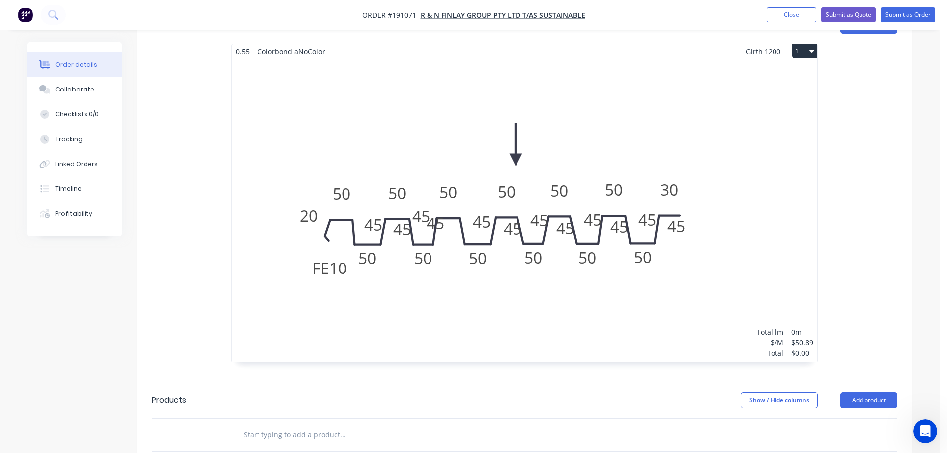
click at [462, 215] on div "Total lm $/M Total 0m $50.89 $0.00" at bounding box center [525, 210] width 586 height 303
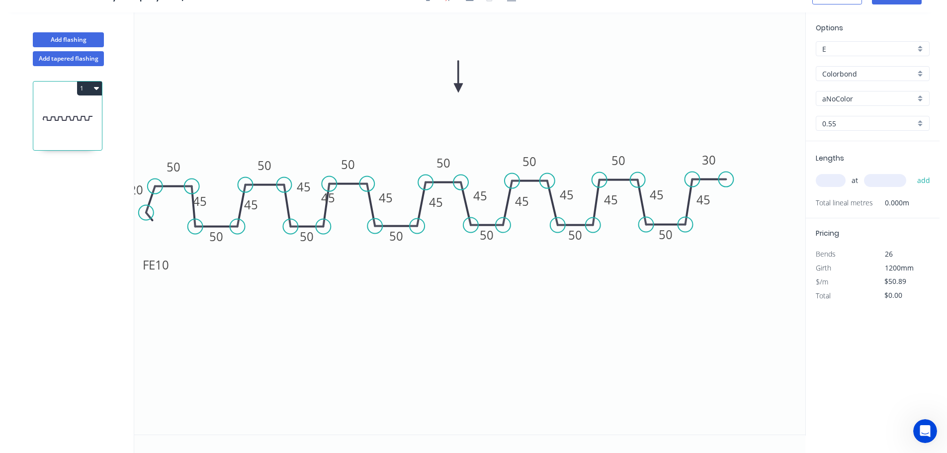
scroll to position [18, 0]
drag, startPoint x: 342, startPoint y: 197, endPoint x: 358, endPoint y: 204, distance: 17.4
click at [358, 204] on rect at bounding box center [341, 203] width 32 height 20
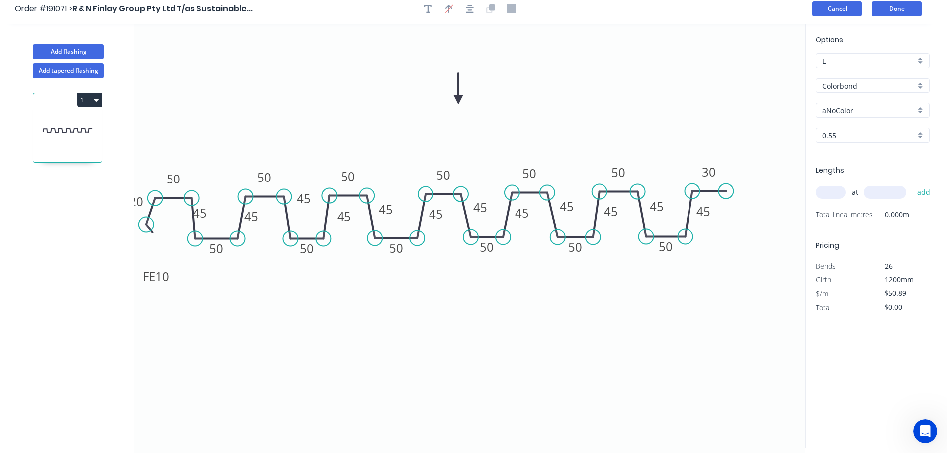
scroll to position [0, 0]
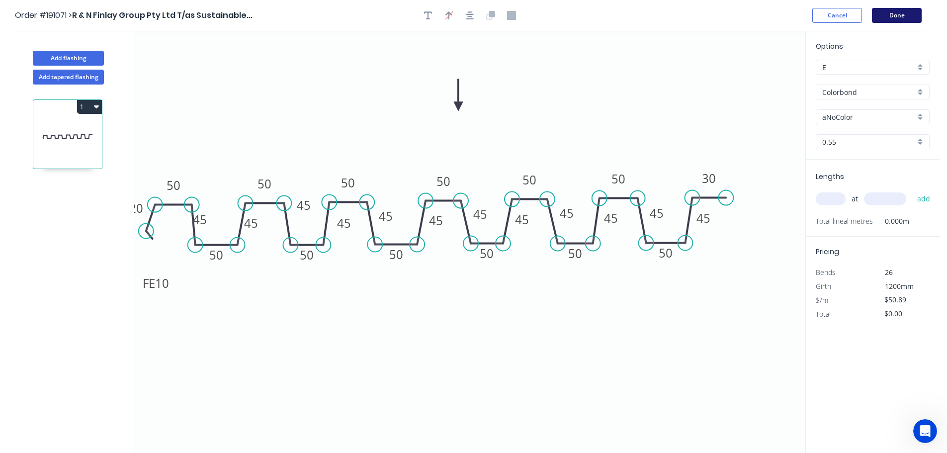
click at [891, 14] on button "Done" at bounding box center [897, 15] width 50 height 15
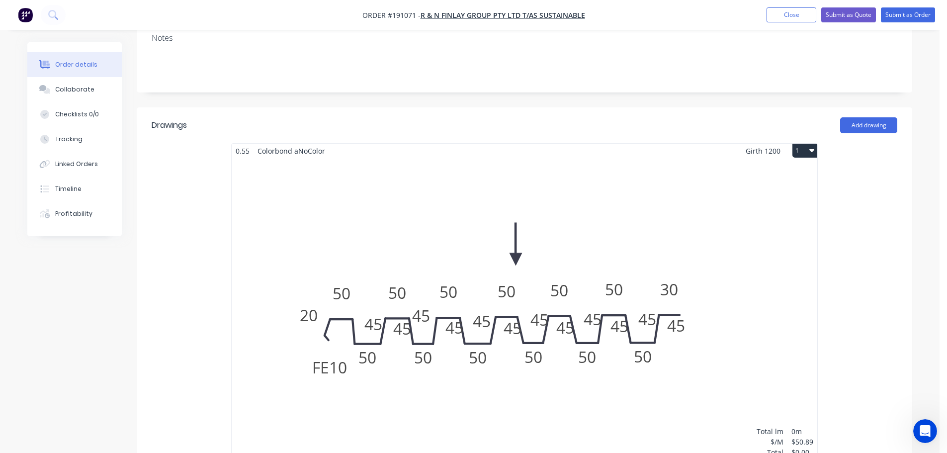
click at [490, 264] on div "Total lm $/M Total 0m $50.89 $0.00" at bounding box center [525, 309] width 586 height 303
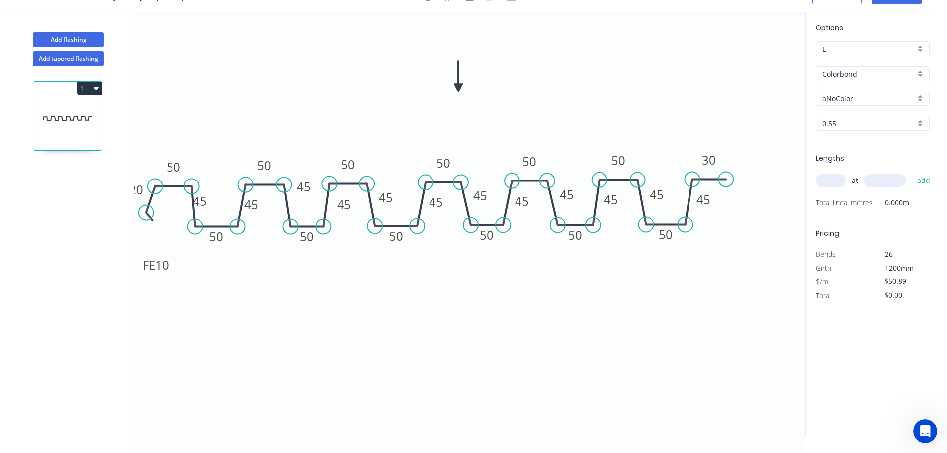
scroll to position [18, 0]
drag, startPoint x: 356, startPoint y: 206, endPoint x: 349, endPoint y: 207, distance: 7.6
click at [349, 207] on rect at bounding box center [337, 206] width 32 height 20
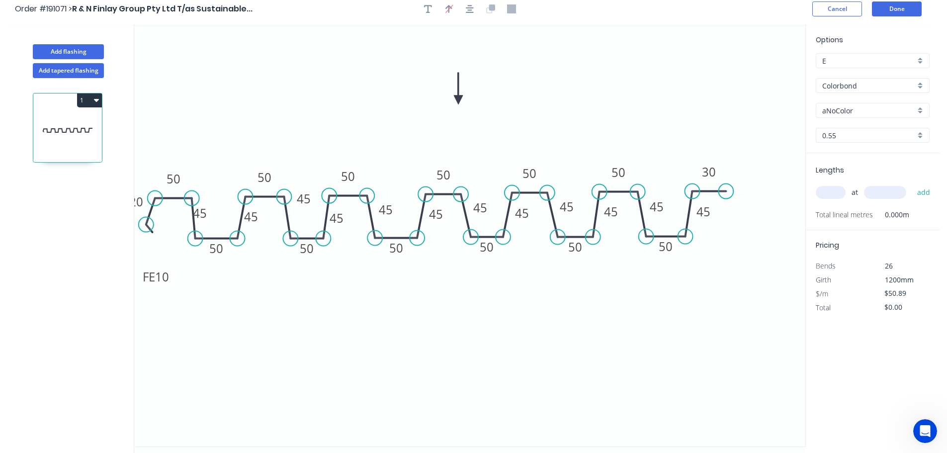
scroll to position [0, 0]
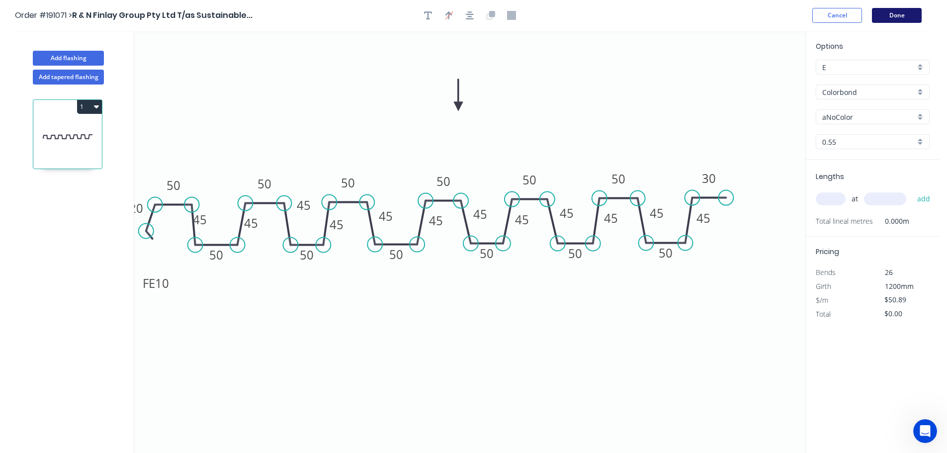
click at [882, 15] on button "Done" at bounding box center [897, 15] width 50 height 15
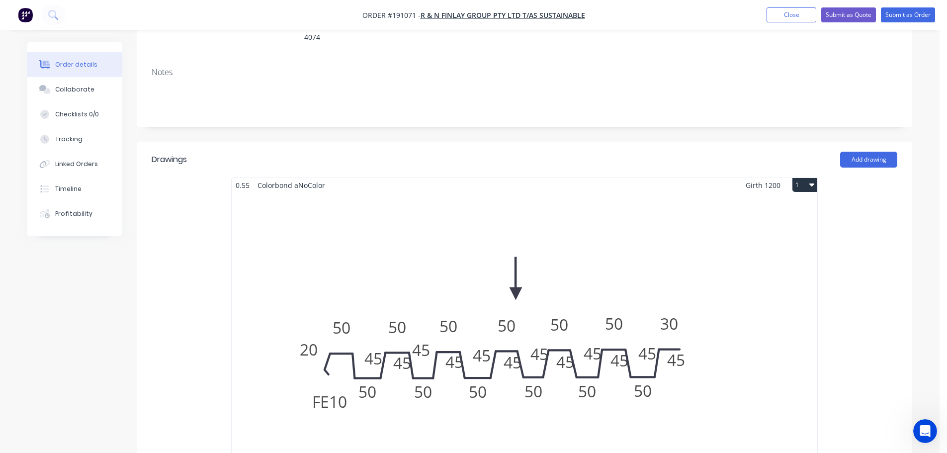
scroll to position [199, 0]
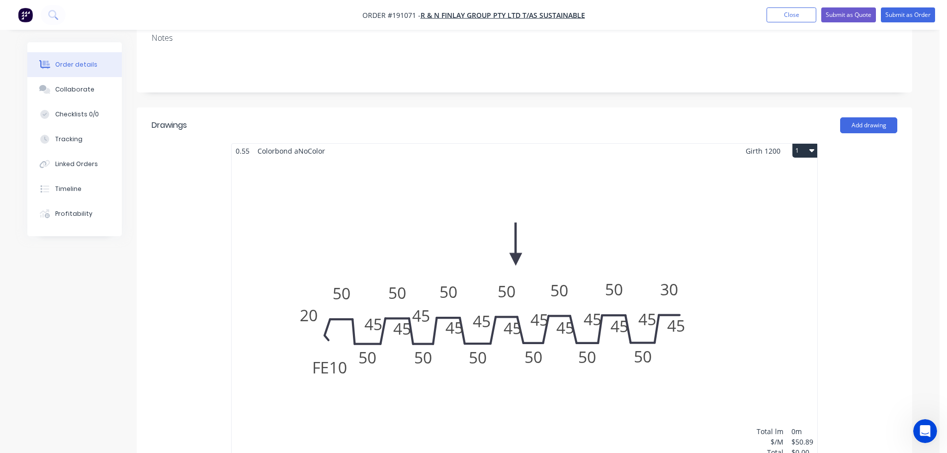
click at [503, 266] on div "Total lm $/M Total 0m $50.89 $0.00" at bounding box center [525, 309] width 586 height 303
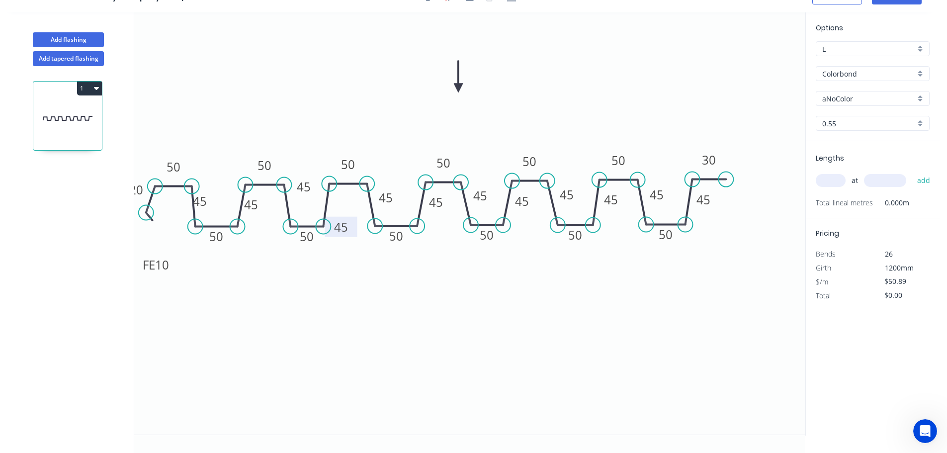
drag, startPoint x: 348, startPoint y: 207, endPoint x: 353, endPoint y: 228, distance: 21.5
click at [353, 228] on rect at bounding box center [341, 227] width 32 height 20
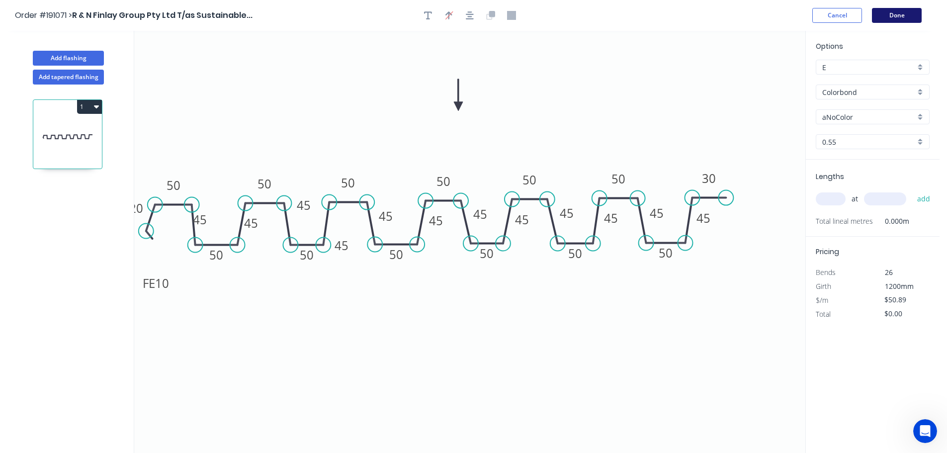
click at [892, 18] on button "Done" at bounding box center [897, 15] width 50 height 15
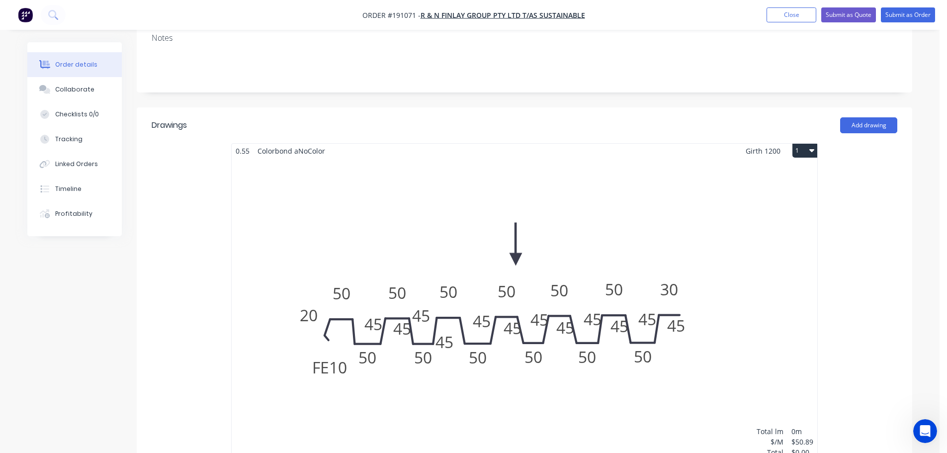
click at [399, 310] on div "Total lm $/M Total 0m $50.89 $0.00" at bounding box center [525, 309] width 586 height 303
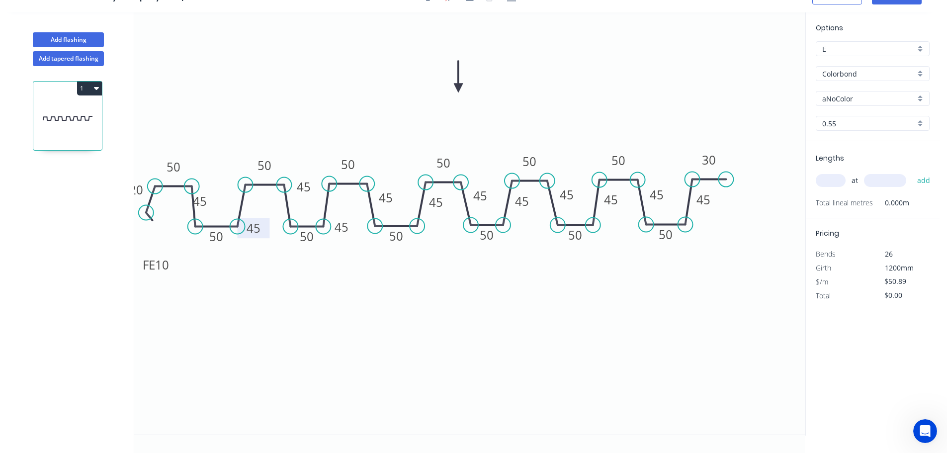
drag, startPoint x: 265, startPoint y: 208, endPoint x: 268, endPoint y: 231, distance: 23.6
click at [268, 231] on rect at bounding box center [254, 228] width 32 height 20
drag, startPoint x: 174, startPoint y: 274, endPoint x: 146, endPoint y: 258, distance: 32.1
click at [146, 258] on rect at bounding box center [127, 249] width 39 height 20
drag, startPoint x: 215, startPoint y: 206, endPoint x: 187, endPoint y: 242, distance: 45.1
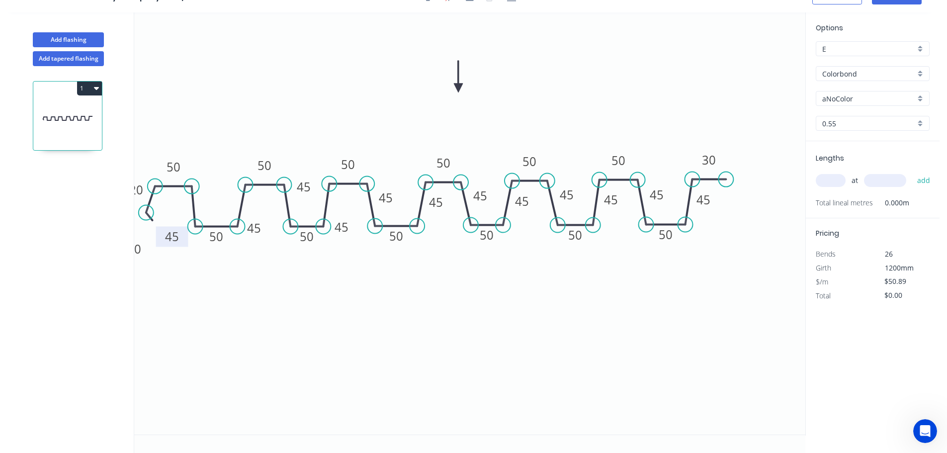
click at [187, 242] on rect at bounding box center [172, 236] width 32 height 20
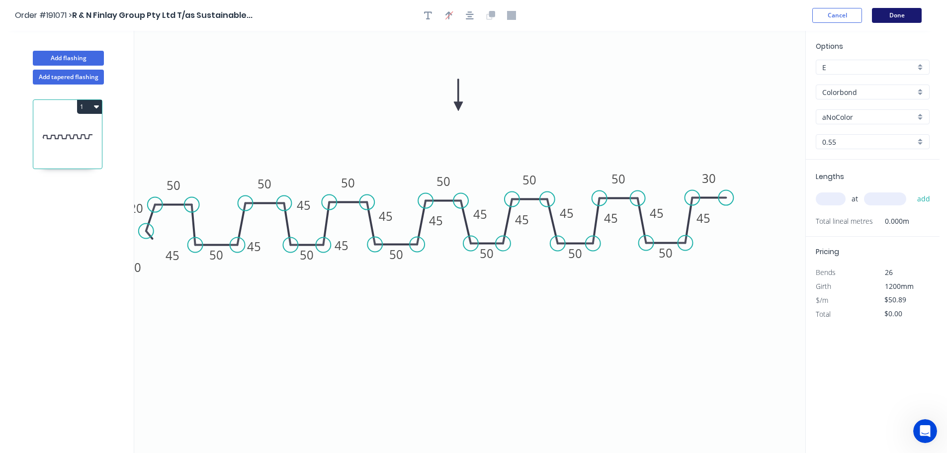
click at [875, 15] on button "Done" at bounding box center [897, 15] width 50 height 15
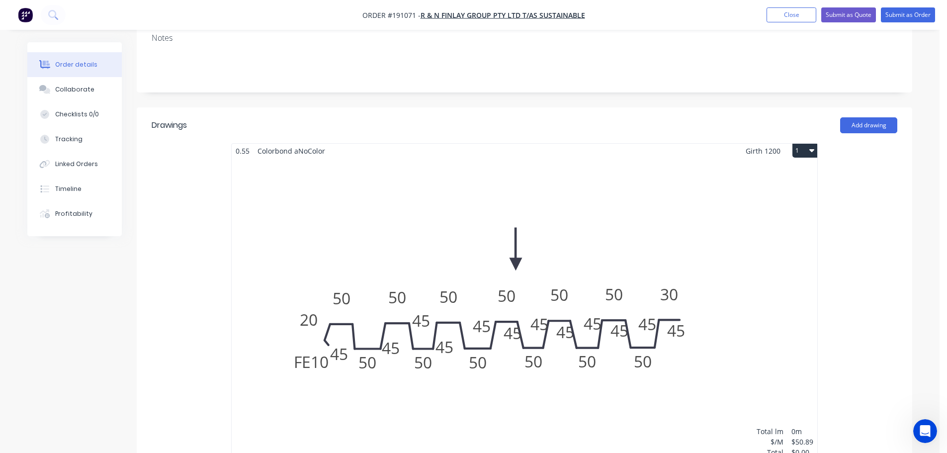
click at [352, 295] on div "Total lm $/M Total 0m $50.89 $0.00" at bounding box center [525, 309] width 586 height 303
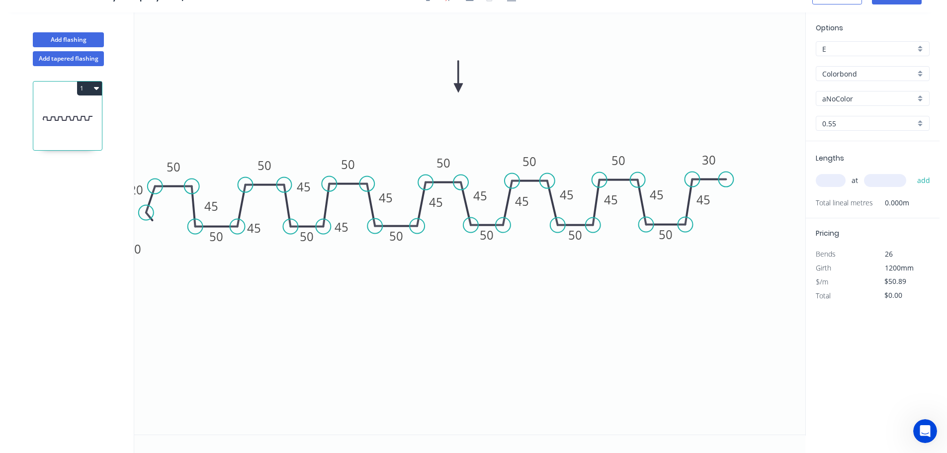
drag, startPoint x: 188, startPoint y: 243, endPoint x: 217, endPoint y: 225, distance: 34.4
click at [217, 216] on rect at bounding box center [211, 206] width 32 height 20
drag, startPoint x: 215, startPoint y: 214, endPoint x: 220, endPoint y: 211, distance: 5.6
click at [220, 211] on rect at bounding box center [206, 210] width 32 height 20
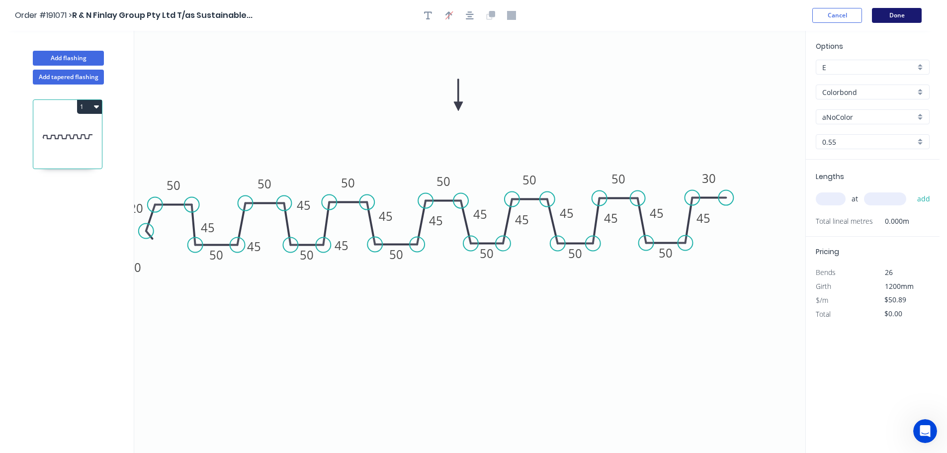
click at [887, 12] on button "Done" at bounding box center [897, 15] width 50 height 15
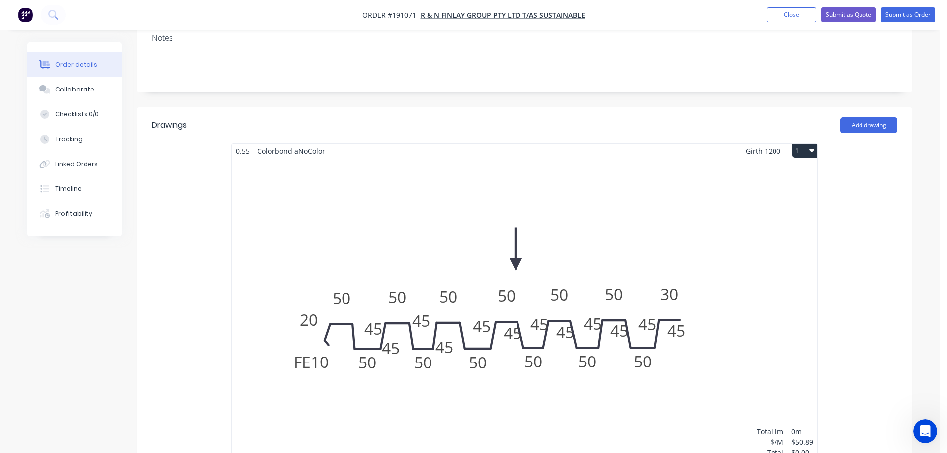
click at [441, 291] on div "Total lm $/M Total 0m $50.89 $0.00" at bounding box center [525, 309] width 586 height 303
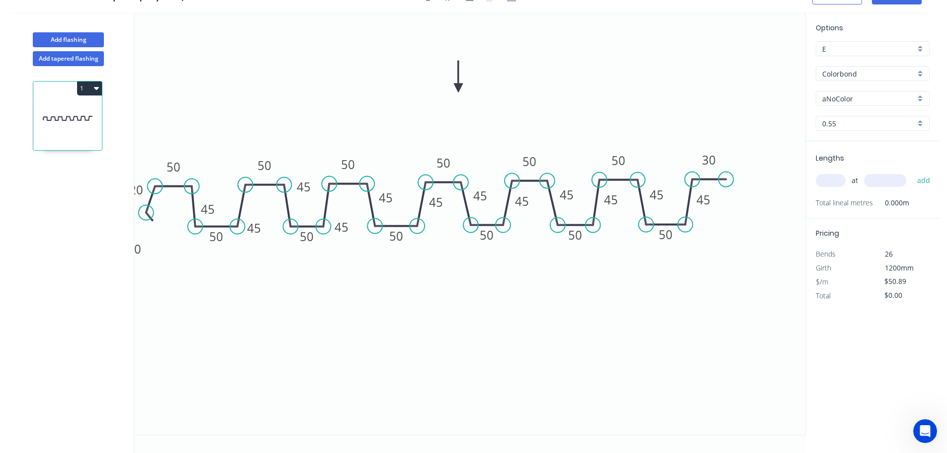
scroll to position [18, 0]
click at [217, 209] on rect at bounding box center [208, 210] width 20 height 14
click at [216, 209] on rect at bounding box center [208, 210] width 20 height 14
drag, startPoint x: 219, startPoint y: 211, endPoint x: 222, endPoint y: 183, distance: 29.0
click at [222, 183] on rect at bounding box center [211, 180] width 32 height 20
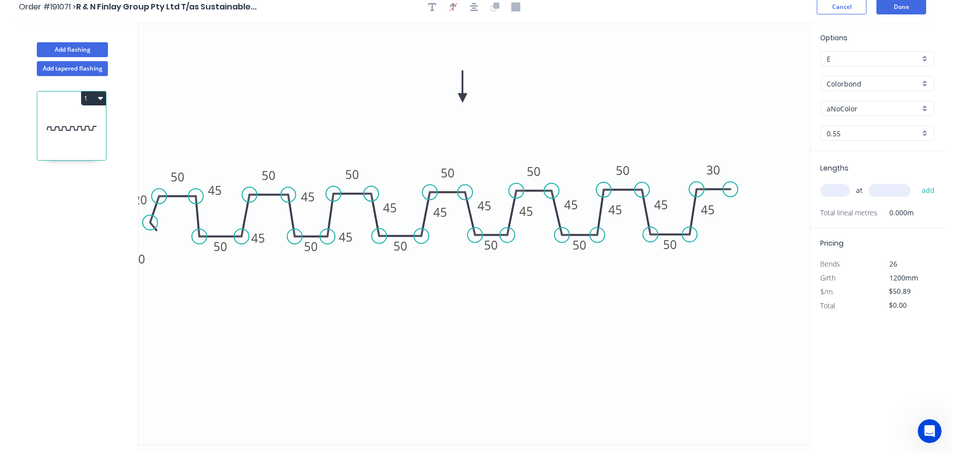
scroll to position [0, 0]
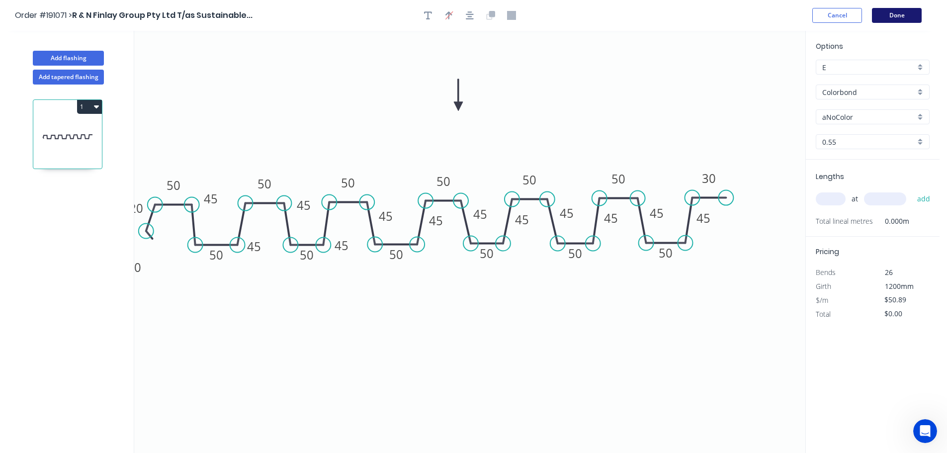
click at [891, 16] on button "Done" at bounding box center [897, 15] width 50 height 15
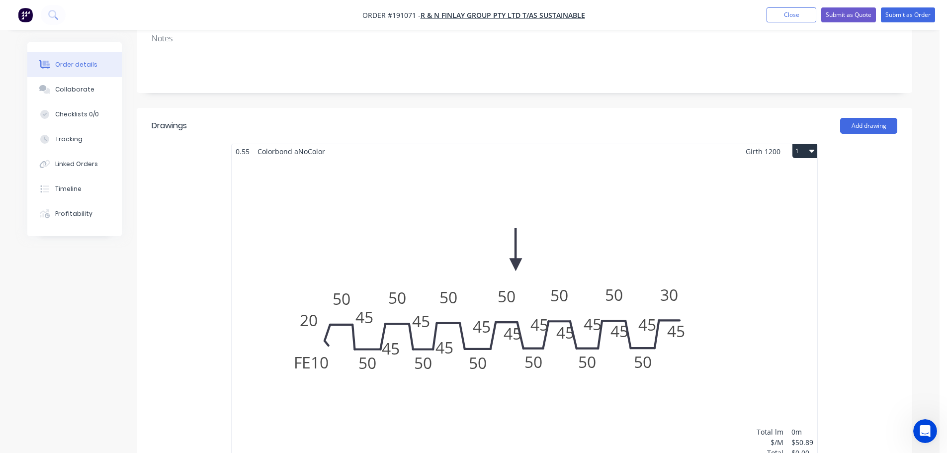
scroll to position [199, 0]
click at [489, 324] on div "Total lm $/M Total 0m $50.89 $0.00" at bounding box center [525, 309] width 586 height 303
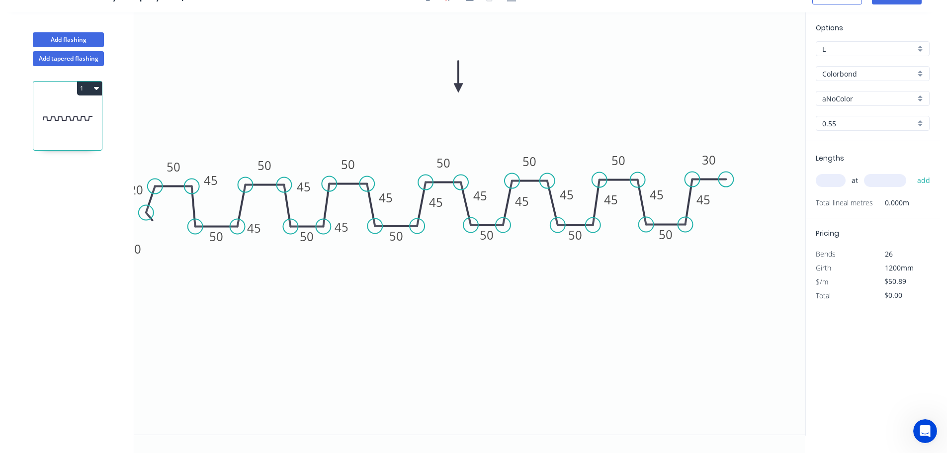
scroll to position [18, 0]
drag, startPoint x: 445, startPoint y: 221, endPoint x: 446, endPoint y: 231, distance: 10.0
click at [446, 231] on rect at bounding box center [434, 225] width 32 height 20
drag, startPoint x: 398, startPoint y: 201, endPoint x: 399, endPoint y: 190, distance: 11.0
click at [399, 190] on rect at bounding box center [386, 187] width 32 height 20
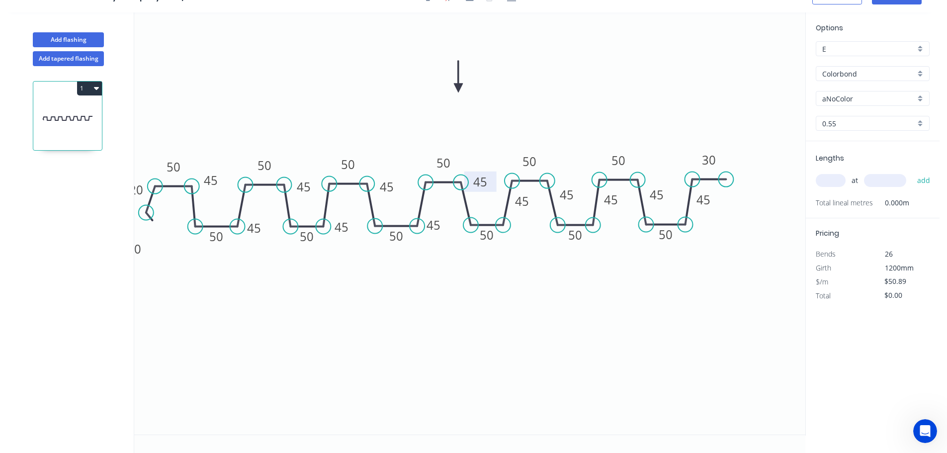
drag, startPoint x: 493, startPoint y: 199, endPoint x: 493, endPoint y: 185, distance: 13.9
click at [493, 185] on rect at bounding box center [480, 182] width 32 height 20
drag, startPoint x: 536, startPoint y: 204, endPoint x: 536, endPoint y: 229, distance: 25.4
click at [535, 229] on rect at bounding box center [521, 225] width 32 height 20
drag, startPoint x: 578, startPoint y: 189, endPoint x: 576, endPoint y: 179, distance: 10.5
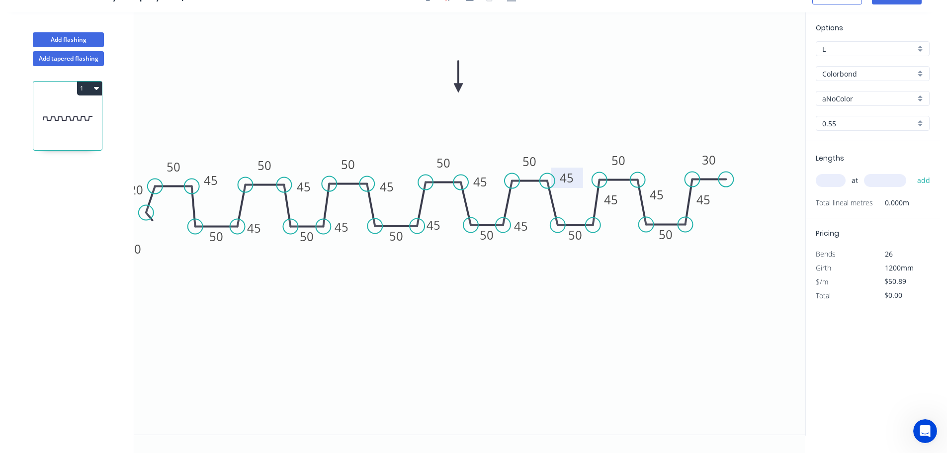
click at [576, 179] on rect at bounding box center [567, 178] width 32 height 20
drag, startPoint x: 625, startPoint y: 203, endPoint x: 622, endPoint y: 233, distance: 29.9
click at [622, 233] on rect at bounding box center [608, 229] width 32 height 20
drag, startPoint x: 667, startPoint y: 200, endPoint x: 667, endPoint y: 185, distance: 14.4
click at [667, 185] on rect at bounding box center [656, 180] width 32 height 20
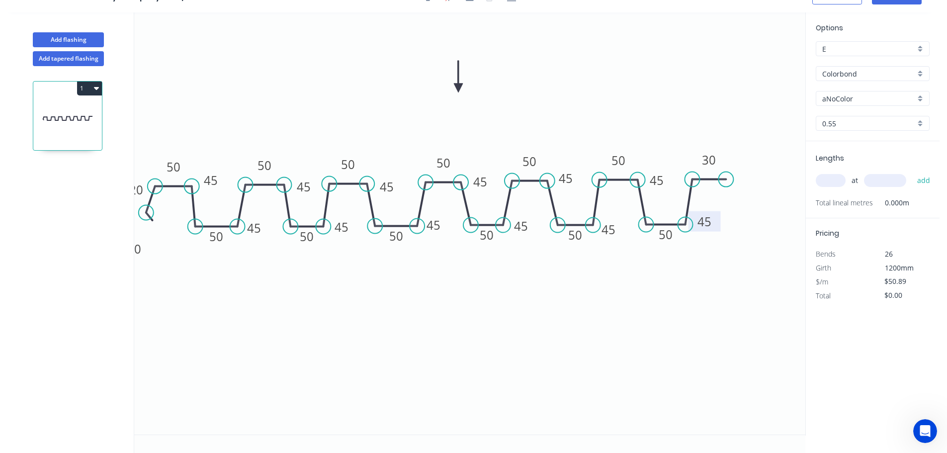
drag, startPoint x: 718, startPoint y: 202, endPoint x: 719, endPoint y: 224, distance: 21.9
click at [719, 224] on rect at bounding box center [705, 221] width 32 height 20
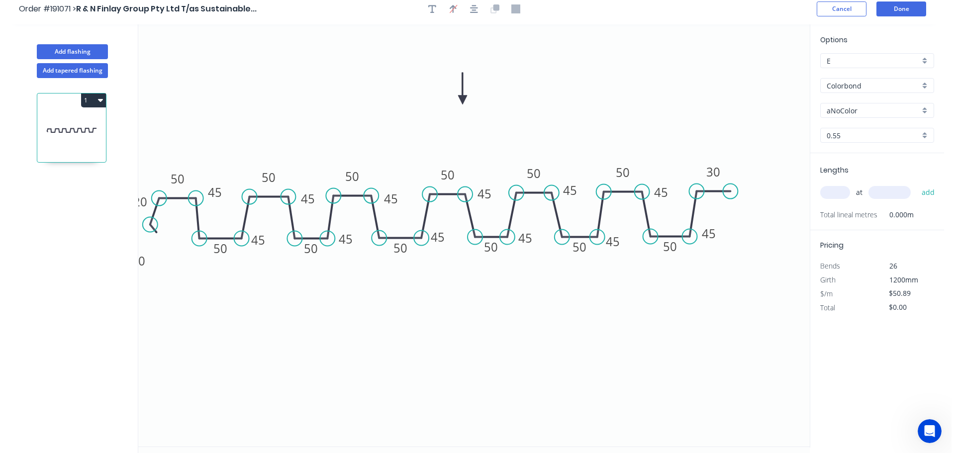
scroll to position [0, 0]
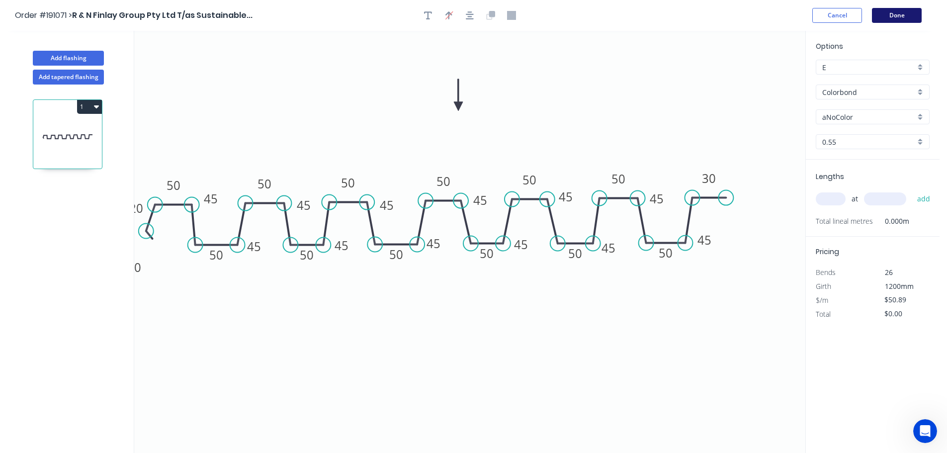
click at [886, 17] on button "Done" at bounding box center [897, 15] width 50 height 15
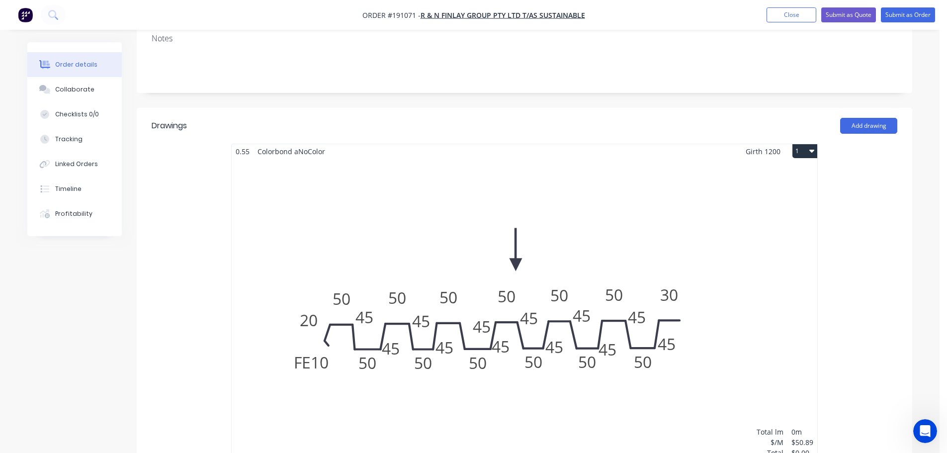
scroll to position [199, 0]
click at [503, 319] on div "Total lm $/M Total 0m $50.89 $0.00" at bounding box center [525, 309] width 586 height 303
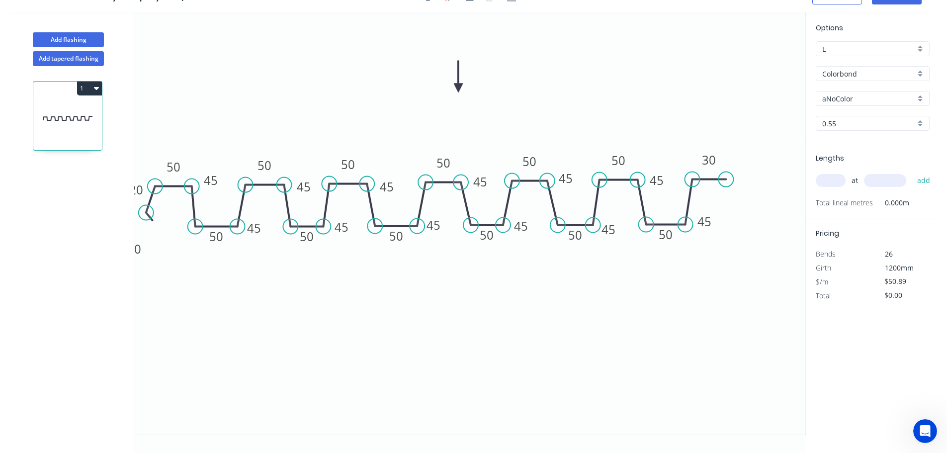
scroll to position [18, 0]
click at [397, 182] on rect at bounding box center [385, 182] width 32 height 20
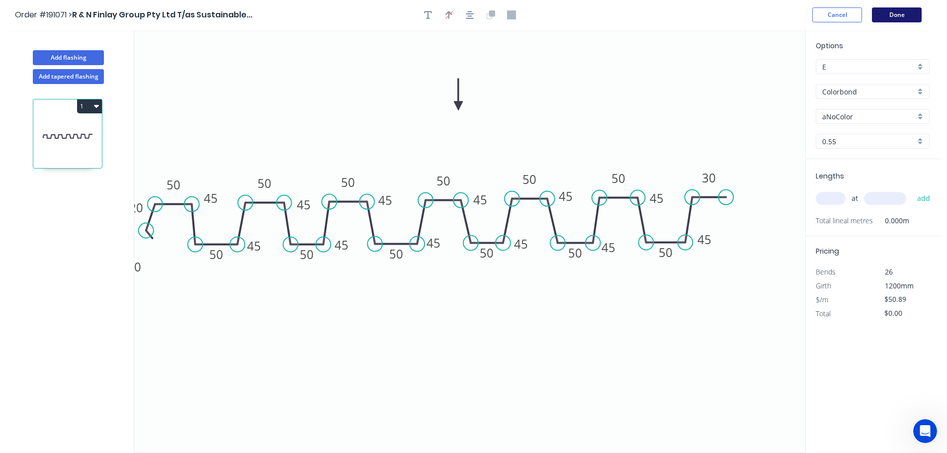
scroll to position [0, 0]
click at [911, 14] on button "Done" at bounding box center [897, 15] width 50 height 15
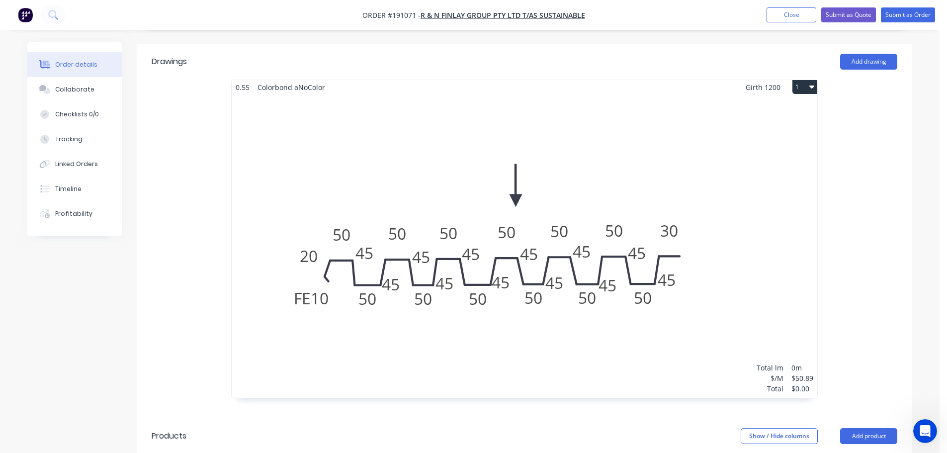
scroll to position [298, 0]
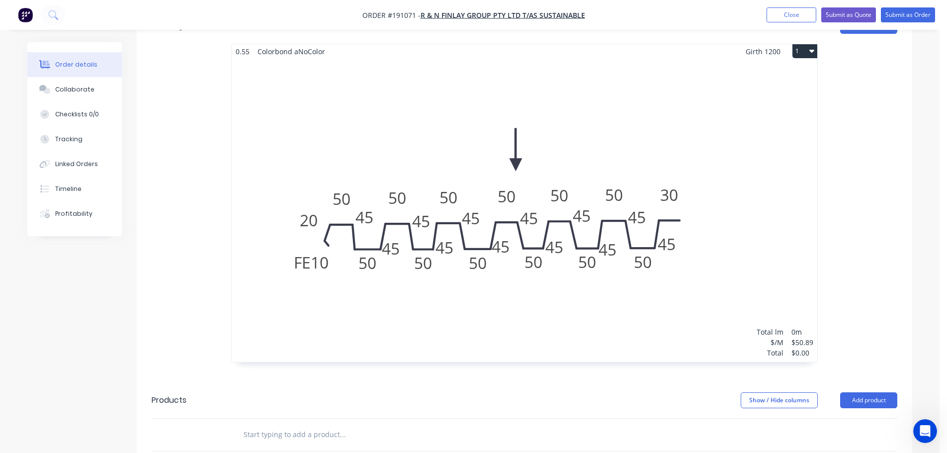
click at [447, 201] on div "Total lm $/M Total 0m $50.89 $0.00" at bounding box center [525, 210] width 586 height 303
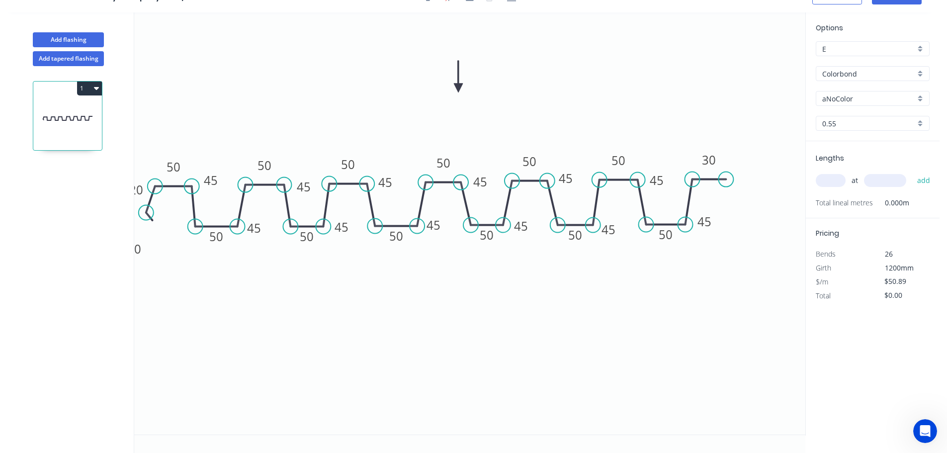
scroll to position [18, 0]
drag, startPoint x: 221, startPoint y: 181, endPoint x: 220, endPoint y: 188, distance: 7.0
click at [220, 188] on rect at bounding box center [210, 187] width 32 height 20
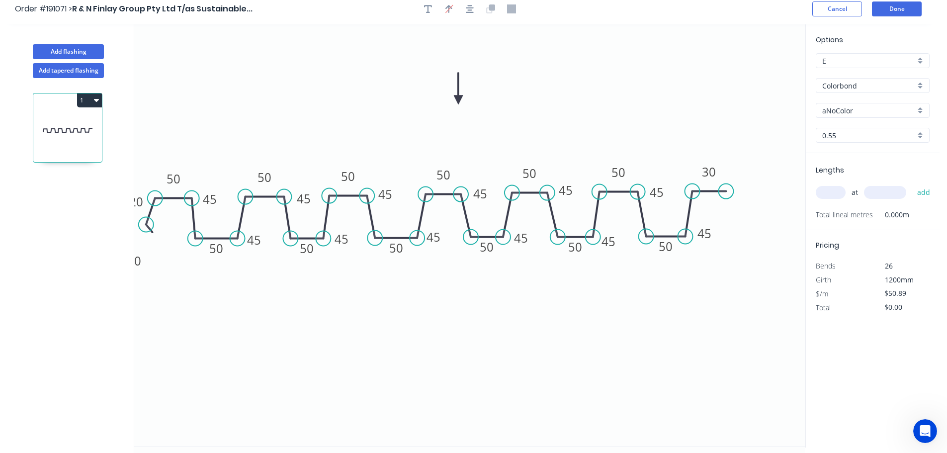
scroll to position [0, 0]
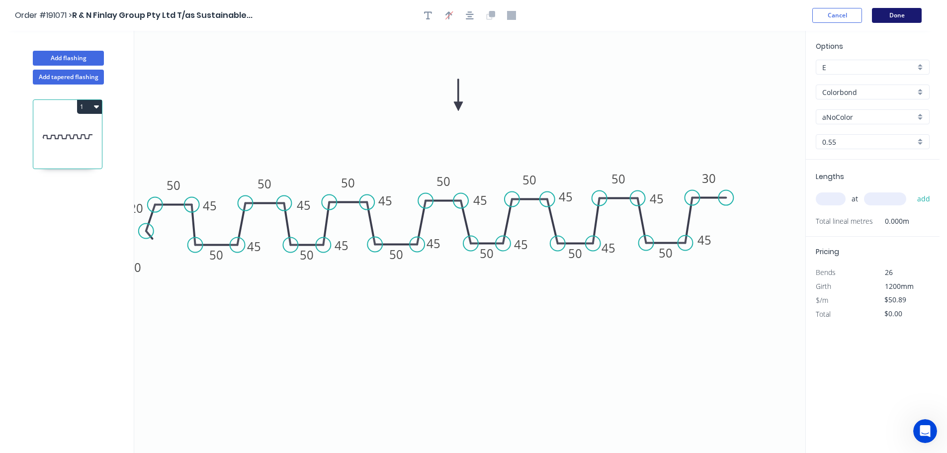
click at [892, 16] on button "Done" at bounding box center [897, 15] width 50 height 15
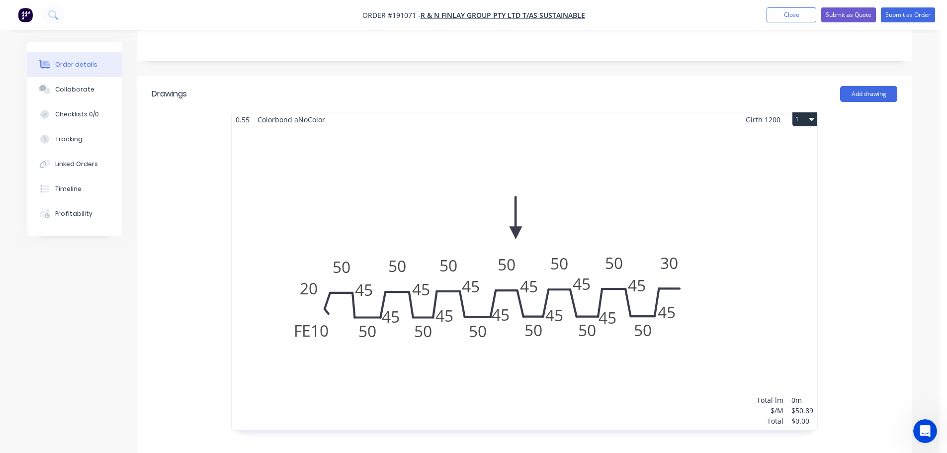
scroll to position [298, 0]
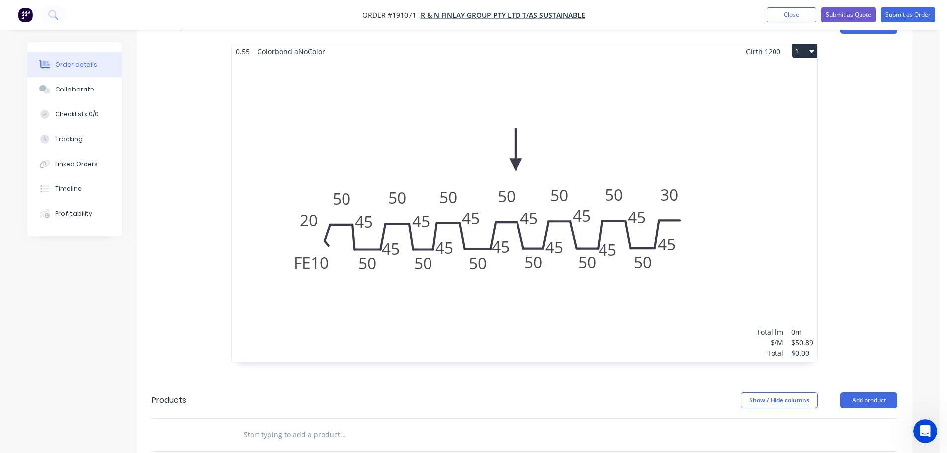
click at [620, 245] on div "Total lm $/M Total 0m $50.89 $0.00" at bounding box center [525, 210] width 586 height 303
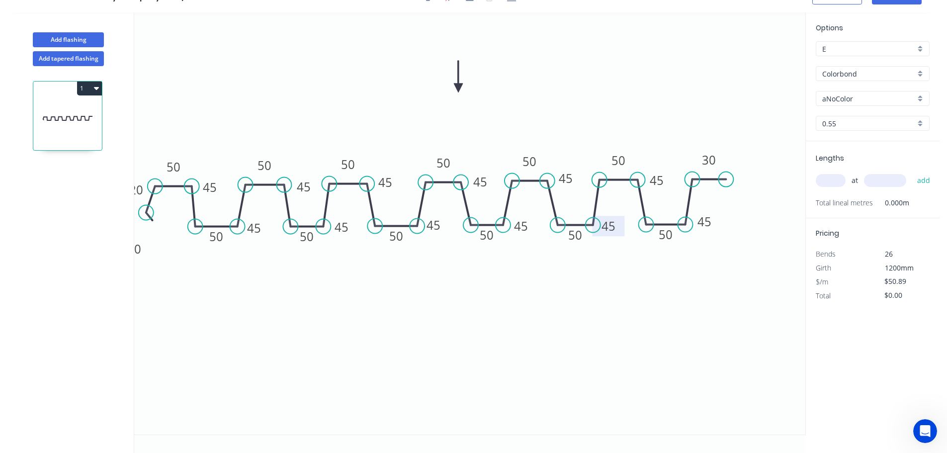
click at [620, 233] on rect at bounding box center [608, 226] width 32 height 20
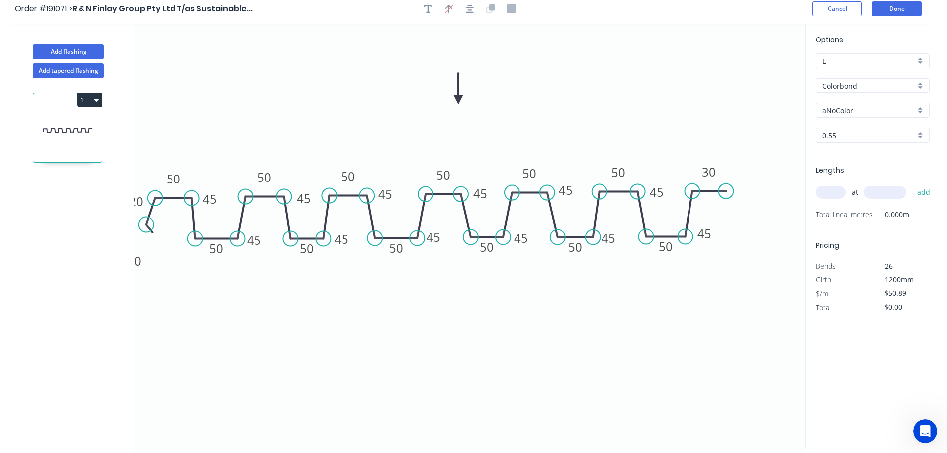
scroll to position [0, 0]
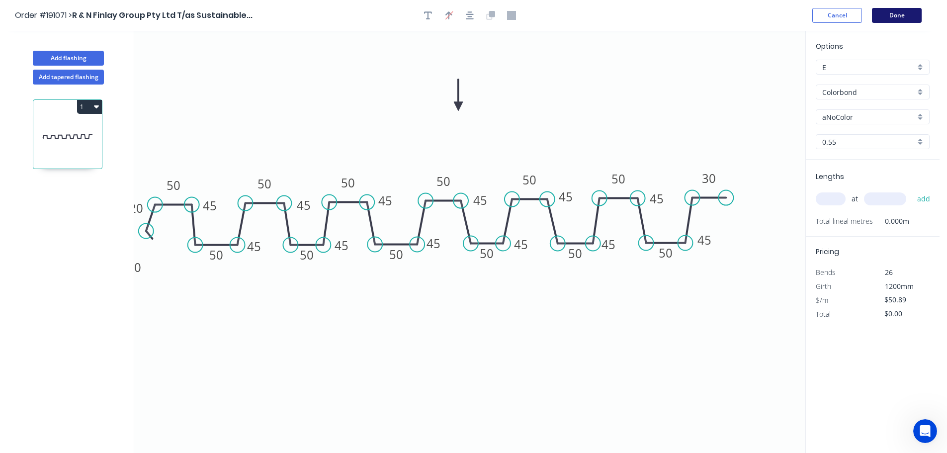
click at [876, 18] on button "Done" at bounding box center [897, 15] width 50 height 15
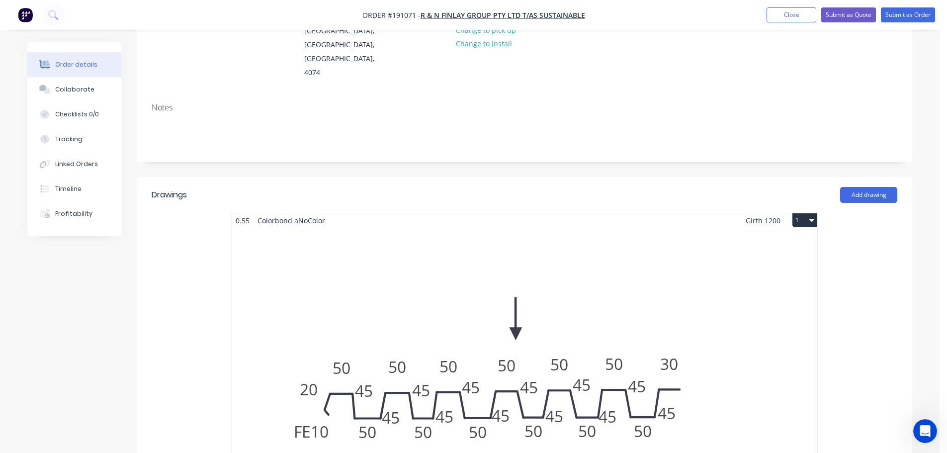
scroll to position [199, 0]
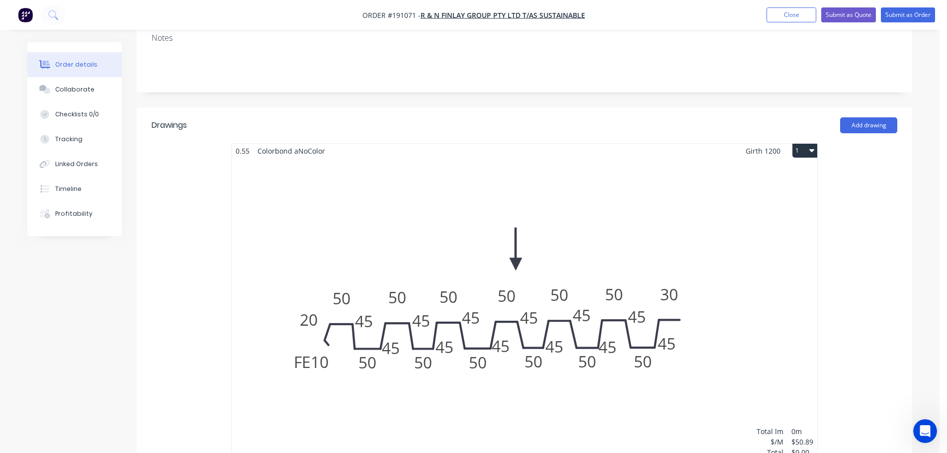
click at [528, 305] on div "Total lm $/M Total 0m $50.89 $0.00" at bounding box center [525, 309] width 586 height 303
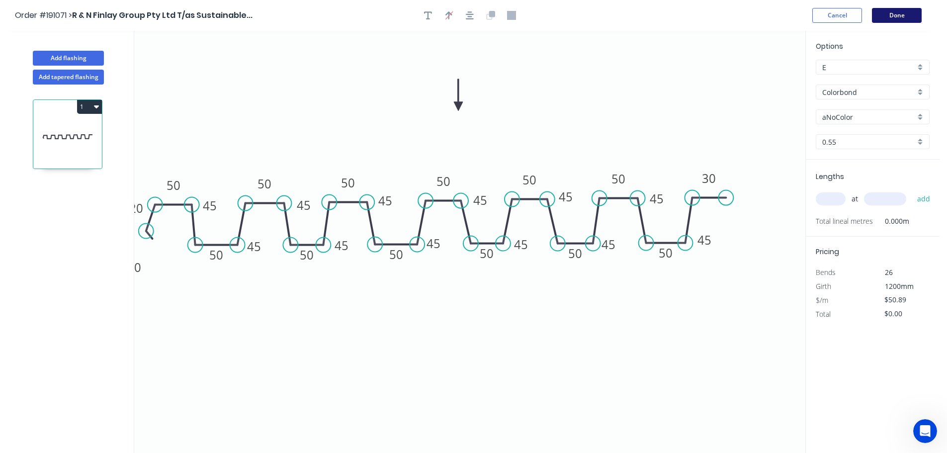
click at [886, 14] on button "Done" at bounding box center [897, 15] width 50 height 15
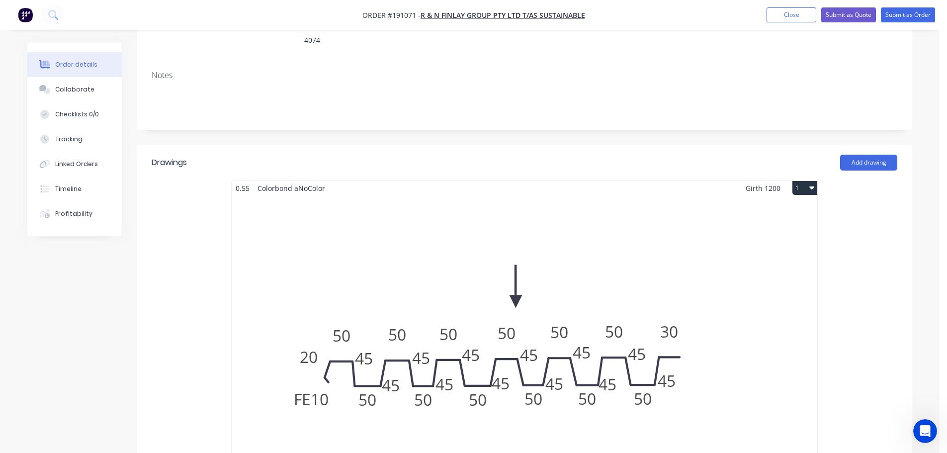
scroll to position [199, 0]
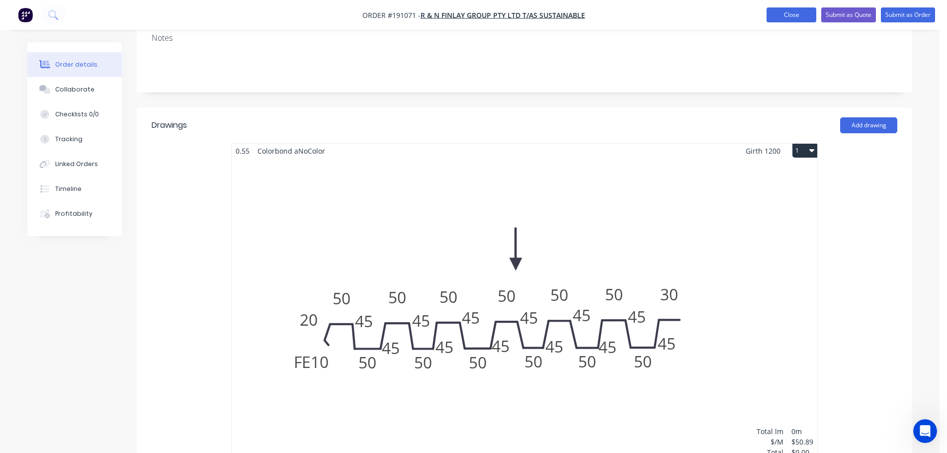
click at [798, 11] on button "Close" at bounding box center [792, 14] width 50 height 15
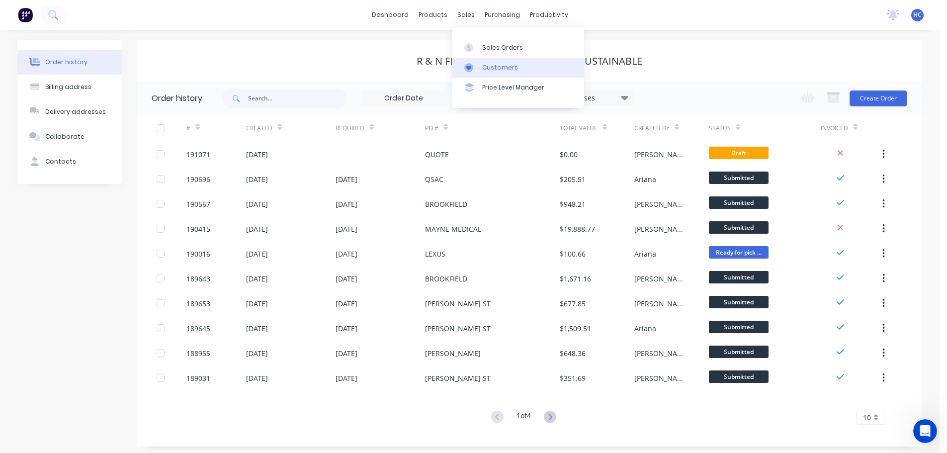
click at [490, 64] on div "Customers" at bounding box center [500, 67] width 36 height 9
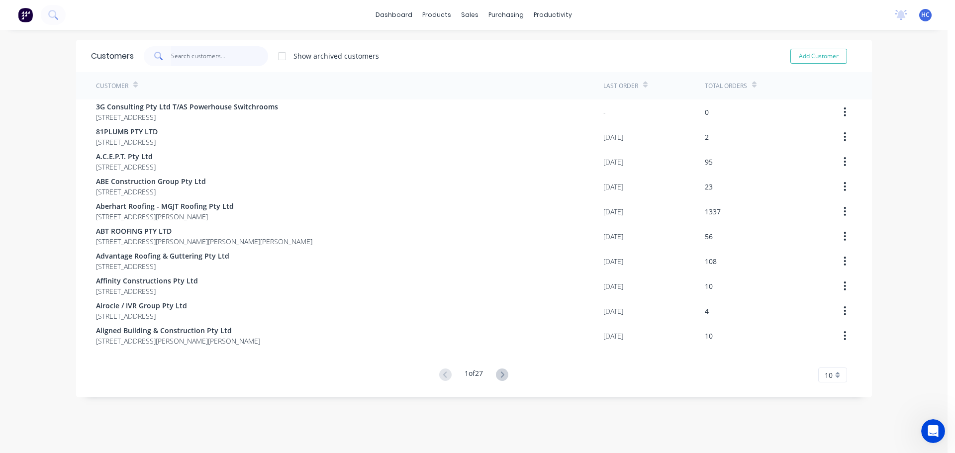
drag, startPoint x: 205, startPoint y: 50, endPoint x: 322, endPoint y: 25, distance: 119.4
click at [205, 50] on input "text" at bounding box center [219, 56] width 97 height 20
click at [228, 56] on input "text" at bounding box center [219, 56] width 97 height 20
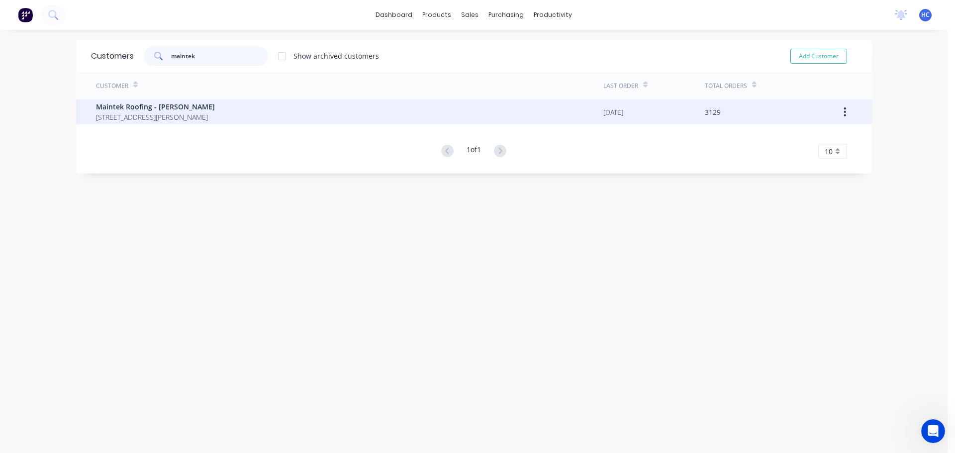
type input "maintek"
click at [177, 115] on span "[STREET_ADDRESS][PERSON_NAME]" at bounding box center [155, 117] width 119 height 10
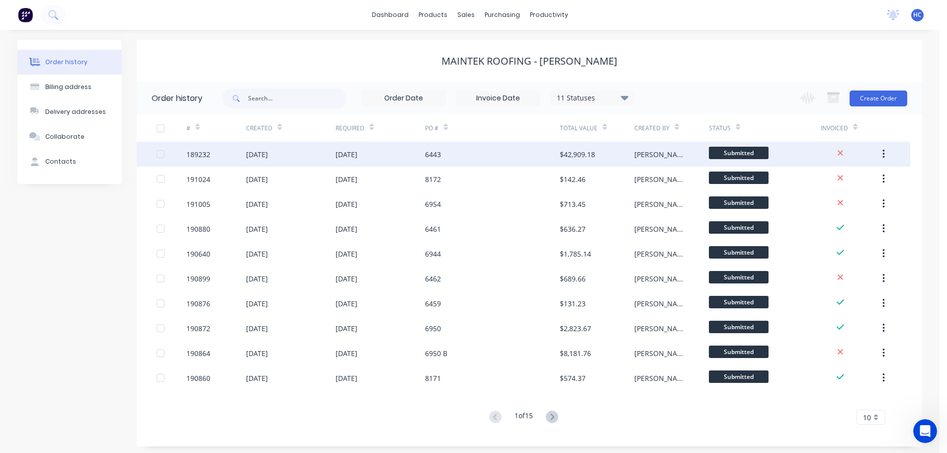
click at [507, 163] on div "6443" at bounding box center [492, 154] width 134 height 25
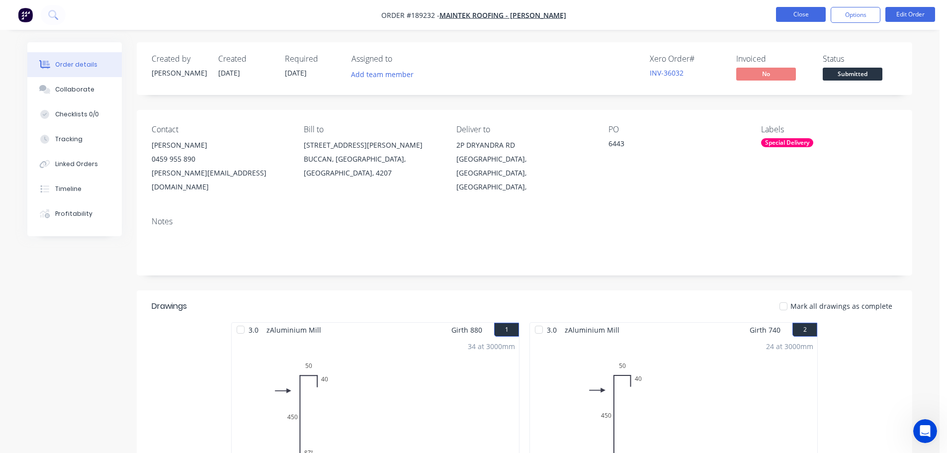
click at [797, 10] on button "Close" at bounding box center [801, 14] width 50 height 15
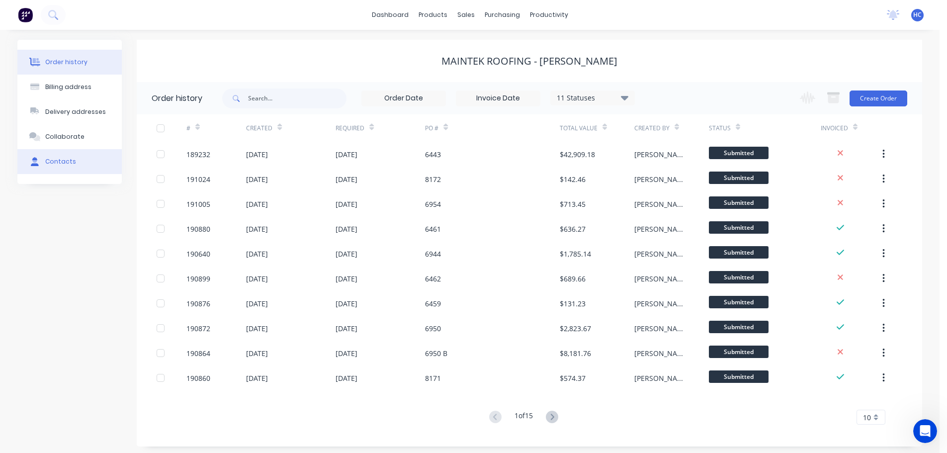
click at [60, 151] on button "Contacts" at bounding box center [69, 161] width 104 height 25
select select "AU"
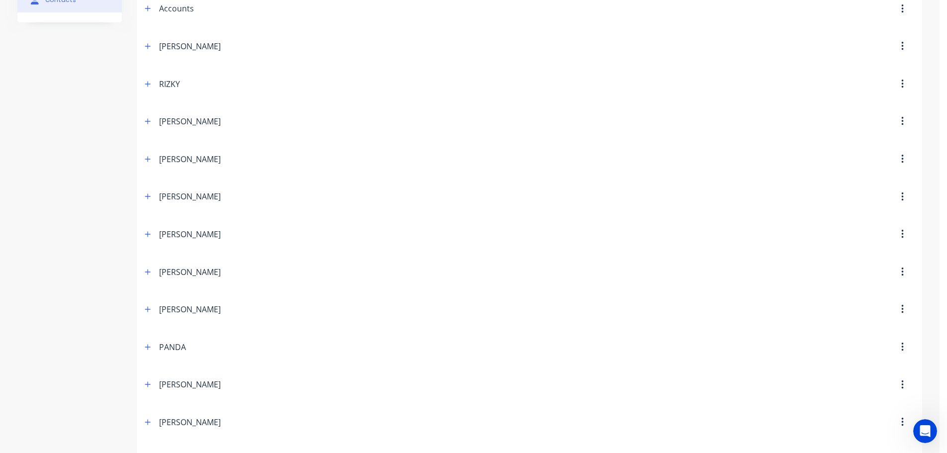
scroll to position [197, 0]
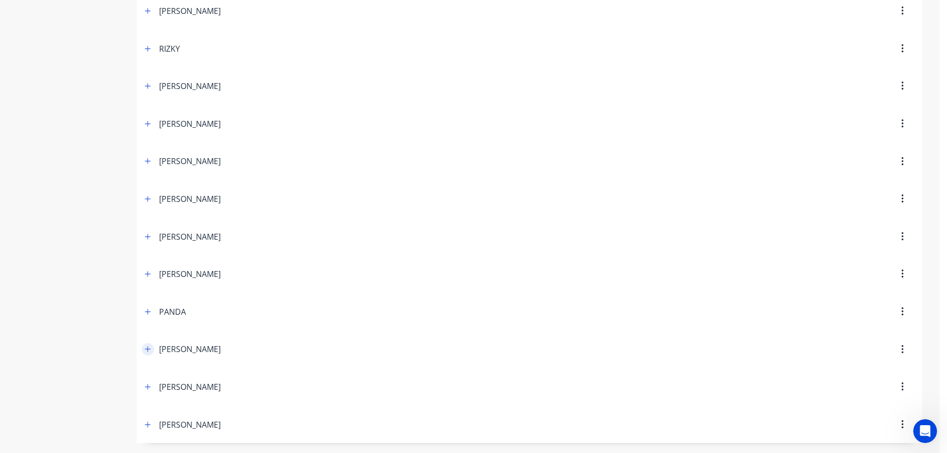
click at [151, 344] on button "button" at bounding box center [148, 349] width 12 height 12
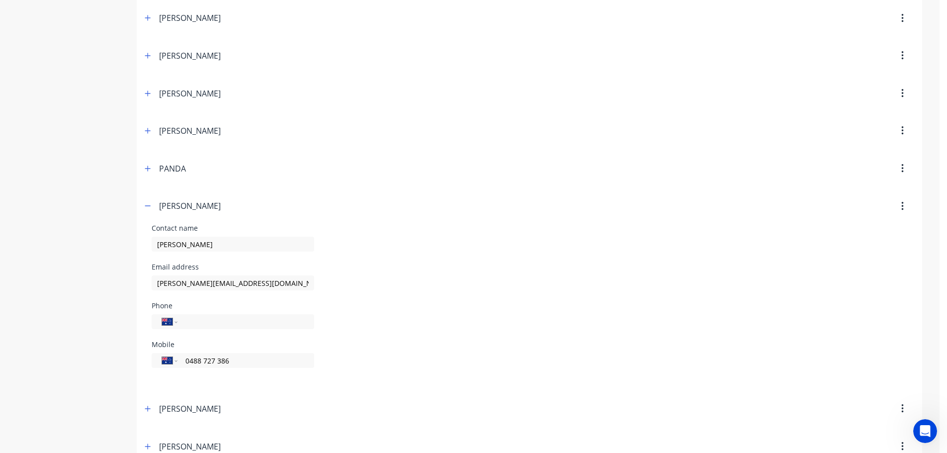
scroll to position [362, 0]
